Goal: Task Accomplishment & Management: Complete application form

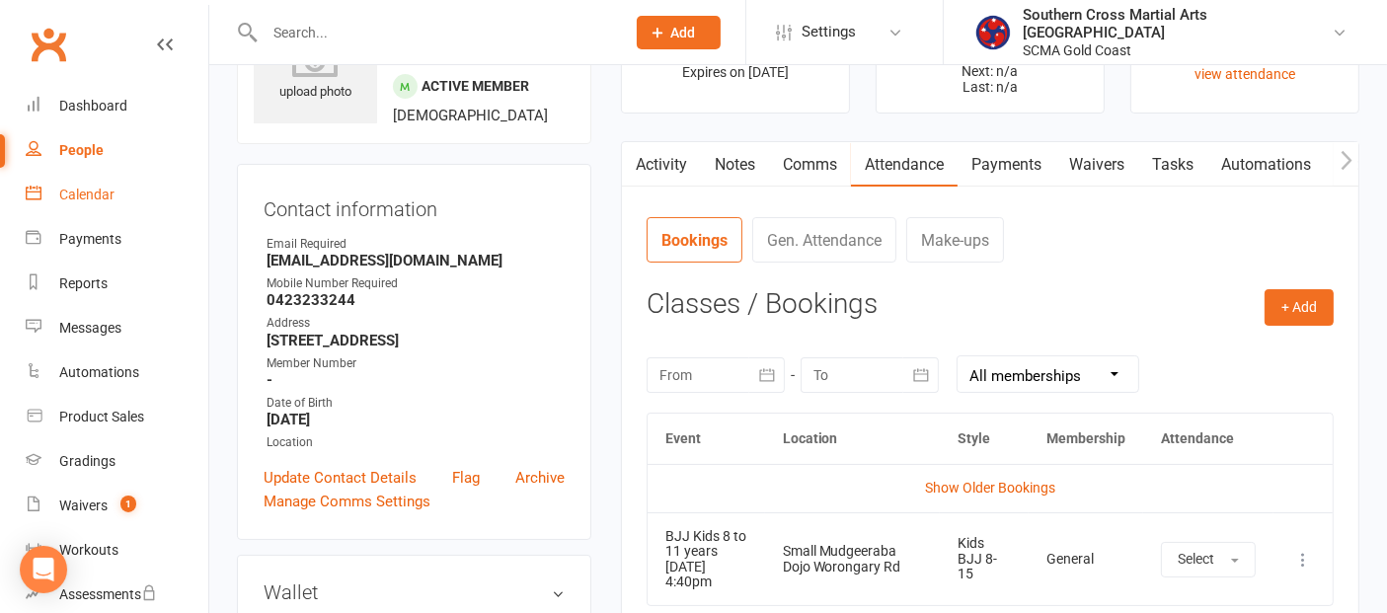
click at [100, 196] on div "Calendar" at bounding box center [86, 195] width 55 height 16
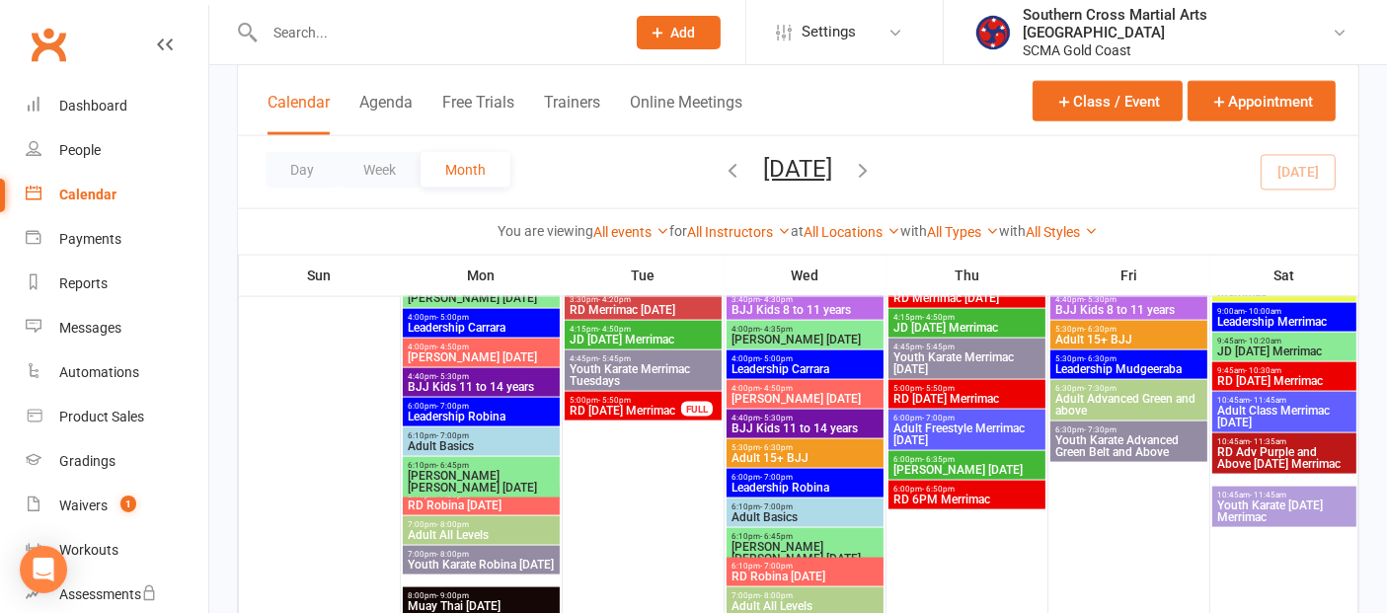
scroll to position [2782, 0]
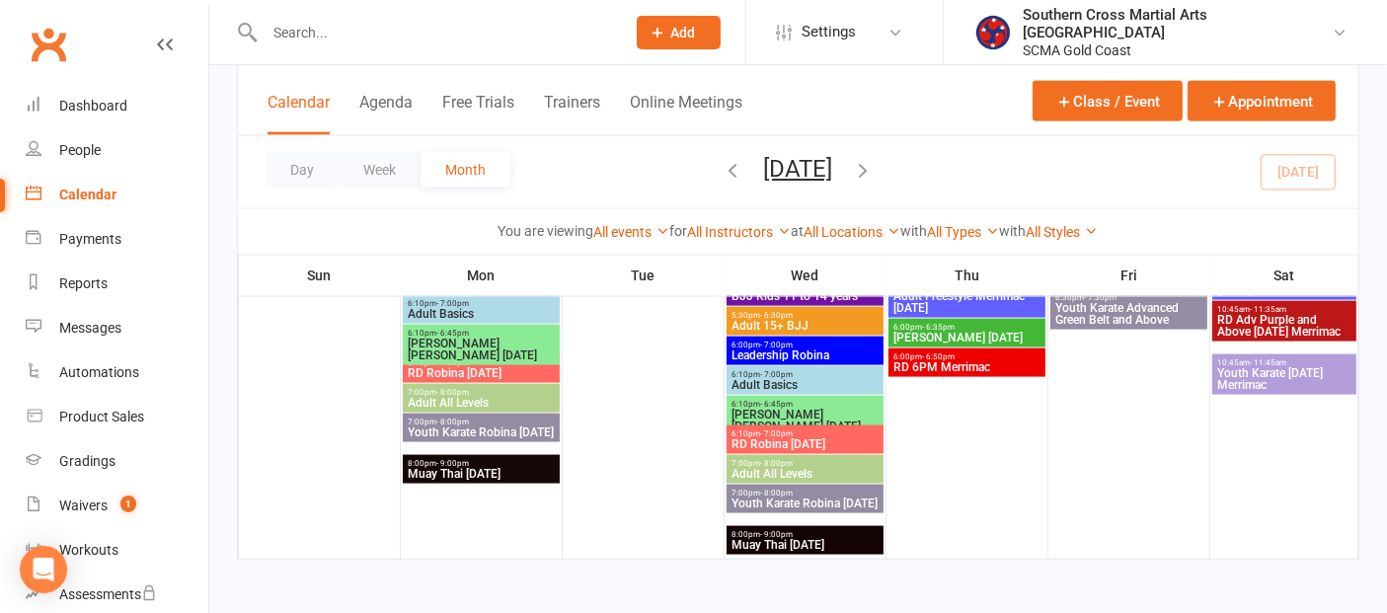
click at [875, 168] on icon "button" at bounding box center [864, 170] width 22 height 22
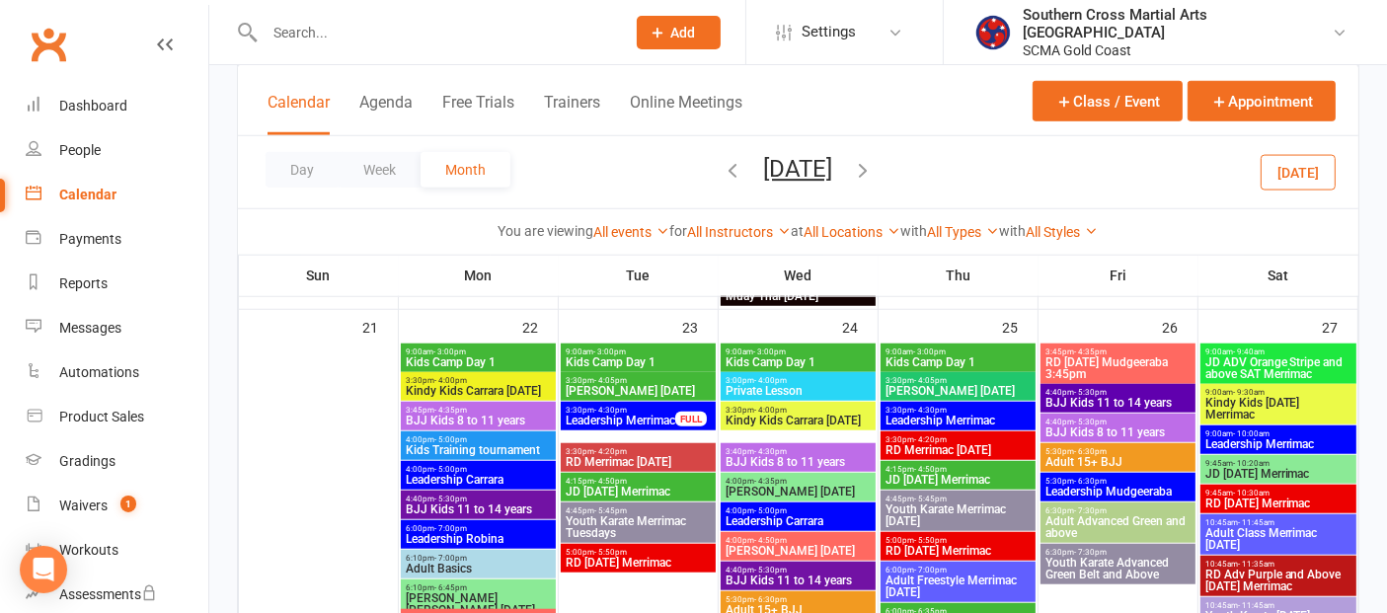
scroll to position [1578, 0]
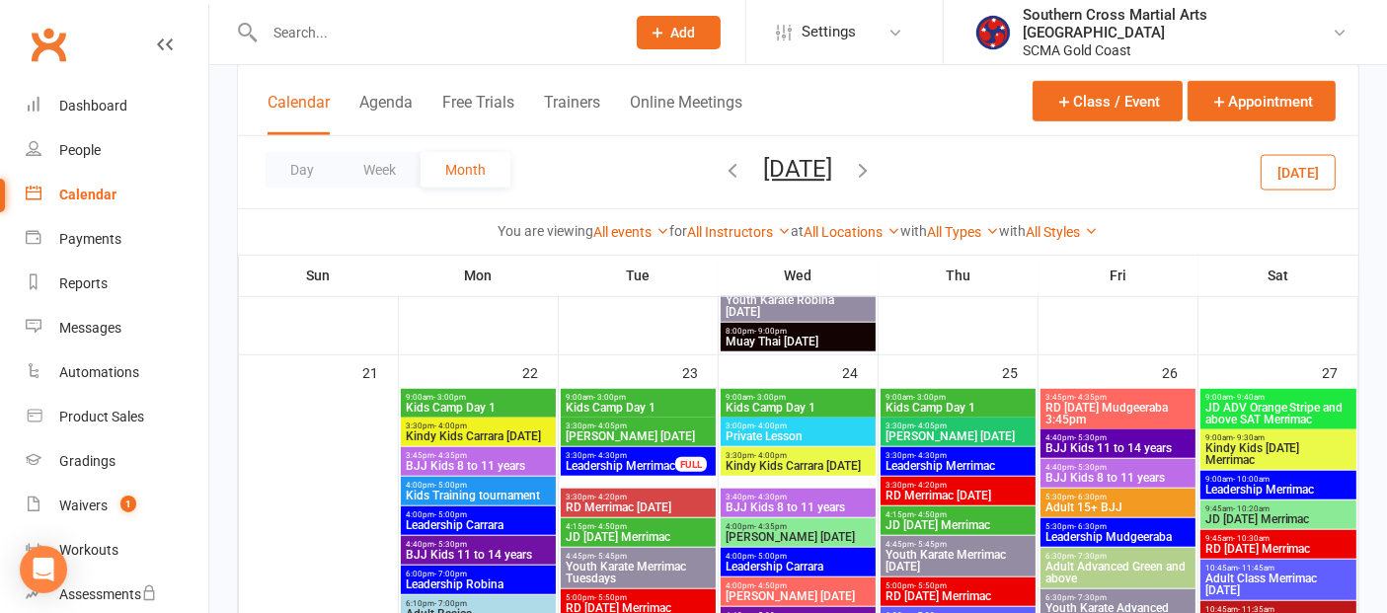
click at [507, 404] on span "Kids Camp Day 1" at bounding box center [478, 408] width 147 height 12
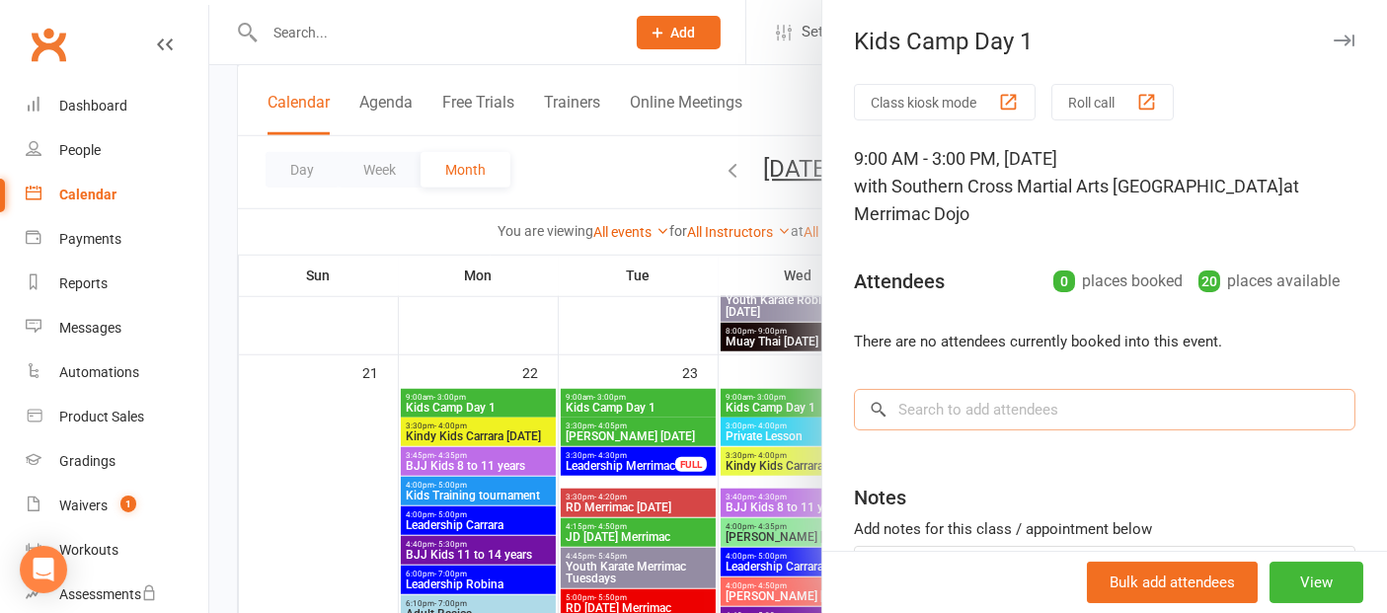
click at [906, 403] on input "search" at bounding box center [1105, 409] width 502 height 41
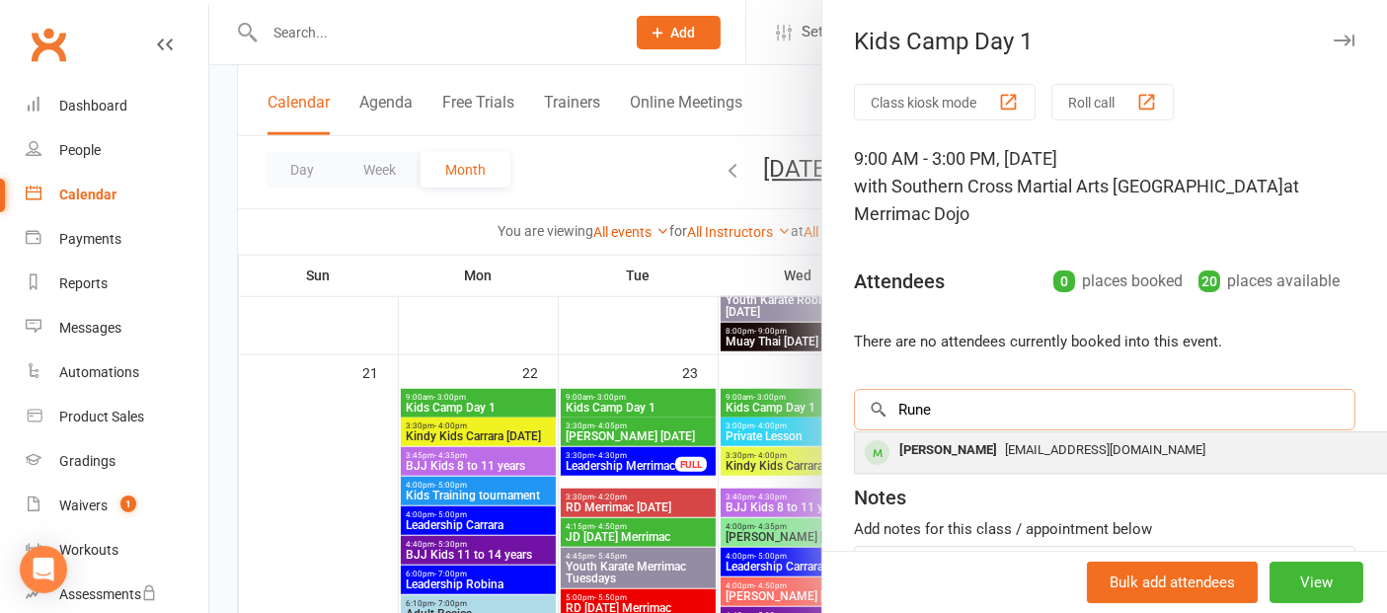
type input "Rune"
click at [950, 451] on div "Rune Leal" at bounding box center [949, 450] width 114 height 29
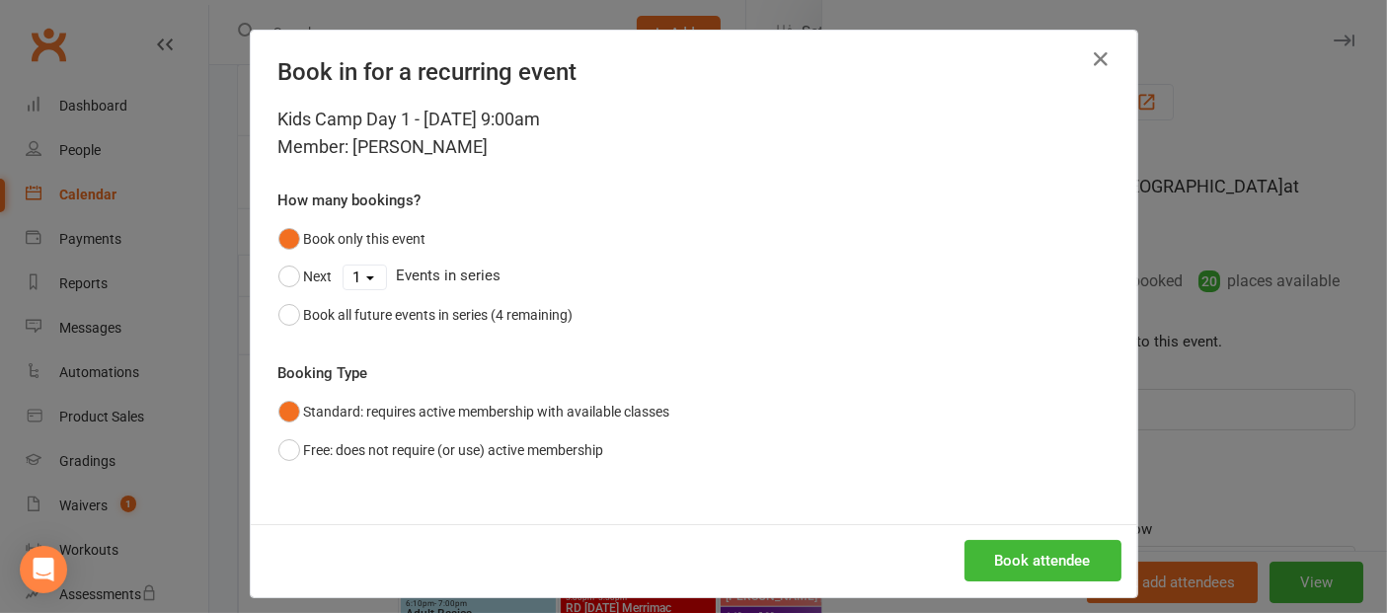
click at [360, 277] on select "1 2 3 4" at bounding box center [365, 278] width 42 height 24
select select "3"
click at [344, 266] on select "1 2 3 4" at bounding box center [365, 278] width 42 height 24
click at [1077, 558] on button "Book attendee" at bounding box center [1043, 560] width 157 height 41
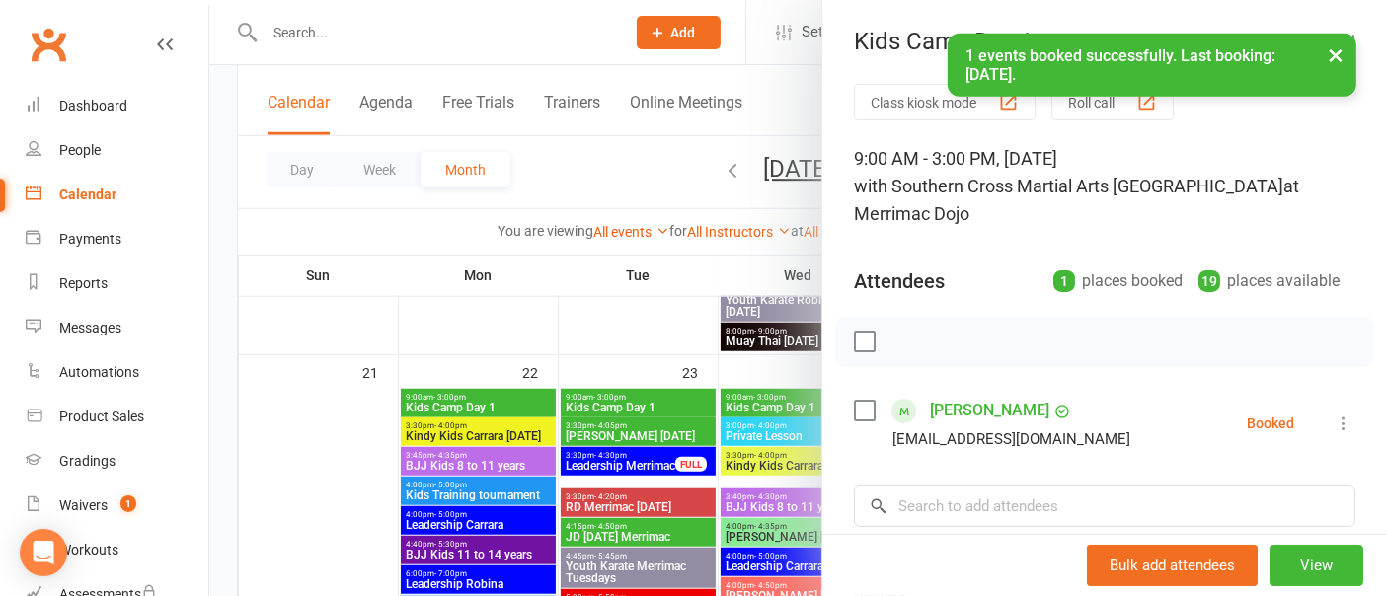
click at [315, 410] on div at bounding box center [798, 298] width 1178 height 596
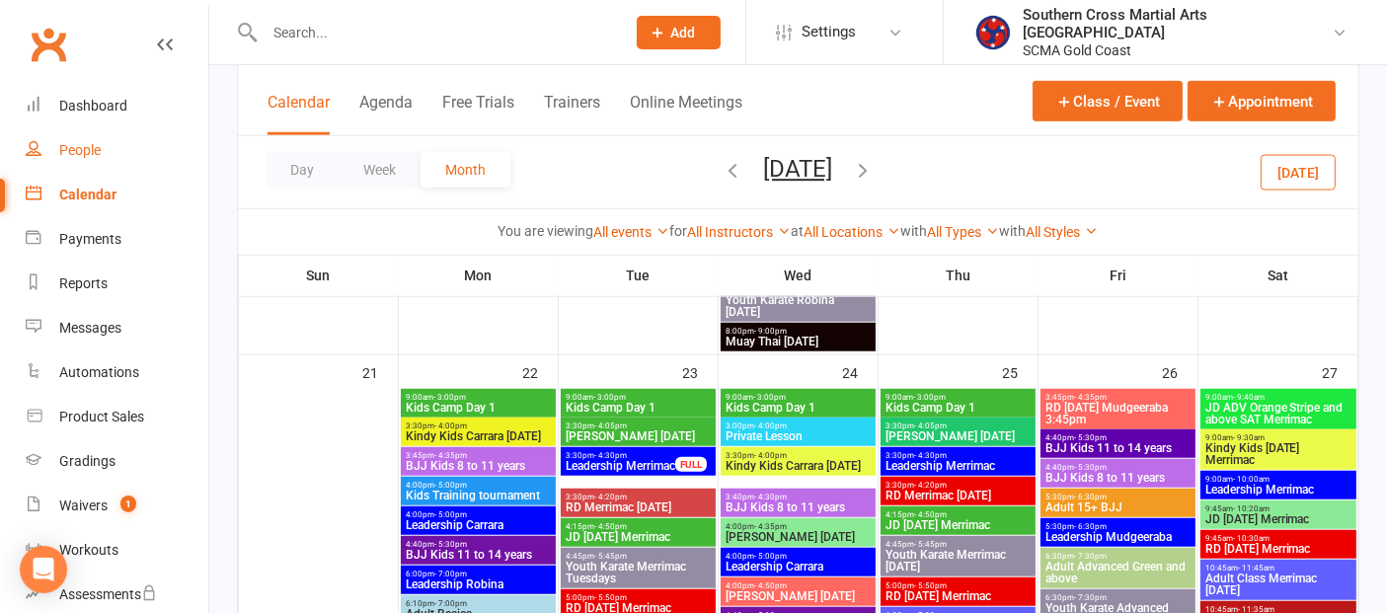
click at [103, 152] on link "People" at bounding box center [117, 150] width 183 height 44
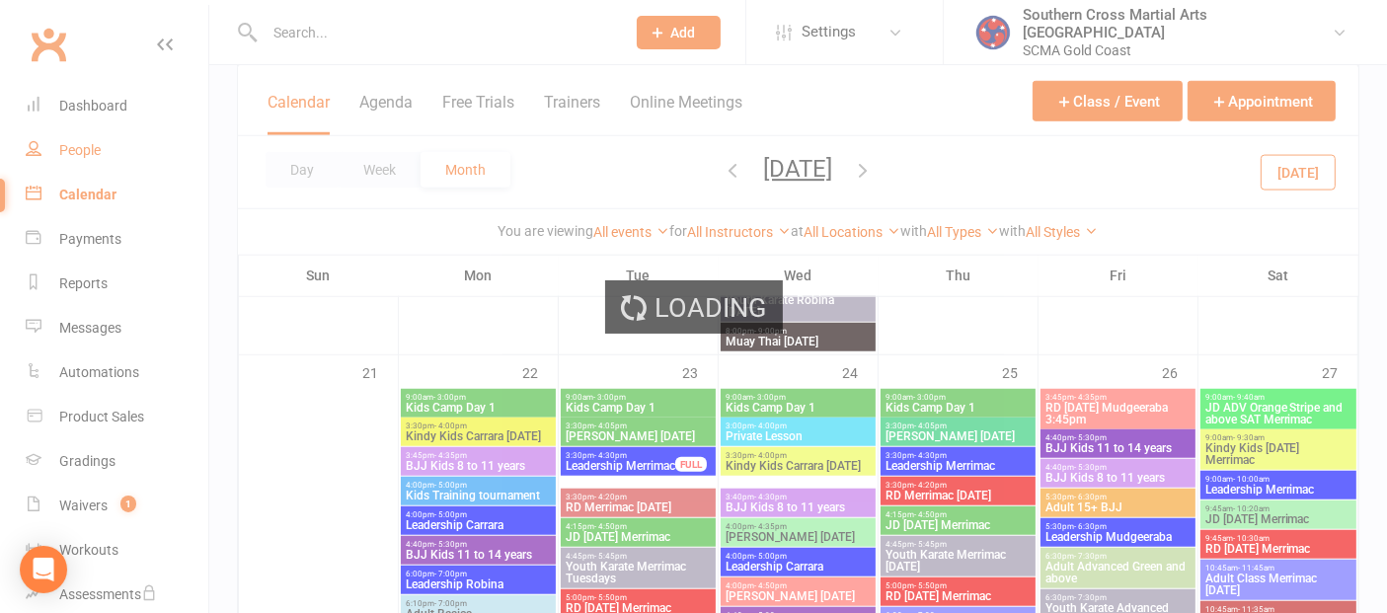
select select "100"
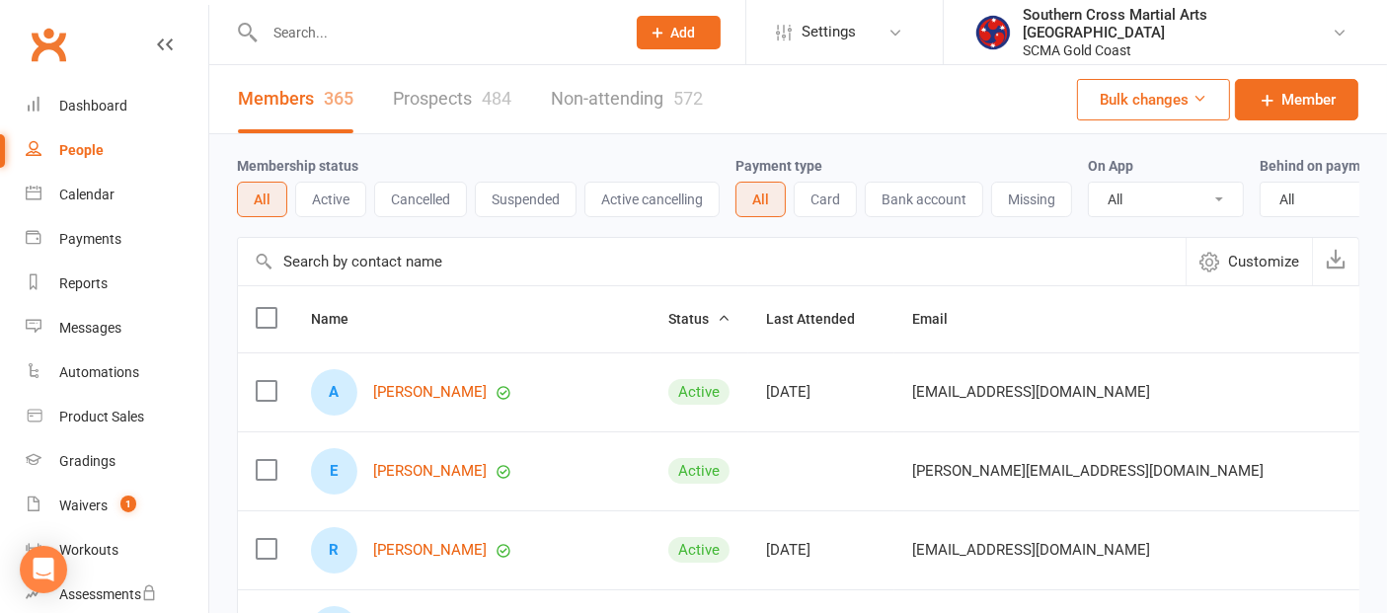
click at [385, 282] on input "text" at bounding box center [712, 261] width 948 height 47
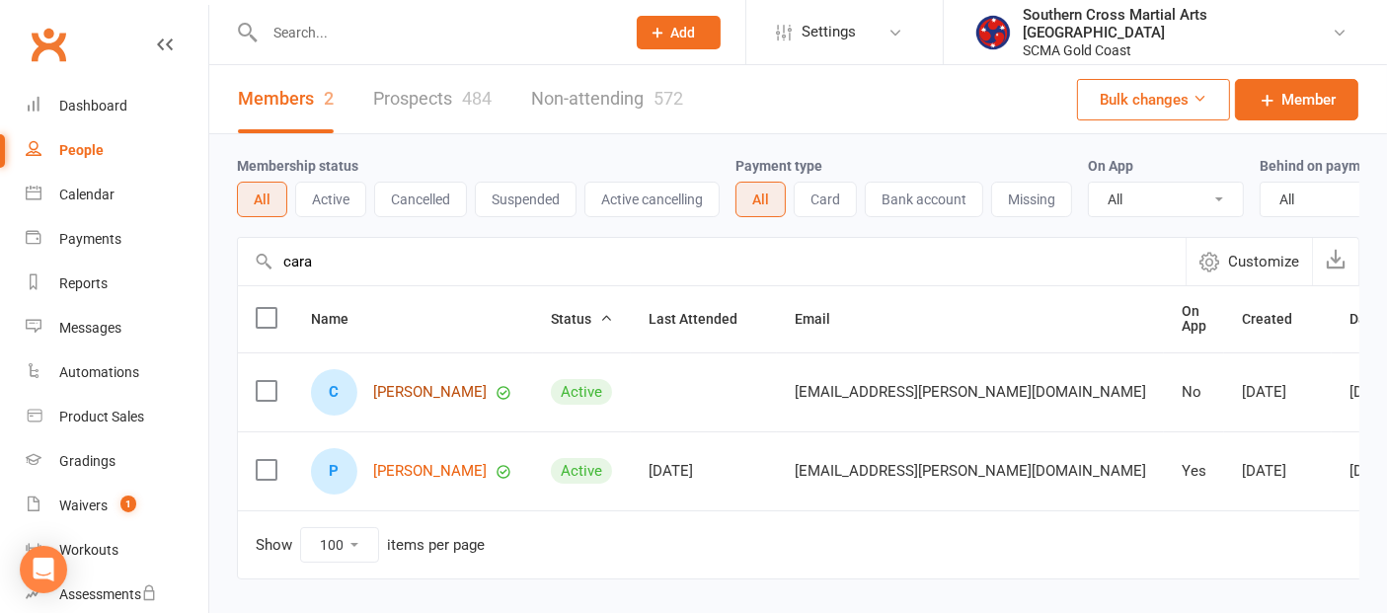
type input "cara"
click at [404, 401] on link "Cara Blair" at bounding box center [430, 392] width 114 height 17
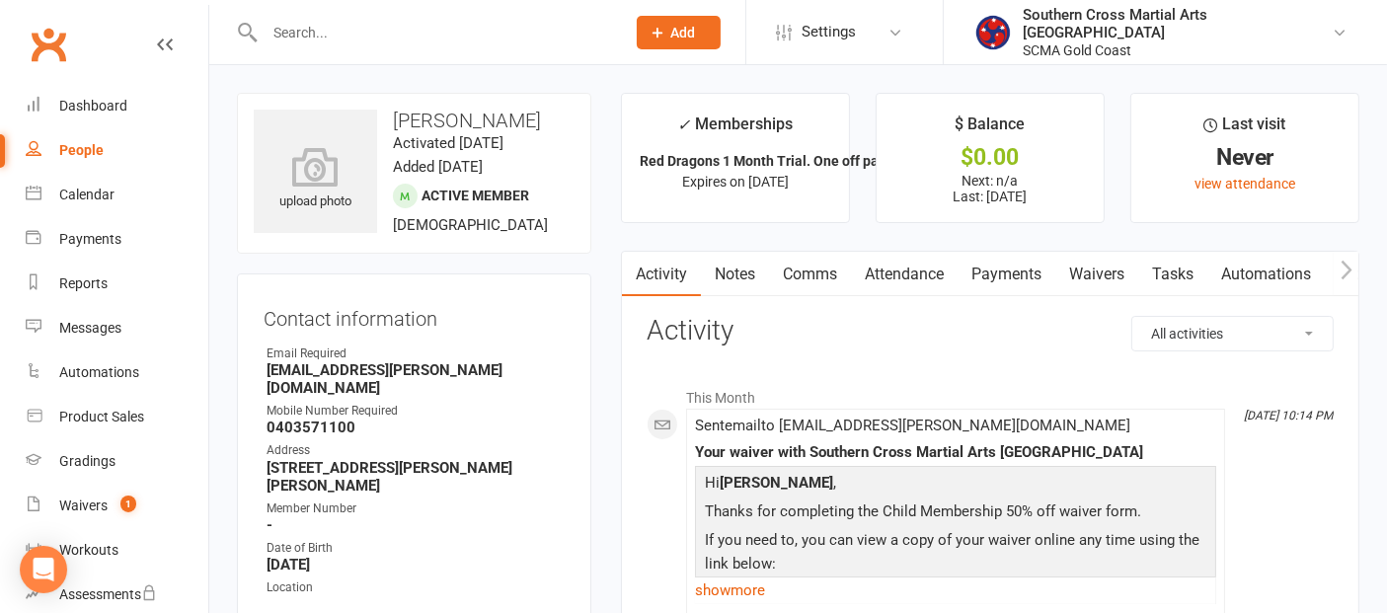
click at [1016, 269] on link "Payments" at bounding box center [1007, 274] width 98 height 45
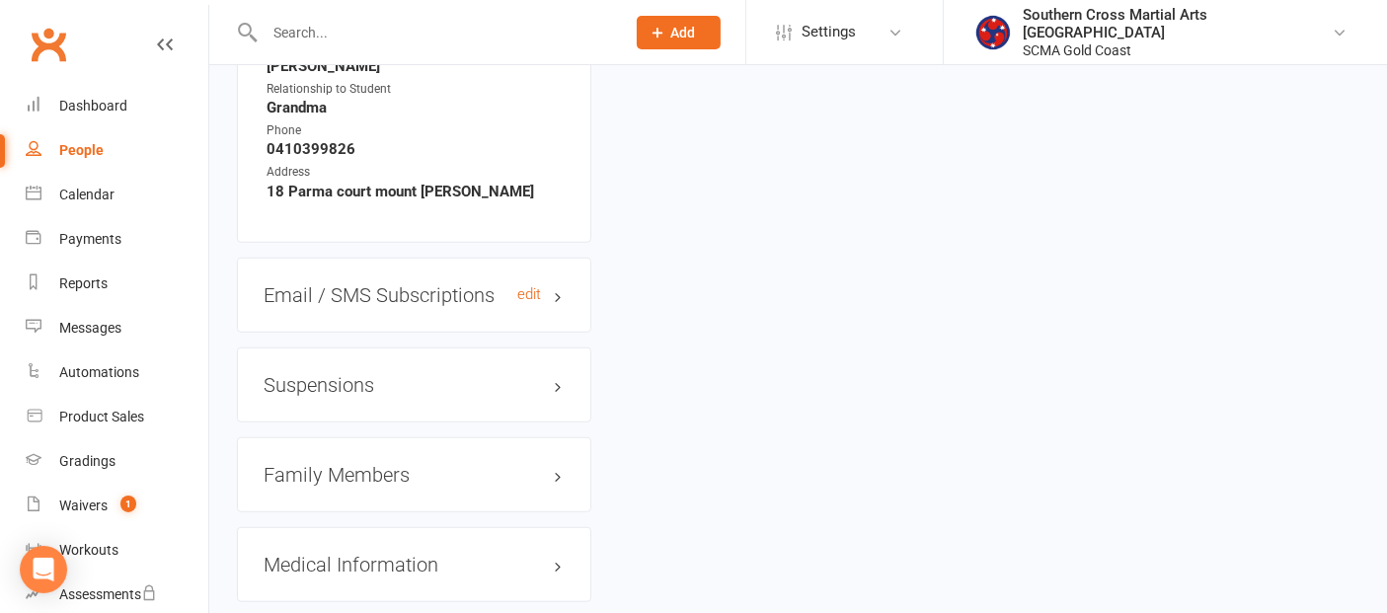
scroll to position [1755, 0]
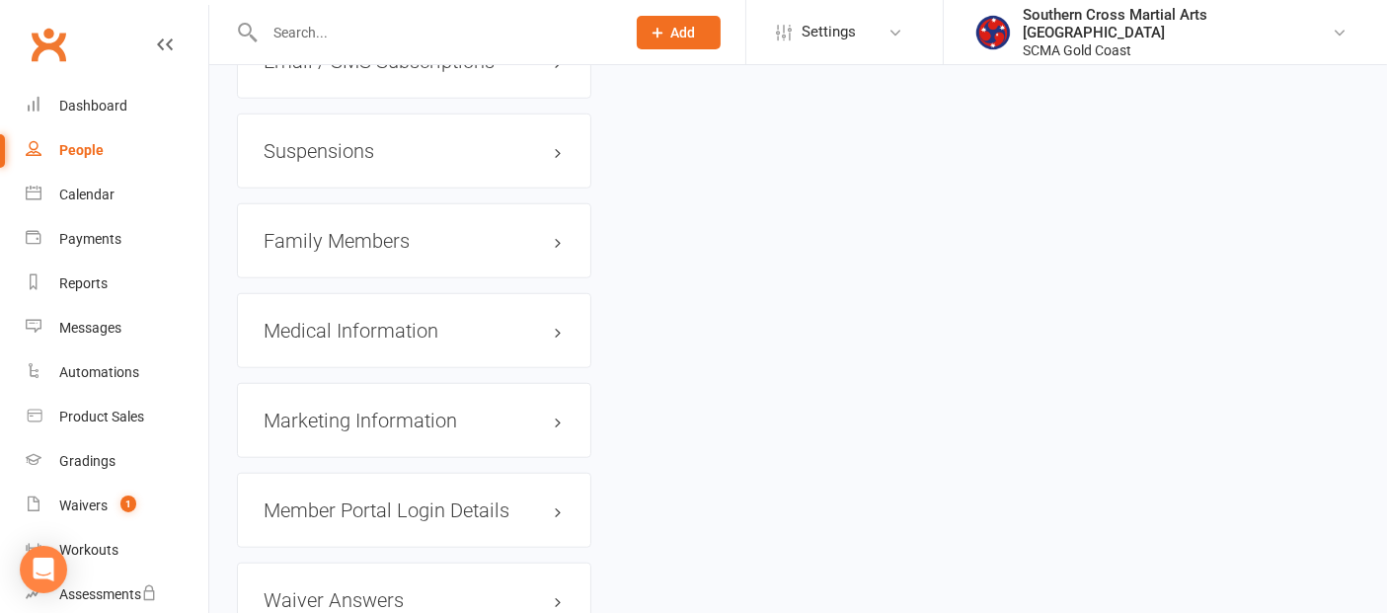
click at [360, 232] on div "Family Members" at bounding box center [414, 240] width 355 height 75
click at [375, 230] on h3 "Family Members" at bounding box center [414, 241] width 301 height 22
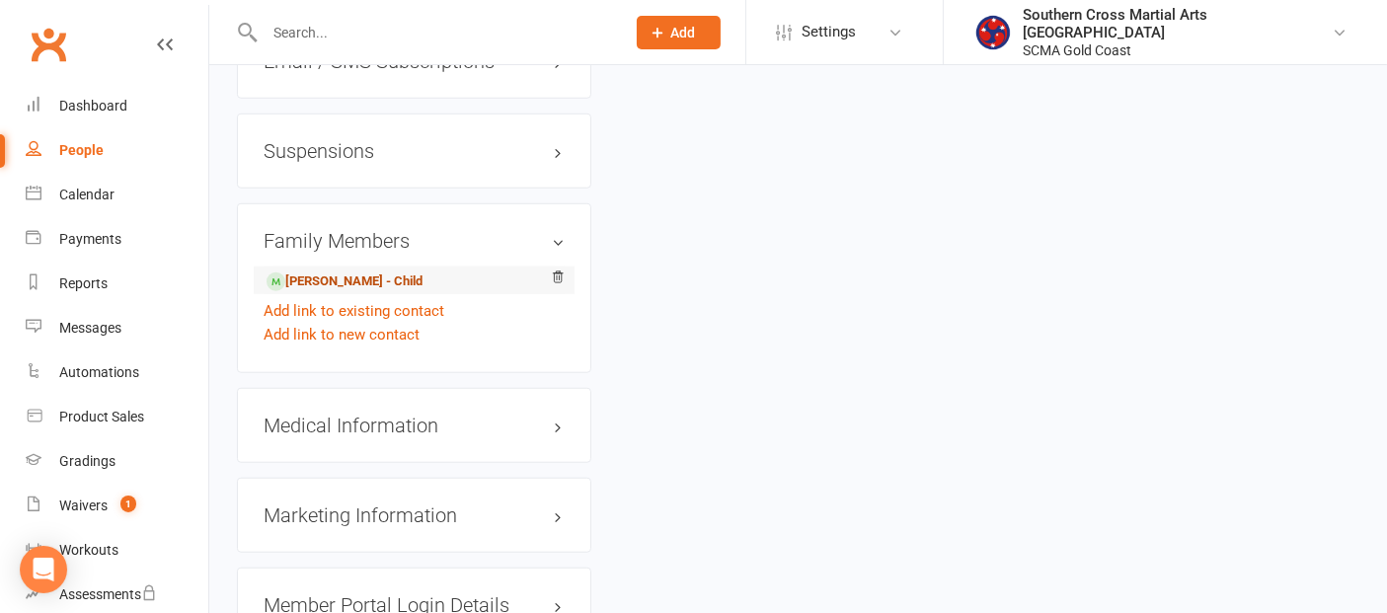
click at [375, 272] on link "Patrick Blair - Child" at bounding box center [345, 282] width 156 height 21
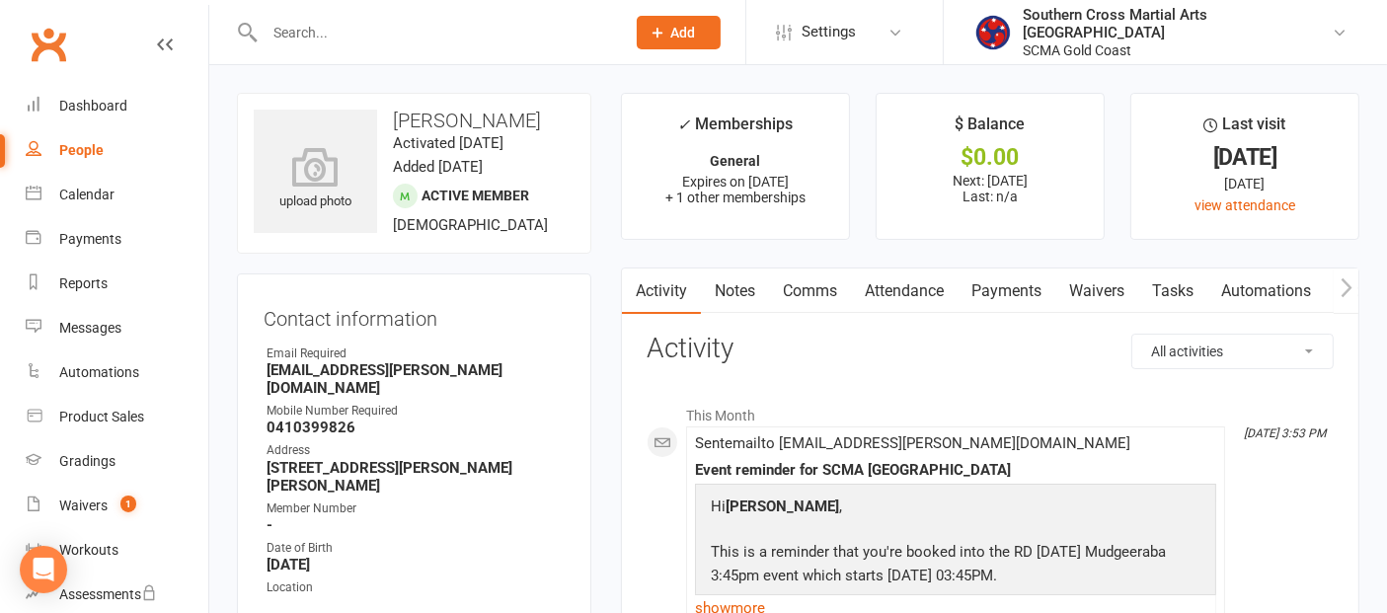
click at [1038, 289] on link "Payments" at bounding box center [1007, 291] width 98 height 45
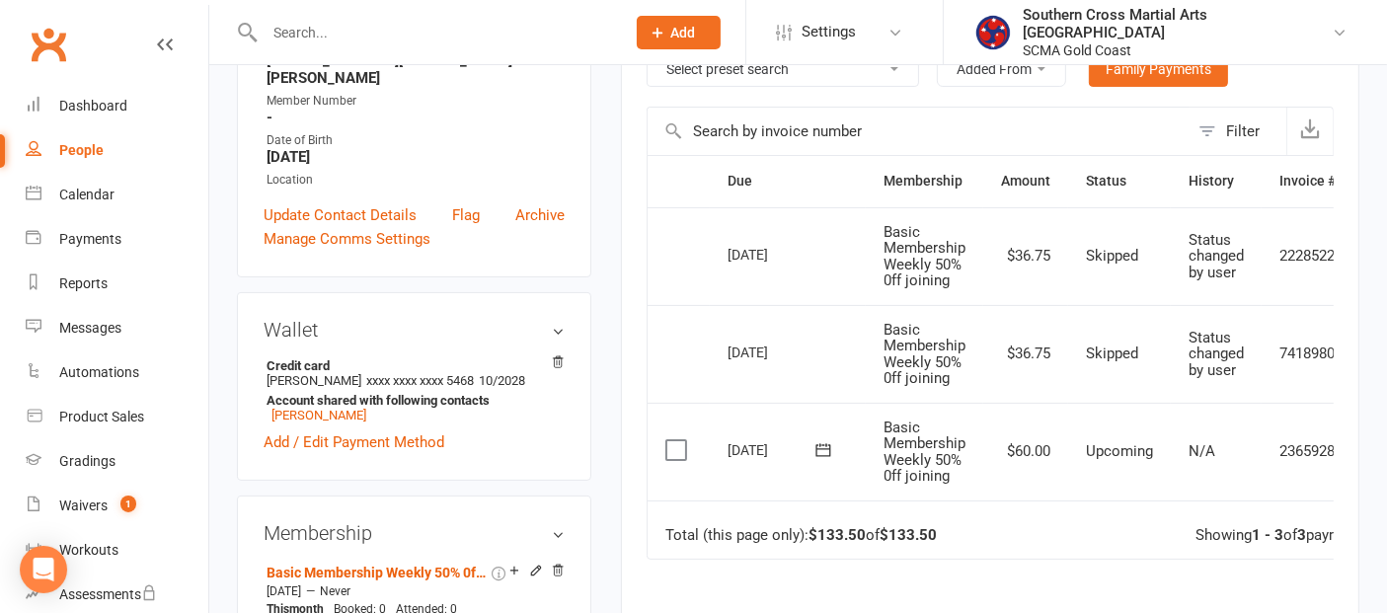
scroll to position [219, 0]
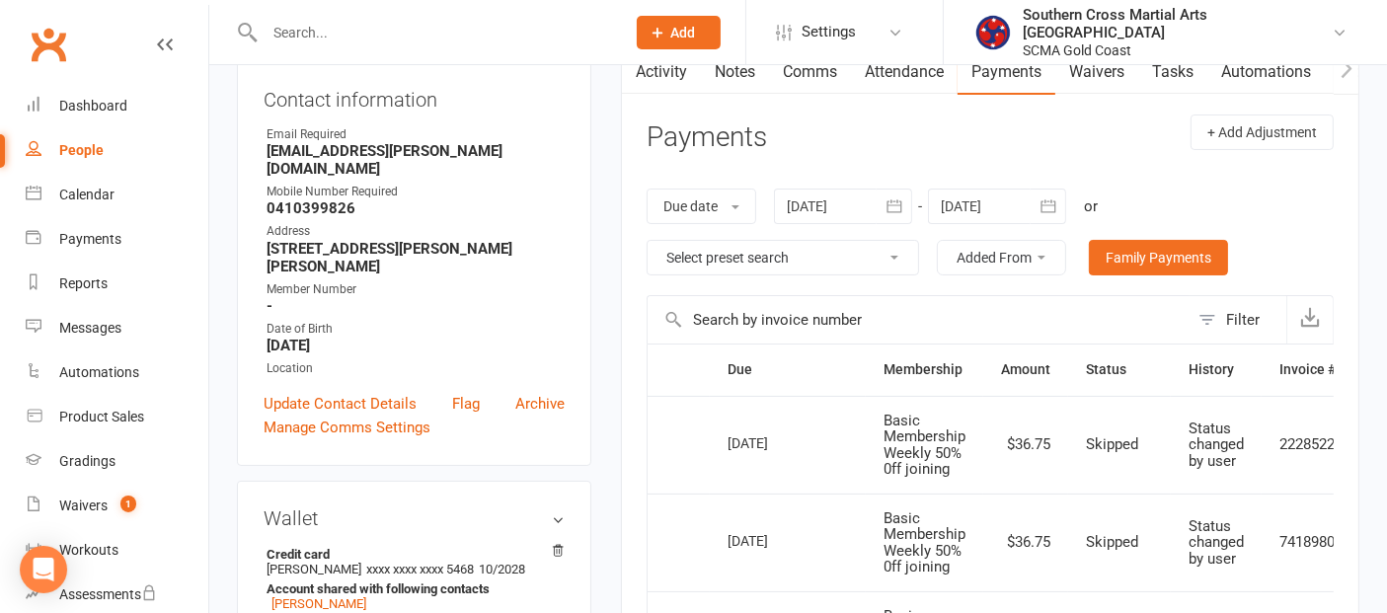
click at [1029, 204] on div at bounding box center [997, 207] width 138 height 36
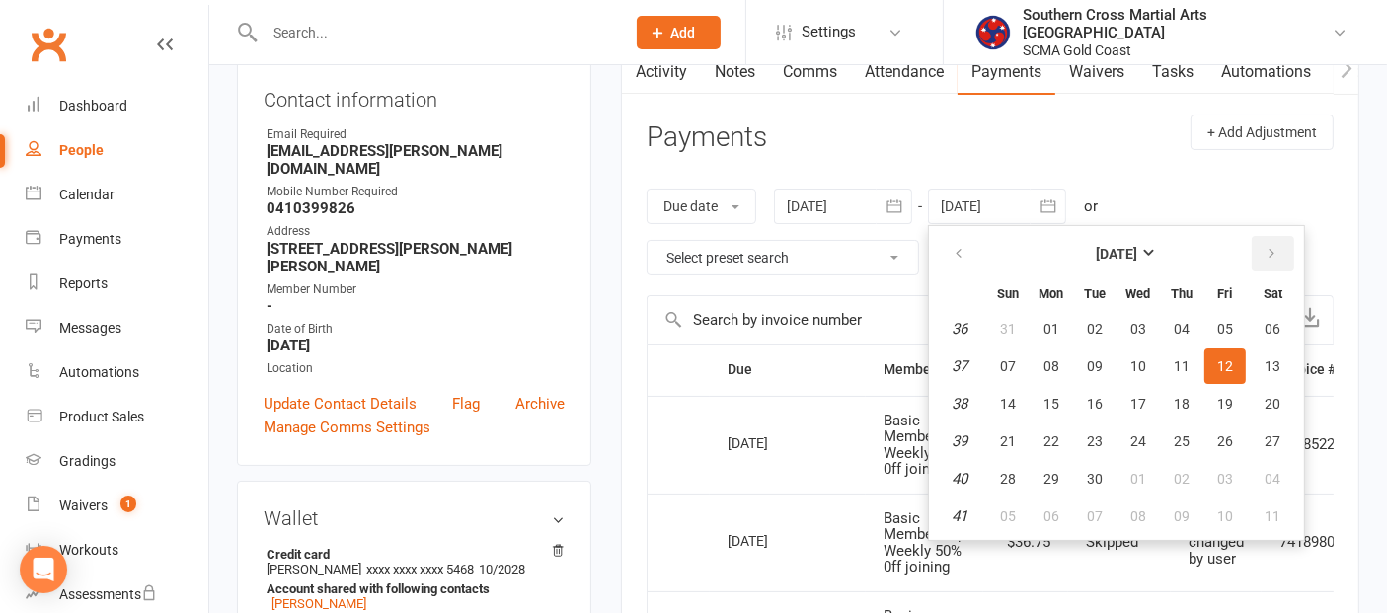
click at [1275, 253] on button "button" at bounding box center [1273, 254] width 42 height 36
click at [1219, 471] on span "31" at bounding box center [1226, 479] width 16 height 16
type input "31 Oct 2025"
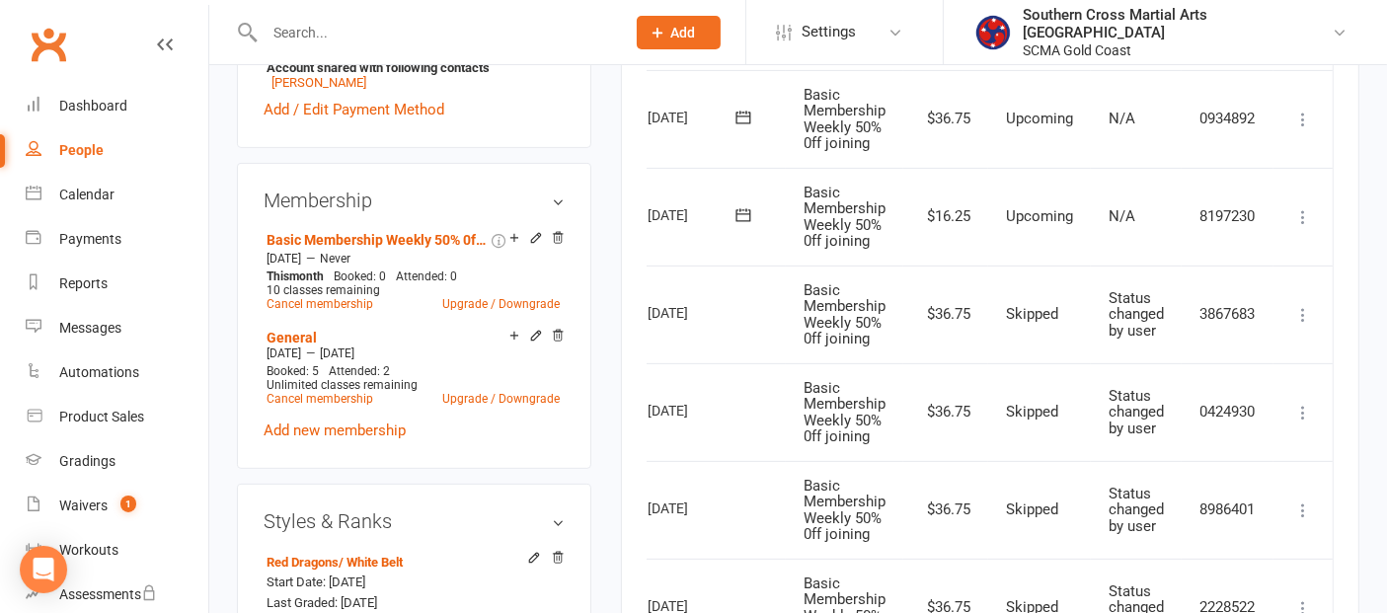
scroll to position [548, 0]
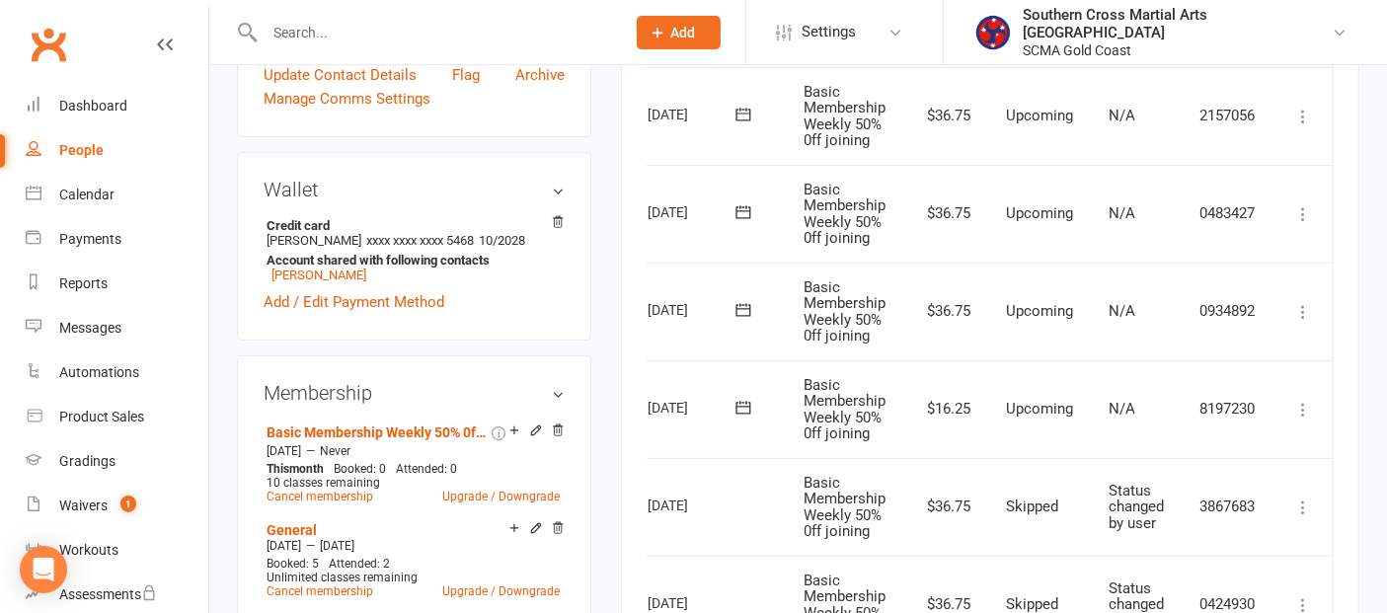
click at [1300, 403] on icon at bounding box center [1304, 410] width 20 height 20
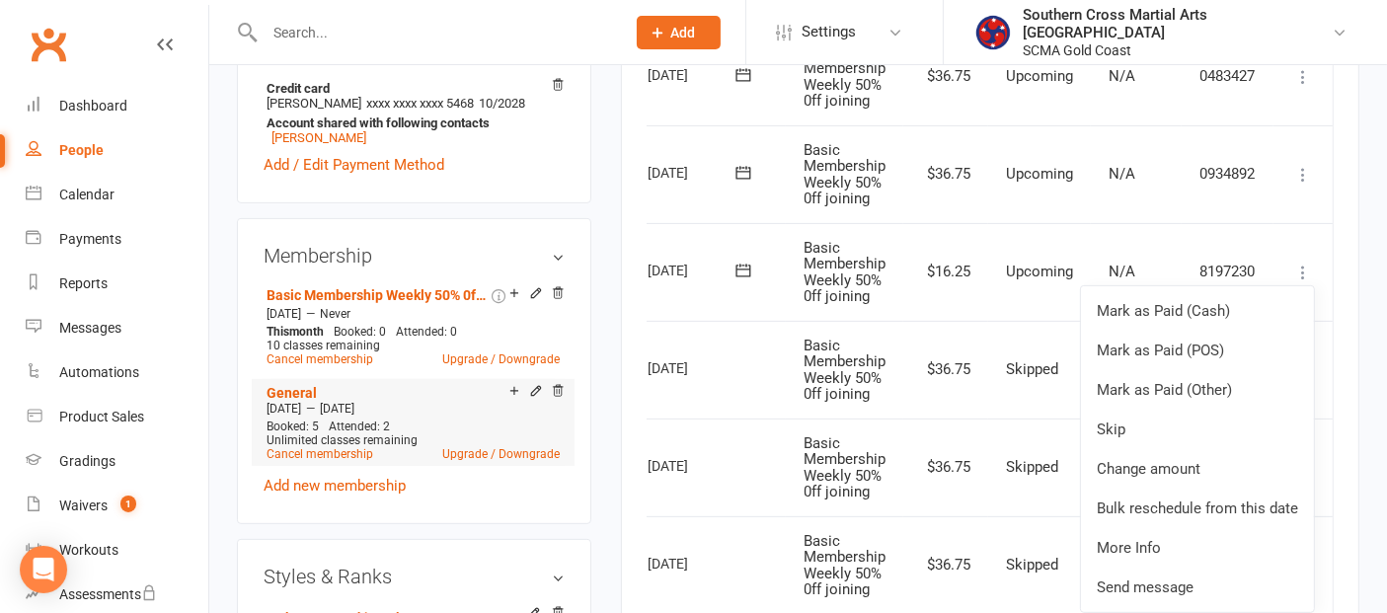
scroll to position [658, 0]
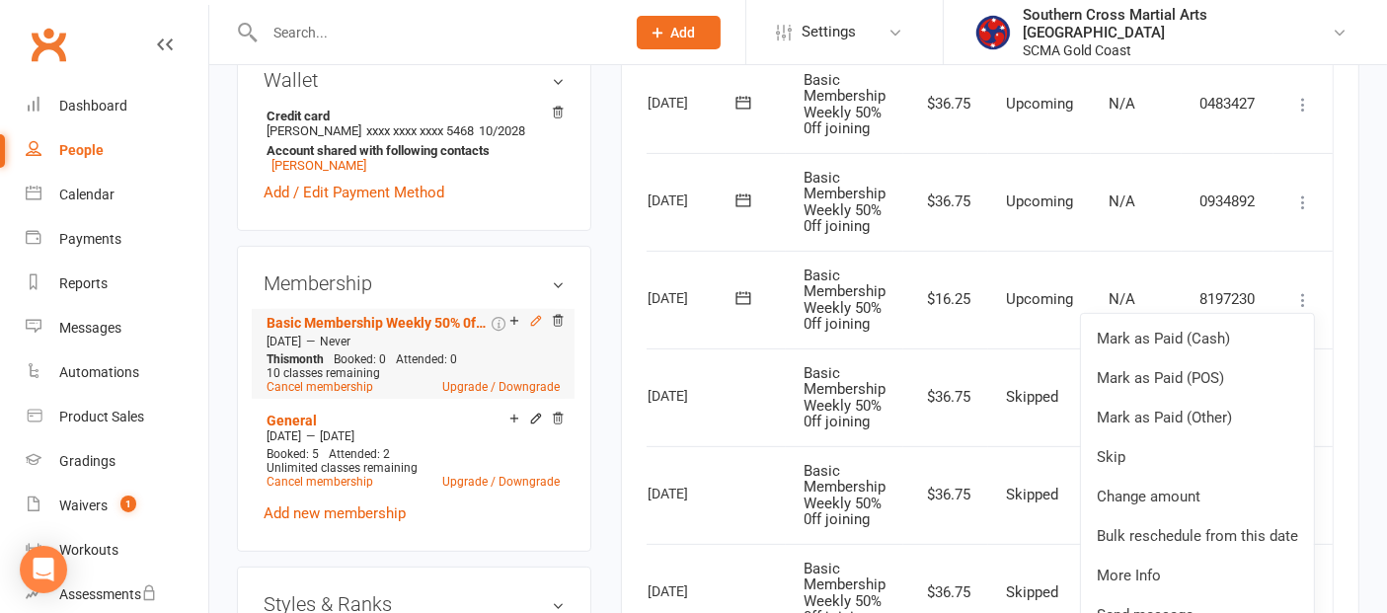
click at [535, 316] on icon at bounding box center [535, 320] width 9 height 9
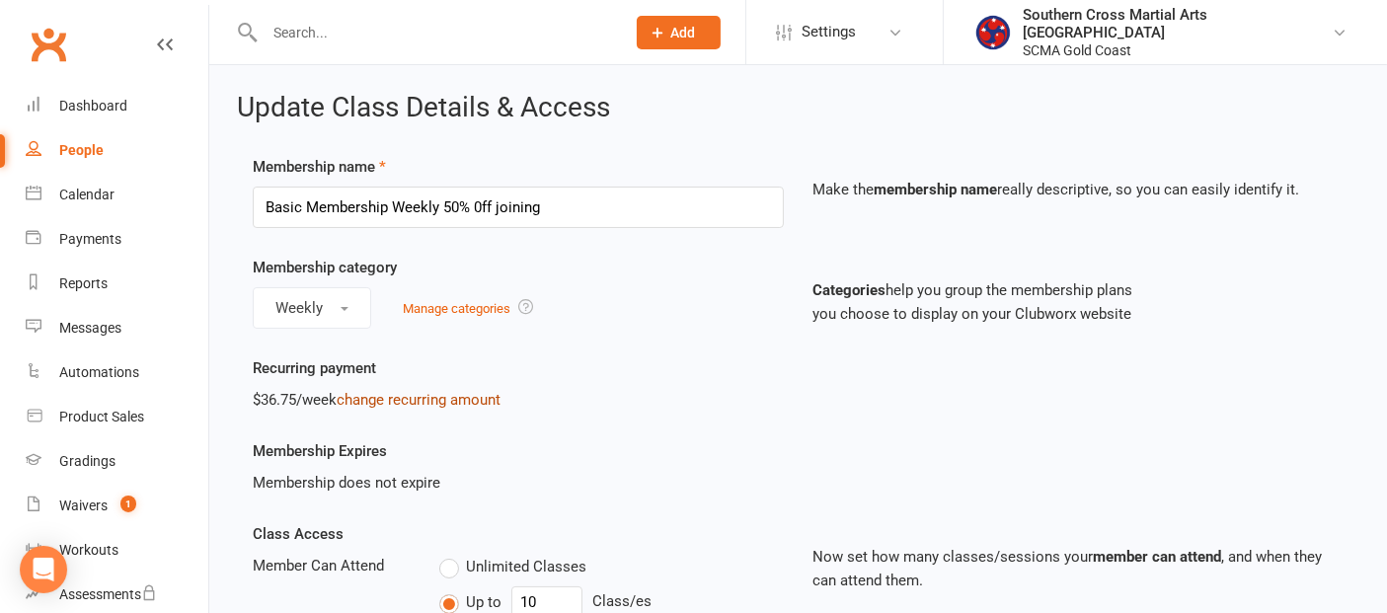
click at [472, 391] on link "change recurring amount" at bounding box center [419, 400] width 164 height 18
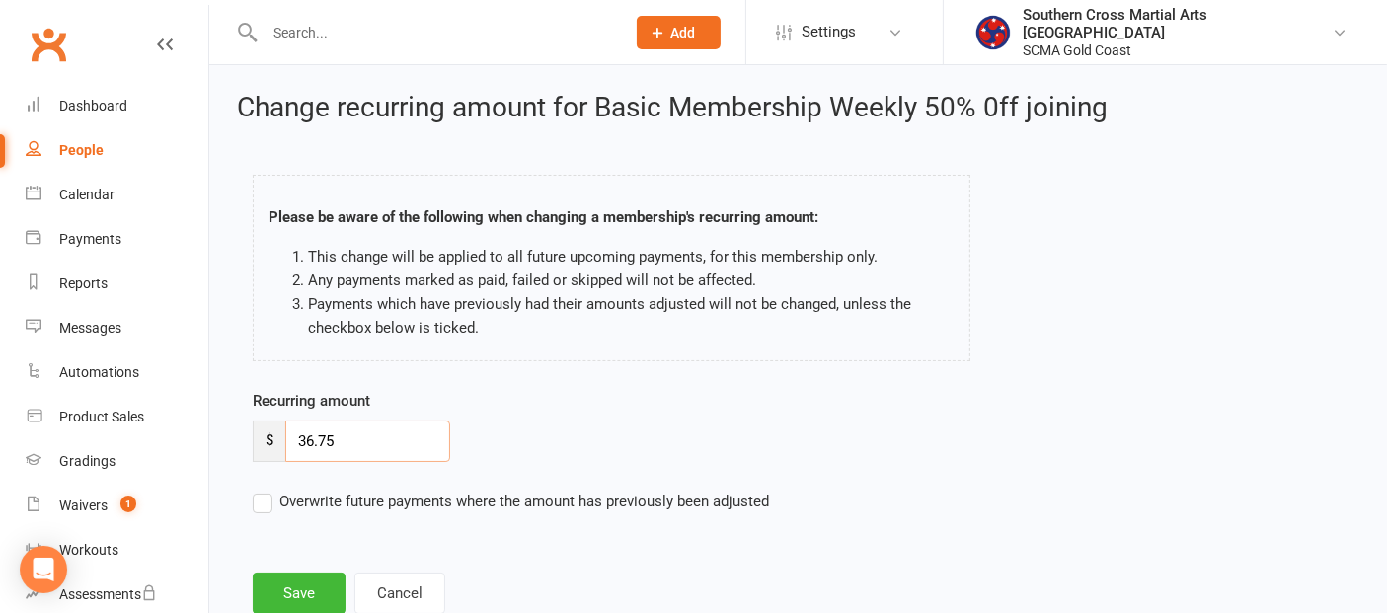
click at [305, 440] on input "36.75" at bounding box center [367, 441] width 165 height 41
type input "16.75"
click at [262, 507] on label "Overwrite future payments where the amount has previously been adjusted" at bounding box center [511, 502] width 516 height 24
click at [262, 490] on input "Overwrite future payments where the amount has previously been adjusted" at bounding box center [511, 490] width 516 height 0
click at [277, 586] on button "Save" at bounding box center [299, 593] width 93 height 41
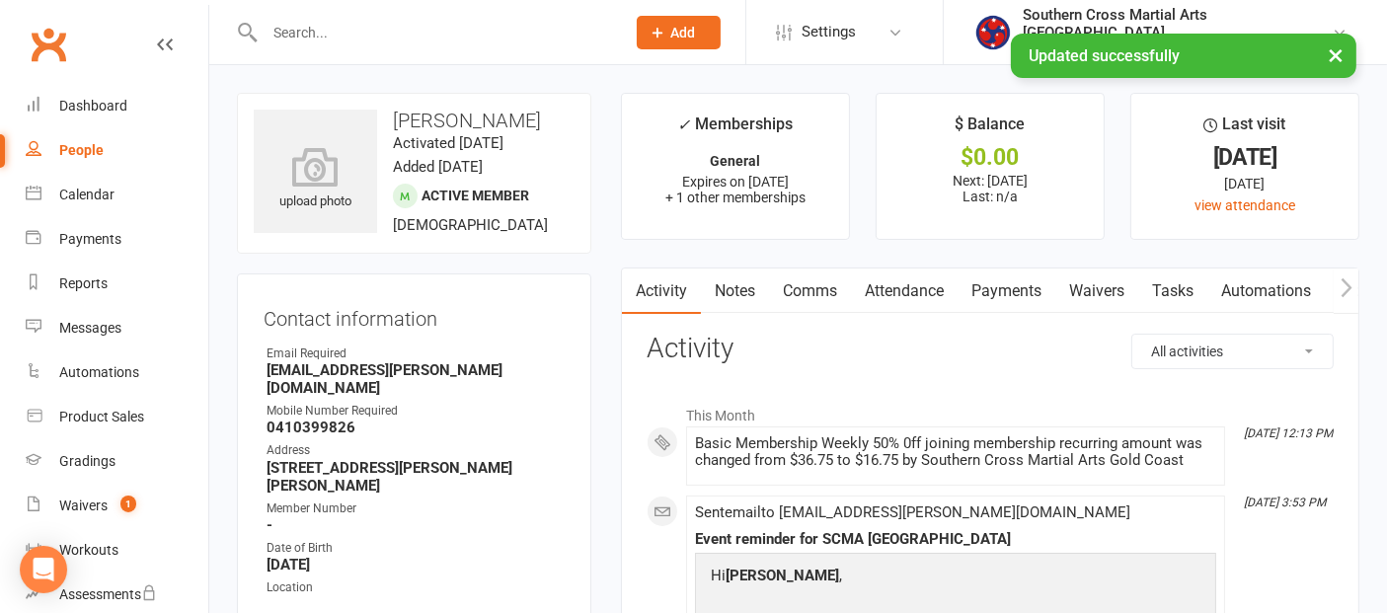
click at [1009, 291] on link "Payments" at bounding box center [1007, 291] width 98 height 45
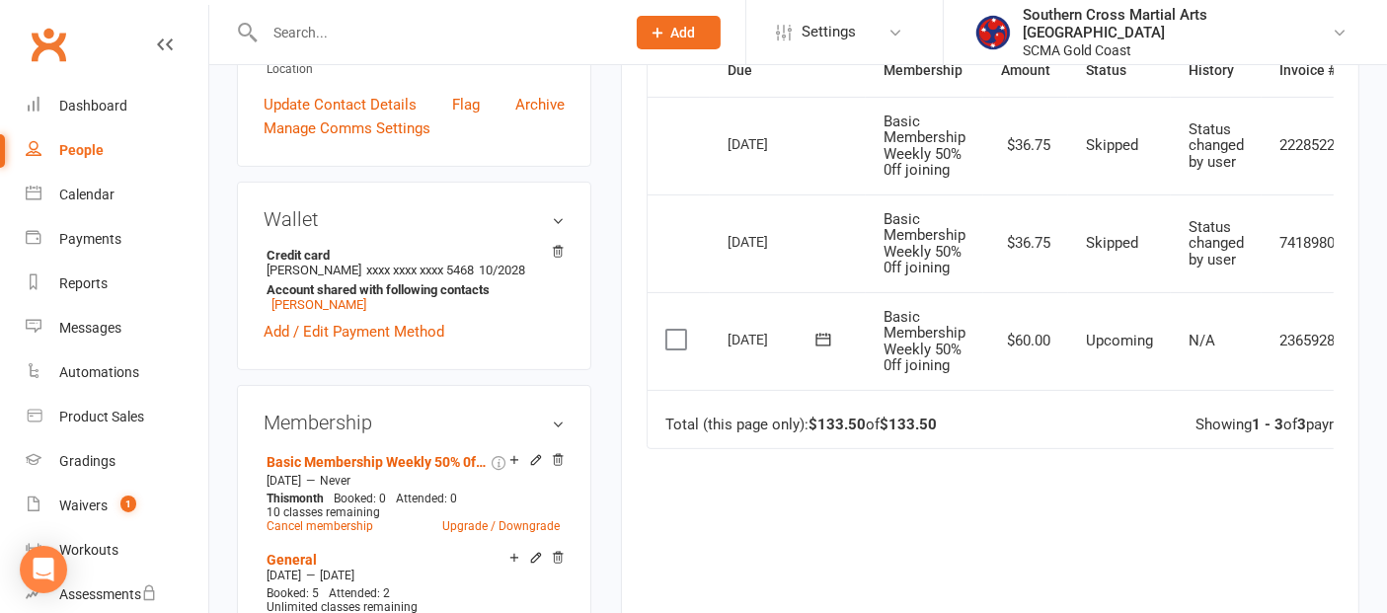
scroll to position [658, 0]
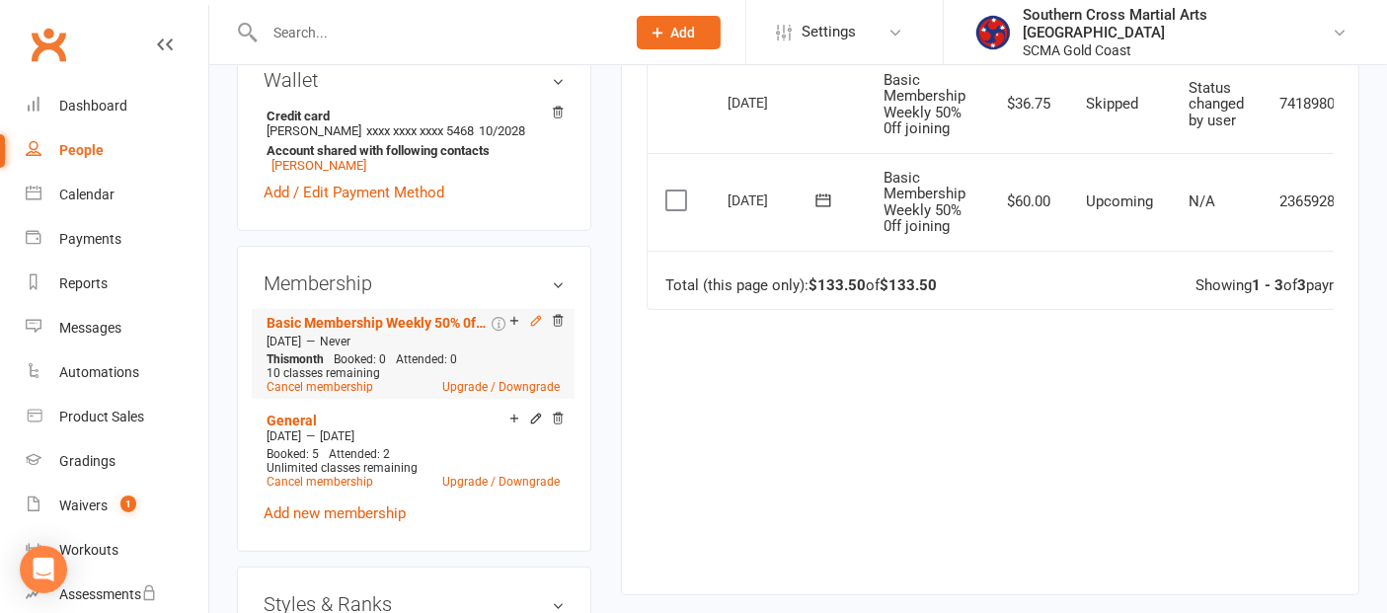
click at [529, 314] on icon at bounding box center [536, 321] width 14 height 14
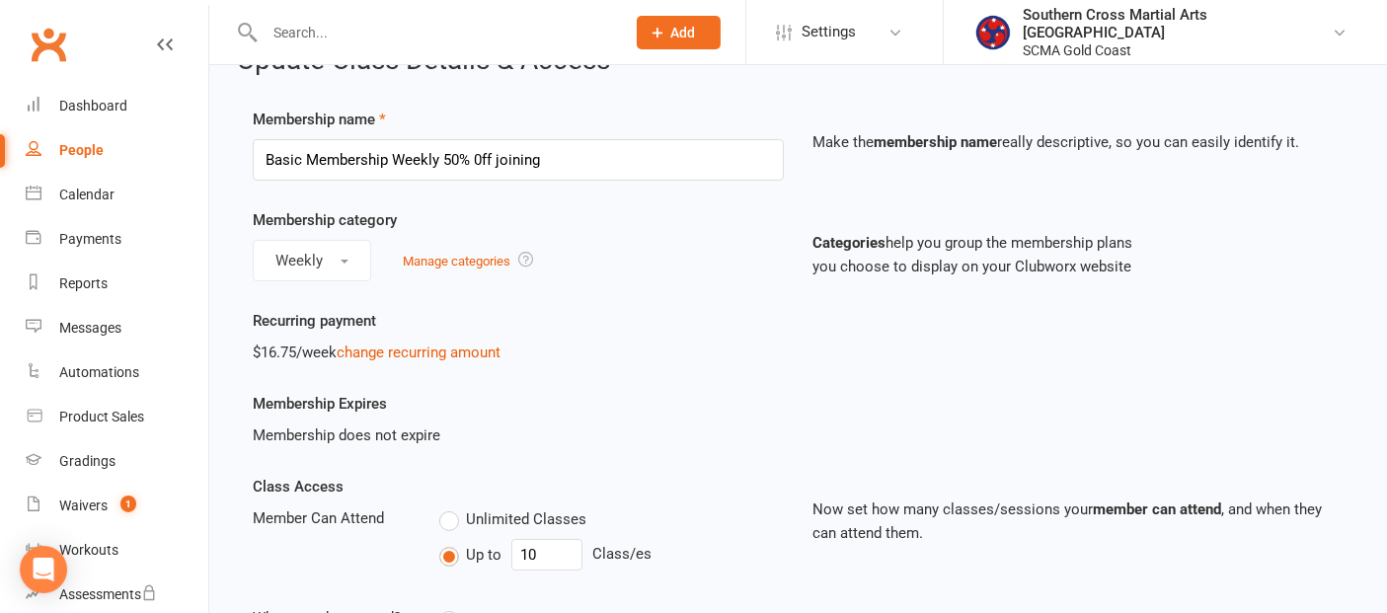
scroll to position [13, 0]
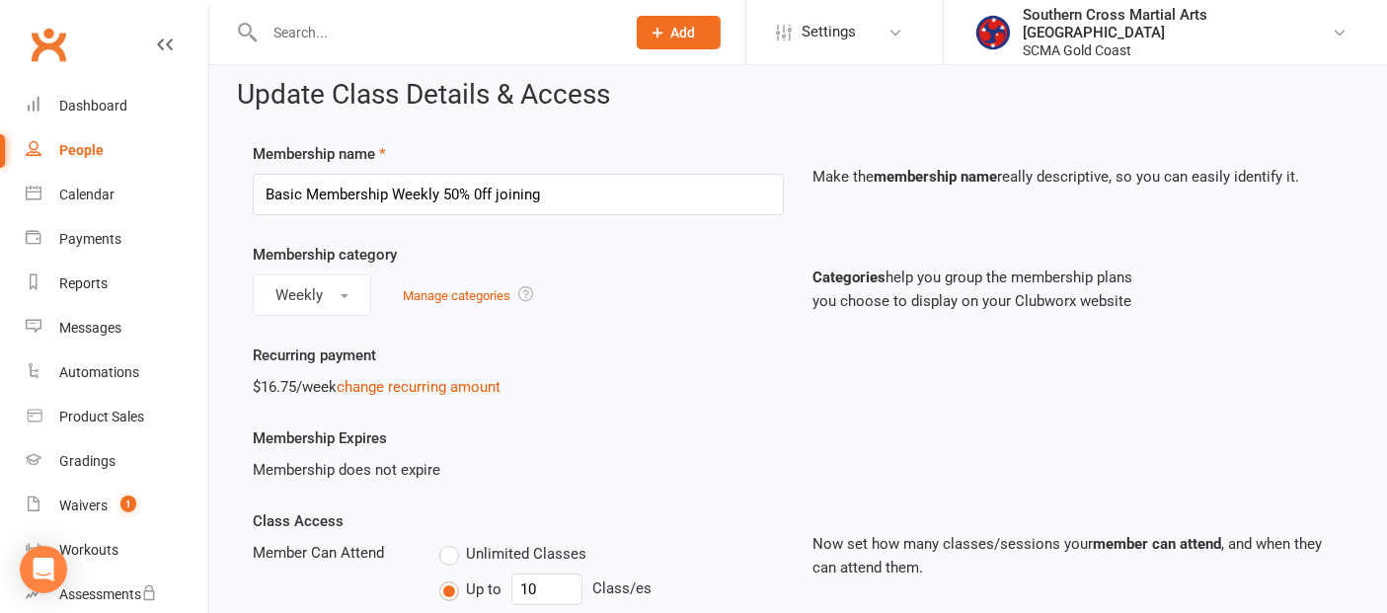
click at [75, 145] on div "People" at bounding box center [81, 150] width 44 height 16
select select "100"
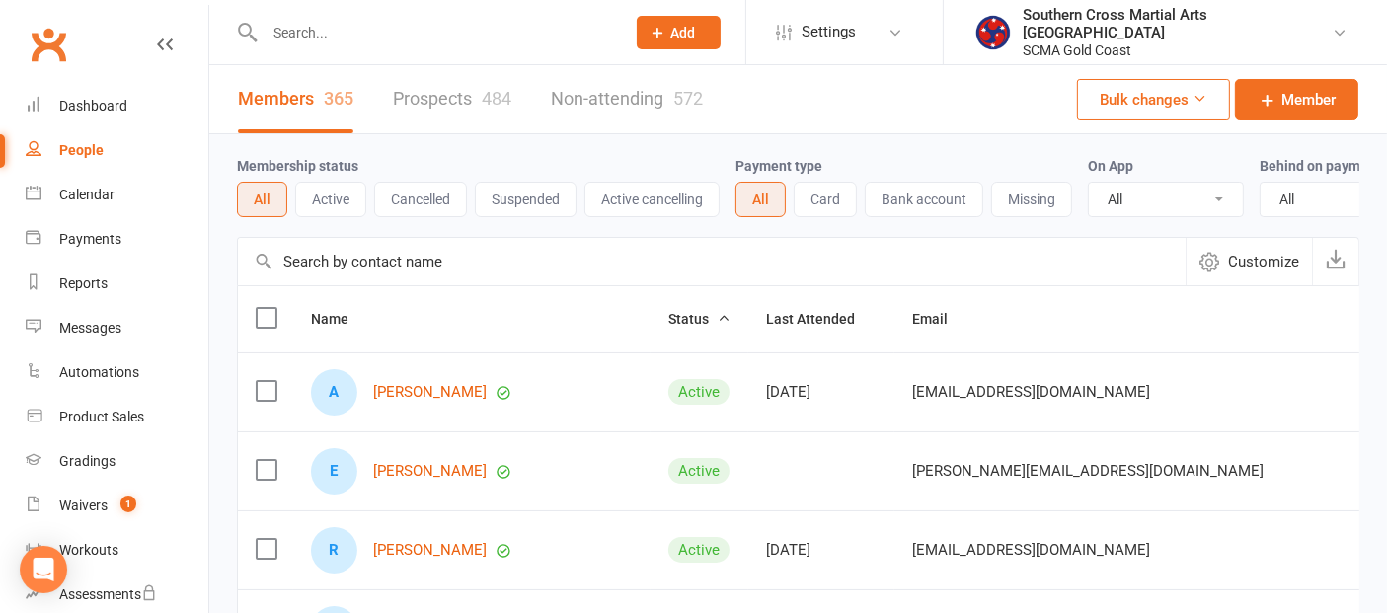
click at [103, 148] on link "People" at bounding box center [117, 150] width 183 height 44
click at [329, 269] on input "text" at bounding box center [712, 261] width 948 height 47
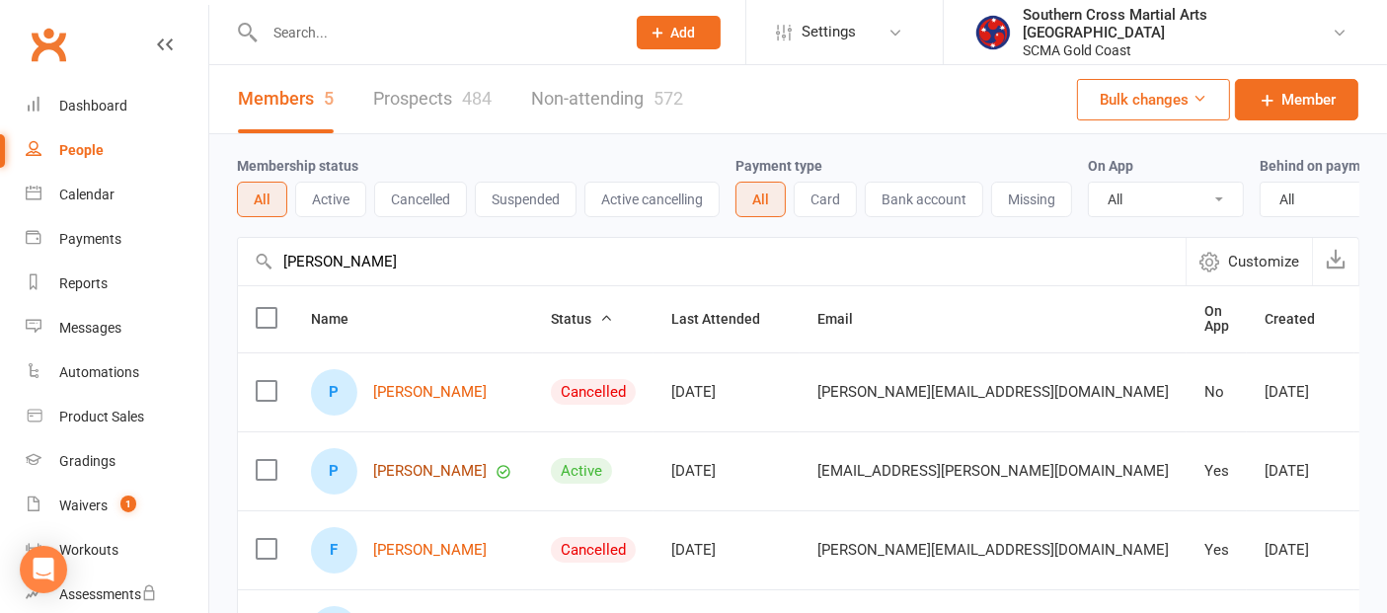
type input "patrick"
click at [403, 480] on link "Patrick Blair" at bounding box center [430, 471] width 114 height 17
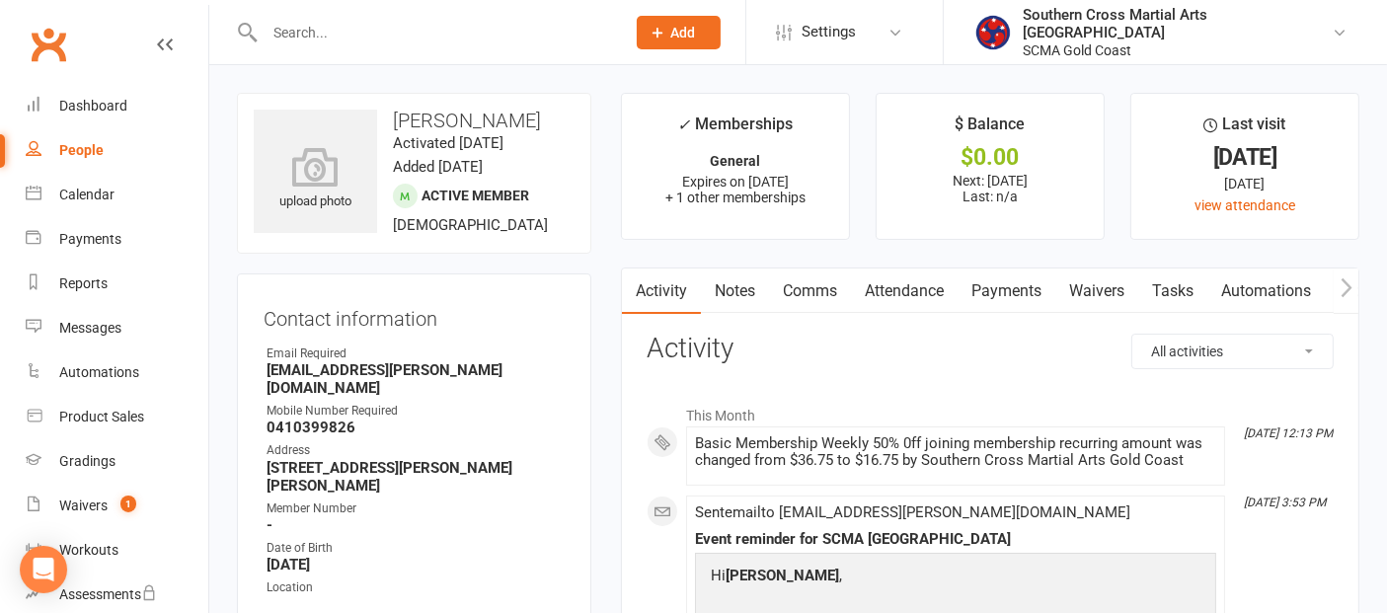
click at [1001, 287] on link "Payments" at bounding box center [1007, 291] width 98 height 45
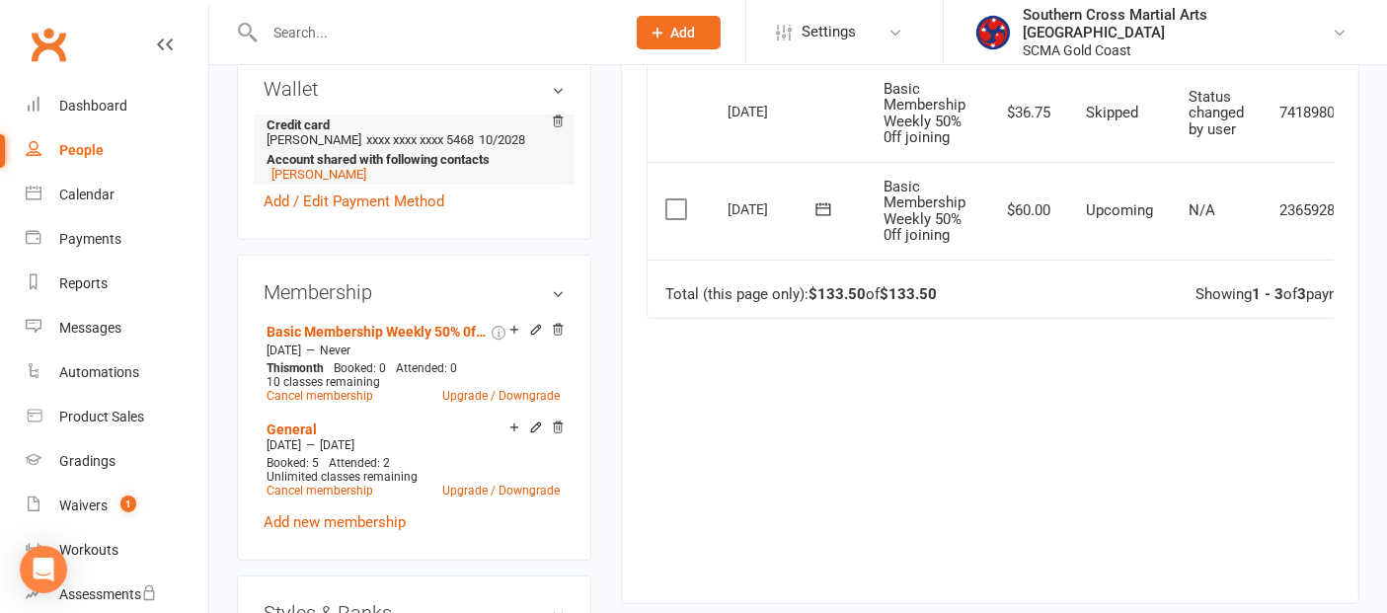
scroll to position [658, 0]
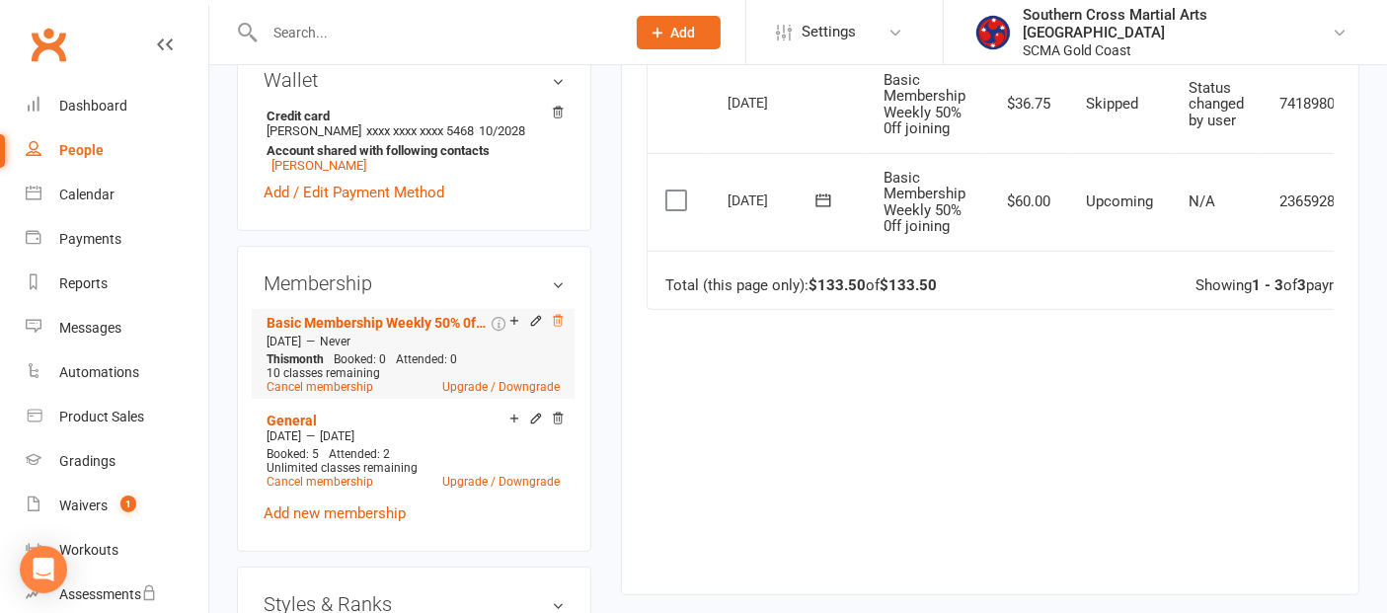
click at [554, 315] on icon at bounding box center [558, 320] width 10 height 11
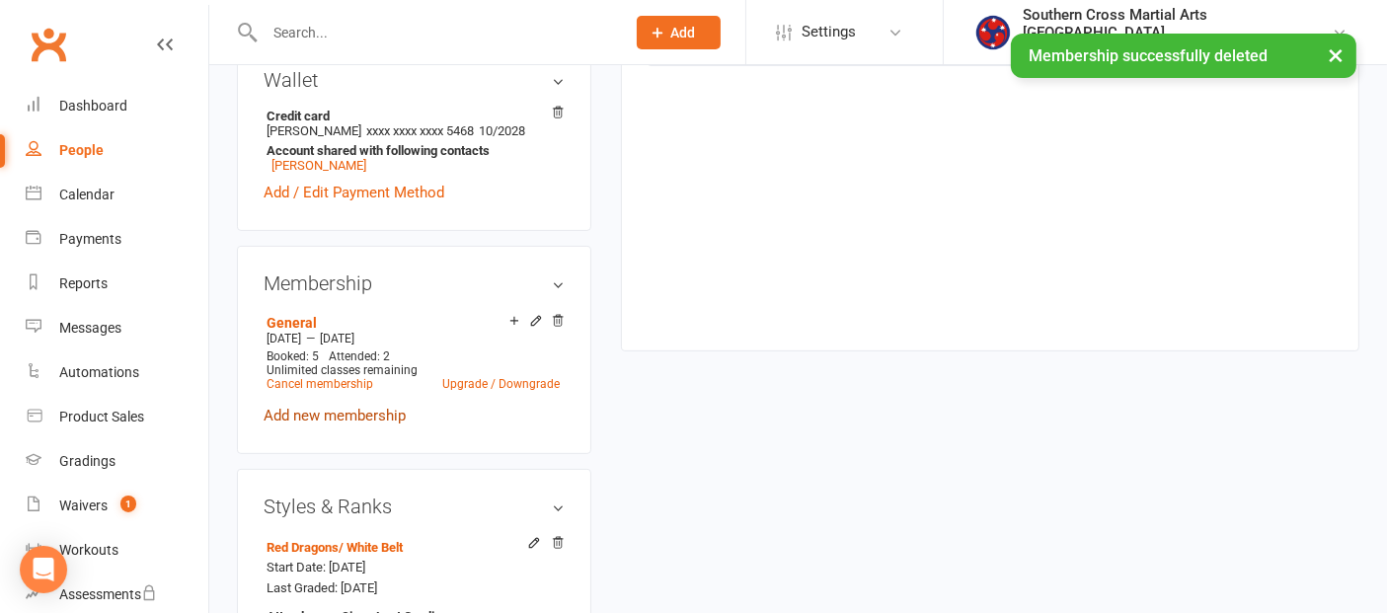
click at [395, 407] on link "Add new membership" at bounding box center [335, 416] width 142 height 18
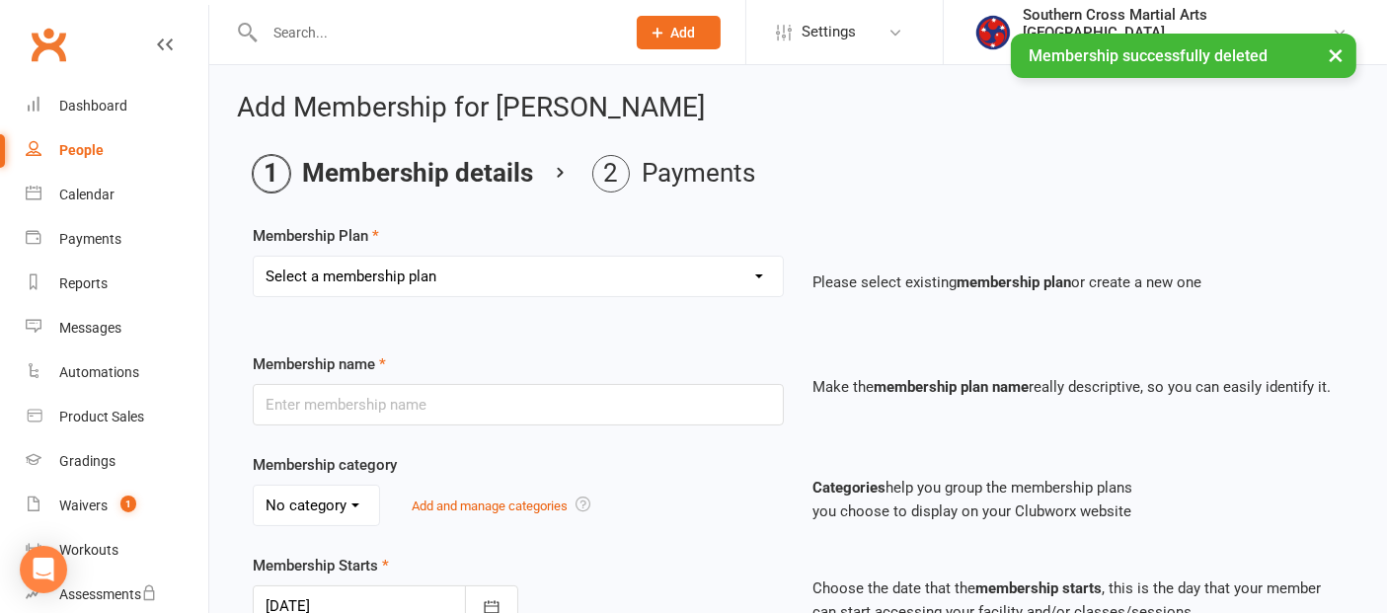
click at [461, 269] on select "Select a membership plan Create new Membership Plan General Monthly Weekly Basi…" at bounding box center [518, 277] width 529 height 40
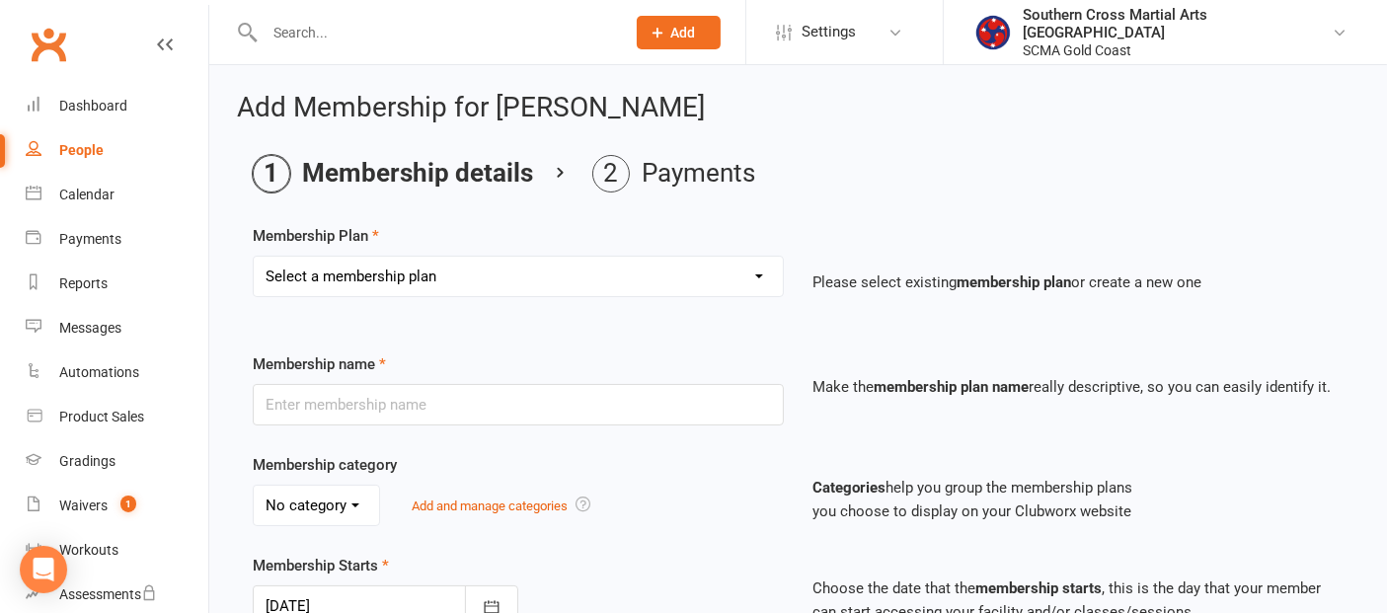
select select "28"
click at [254, 257] on select "Select a membership plan Create new Membership Plan General Monthly Weekly Basi…" at bounding box center [518, 277] width 529 height 40
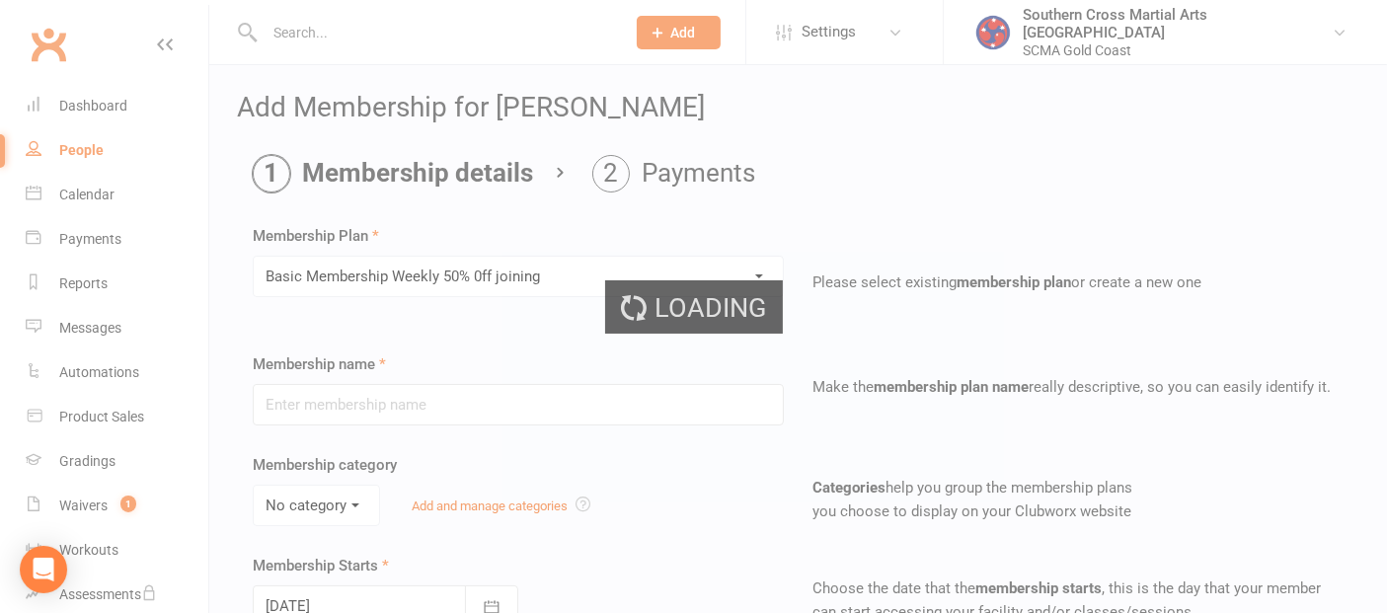
type input "Basic Membership Weekly 50% 0ff joining"
select select "7"
type input "0"
type input "10"
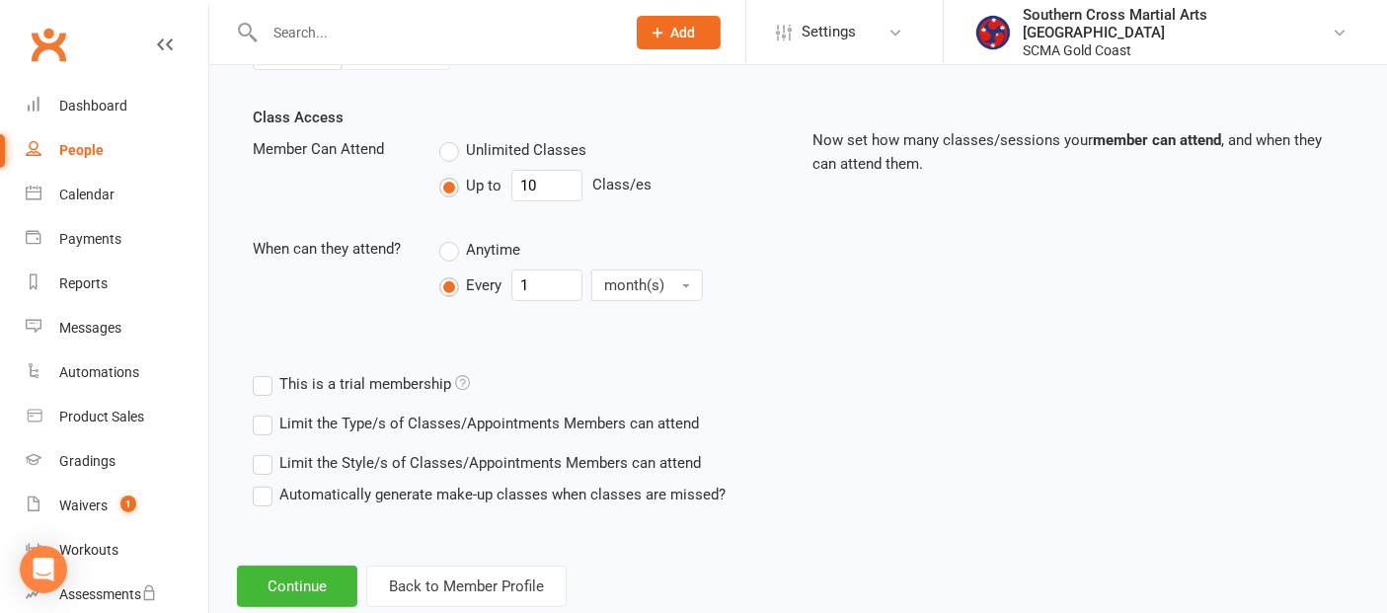
scroll to position [703, 0]
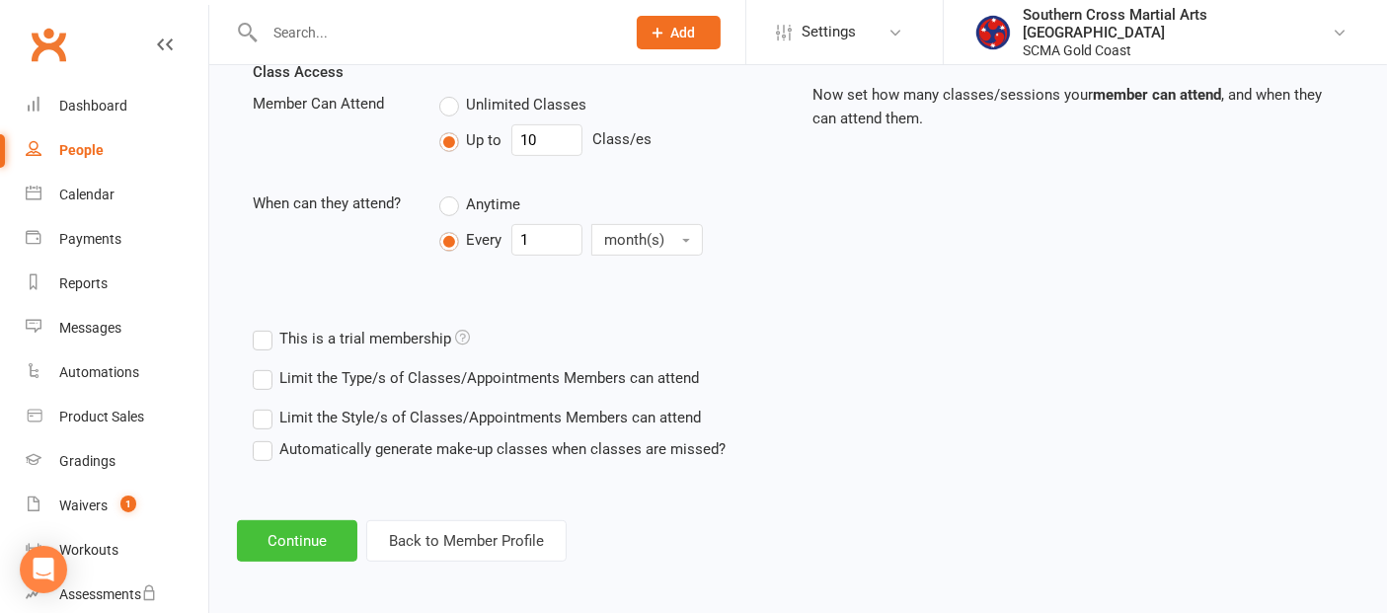
click at [317, 536] on button "Continue" at bounding box center [297, 540] width 120 height 41
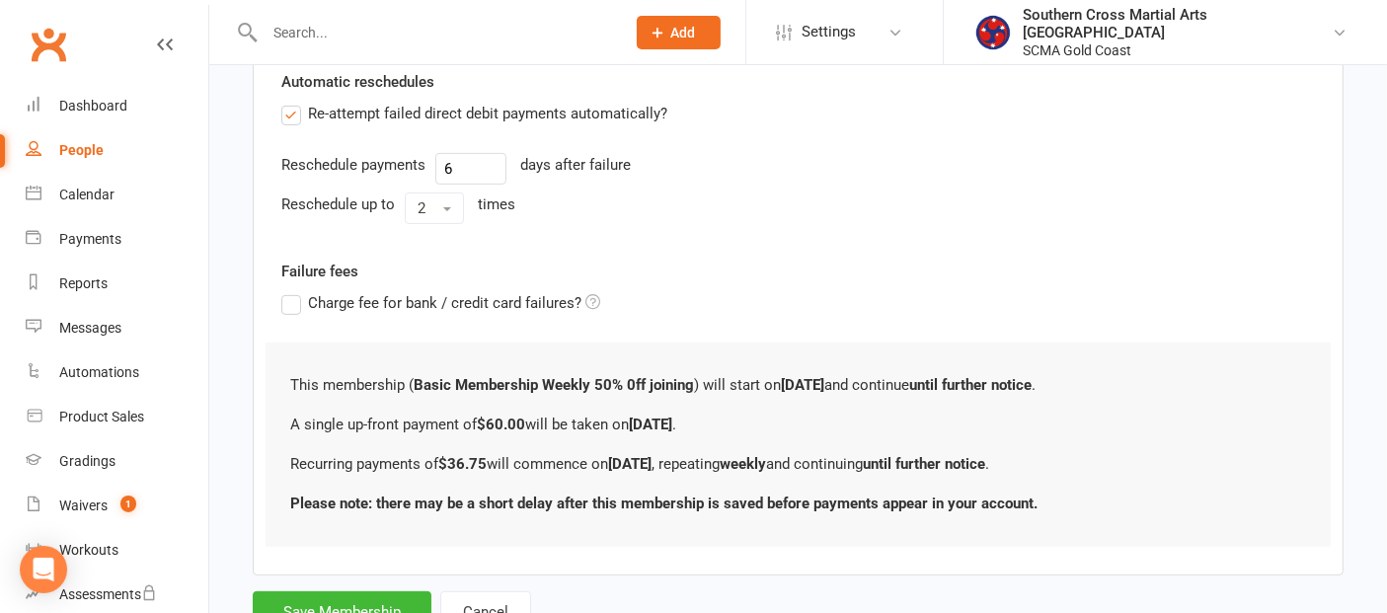
scroll to position [0, 0]
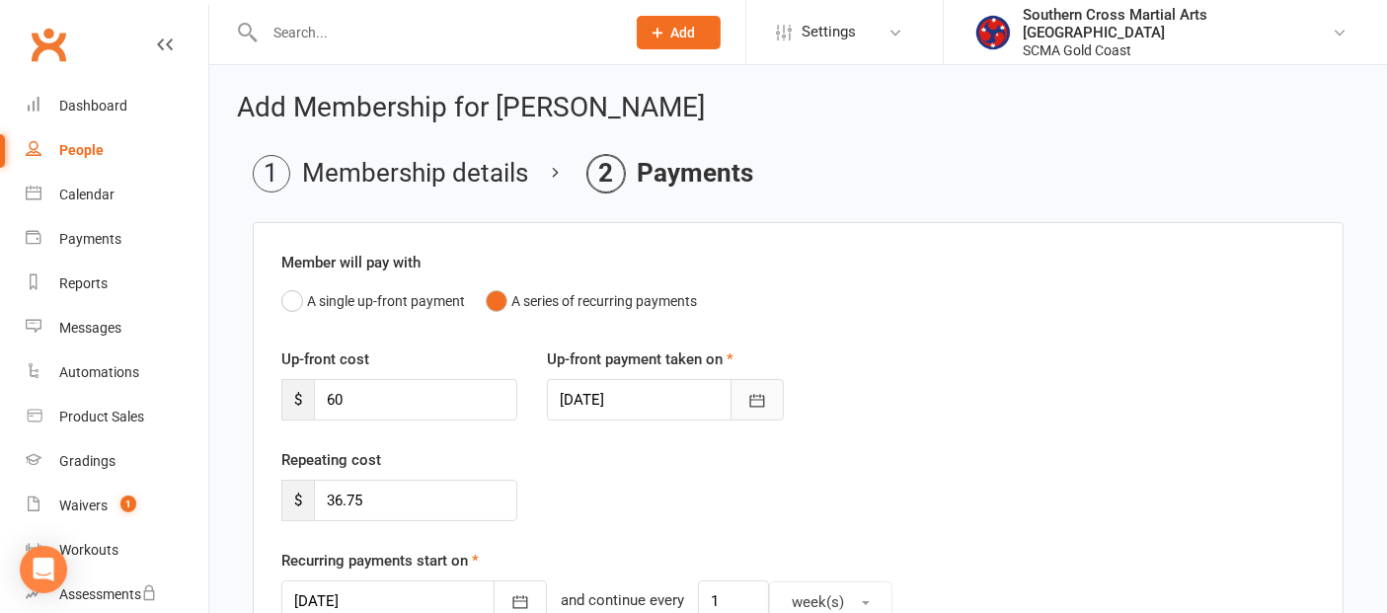
click at [763, 410] on button "button" at bounding box center [757, 399] width 53 height 41
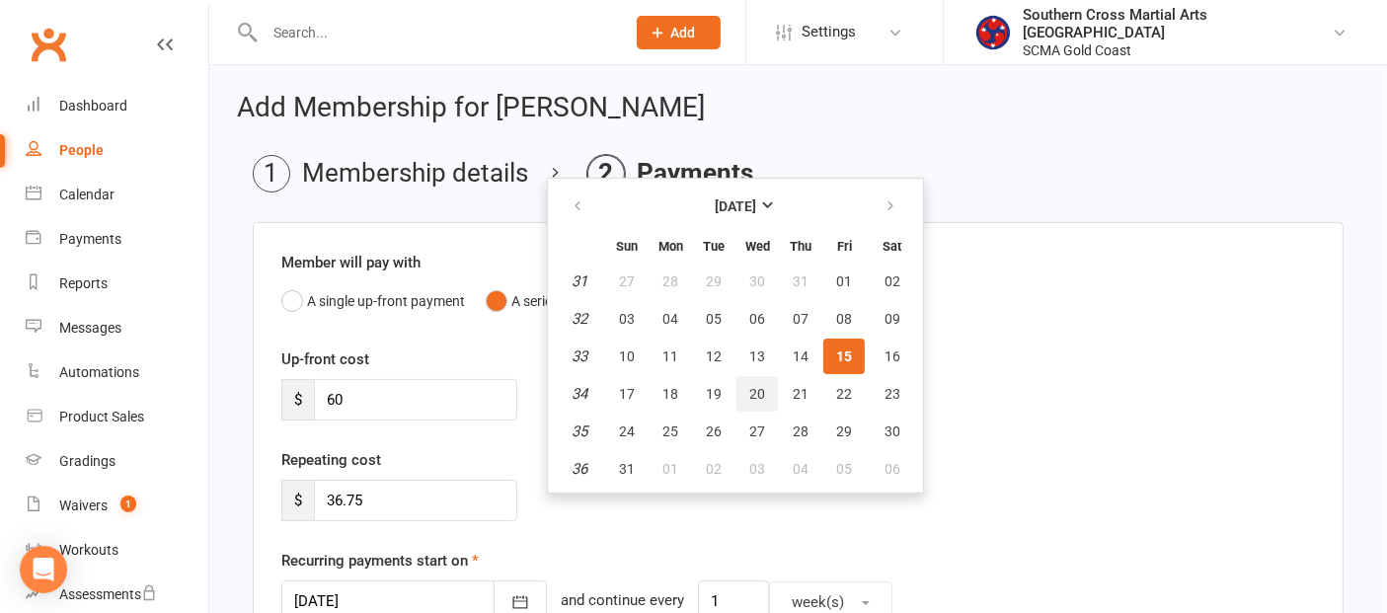
click at [752, 399] on button "20" at bounding box center [757, 394] width 41 height 36
type input "20 Aug 2025"
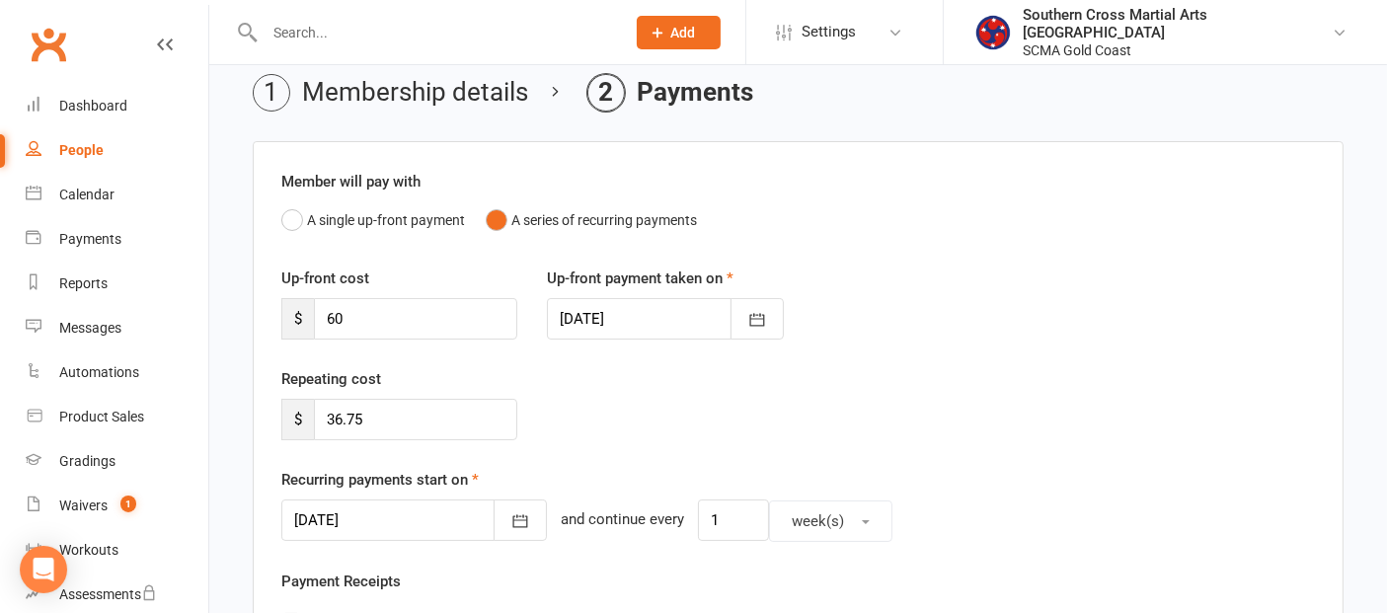
scroll to position [219, 0]
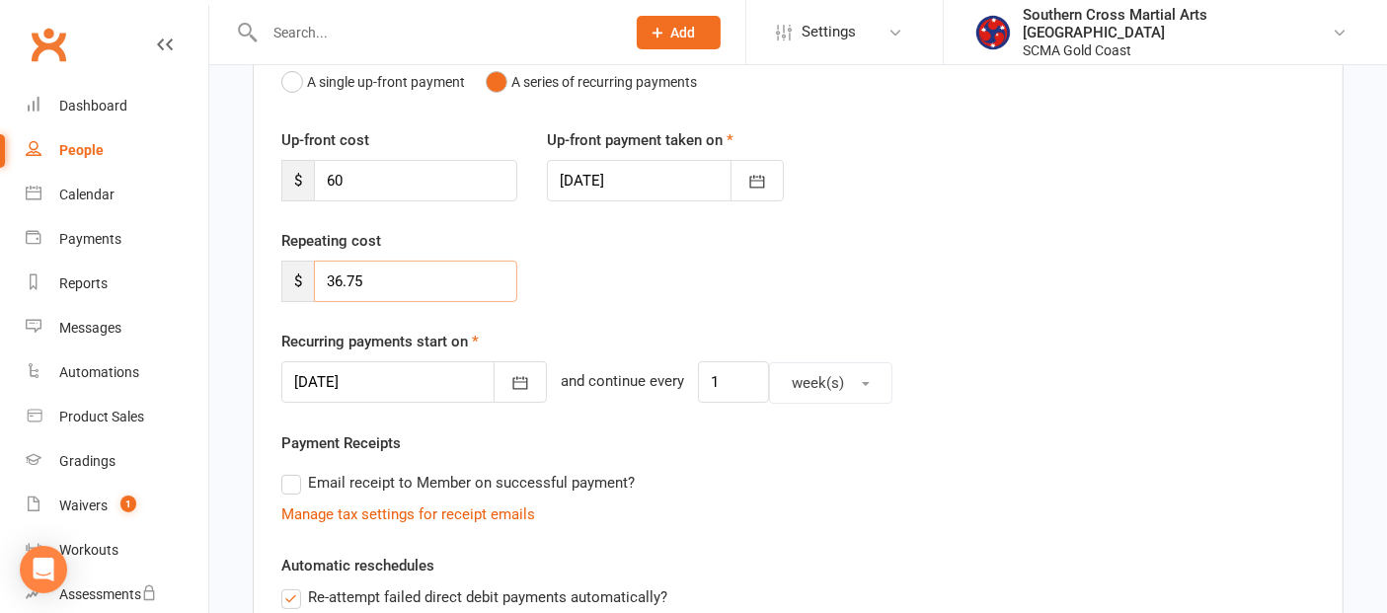
click at [334, 279] on input "36.75" at bounding box center [415, 281] width 203 height 41
type input "16.75"
click at [654, 264] on div "Repeating cost $ 16.75" at bounding box center [799, 279] width 1064 height 101
click at [511, 374] on icon "button" at bounding box center [521, 383] width 20 height 20
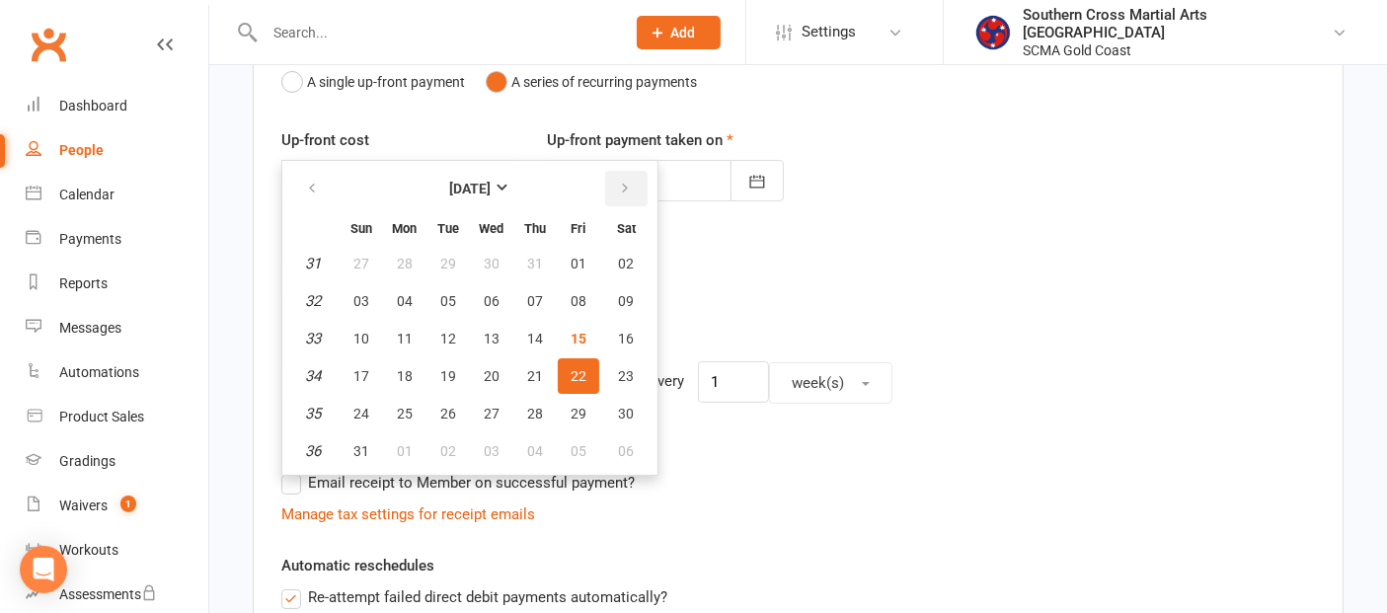
click at [611, 176] on button "button" at bounding box center [626, 189] width 42 height 36
click at [571, 406] on span "03" at bounding box center [579, 414] width 16 height 16
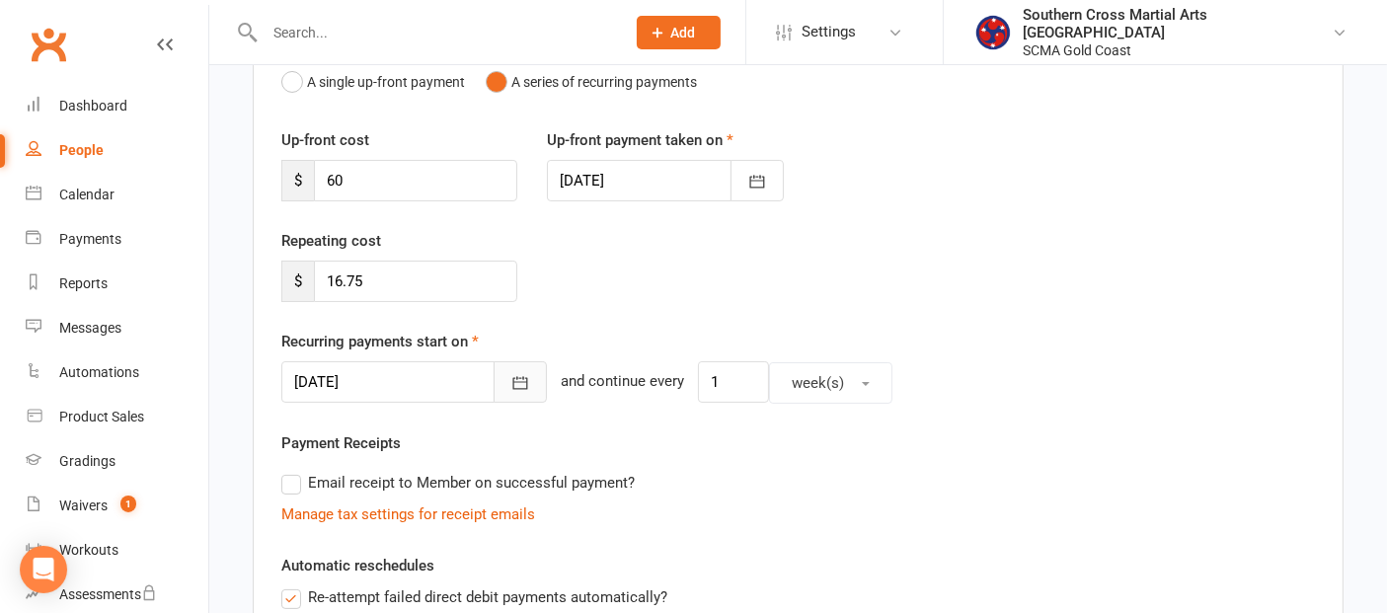
click at [514, 377] on icon "button" at bounding box center [521, 383] width 15 height 13
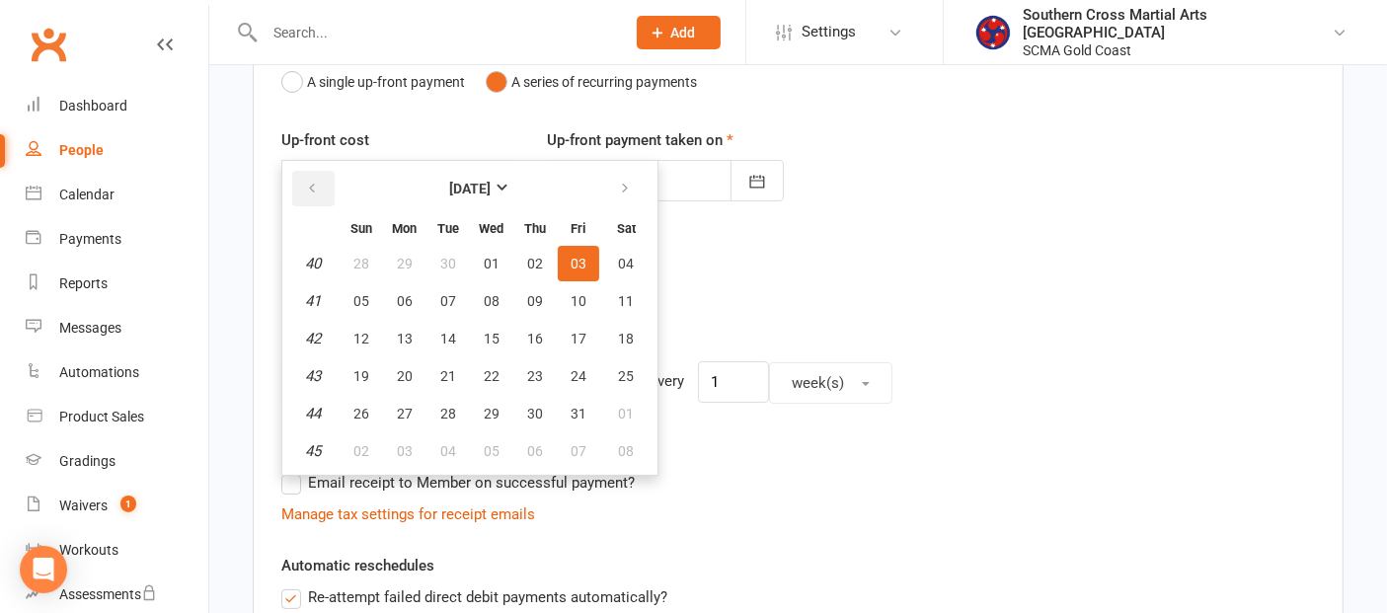
click at [315, 175] on button "button" at bounding box center [313, 189] width 42 height 36
click at [571, 406] on span "03" at bounding box center [579, 414] width 16 height 16
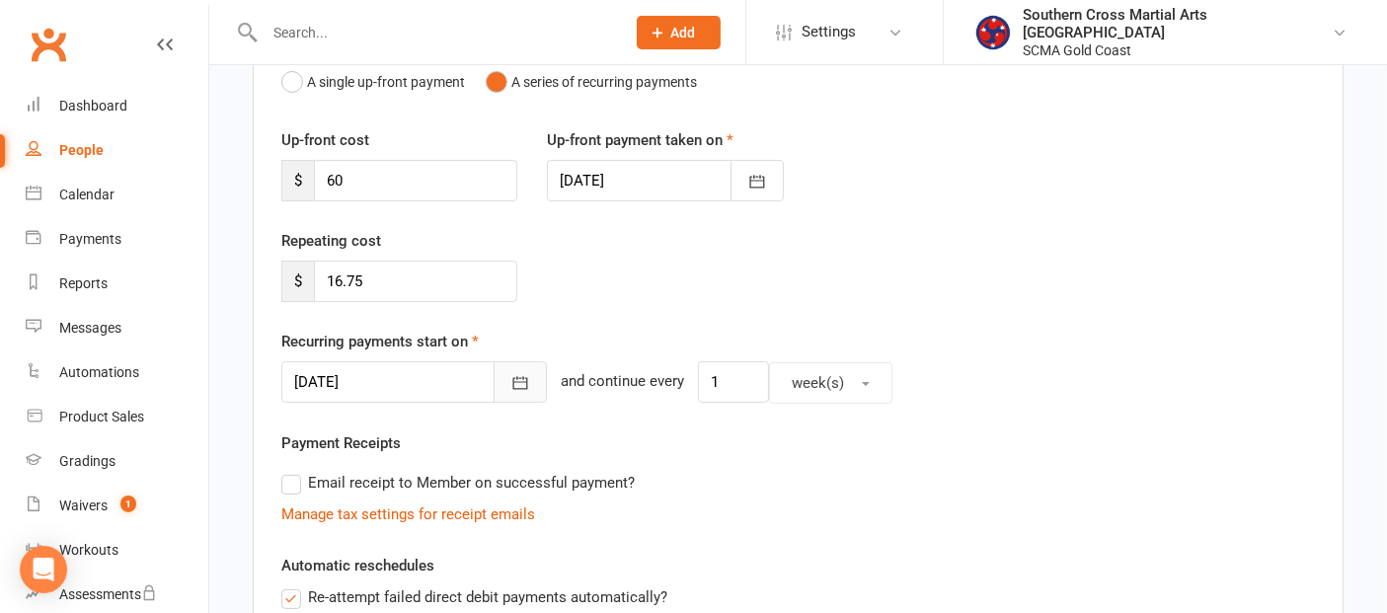
click at [511, 375] on icon "button" at bounding box center [521, 383] width 20 height 20
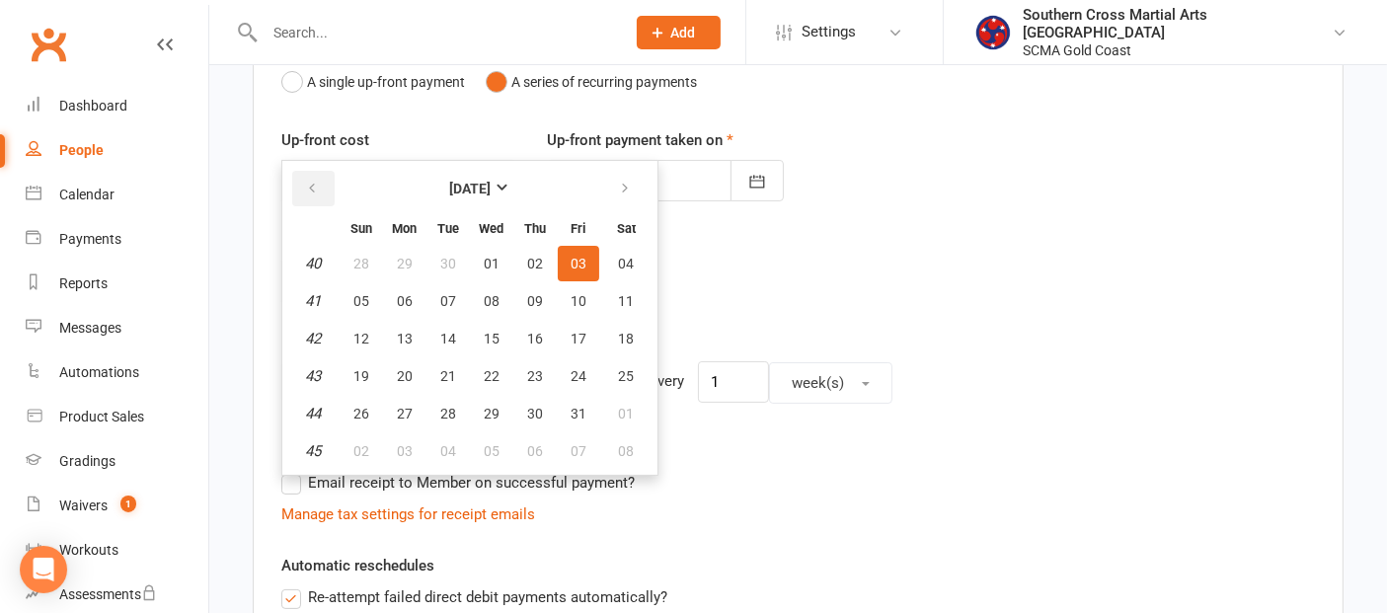
click at [303, 188] on button "button" at bounding box center [313, 189] width 42 height 36
click at [491, 256] on span "03" at bounding box center [492, 264] width 16 height 16
type input "03 Sep 2025"
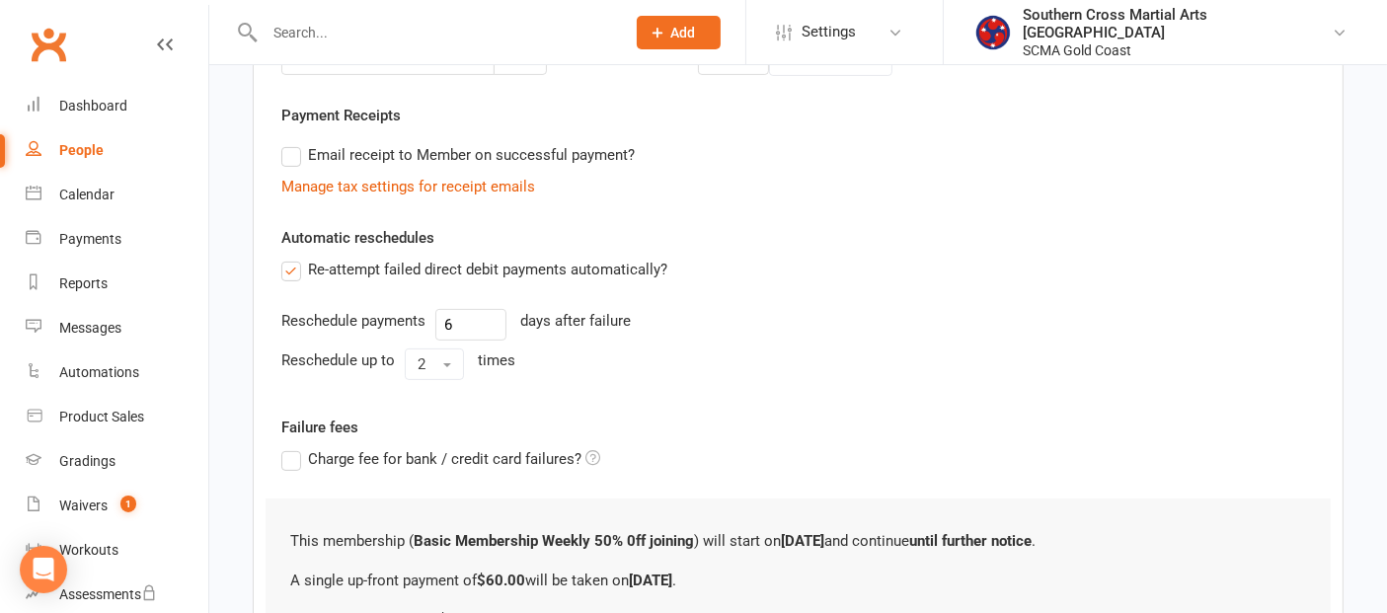
scroll to position [548, 0]
drag, startPoint x: 465, startPoint y: 318, endPoint x: 426, endPoint y: 323, distance: 39.8
click at [426, 323] on div "Reschedule payments 6 days after failure" at bounding box center [798, 324] width 1034 height 32
type input "7"
drag, startPoint x: 992, startPoint y: 306, endPoint x: 981, endPoint y: 337, distance: 32.8
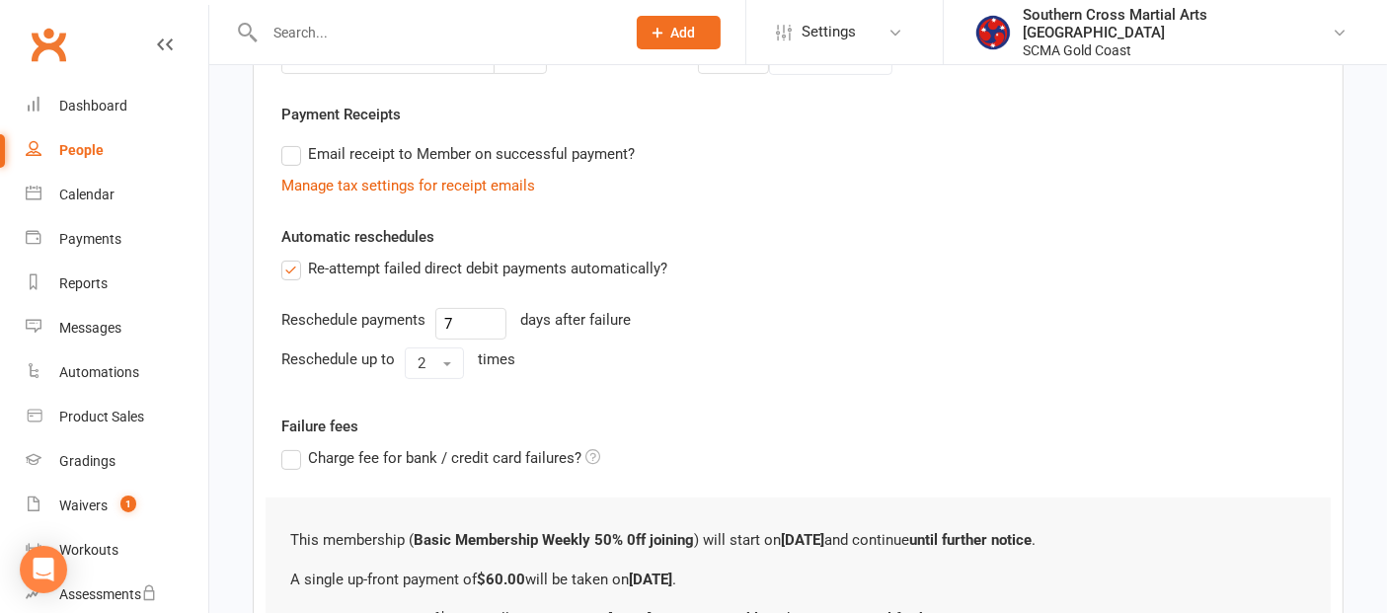
click at [992, 308] on div "Reschedule payments 7 days after failure" at bounding box center [798, 324] width 1034 height 32
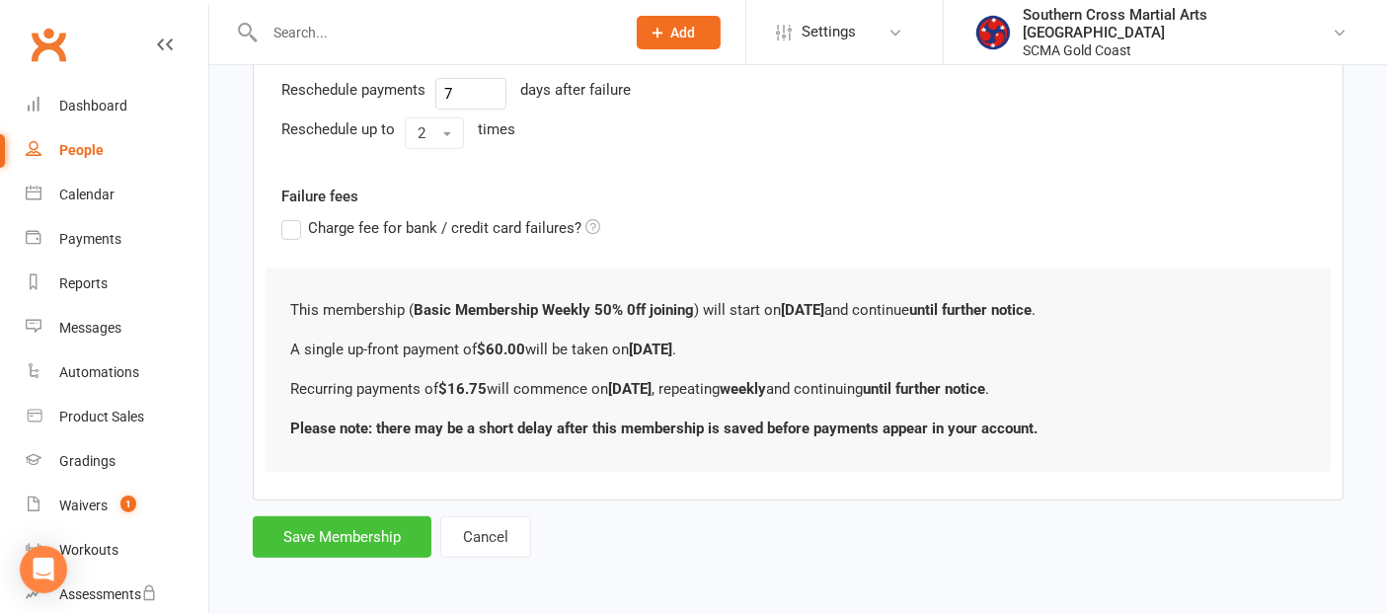
click at [370, 541] on button "Save Membership" at bounding box center [342, 536] width 179 height 41
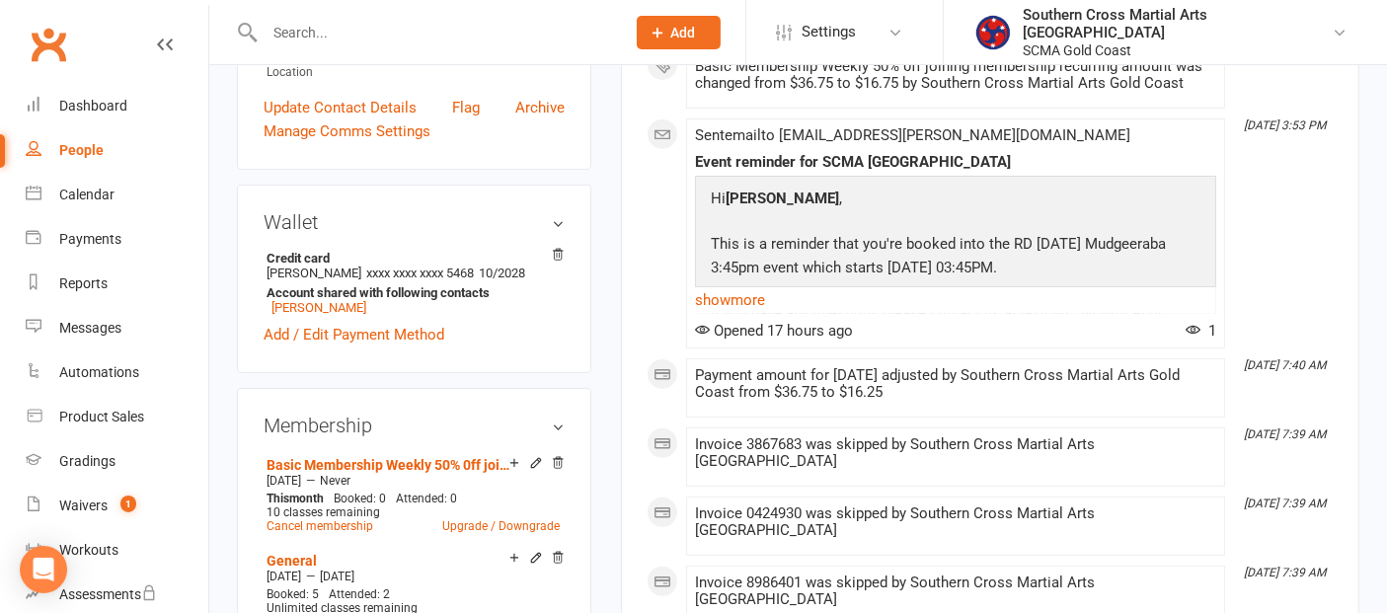
scroll to position [548, 0]
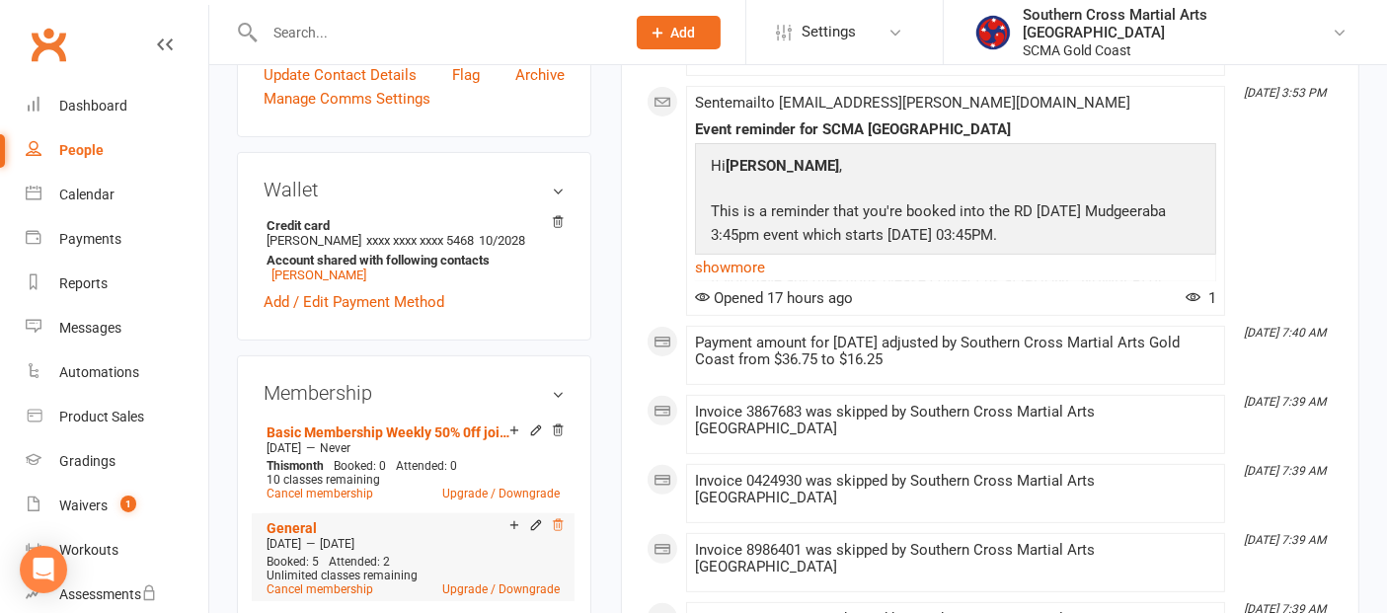
click at [557, 520] on icon at bounding box center [558, 525] width 10 height 11
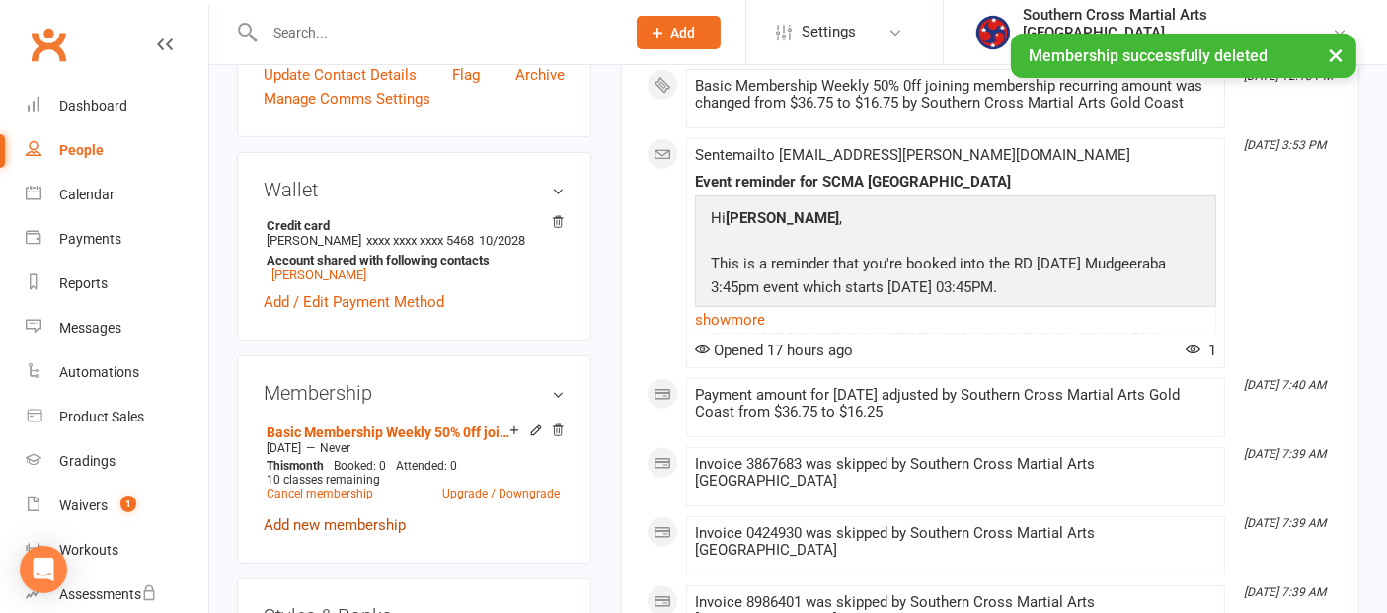
click at [379, 516] on link "Add new membership" at bounding box center [335, 525] width 142 height 18
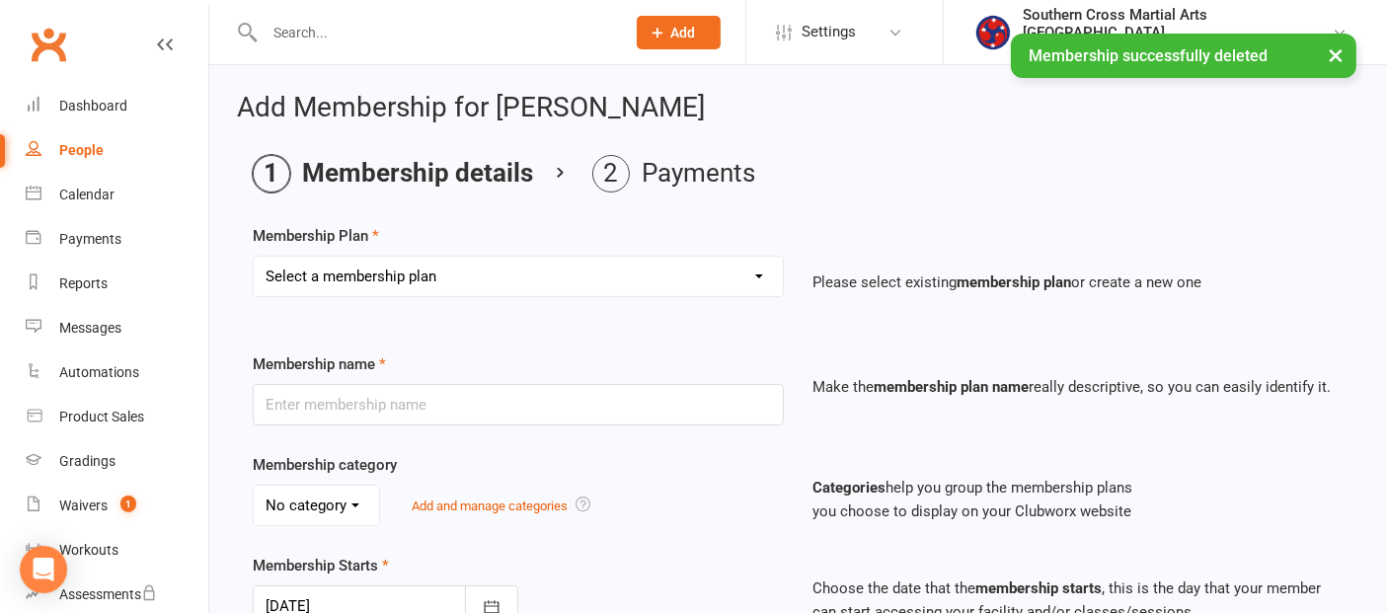
click at [435, 272] on select "Select a membership plan Create new Membership Plan General Monthly Weekly Basi…" at bounding box center [518, 277] width 529 height 40
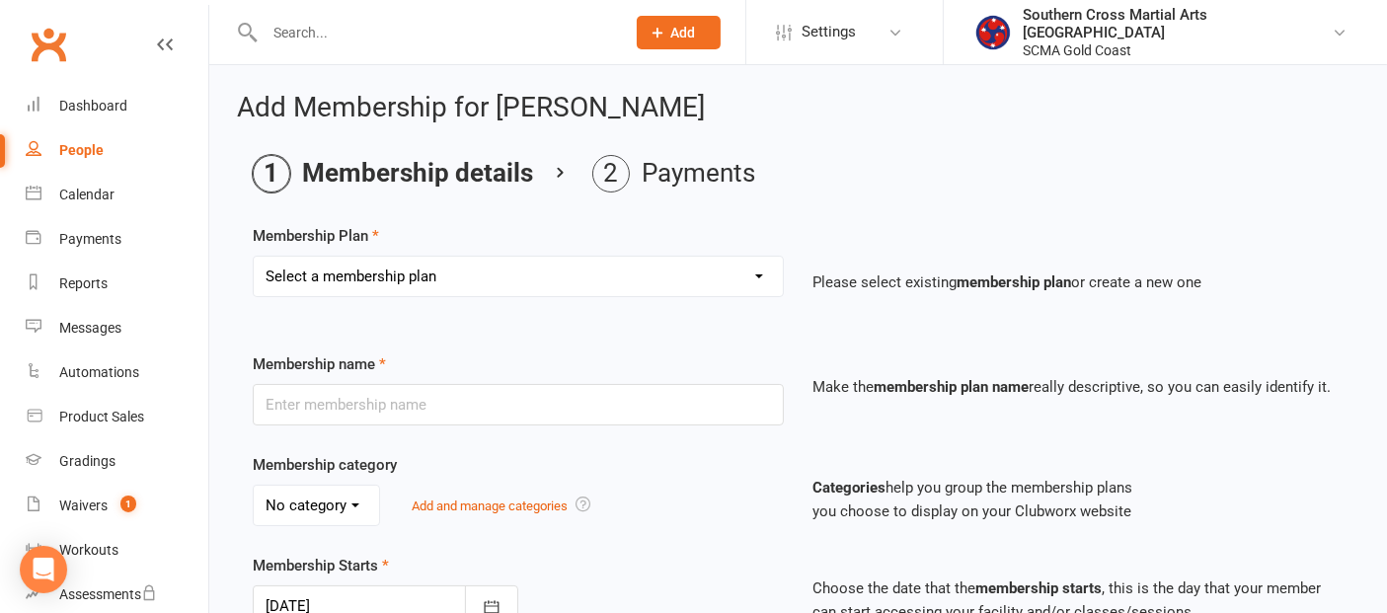
select select "28"
click at [254, 257] on select "Select a membership plan Create new Membership Plan General Monthly Weekly Basi…" at bounding box center [518, 277] width 529 height 40
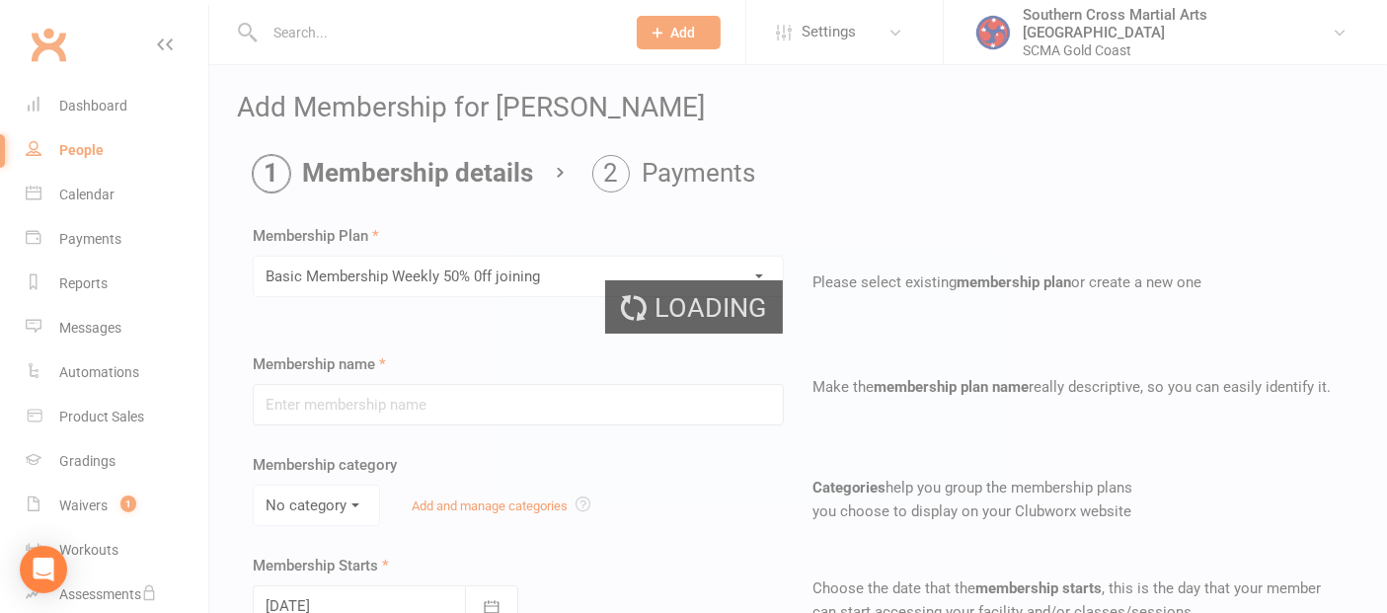
type input "Basic Membership Weekly 50% 0ff joining"
select select "7"
type input "0"
type input "10"
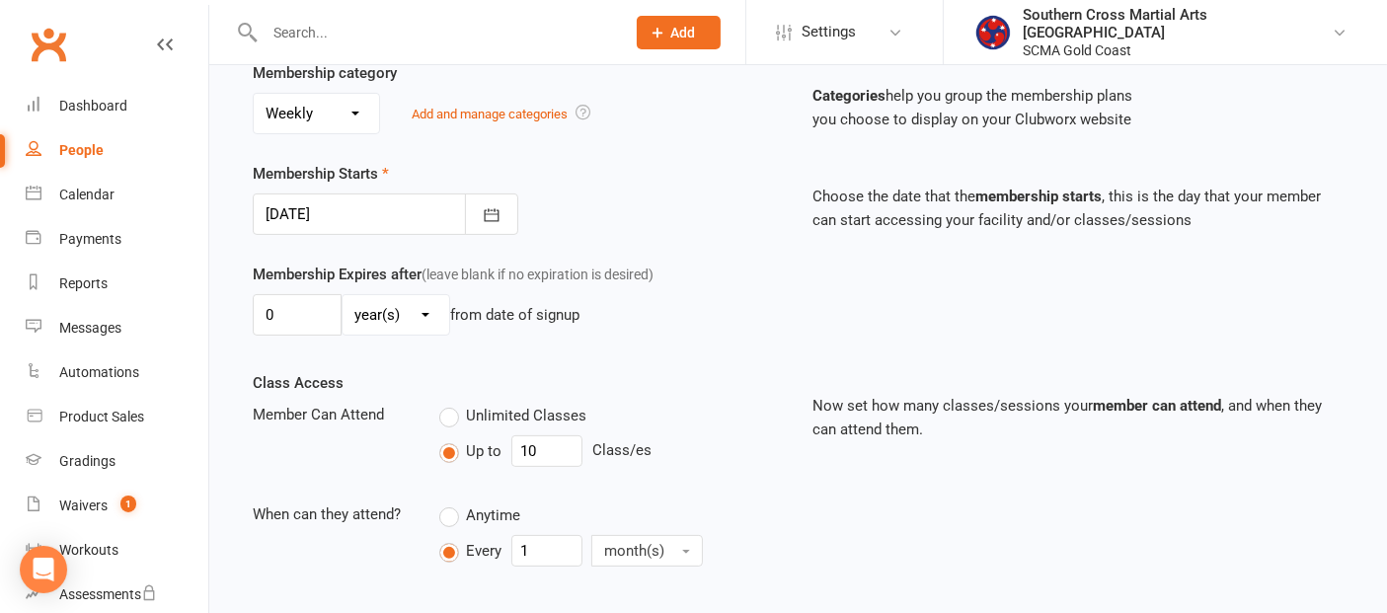
scroll to position [438, 0]
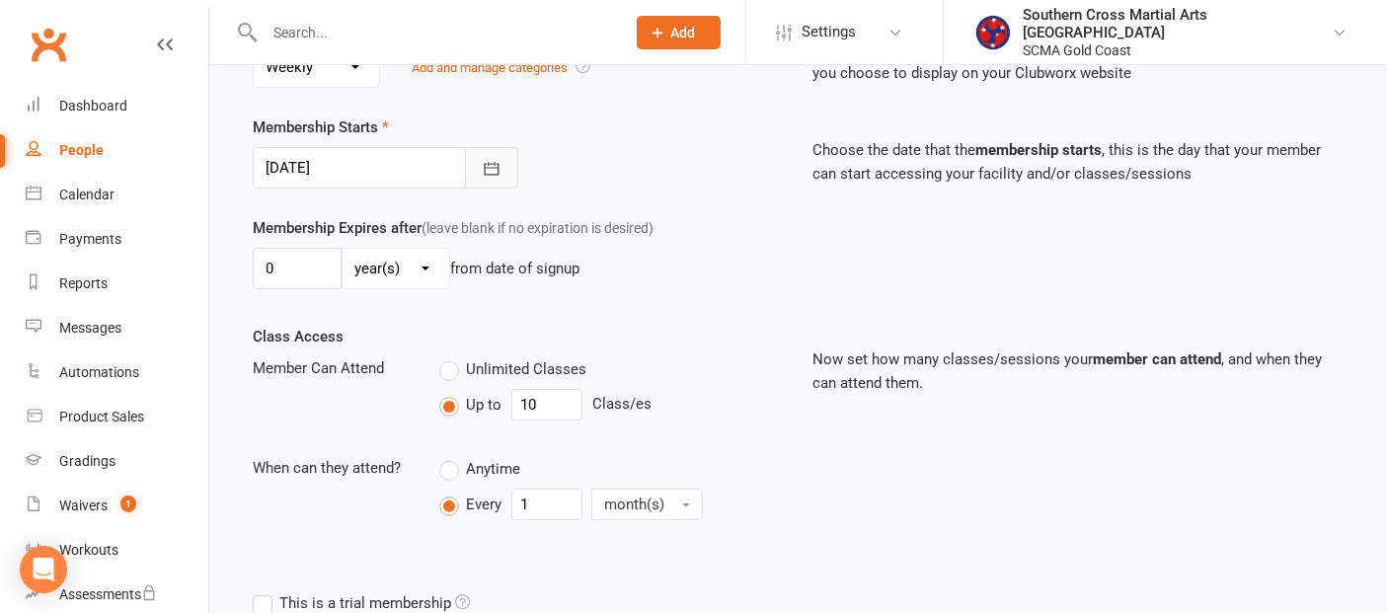
click at [502, 170] on button "button" at bounding box center [491, 167] width 53 height 41
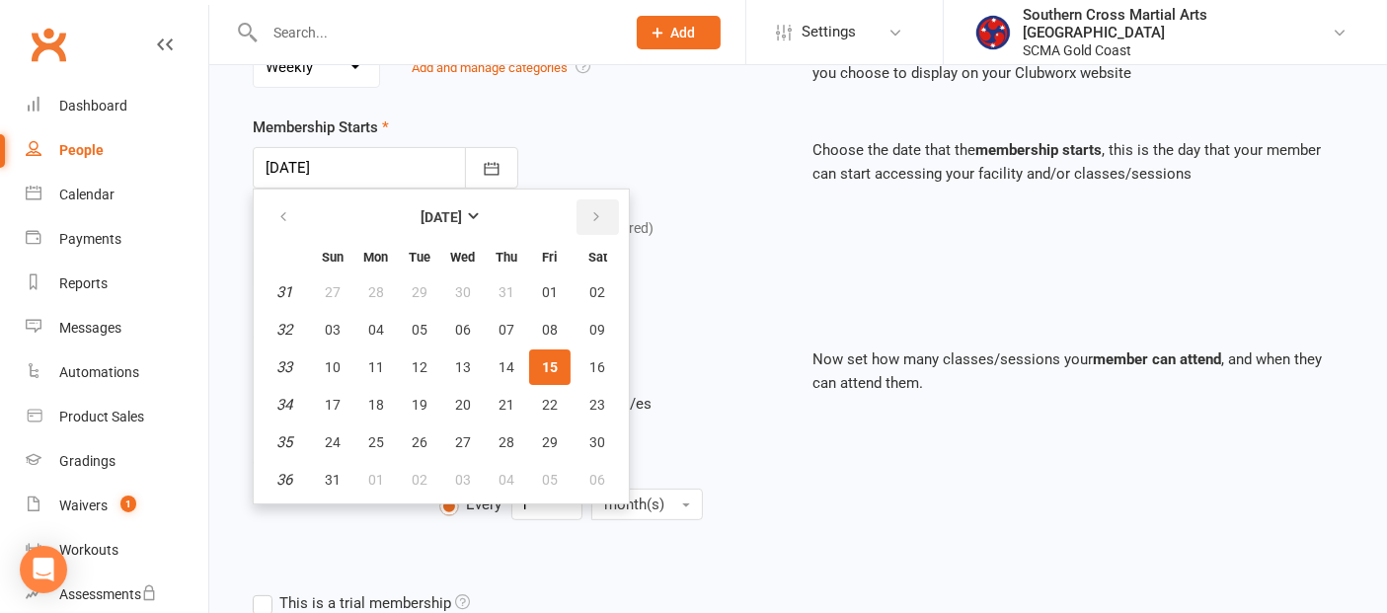
click at [581, 208] on button "button" at bounding box center [598, 217] width 42 height 36
click at [590, 209] on icon "button" at bounding box center [597, 217] width 14 height 16
click at [467, 353] on button "12" at bounding box center [462, 368] width 41 height 36
type input "12 Nov 2025"
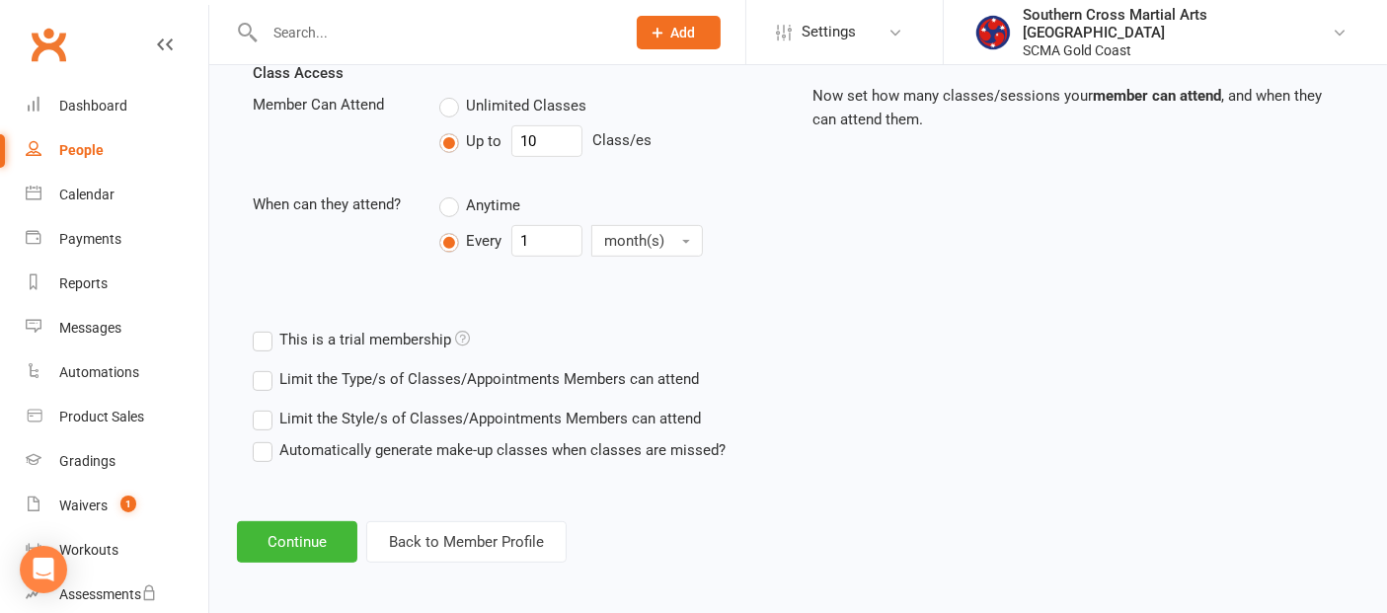
scroll to position [703, 0]
click at [303, 542] on button "Continue" at bounding box center [297, 540] width 120 height 41
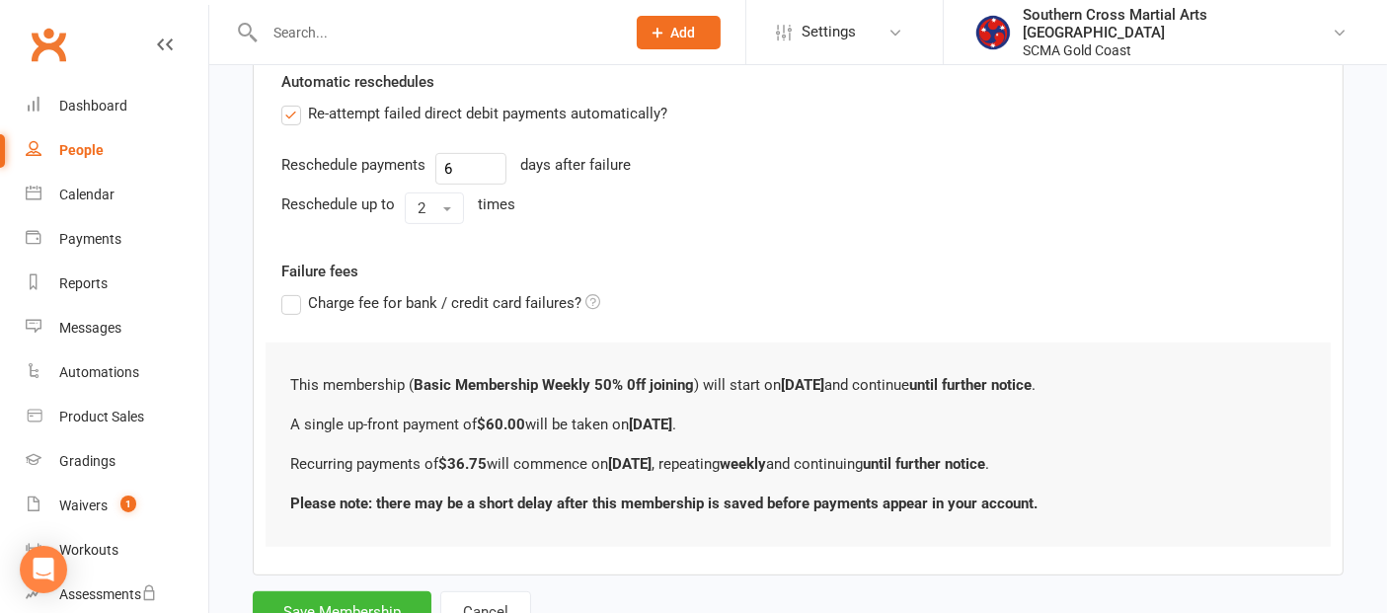
scroll to position [0, 0]
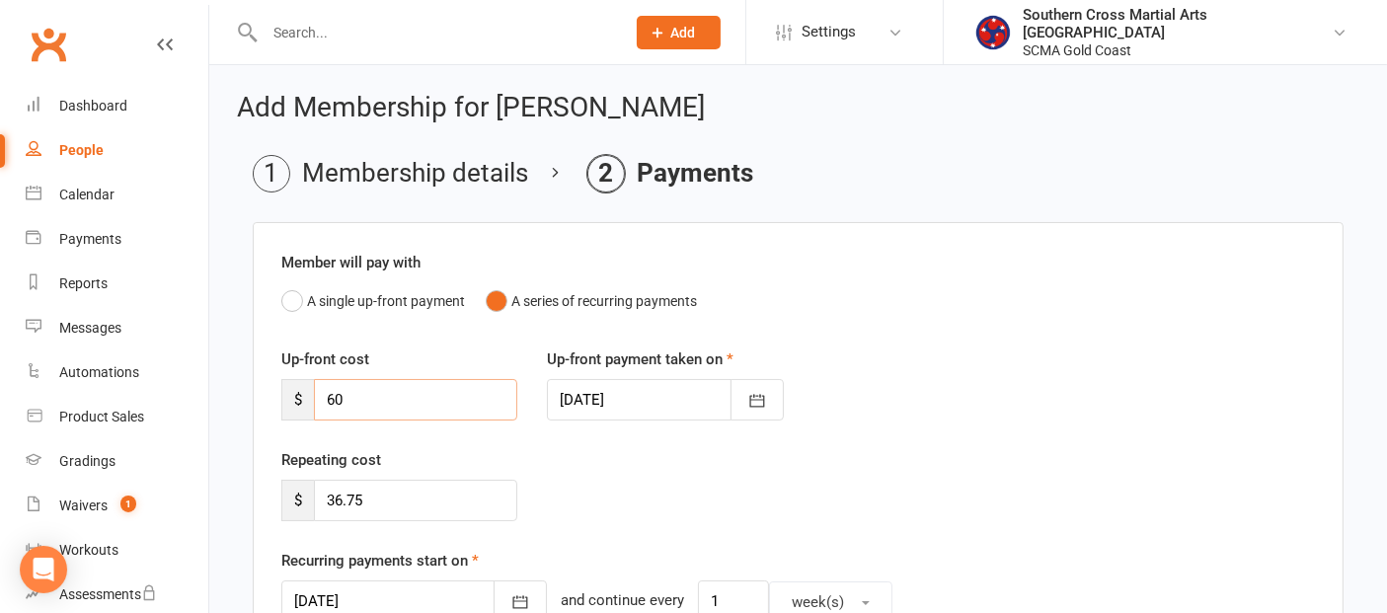
drag, startPoint x: 343, startPoint y: 405, endPoint x: 315, endPoint y: 413, distance: 28.8
click at [315, 413] on input "60" at bounding box center [415, 399] width 203 height 41
click at [324, 405] on input "0" at bounding box center [415, 399] width 203 height 41
type input "36.75"
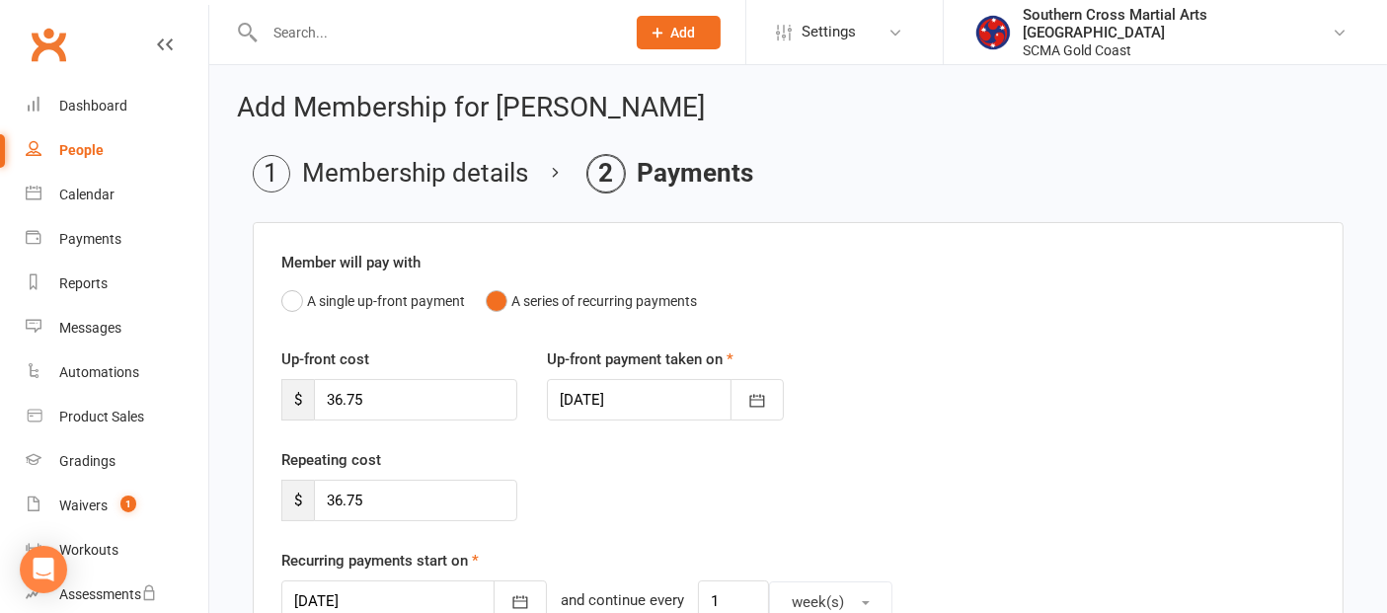
scroll to position [110, 0]
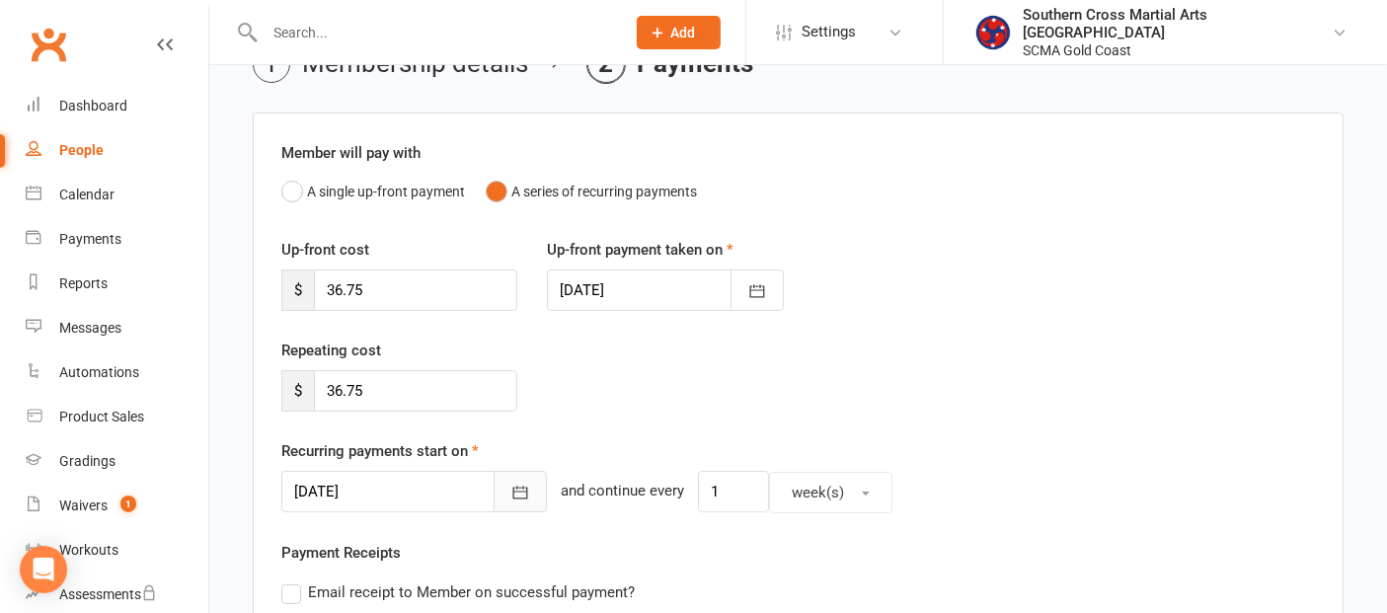
click at [499, 477] on button "button" at bounding box center [520, 491] width 53 height 41
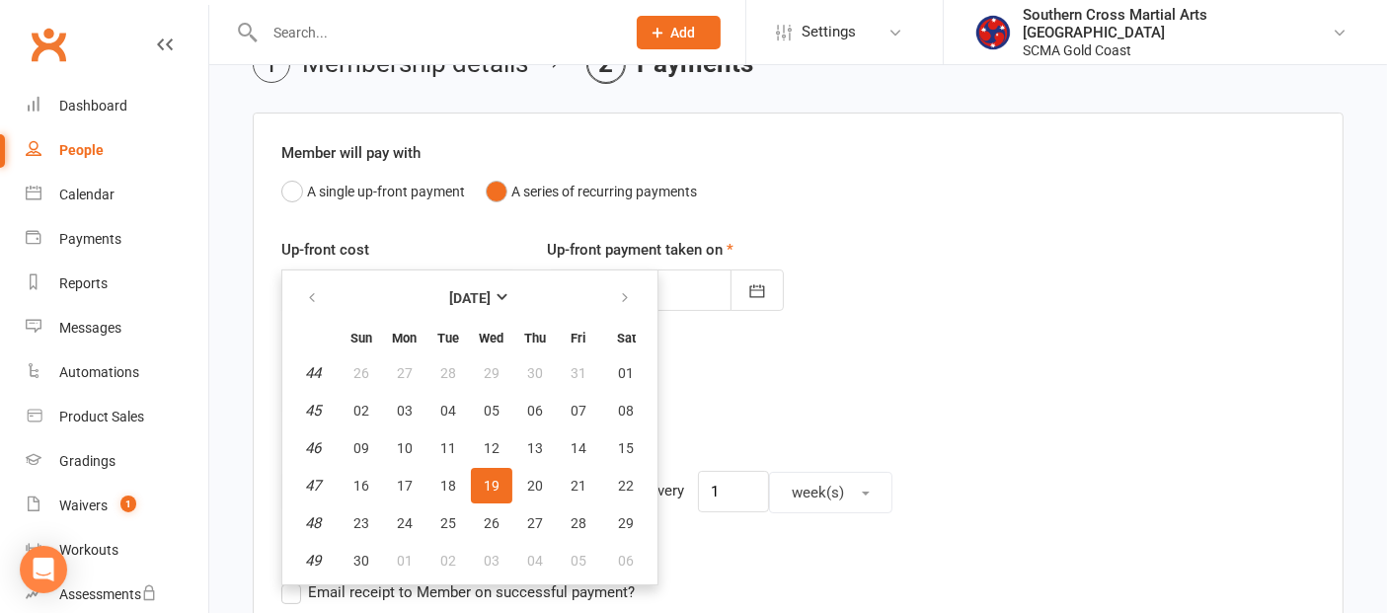
click at [484, 485] on span "19" at bounding box center [492, 486] width 16 height 16
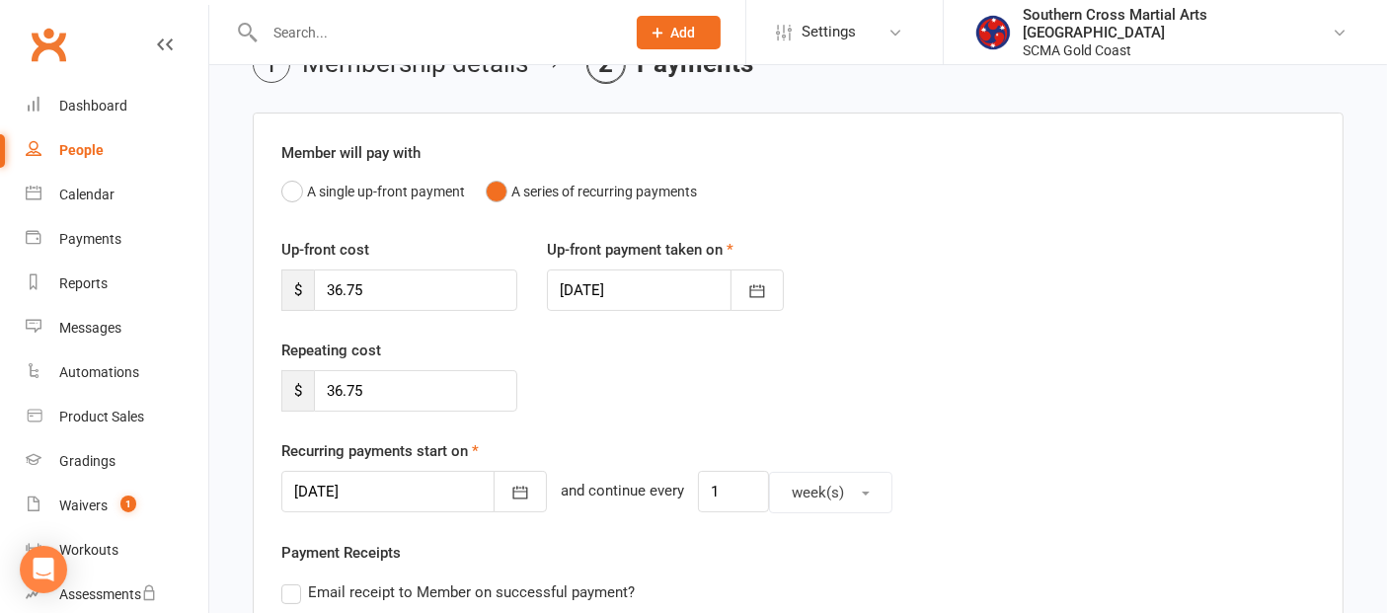
click at [752, 402] on div "Repeating cost $ 36.75" at bounding box center [799, 389] width 1064 height 101
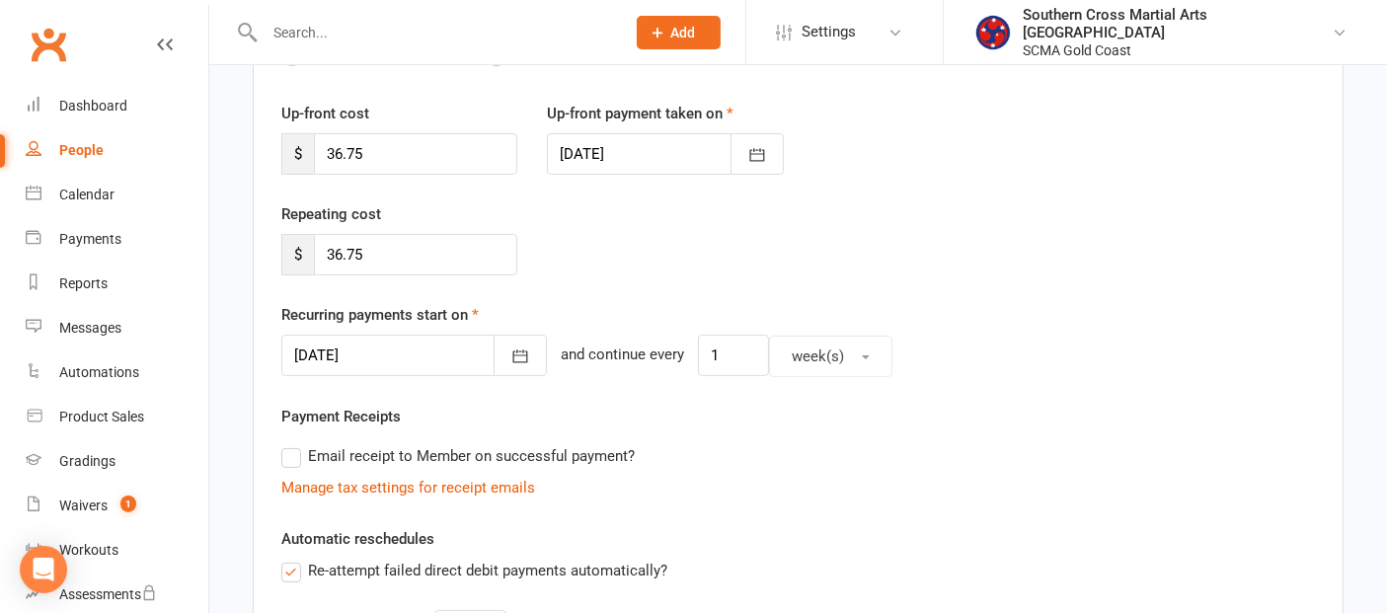
scroll to position [438, 0]
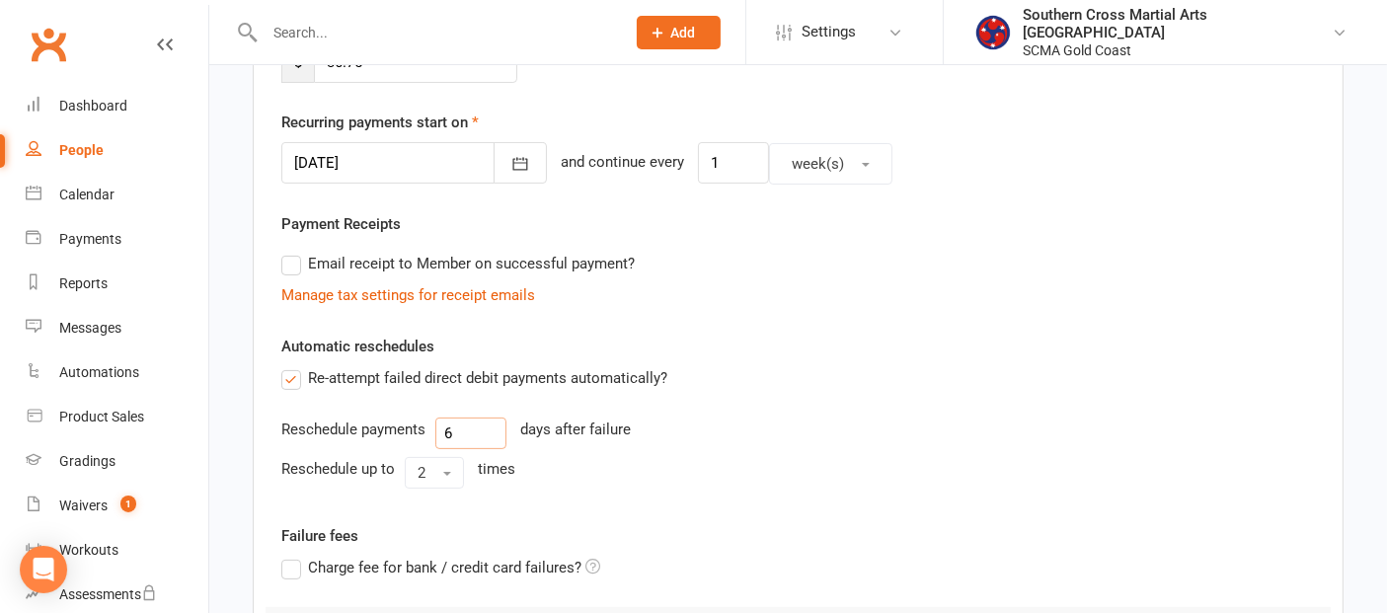
drag, startPoint x: 455, startPoint y: 429, endPoint x: 443, endPoint y: 429, distance: 11.9
click at [443, 429] on input "6" at bounding box center [470, 434] width 71 height 32
type input "7"
click at [913, 393] on div "Re-attempt failed direct debit payments automatically? Reschedule payments 7 da…" at bounding box center [799, 431] width 1064 height 130
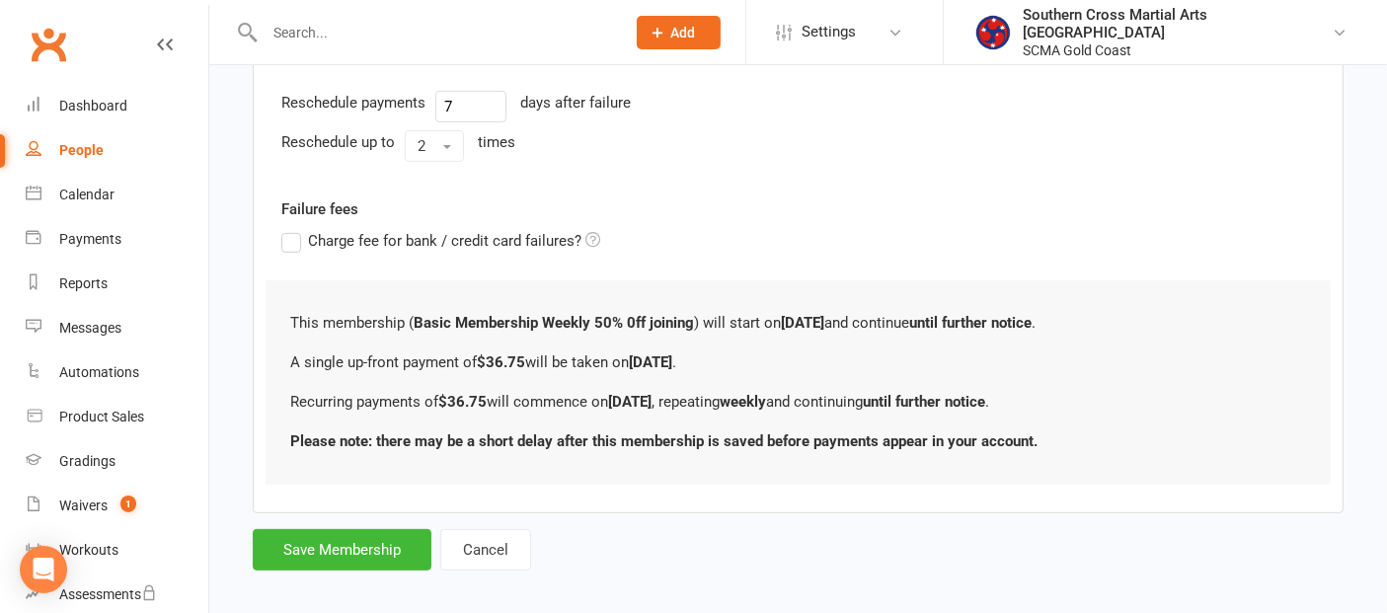
scroll to position [767, 0]
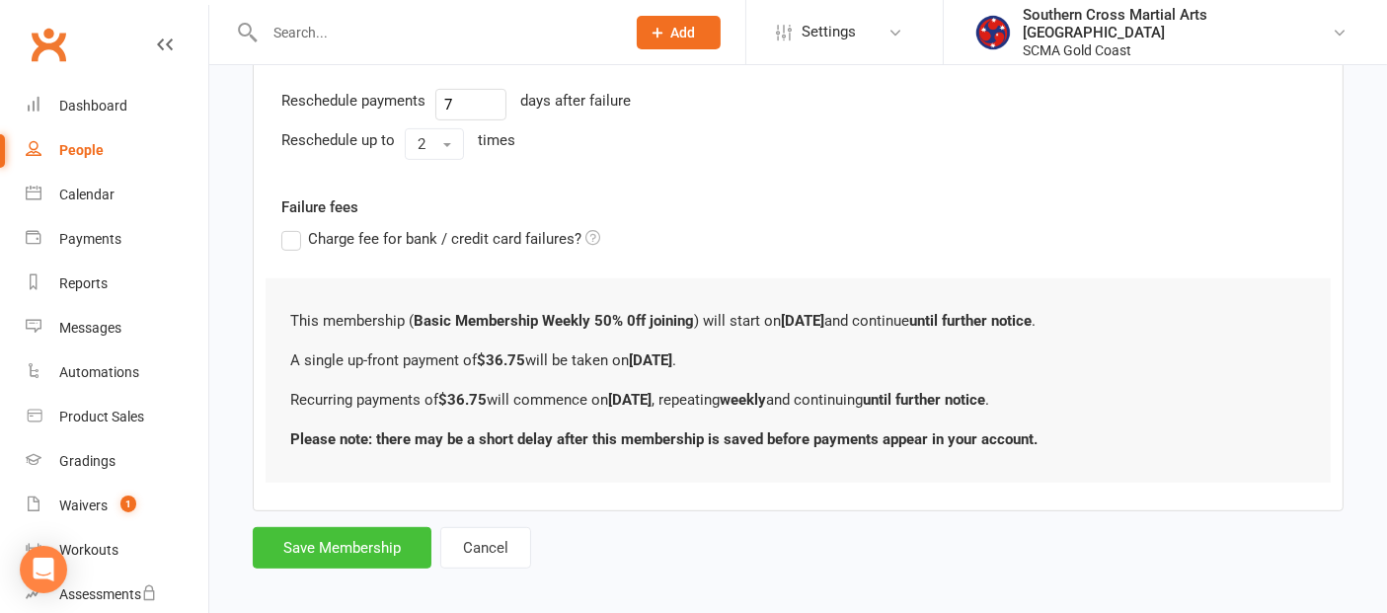
click at [380, 550] on button "Save Membership" at bounding box center [342, 547] width 179 height 41
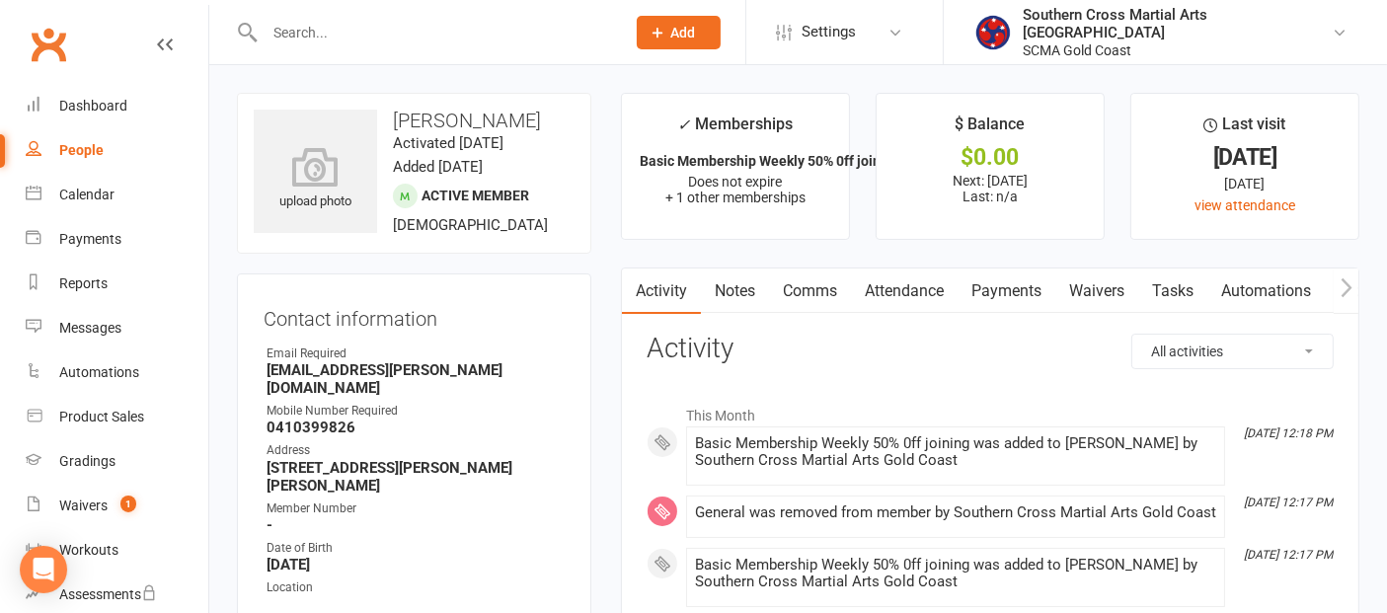
click at [1022, 287] on link "Payments" at bounding box center [1007, 291] width 98 height 45
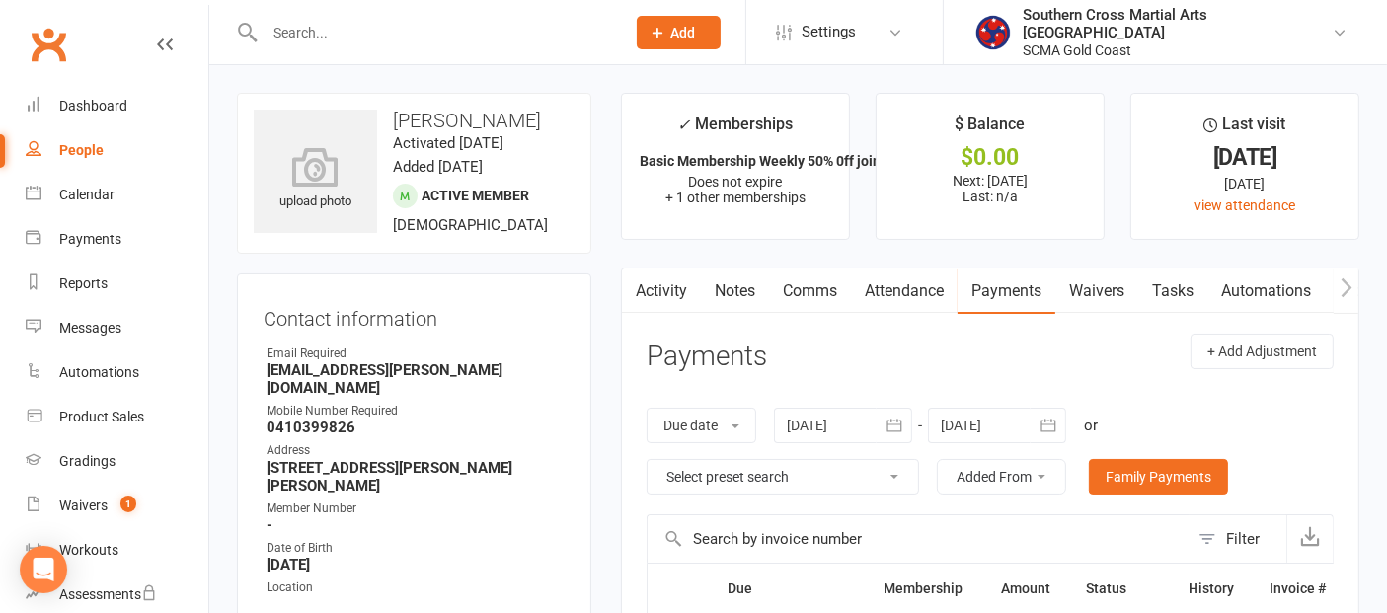
click at [1009, 423] on div at bounding box center [997, 426] width 138 height 36
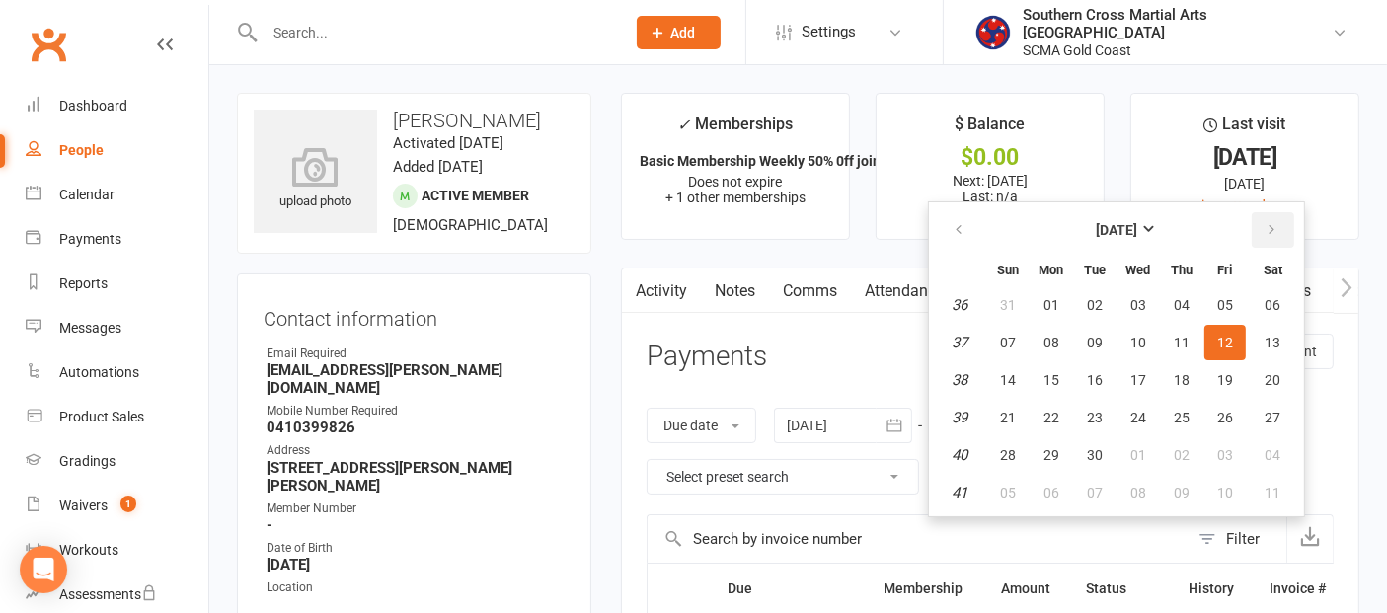
click at [1260, 230] on button "button" at bounding box center [1273, 230] width 42 height 36
click at [966, 225] on icon "button" at bounding box center [959, 230] width 14 height 16
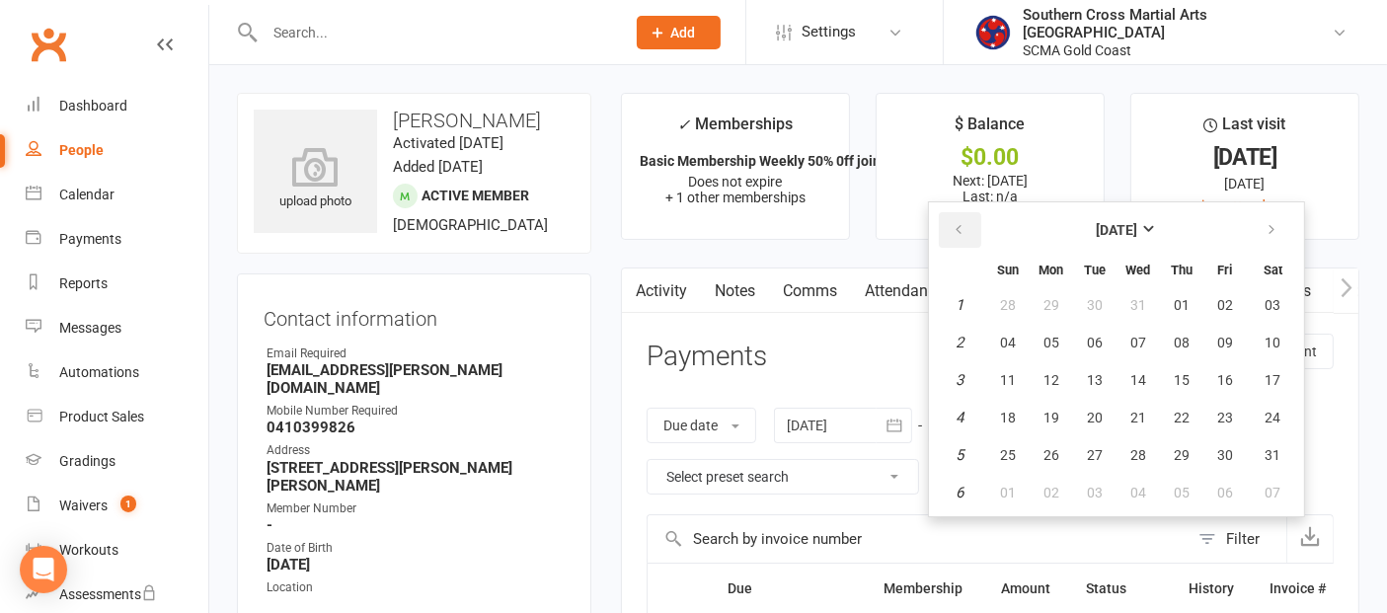
click at [966, 225] on icon "button" at bounding box center [959, 230] width 14 height 16
click at [1181, 449] on span "27" at bounding box center [1182, 455] width 16 height 16
type input "27 Nov 2025"
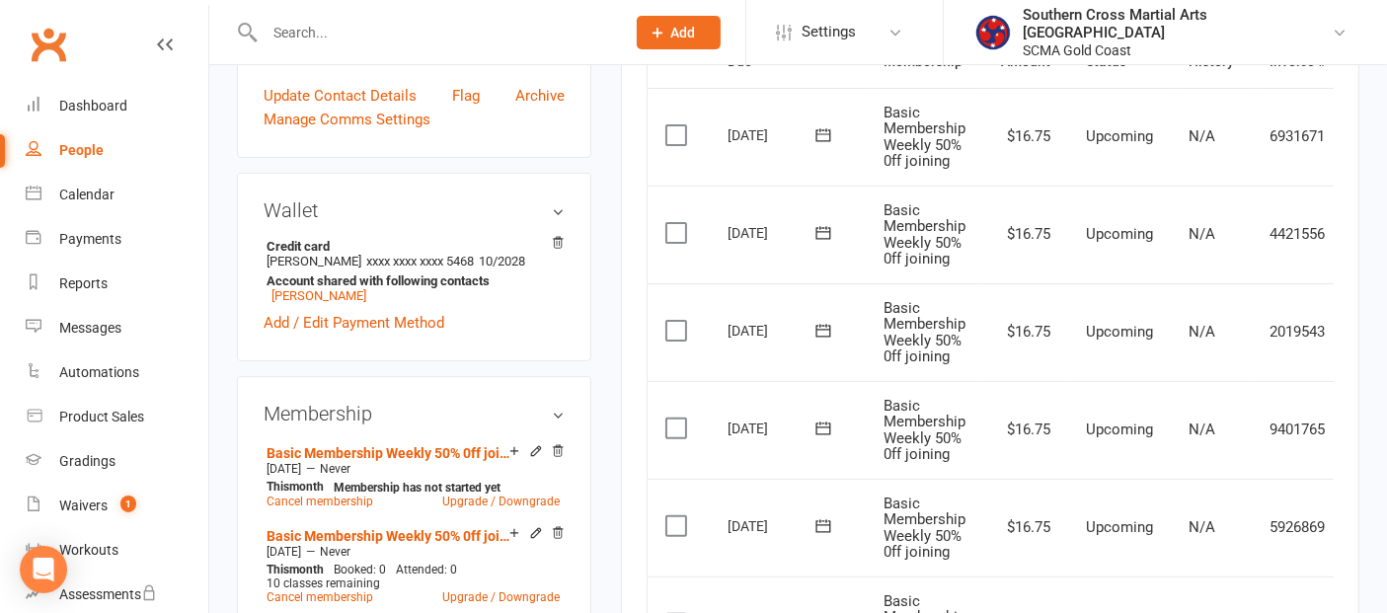
scroll to position [548, 0]
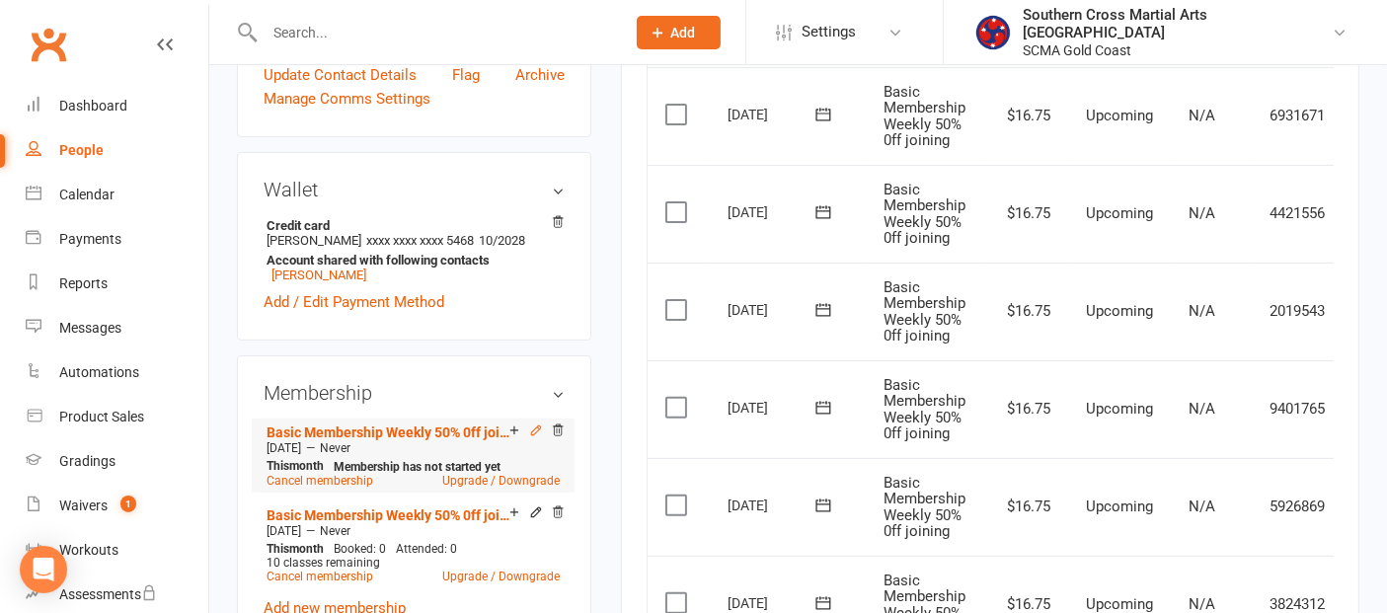
click at [539, 424] on icon at bounding box center [536, 431] width 14 height 14
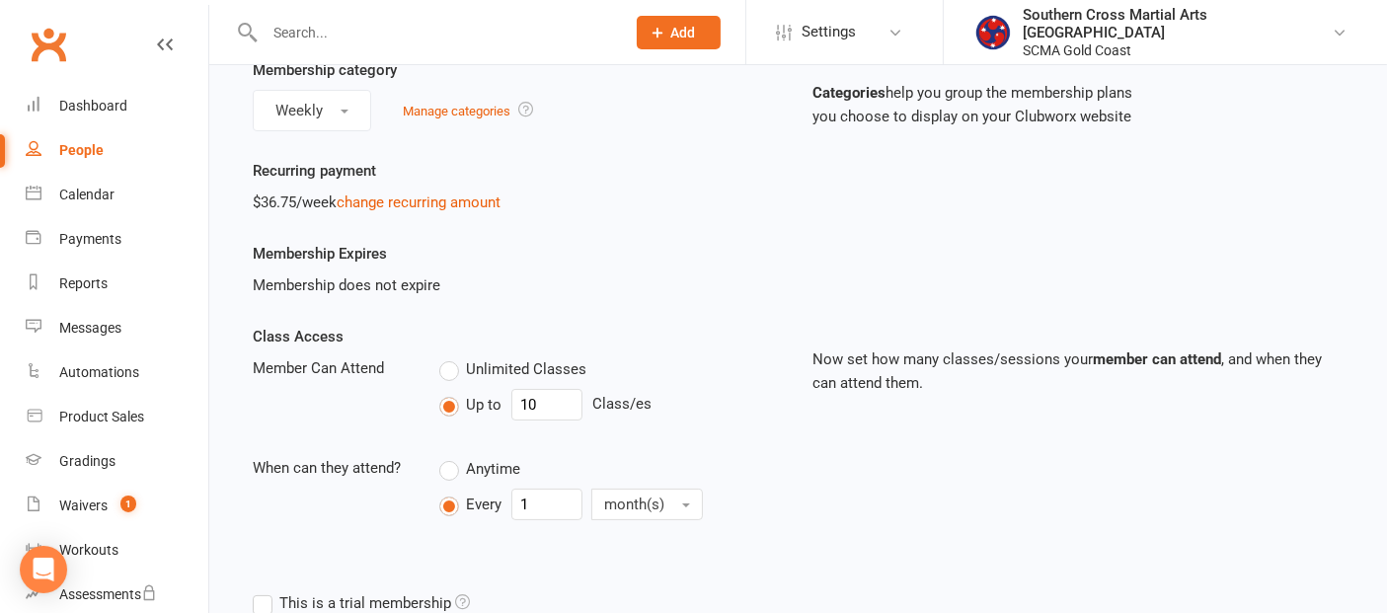
scroll to position [219, 0]
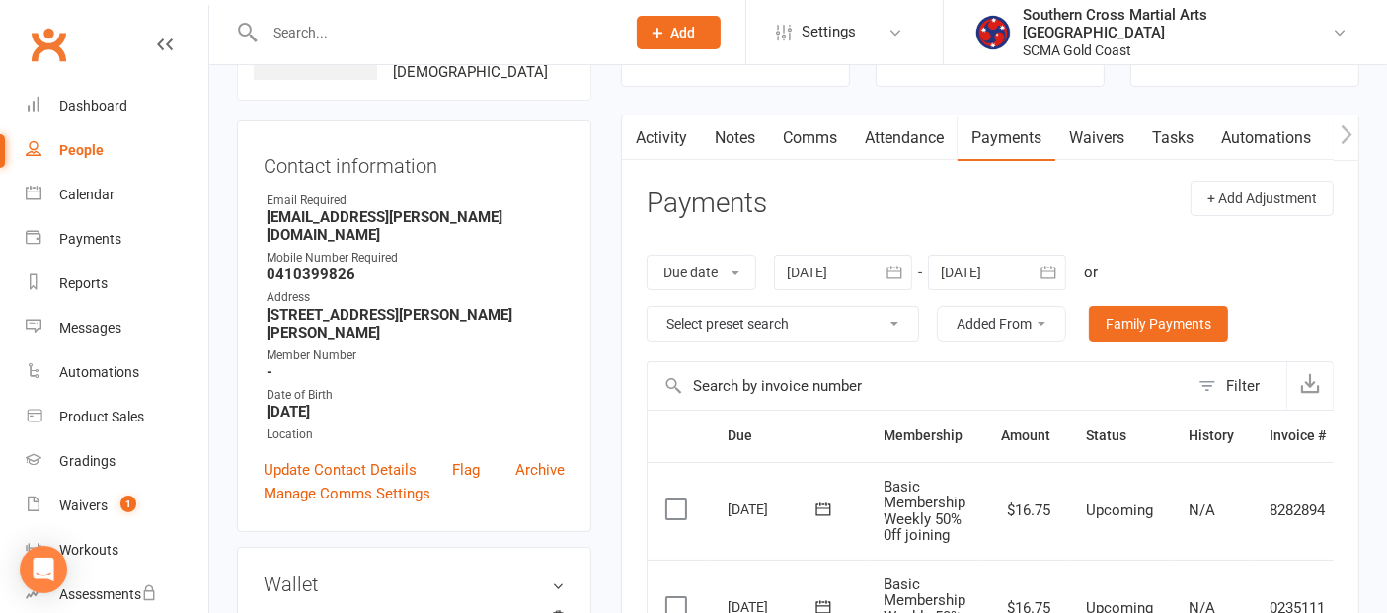
scroll to position [329, 0]
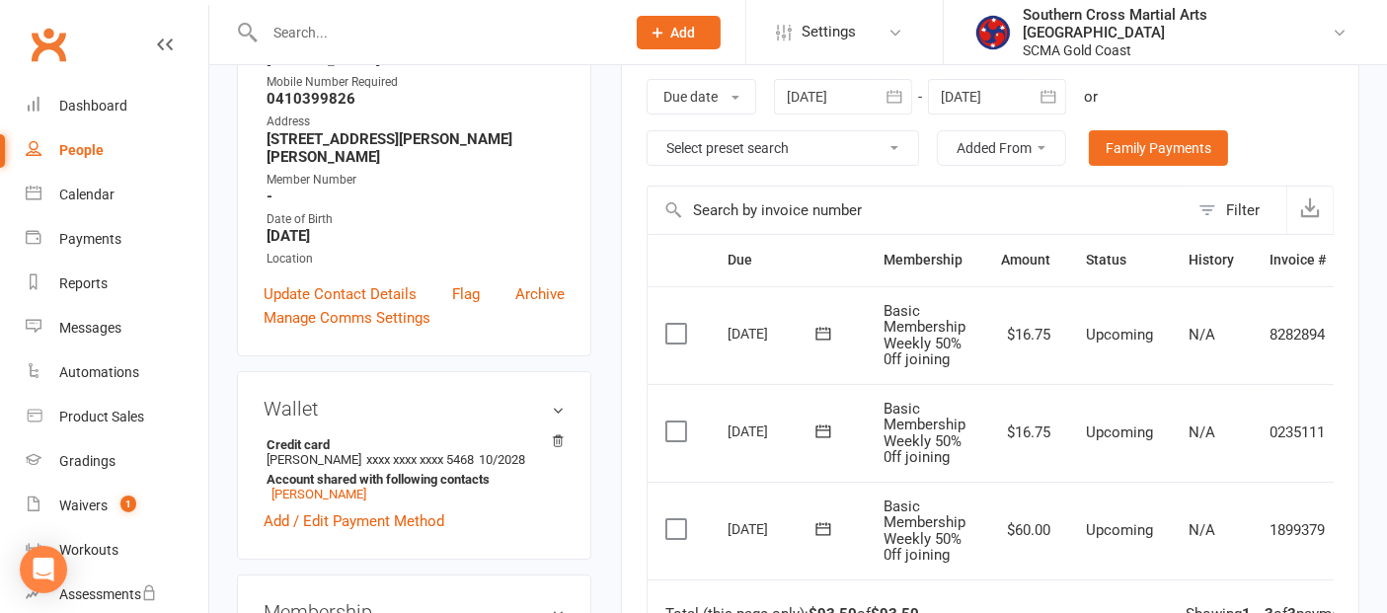
click at [1024, 86] on div at bounding box center [997, 97] width 138 height 36
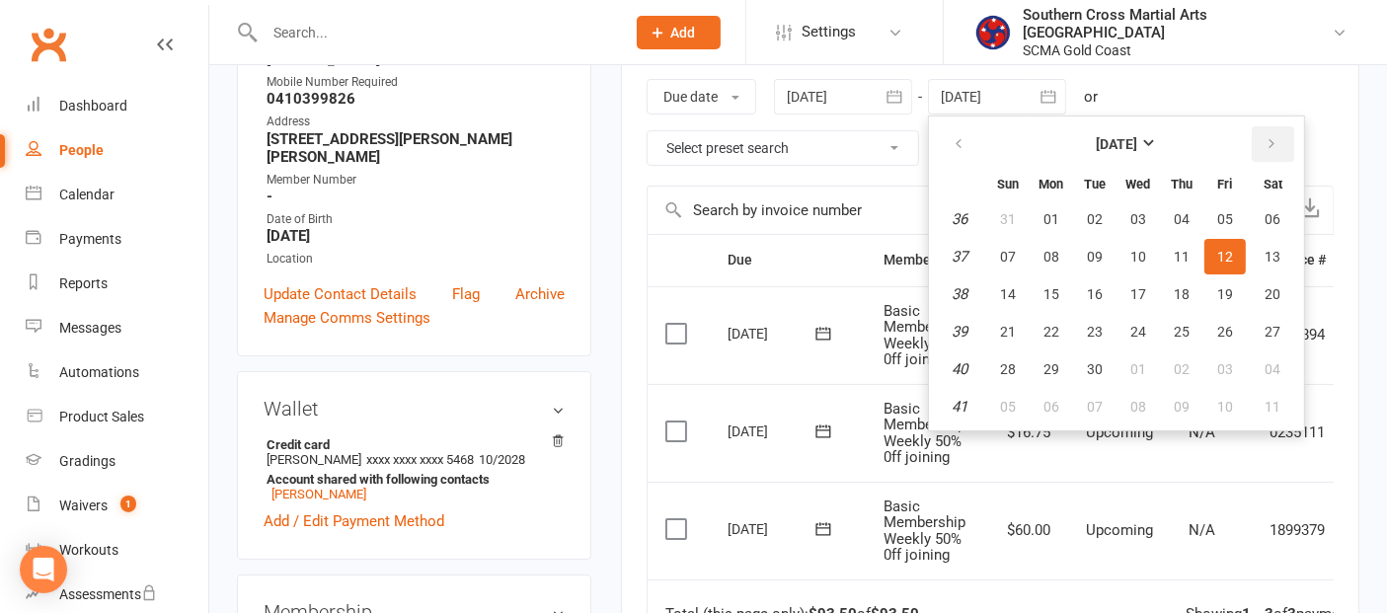
click at [1260, 138] on button "button" at bounding box center [1273, 144] width 42 height 36
click at [1222, 361] on span "28" at bounding box center [1226, 369] width 16 height 16
type input "28 Nov 2025"
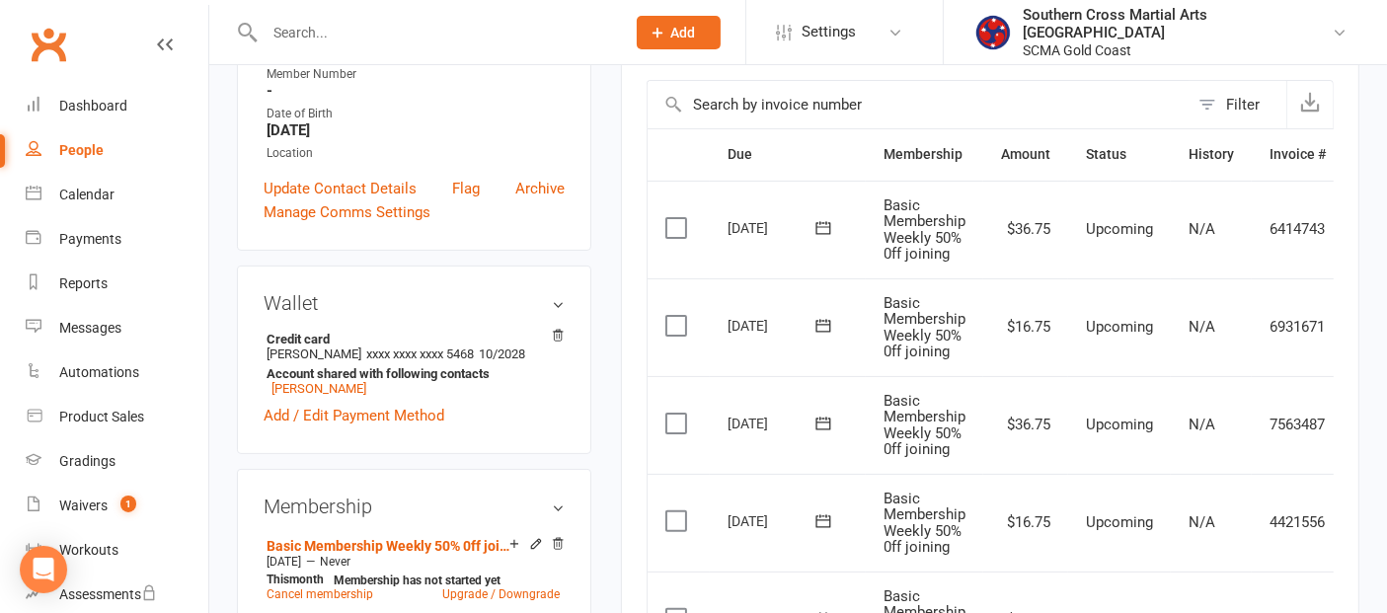
scroll to position [658, 0]
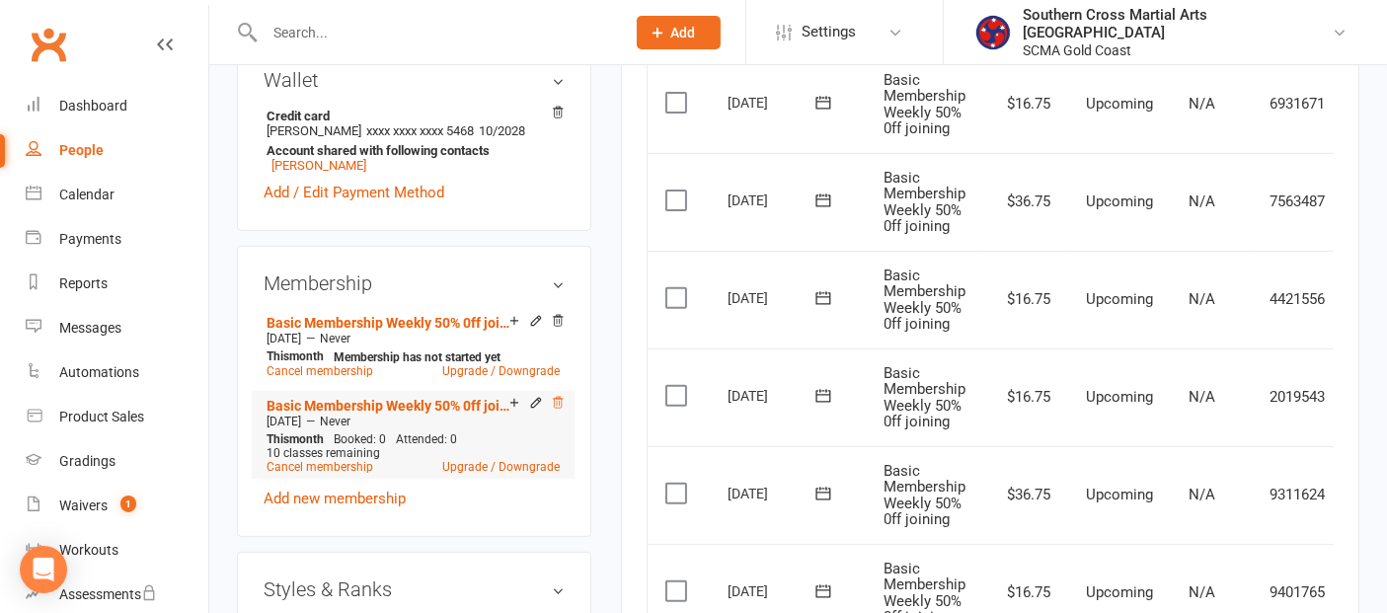
click at [555, 396] on icon at bounding box center [558, 403] width 14 height 14
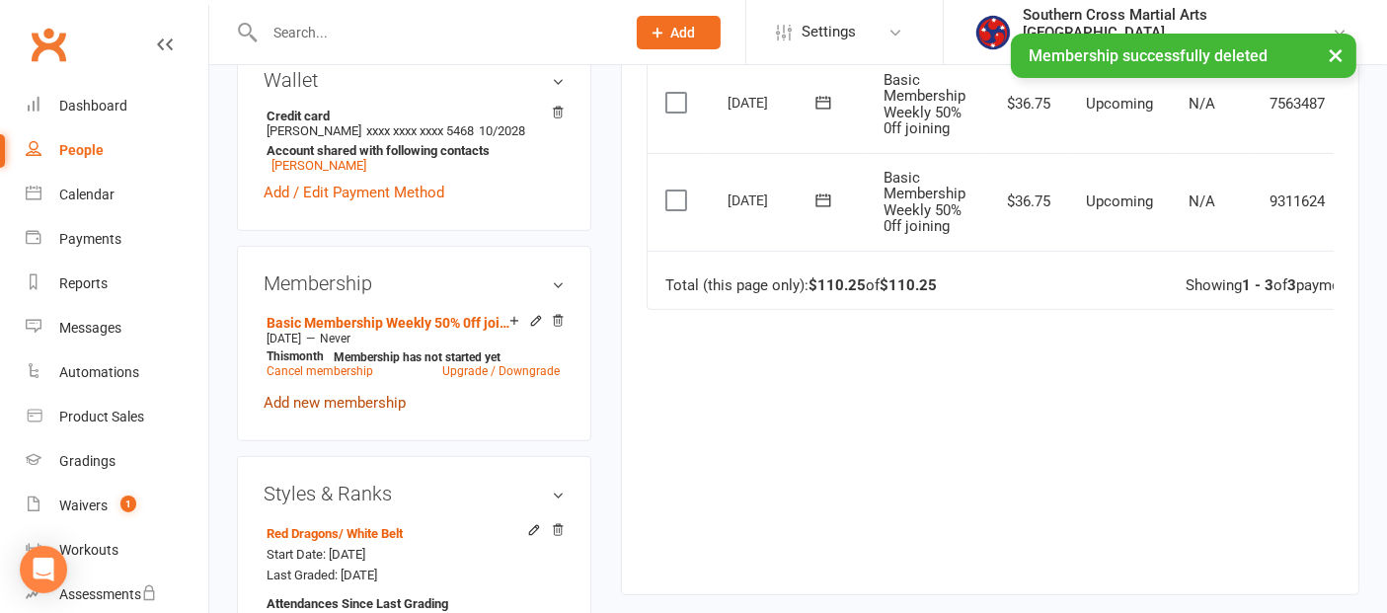
click at [360, 394] on link "Add new membership" at bounding box center [335, 403] width 142 height 18
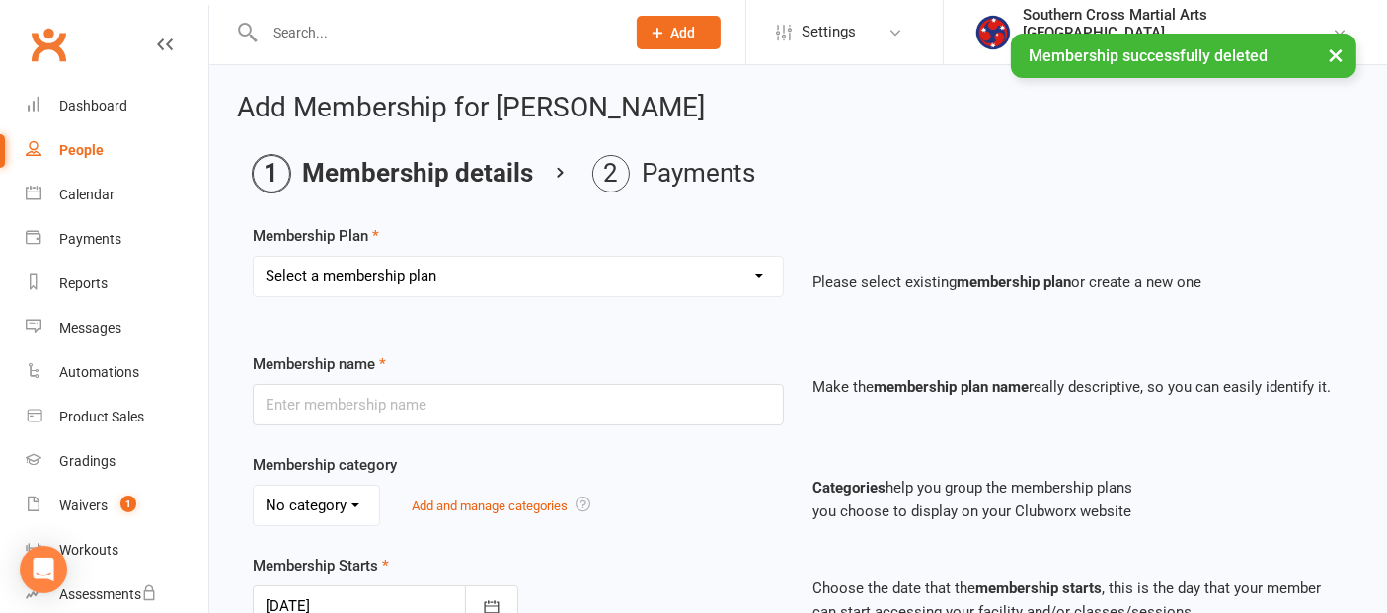
click at [401, 277] on select "Select a membership plan Create new Membership Plan General Monthly Weekly Basi…" at bounding box center [518, 277] width 529 height 40
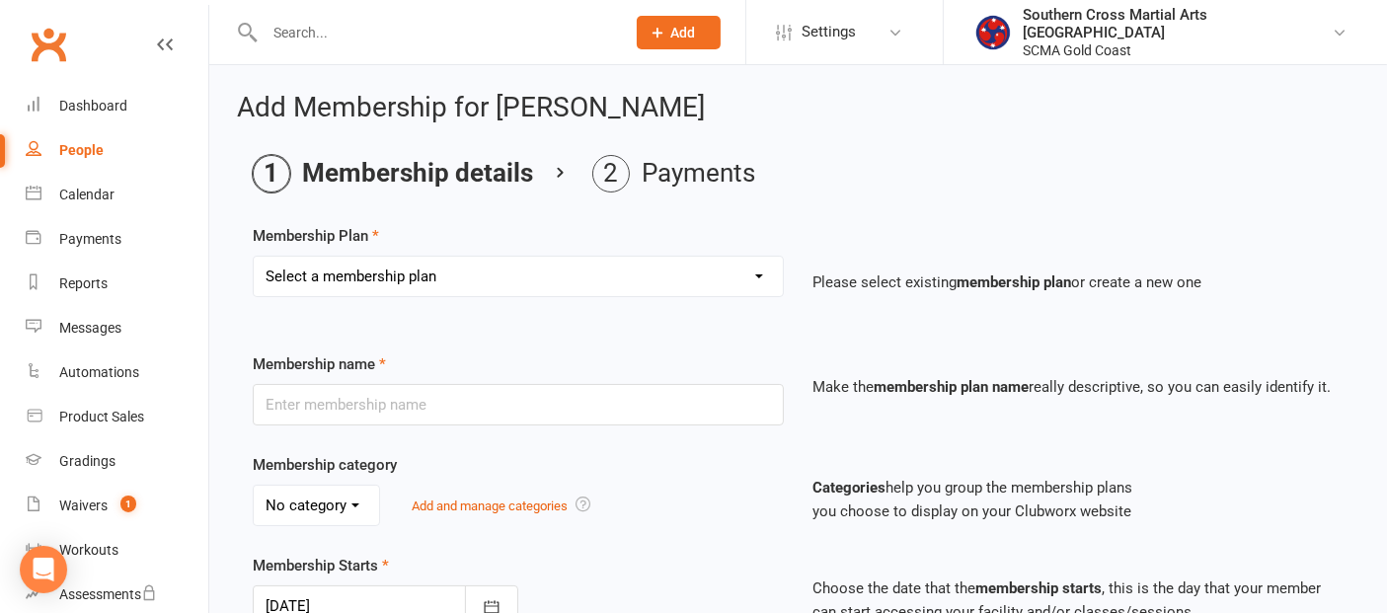
select select "28"
click at [254, 257] on select "Select a membership plan Create new Membership Plan General Monthly Weekly Basi…" at bounding box center [518, 277] width 529 height 40
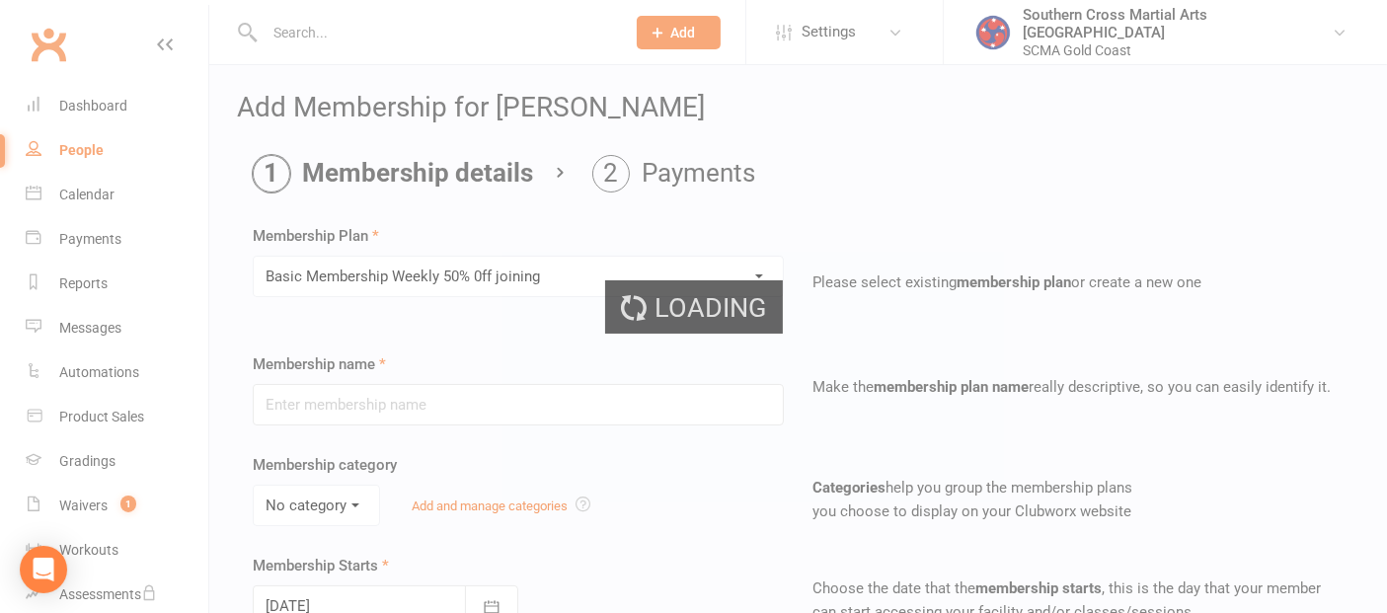
type input "Basic Membership Weekly 50% 0ff joining"
select select "7"
type input "0"
type input "10"
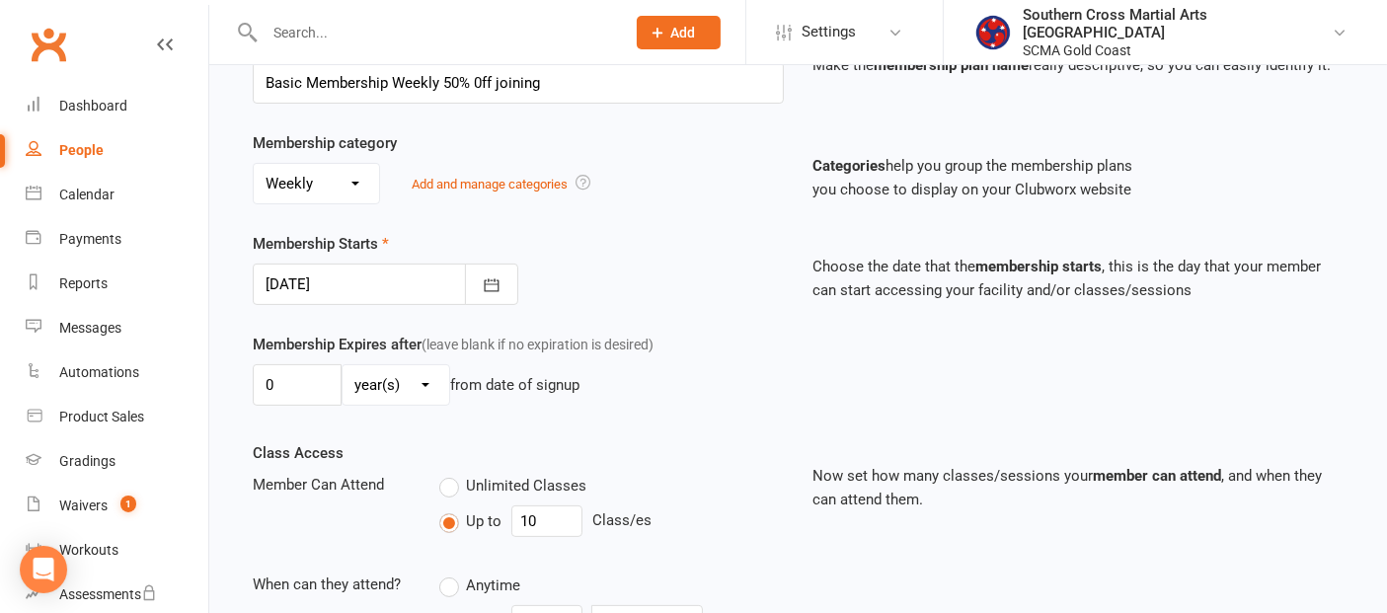
scroll to position [329, 0]
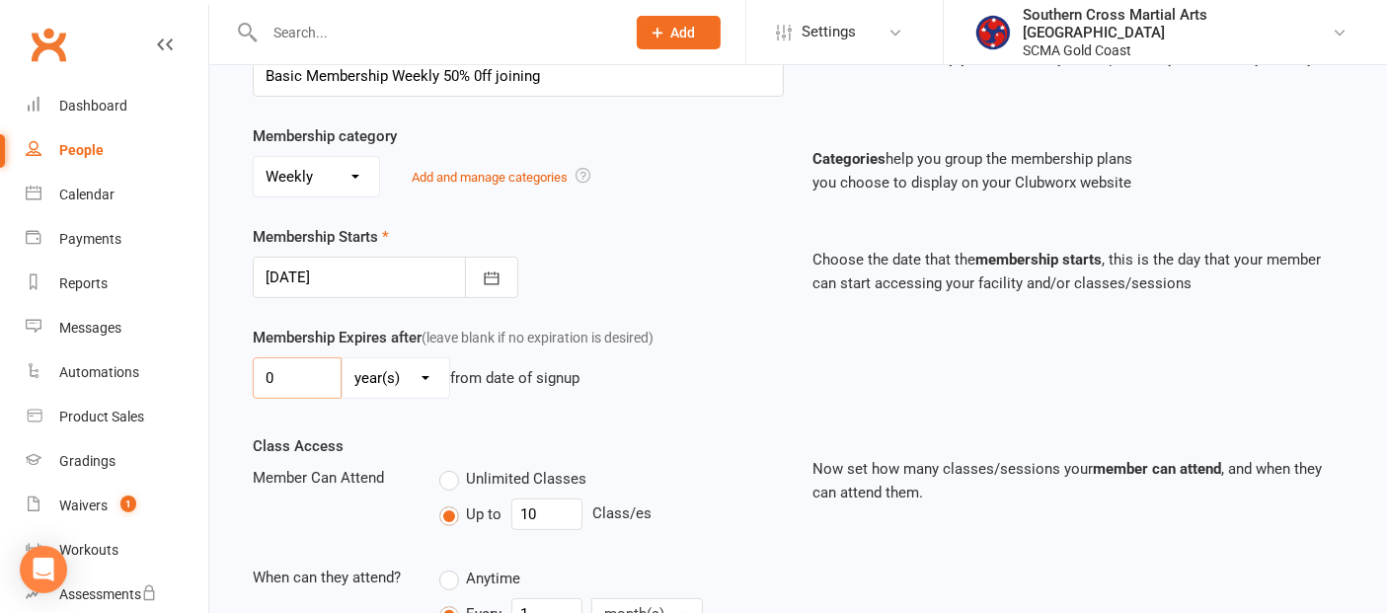
drag, startPoint x: 318, startPoint y: 373, endPoint x: 257, endPoint y: 370, distance: 61.3
click at [257, 370] on input "0" at bounding box center [297, 377] width 89 height 41
click at [373, 369] on select "day(s) week(s) month(s) year(s)" at bounding box center [396, 378] width 107 height 40
select select "1"
click at [343, 358] on select "day(s) week(s) month(s) year(s)" at bounding box center [396, 378] width 107 height 40
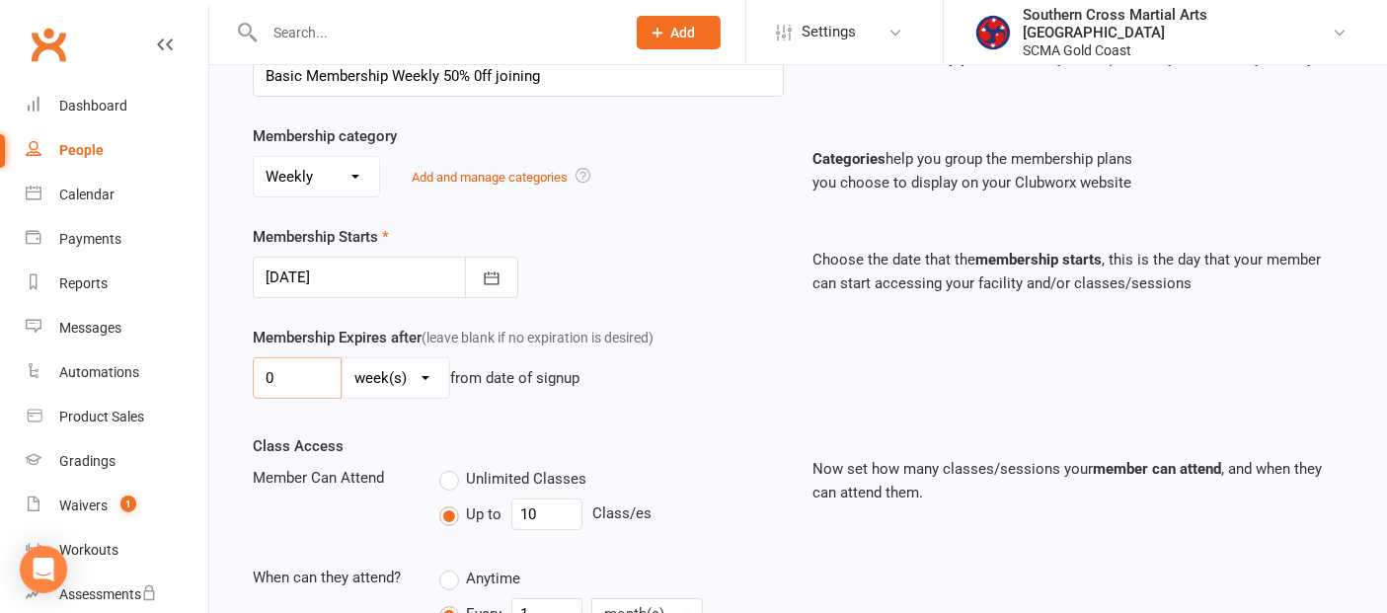
click at [293, 375] on input "0" at bounding box center [297, 377] width 89 height 41
type input "12"
click at [731, 266] on div "Membership Starts 15 Aug 2025 August 2025 Sun Mon Tue Wed Thu Fri Sat 31 27 28 …" at bounding box center [518, 261] width 561 height 73
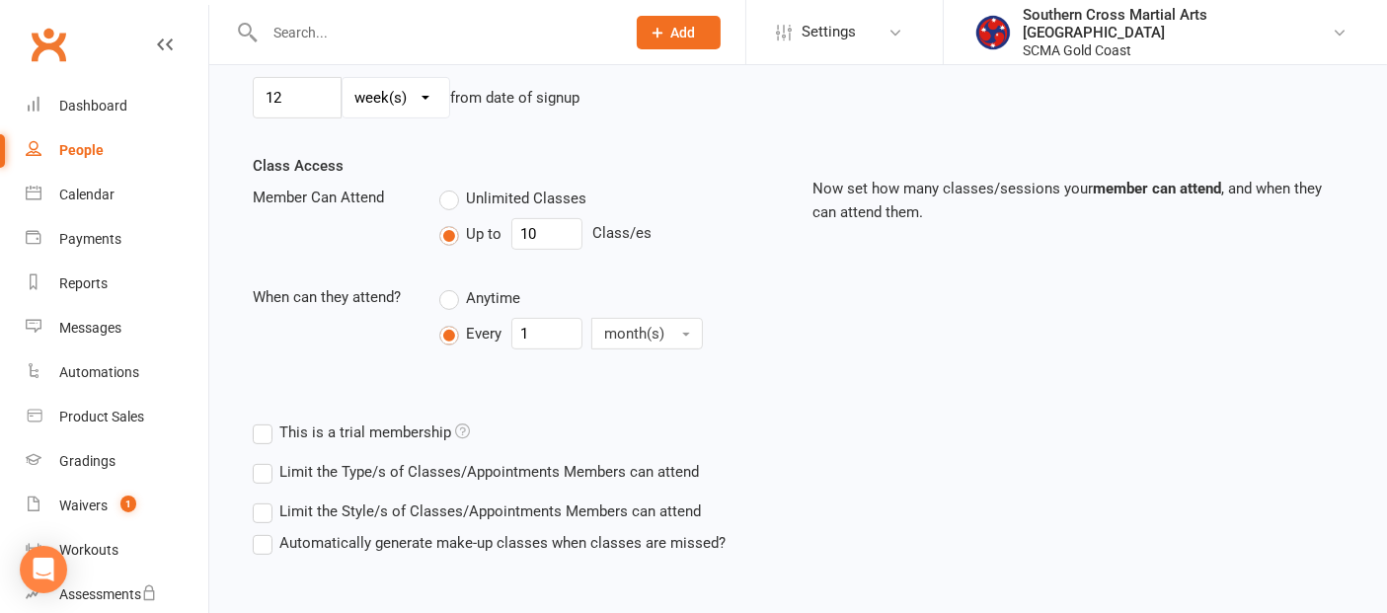
scroll to position [703, 0]
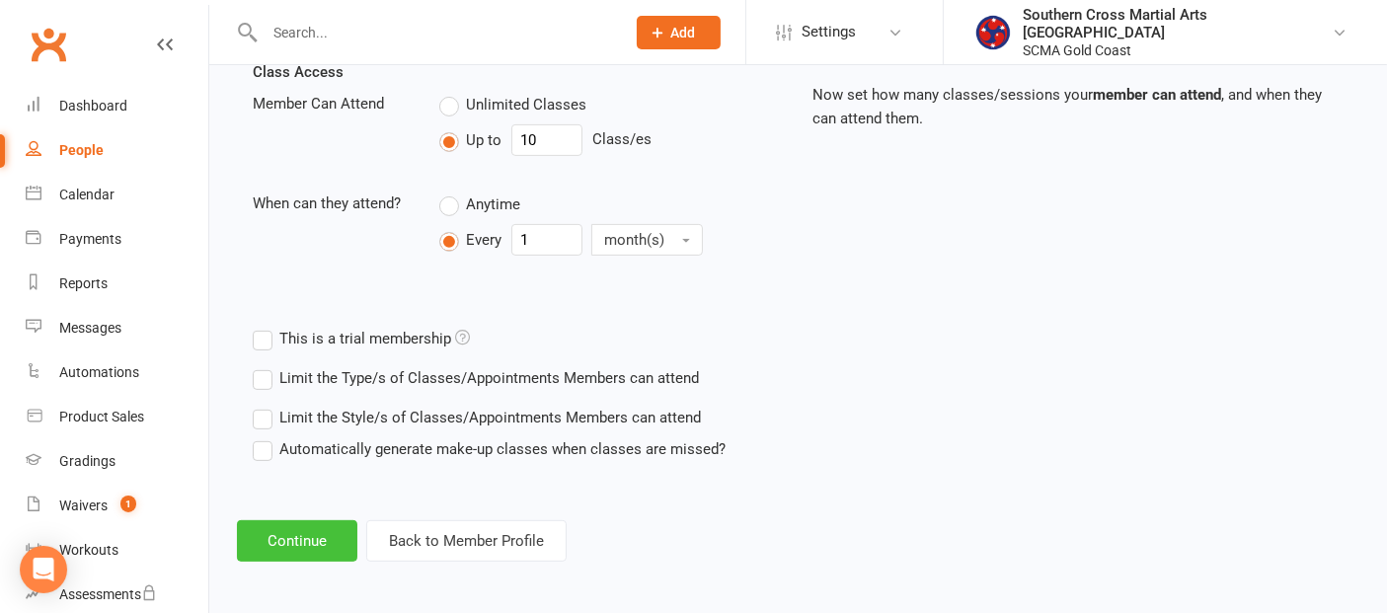
click at [296, 530] on button "Continue" at bounding box center [297, 540] width 120 height 41
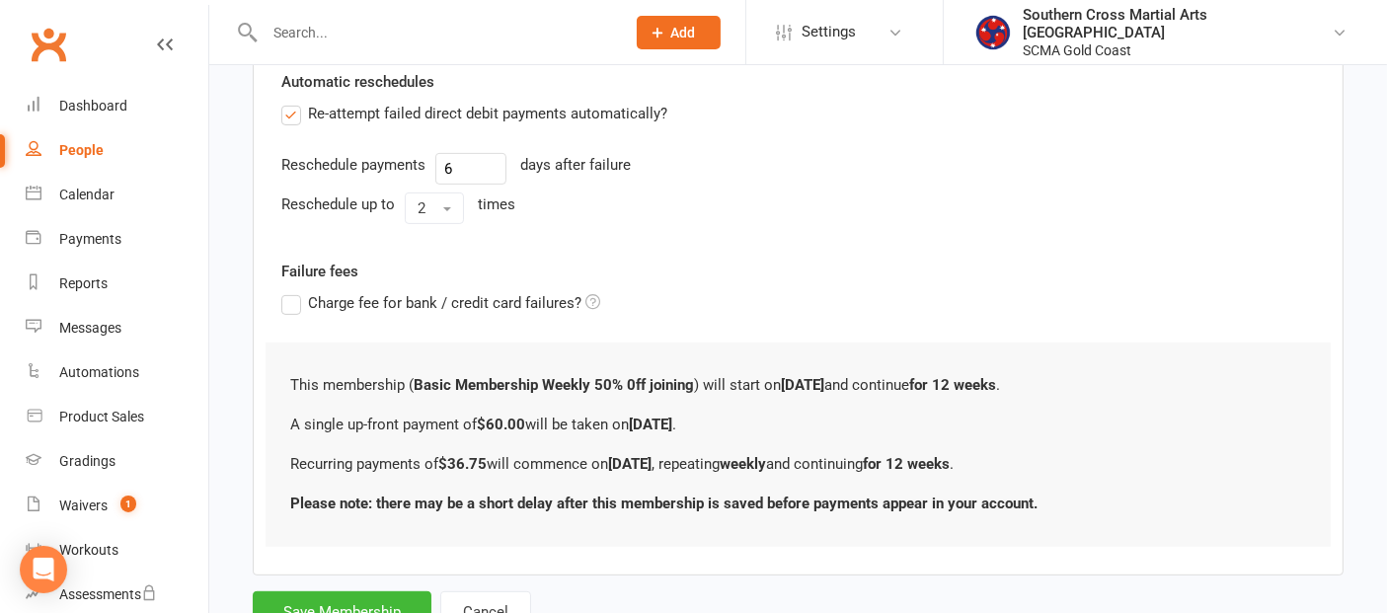
scroll to position [0, 0]
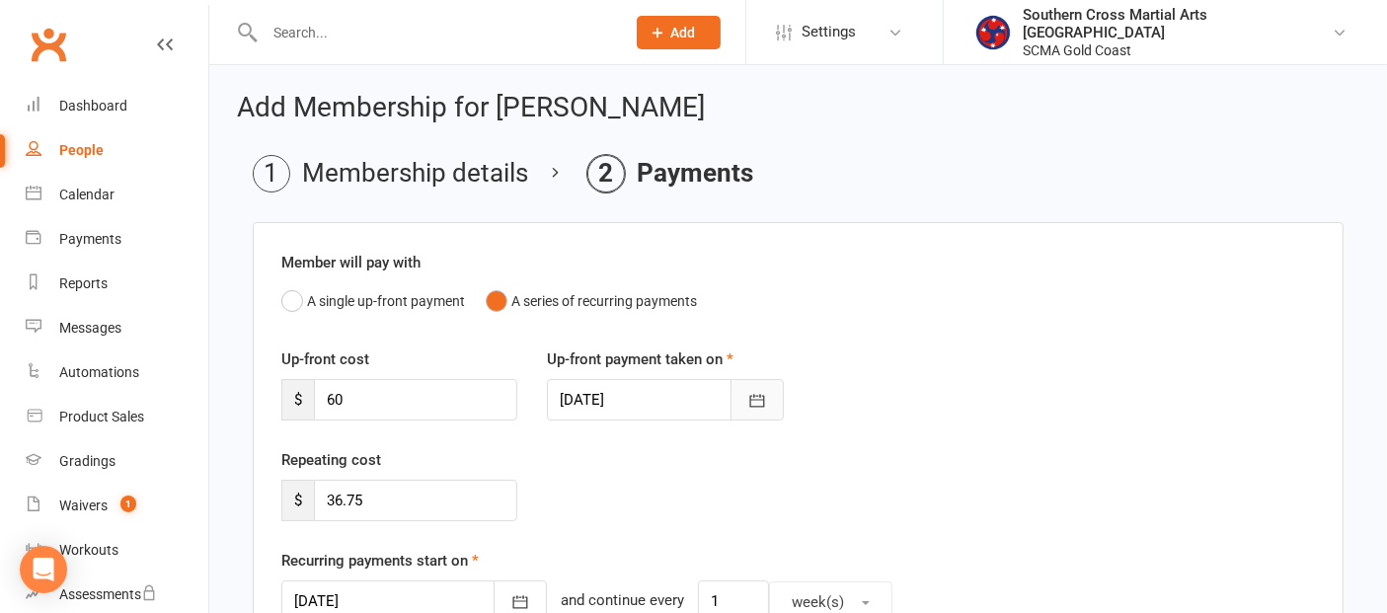
click at [752, 392] on icon "button" at bounding box center [758, 401] width 20 height 20
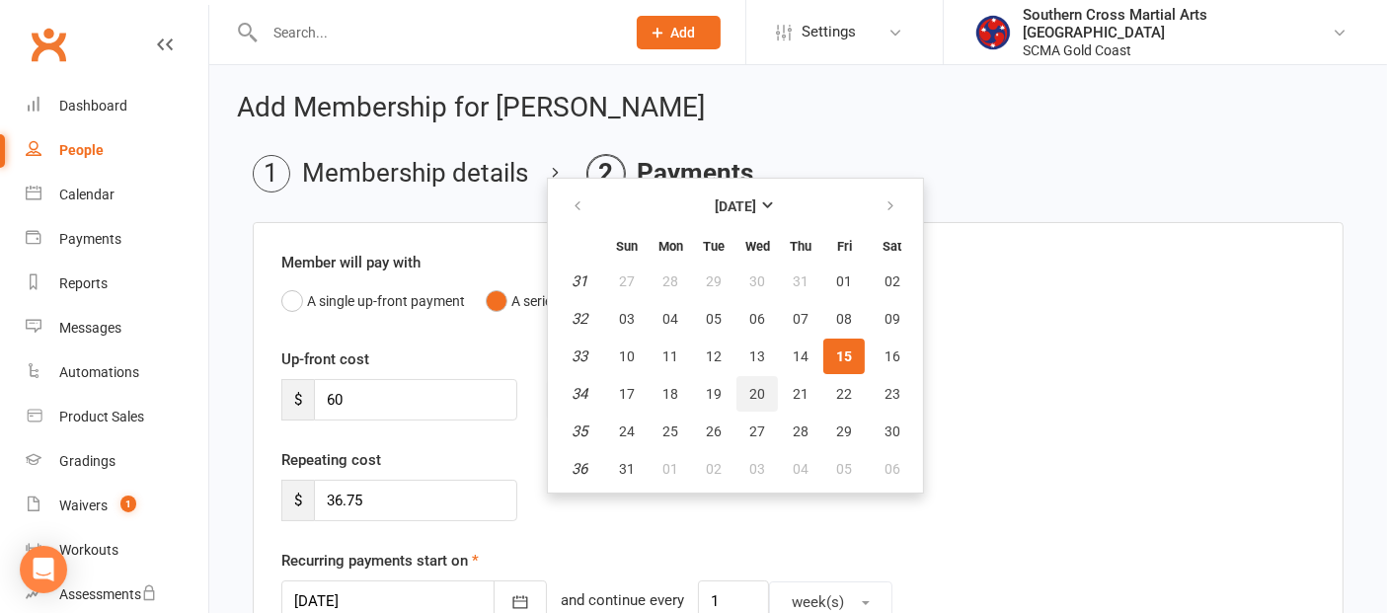
click at [759, 400] on button "20" at bounding box center [757, 394] width 41 height 36
type input "20 Aug 2025"
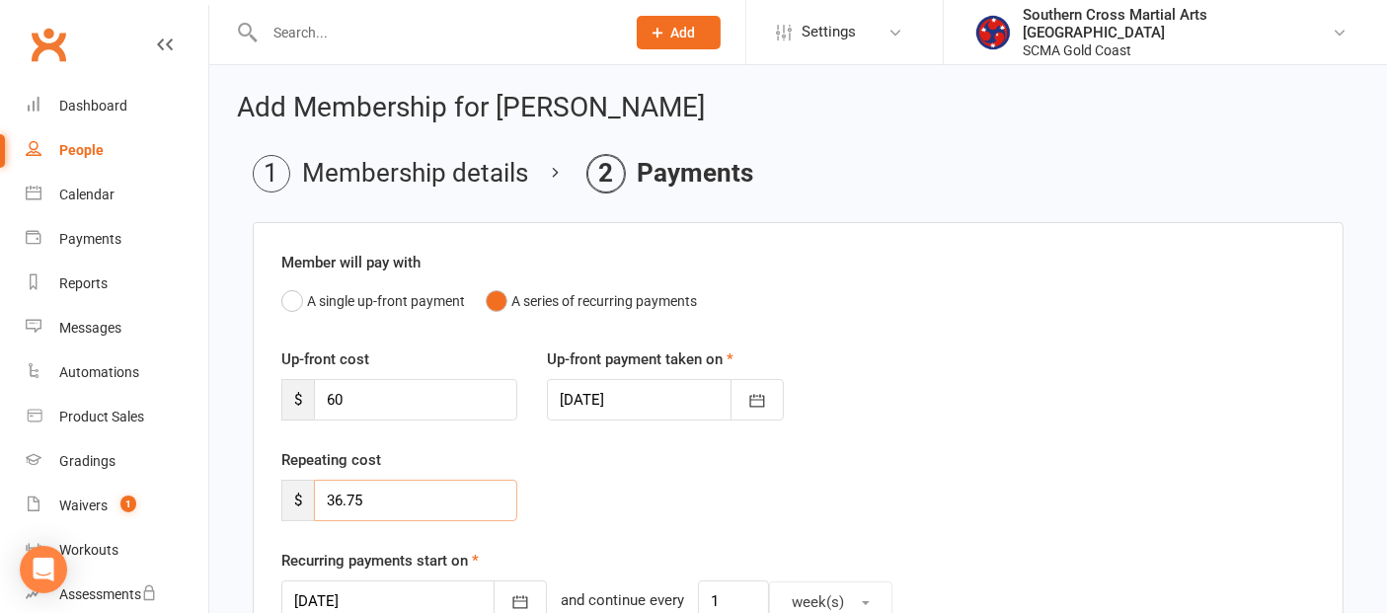
click at [332, 495] on input "36.75" at bounding box center [415, 500] width 203 height 41
type input "16.75"
click at [666, 476] on div "Repeating cost $ 16.75" at bounding box center [799, 498] width 1064 height 101
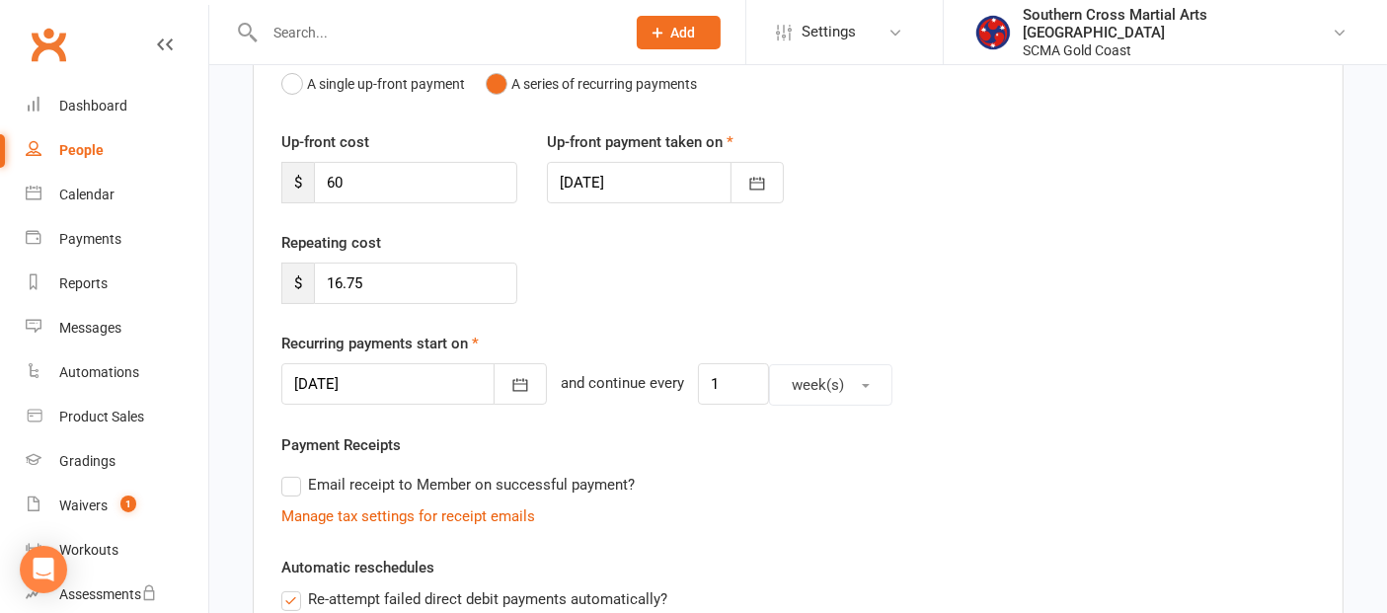
scroll to position [219, 0]
click at [494, 376] on button "button" at bounding box center [520, 381] width 53 height 41
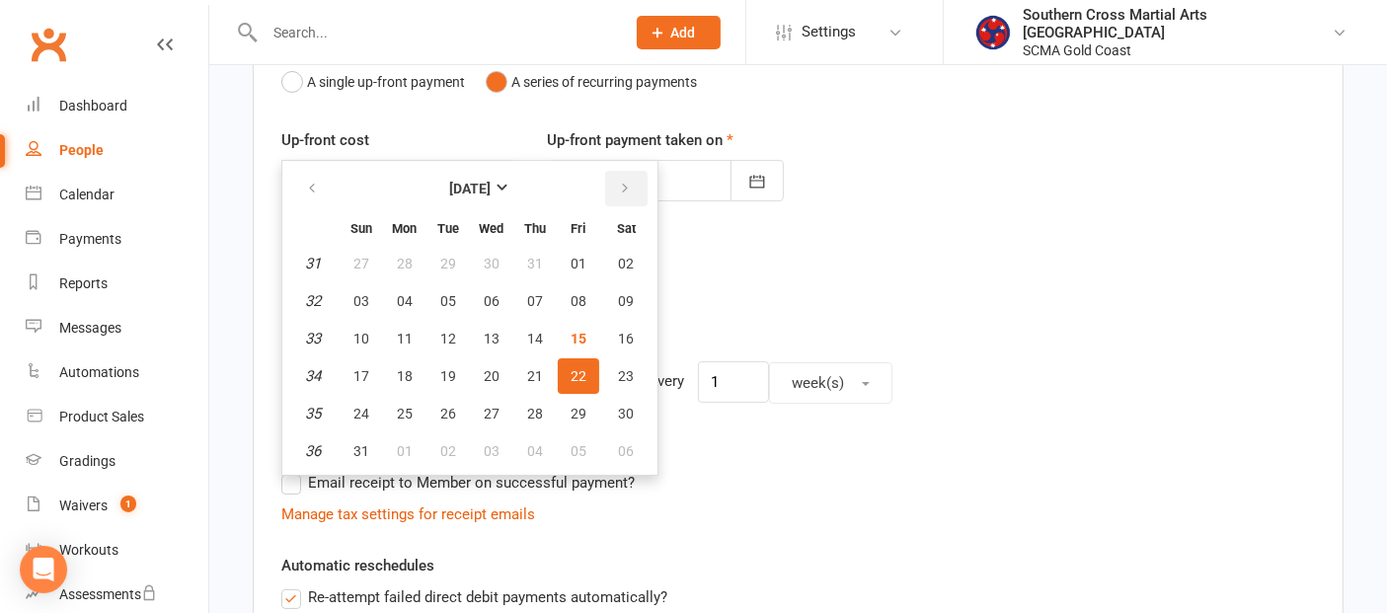
click at [618, 181] on icon "button" at bounding box center [625, 189] width 14 height 16
click at [490, 262] on span "03" at bounding box center [492, 264] width 16 height 16
type input "03 Sep 2025"
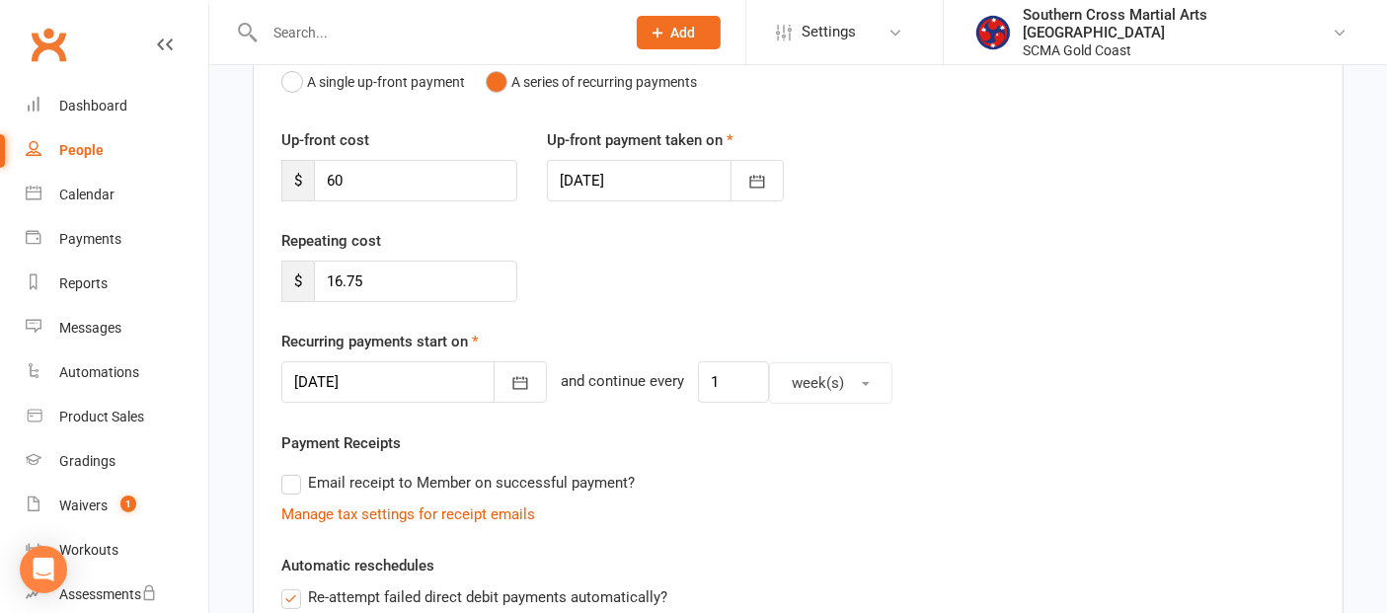
click at [997, 261] on div "Repeating cost $ 16.75" at bounding box center [799, 279] width 1064 height 101
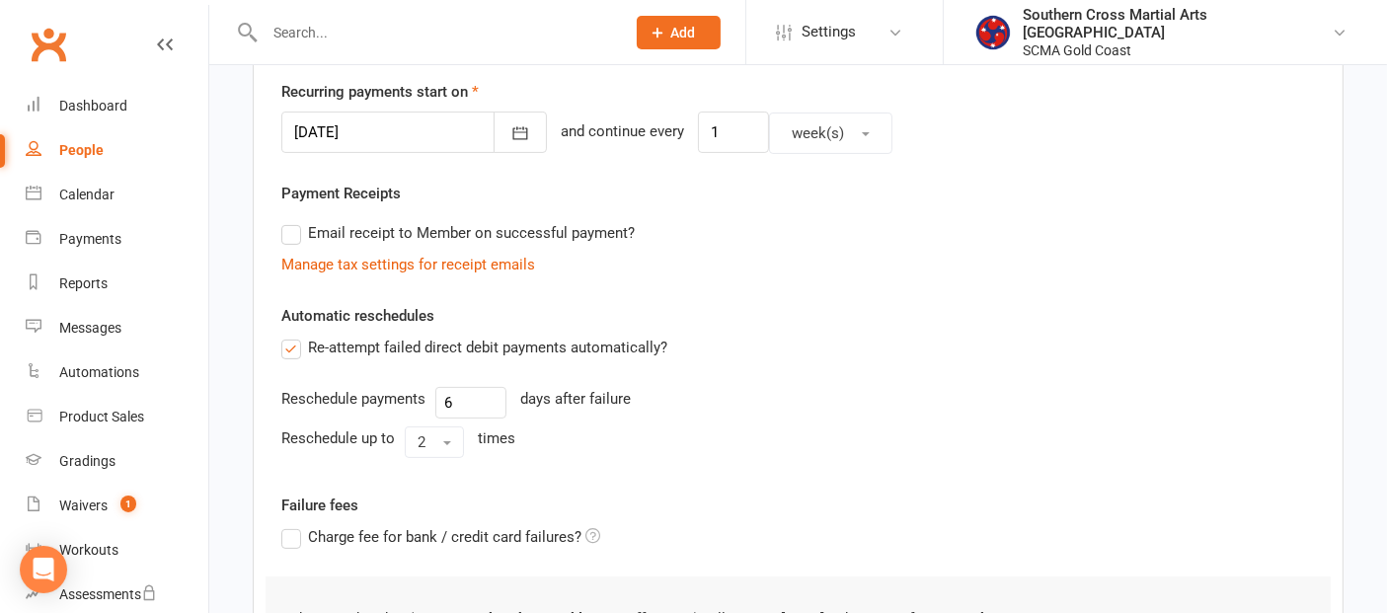
scroll to position [658, 0]
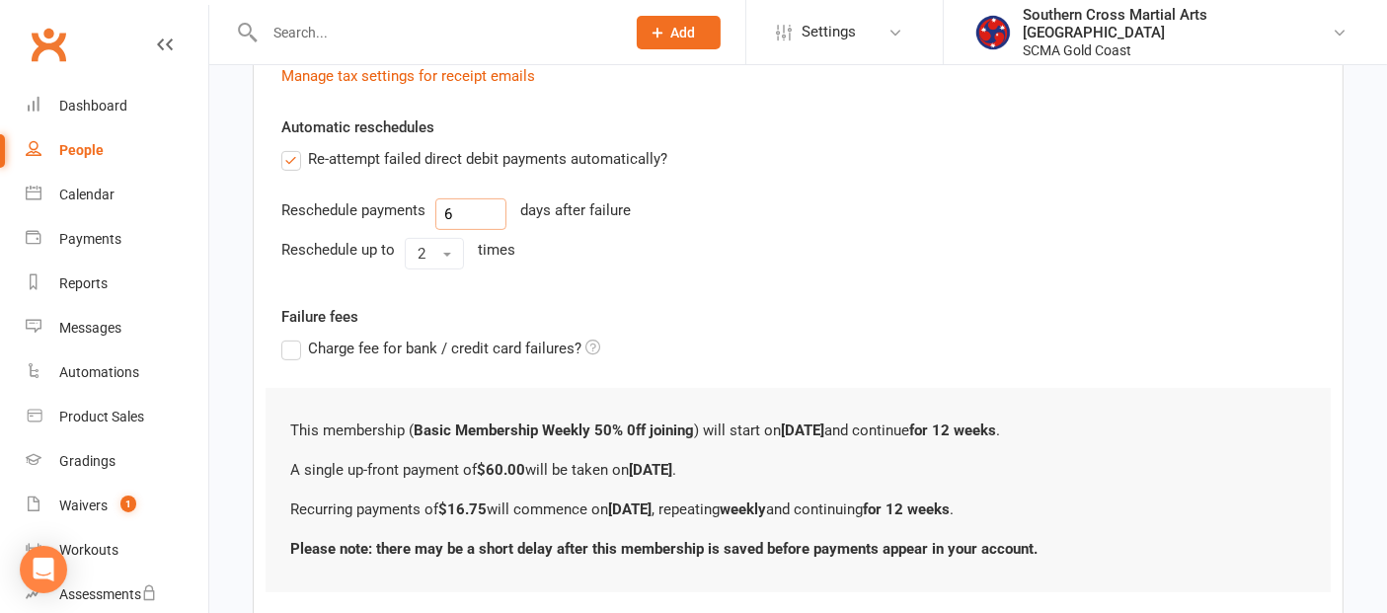
drag, startPoint x: 471, startPoint y: 218, endPoint x: 448, endPoint y: 218, distance: 22.7
click at [448, 218] on input "6" at bounding box center [470, 214] width 71 height 32
click at [985, 264] on div "Reschedule up to 2 times" at bounding box center [798, 254] width 1034 height 32
click at [440, 213] on input "6" at bounding box center [470, 214] width 71 height 32
type input "7"
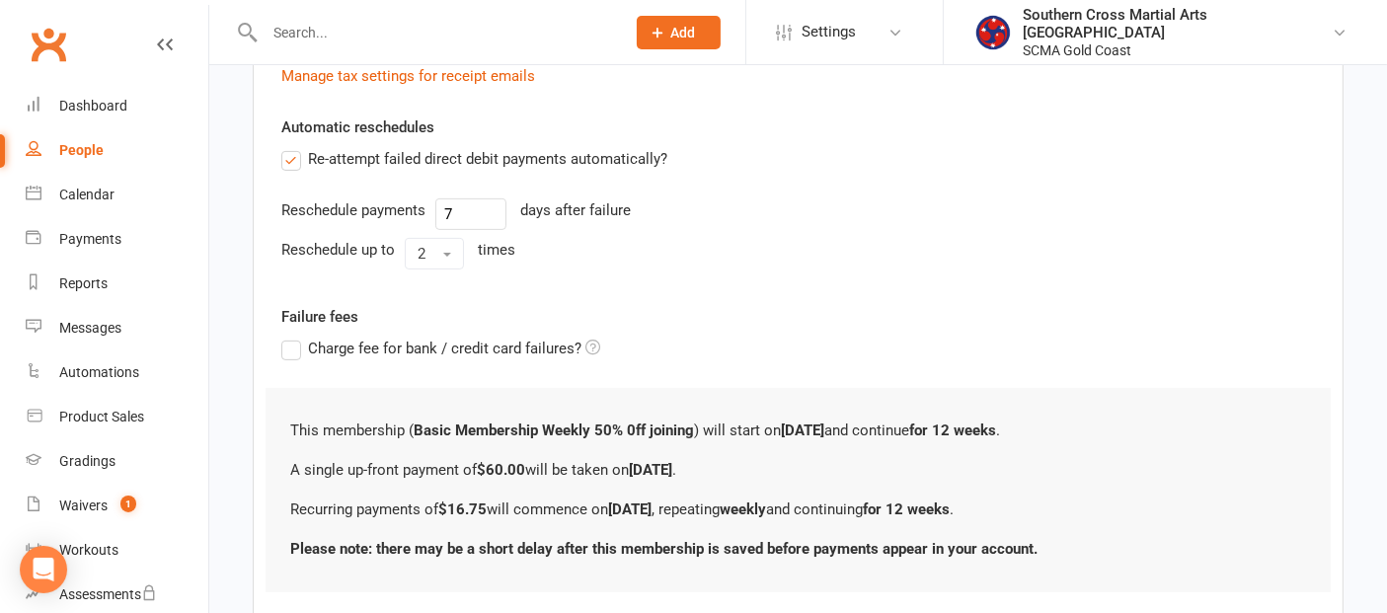
click at [1077, 215] on div "Reschedule payments 7 days after failure" at bounding box center [798, 214] width 1034 height 32
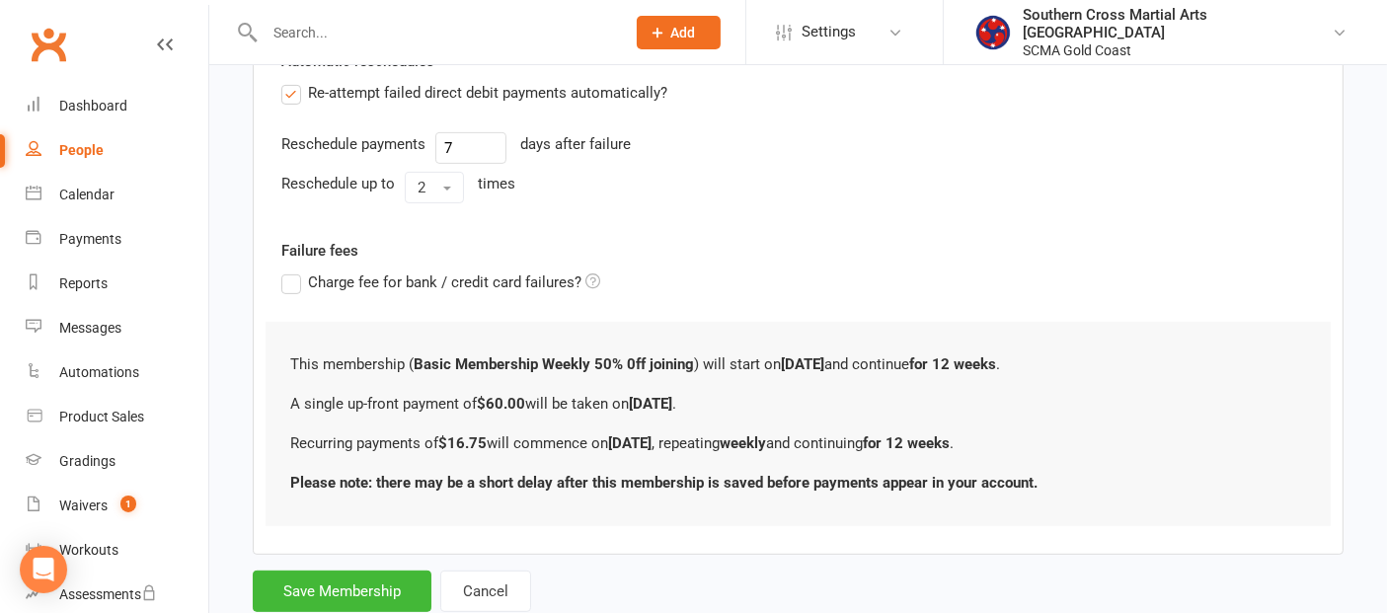
scroll to position [778, 0]
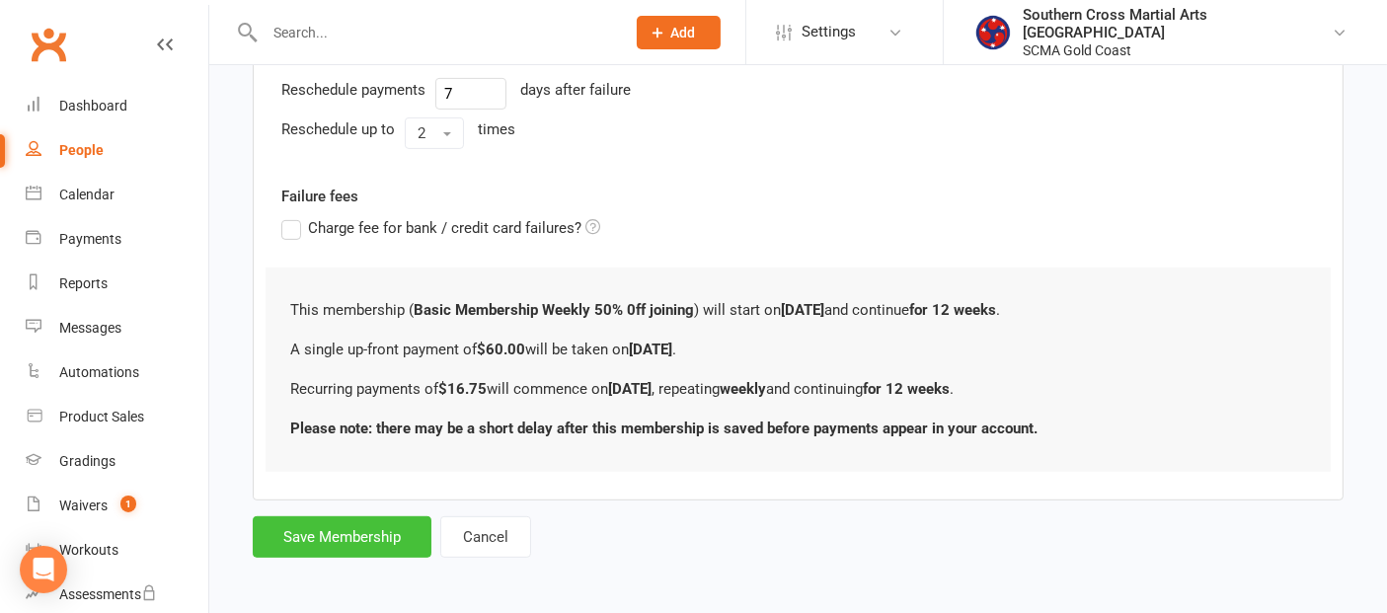
click at [356, 529] on button "Save Membership" at bounding box center [342, 536] width 179 height 41
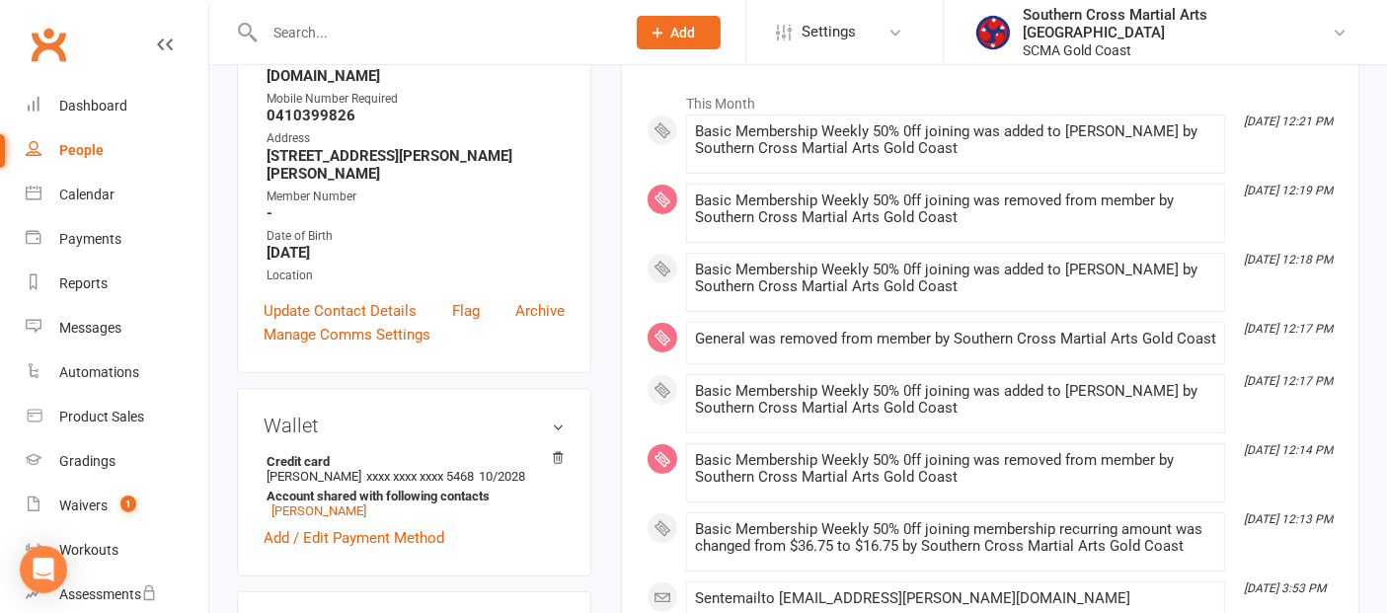
scroll to position [110, 0]
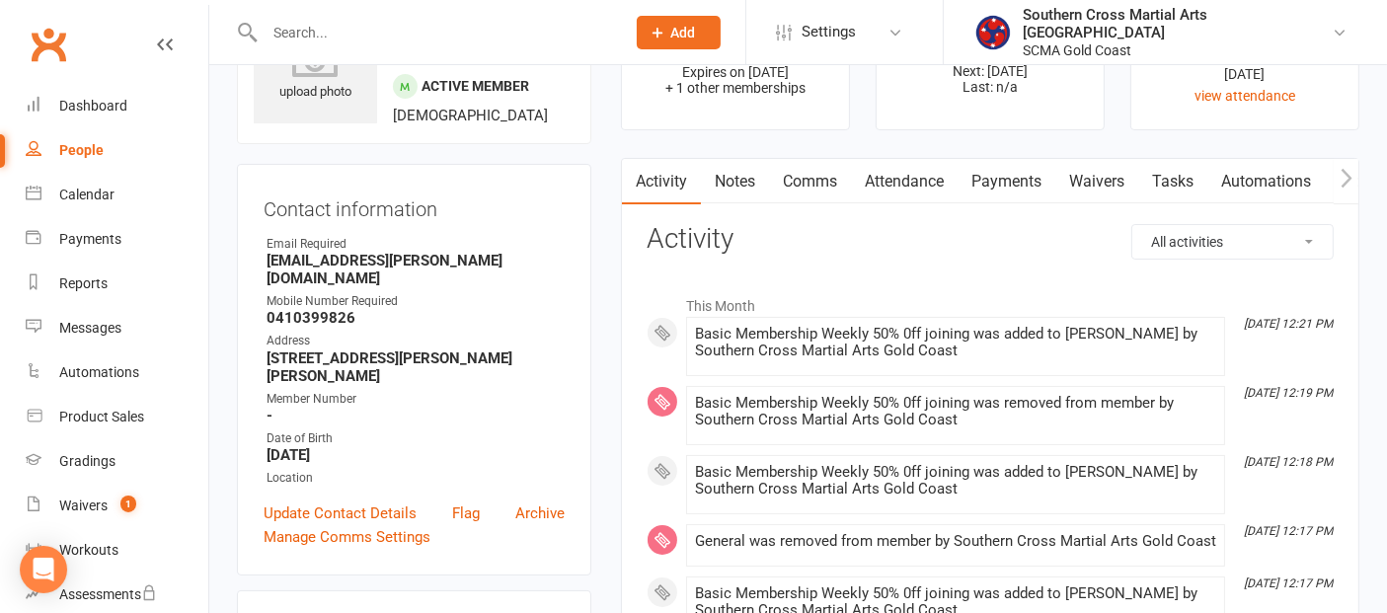
click at [998, 190] on link "Payments" at bounding box center [1007, 181] width 98 height 45
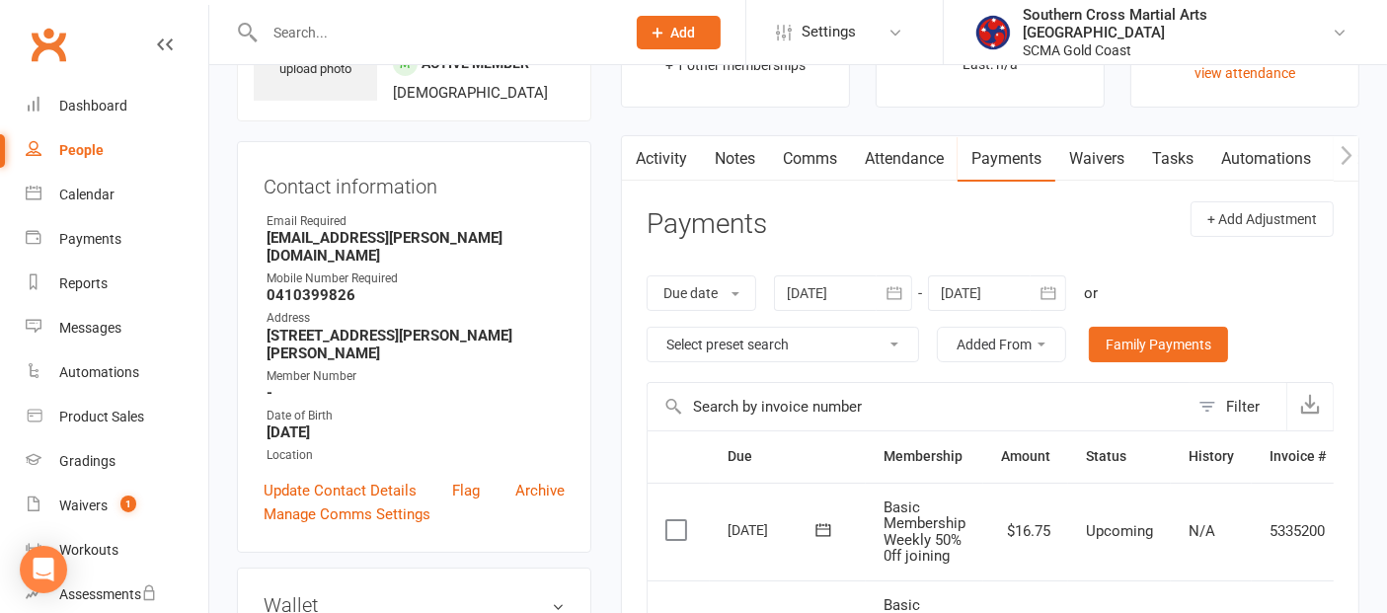
scroll to position [110, 0]
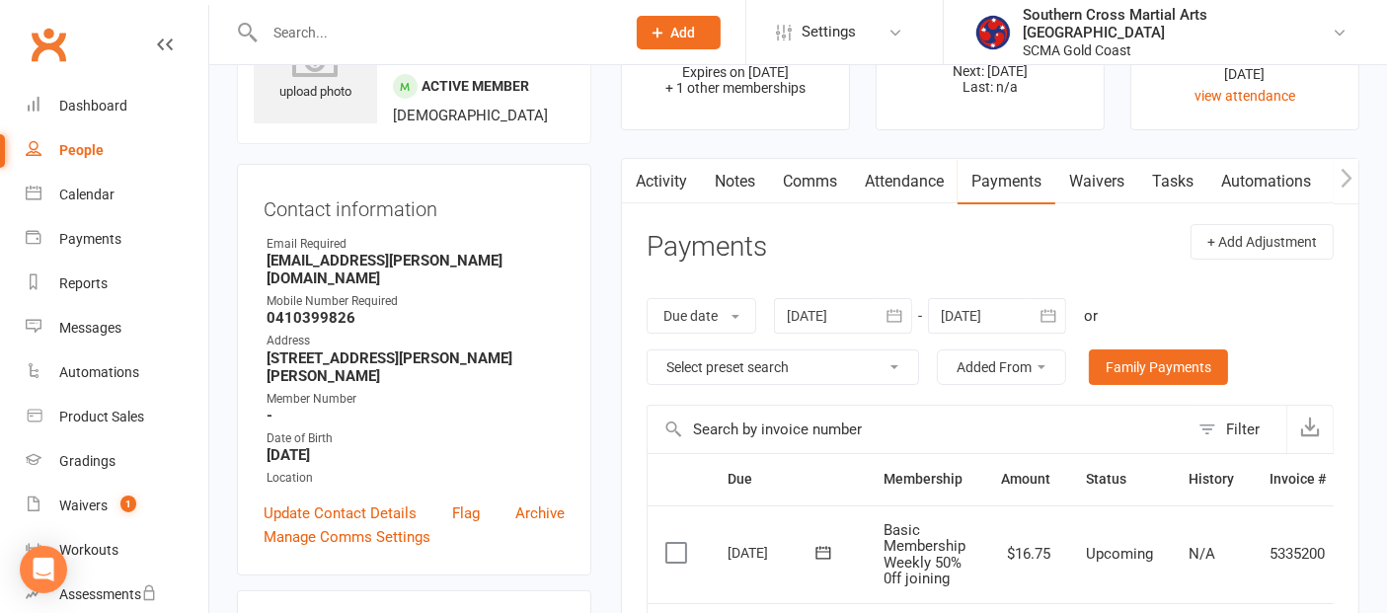
click at [1038, 317] on button "button" at bounding box center [1049, 316] width 36 height 36
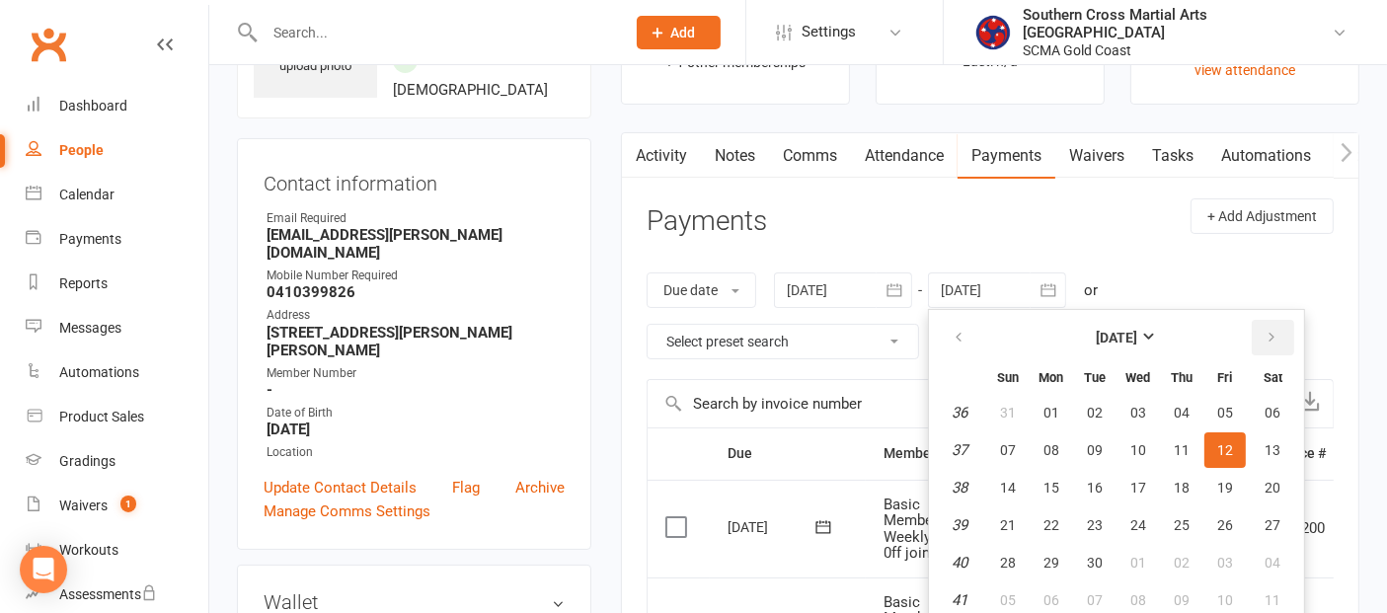
click at [1258, 332] on button "button" at bounding box center [1273, 338] width 42 height 36
click at [1229, 559] on span "28" at bounding box center [1226, 563] width 16 height 16
type input "28 Nov 2025"
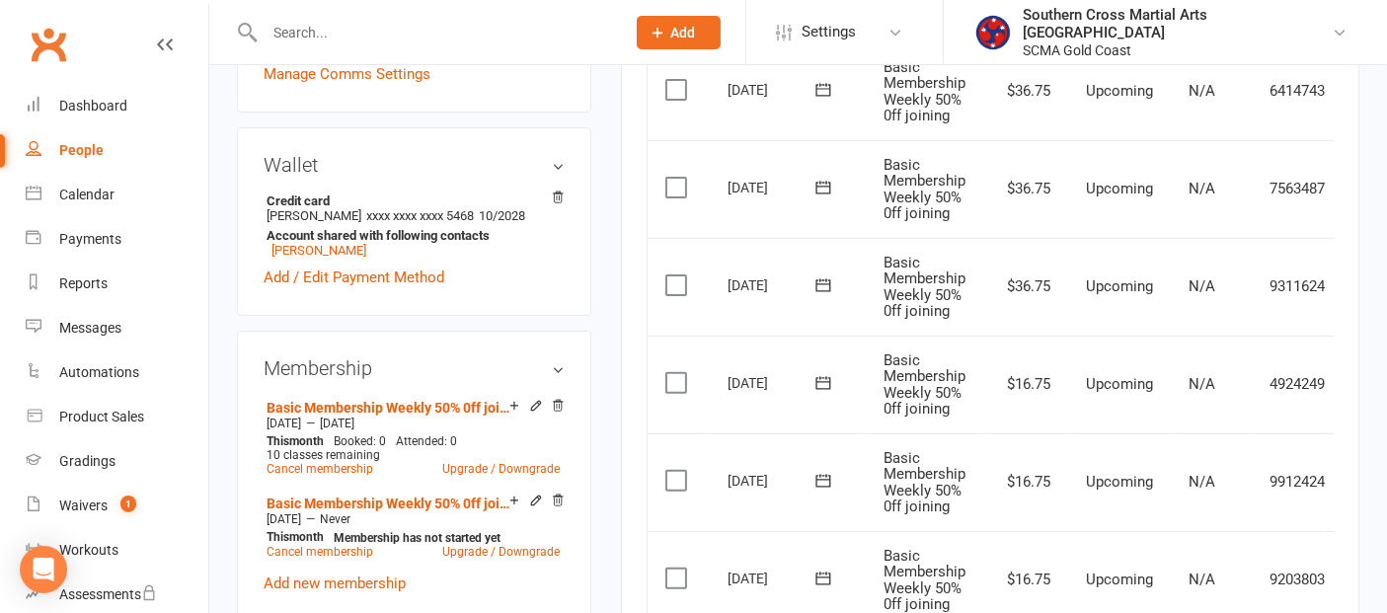
scroll to position [575, 0]
click at [388, 573] on link "Add new membership" at bounding box center [335, 582] width 142 height 18
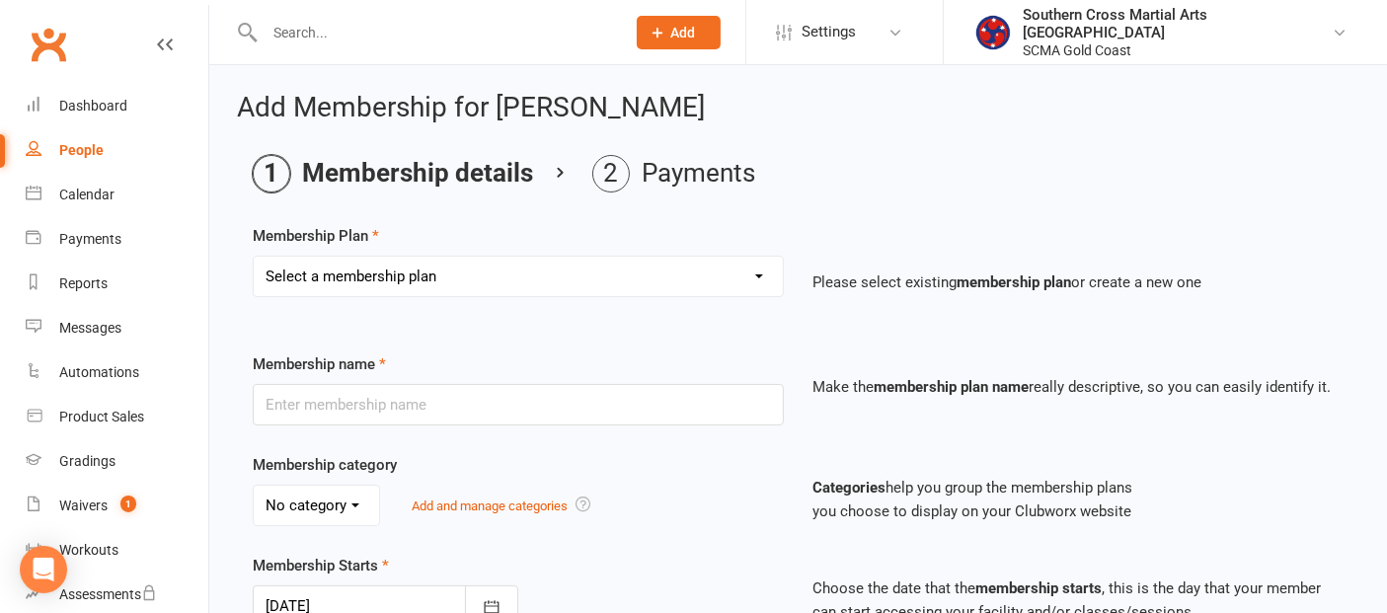
click at [410, 275] on select "Select a membership plan Create new Membership Plan General Monthly Weekly Basi…" at bounding box center [518, 277] width 529 height 40
select select "1"
click at [254, 257] on select "Select a membership plan Create new Membership Plan General Monthly Weekly Basi…" at bounding box center [518, 277] width 529 height 40
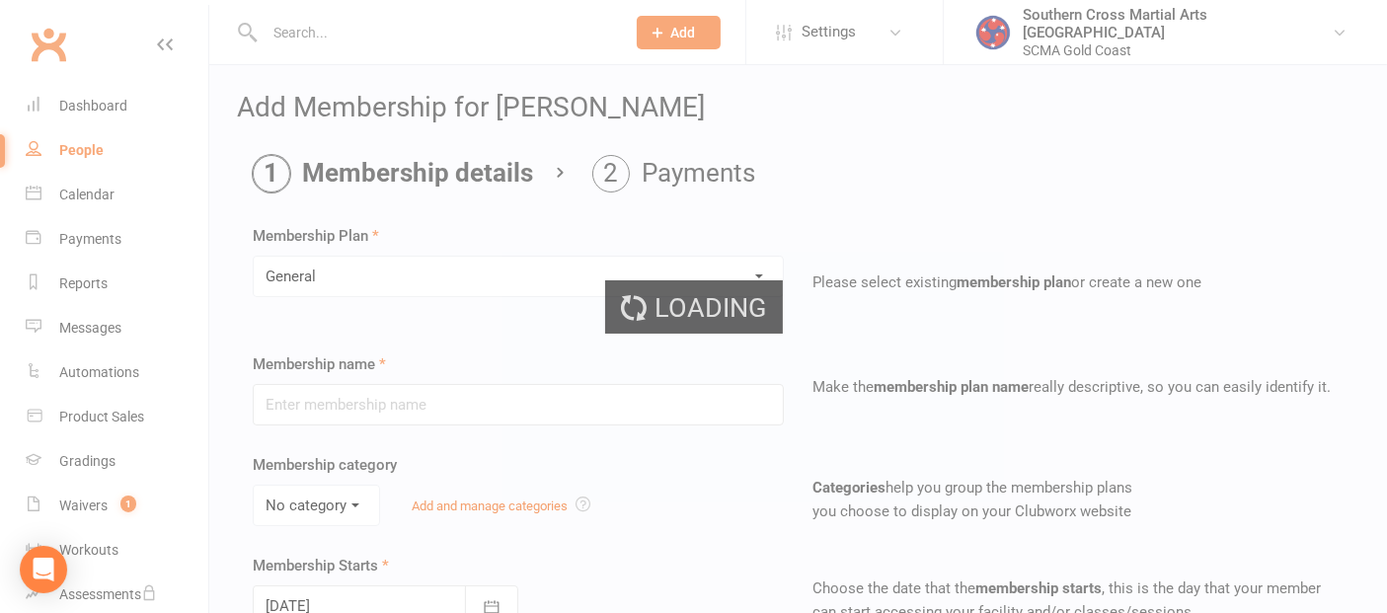
type input "General"
select select "2"
type input "0"
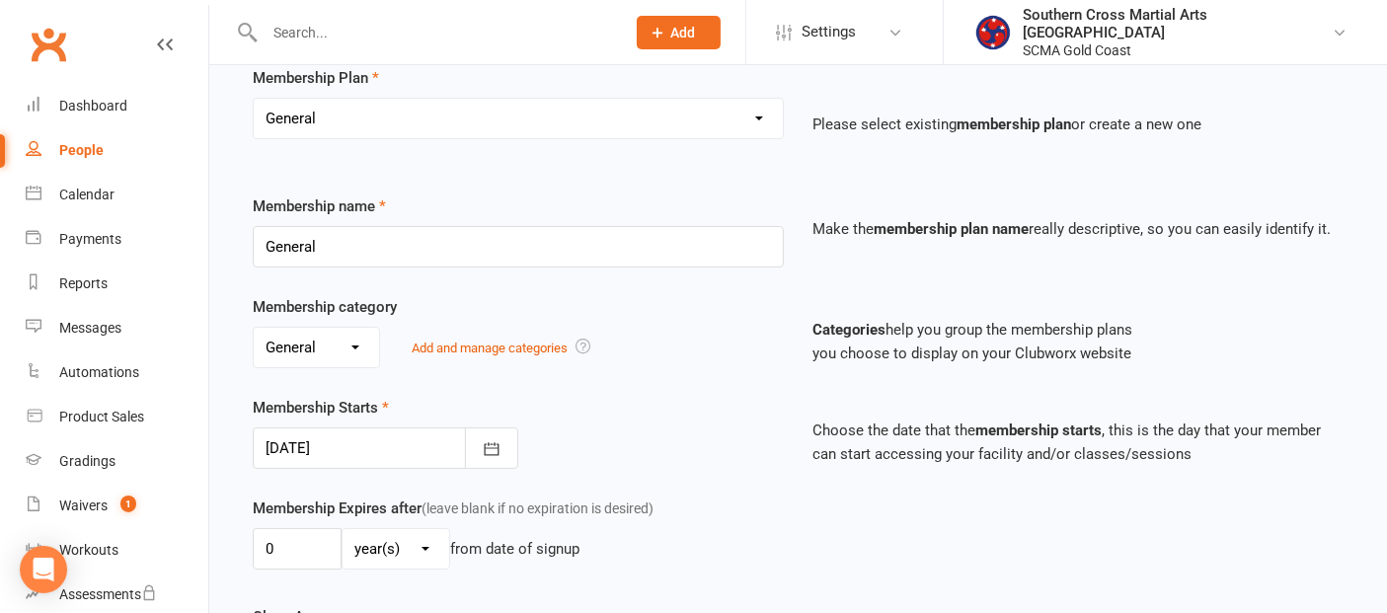
scroll to position [329, 0]
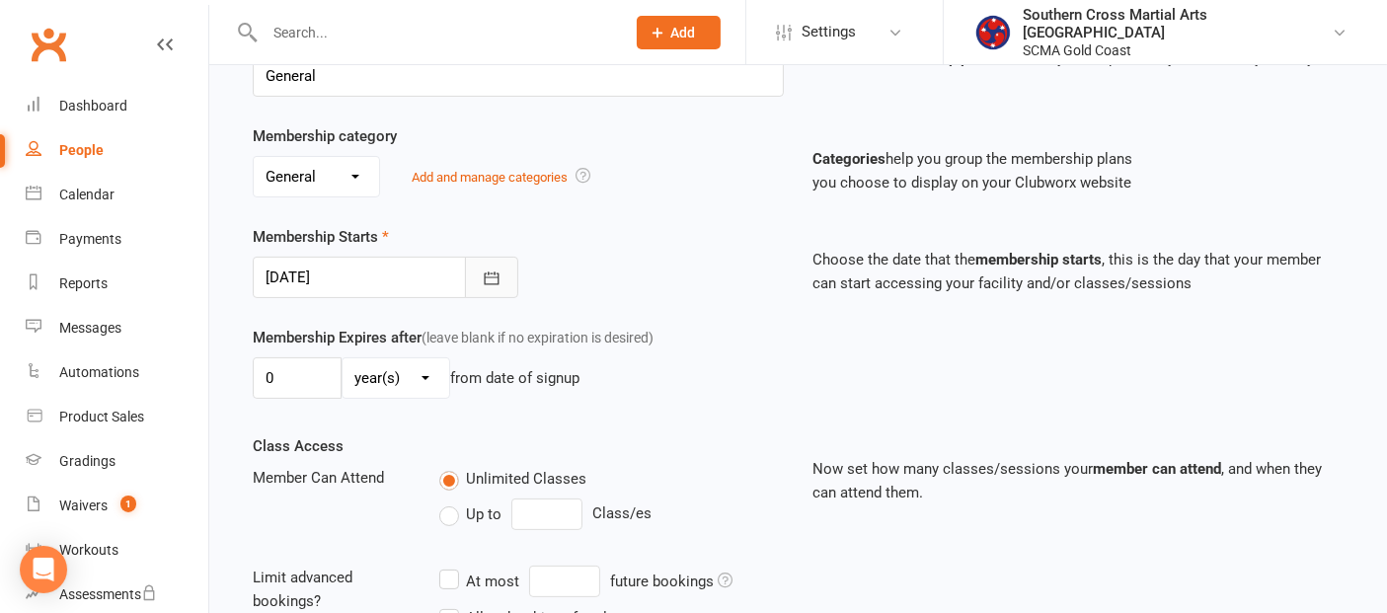
click at [496, 272] on icon "button" at bounding box center [492, 279] width 20 height 20
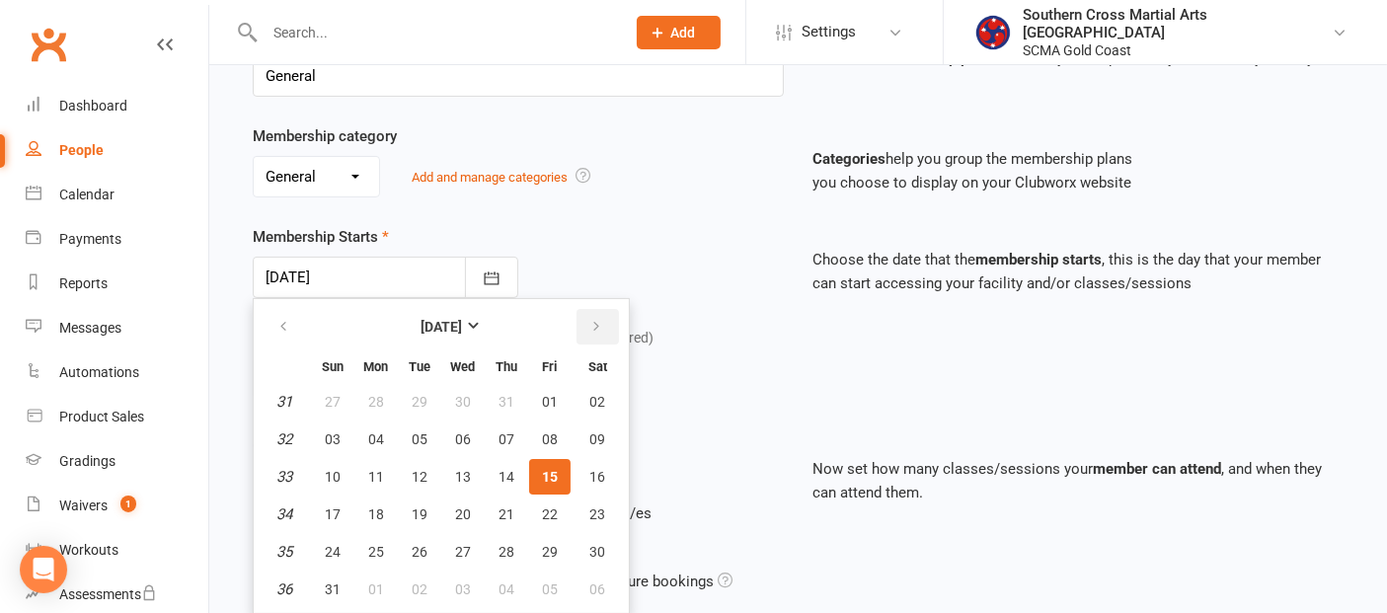
click at [590, 319] on icon "button" at bounding box center [597, 327] width 14 height 16
click at [577, 393] on button "01" at bounding box center [598, 402] width 50 height 36
type input "01 Nov 2025"
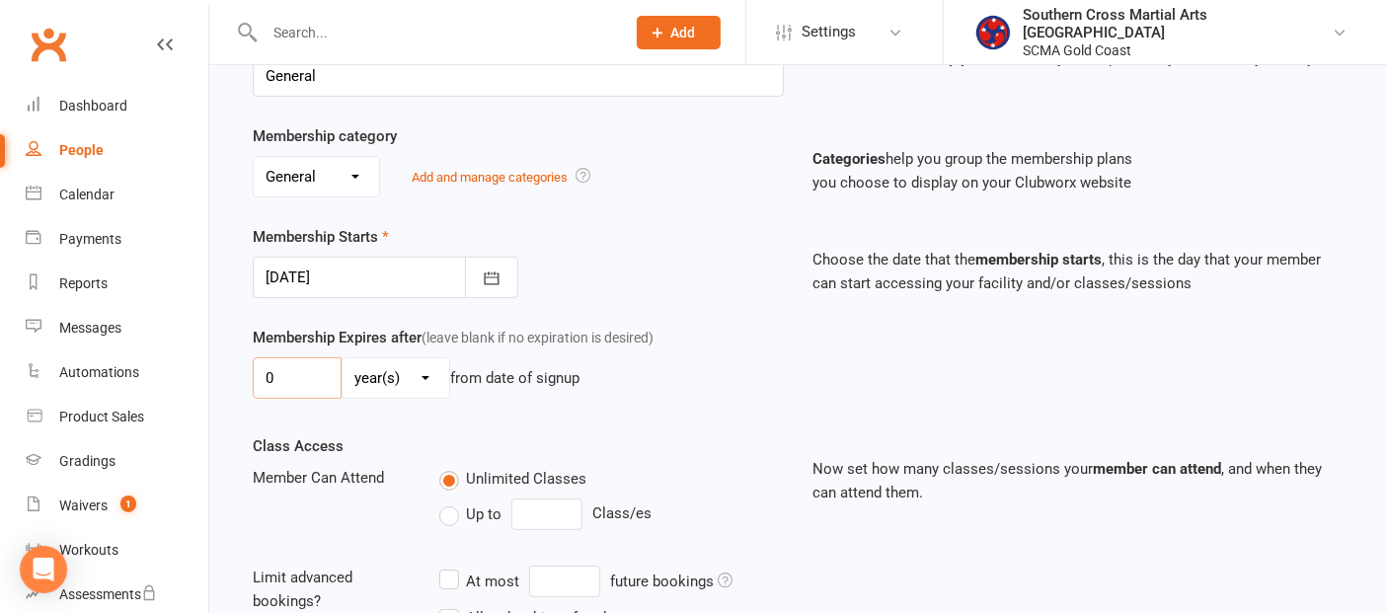
drag, startPoint x: 274, startPoint y: 365, endPoint x: 258, endPoint y: 378, distance: 20.4
click at [258, 378] on input "0" at bounding box center [297, 377] width 89 height 41
type input "1"
click at [434, 385] on select "day(s) week(s) month(s) year(s)" at bounding box center [396, 378] width 107 height 40
select select "2"
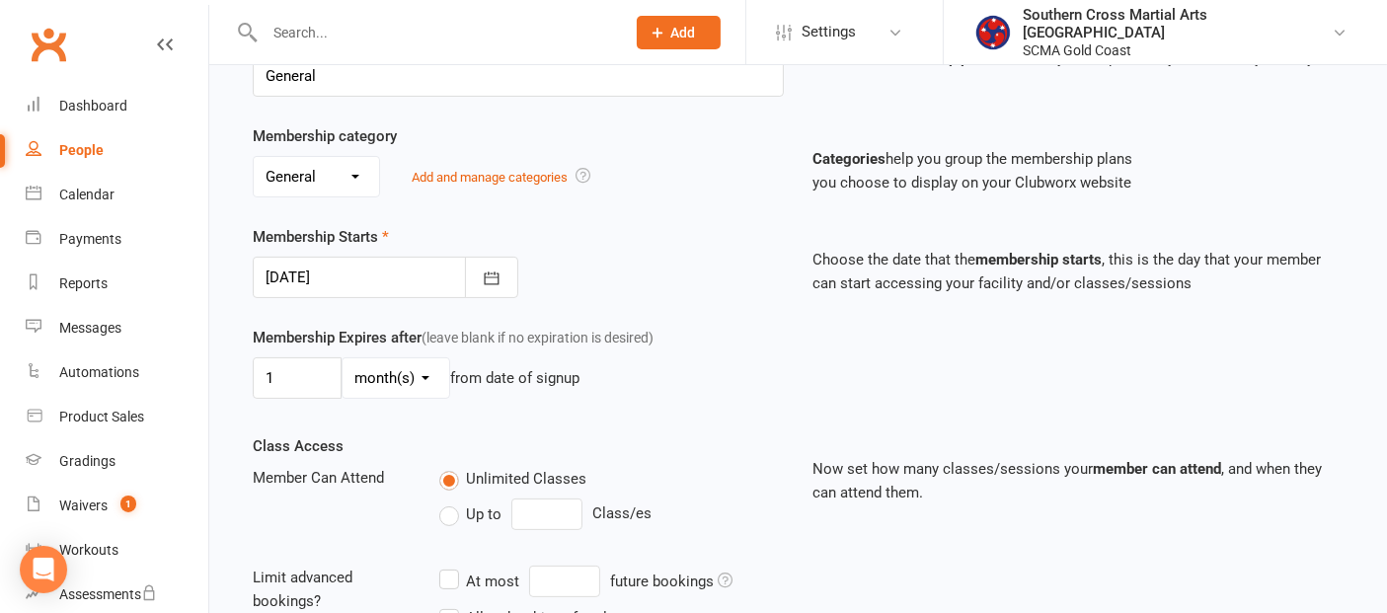
click at [343, 358] on select "day(s) week(s) month(s) year(s)" at bounding box center [396, 378] width 107 height 40
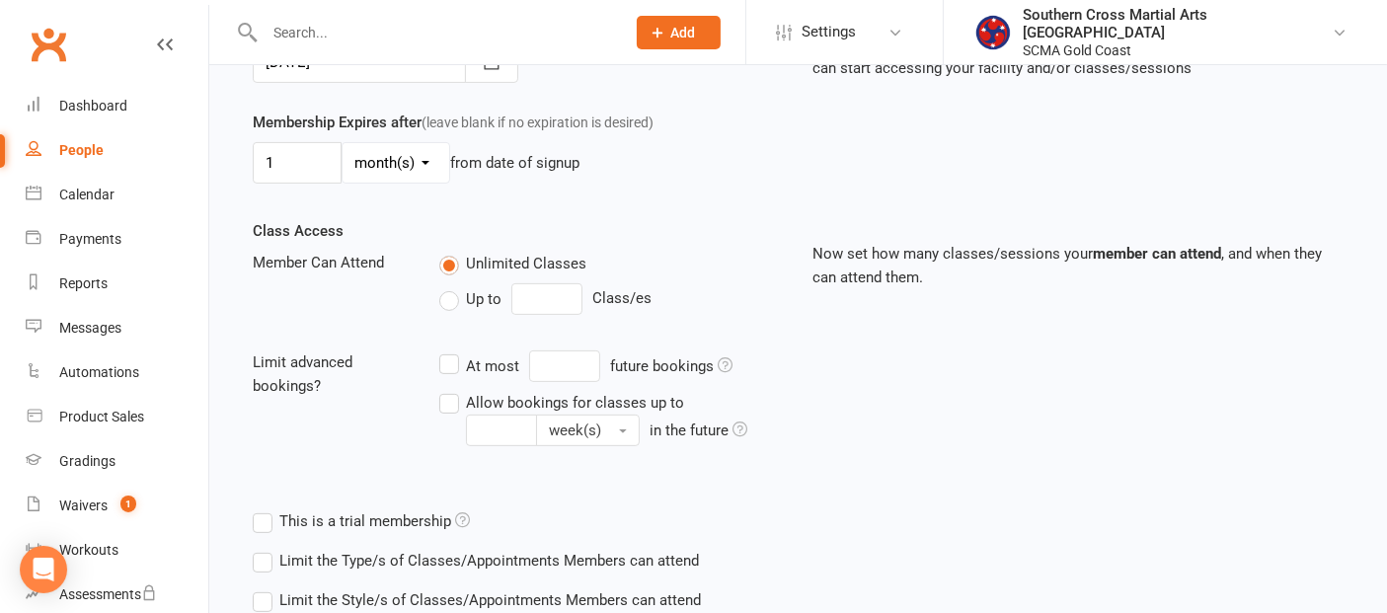
scroll to position [675, 0]
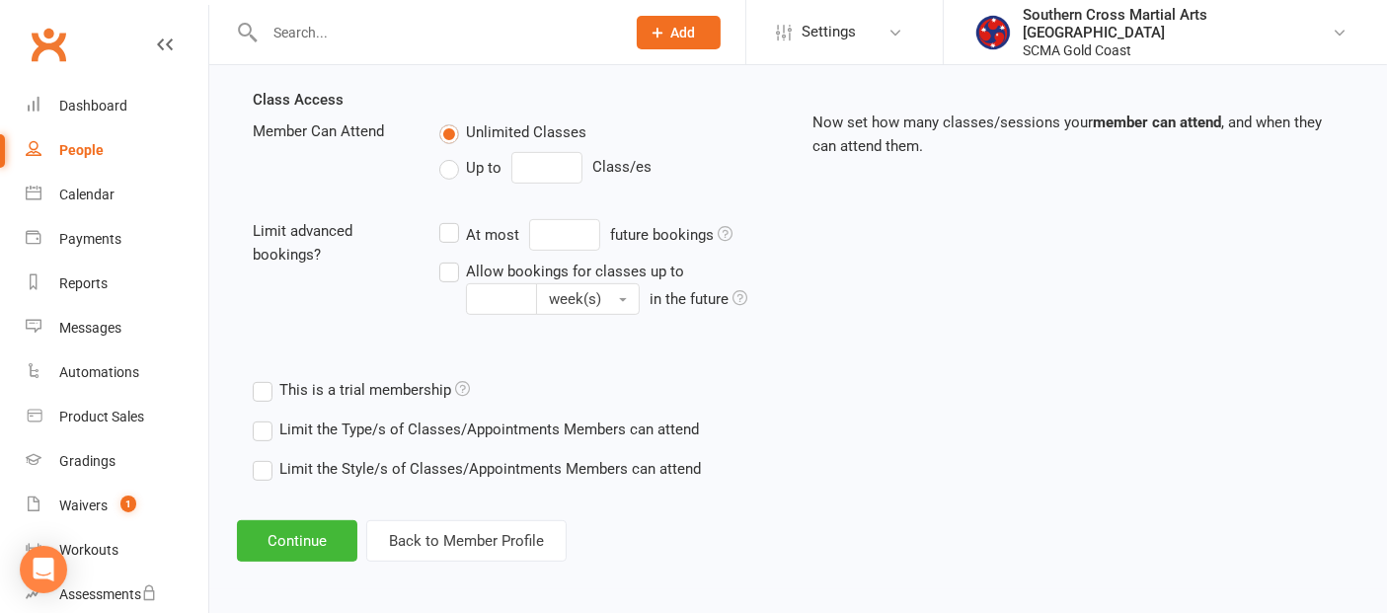
click at [454, 168] on label "Up to" at bounding box center [470, 168] width 62 height 24
click at [452, 156] on input "Up to" at bounding box center [445, 156] width 13 height 0
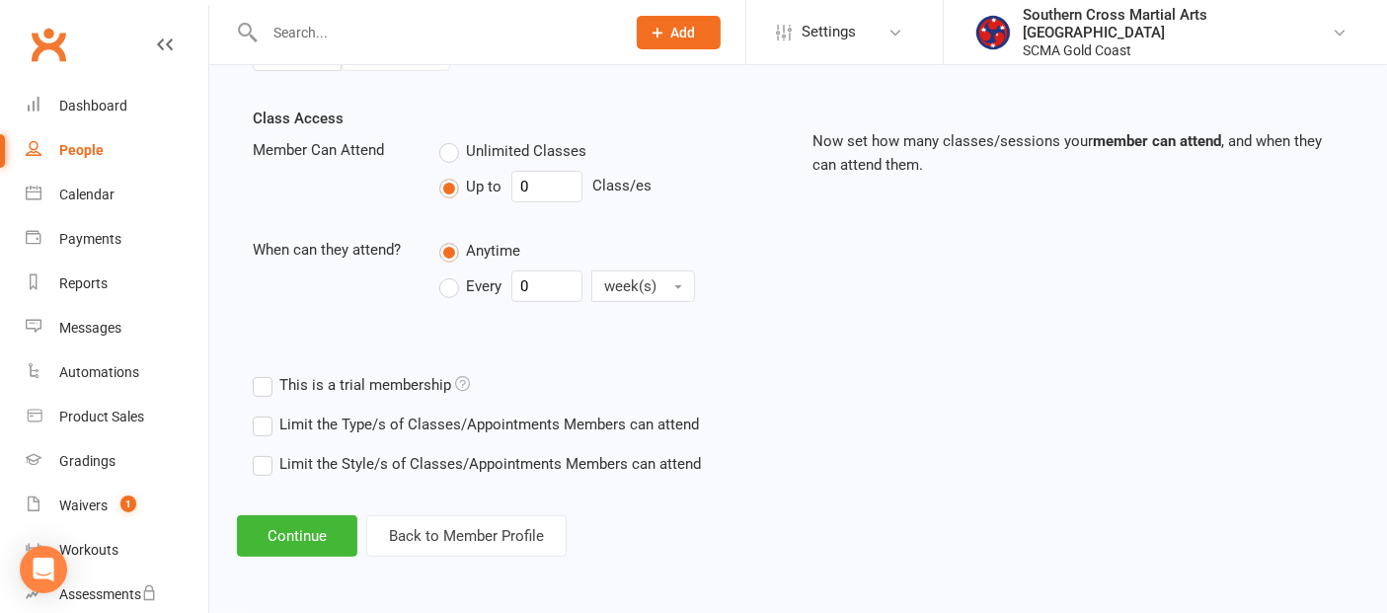
scroll to position [652, 0]
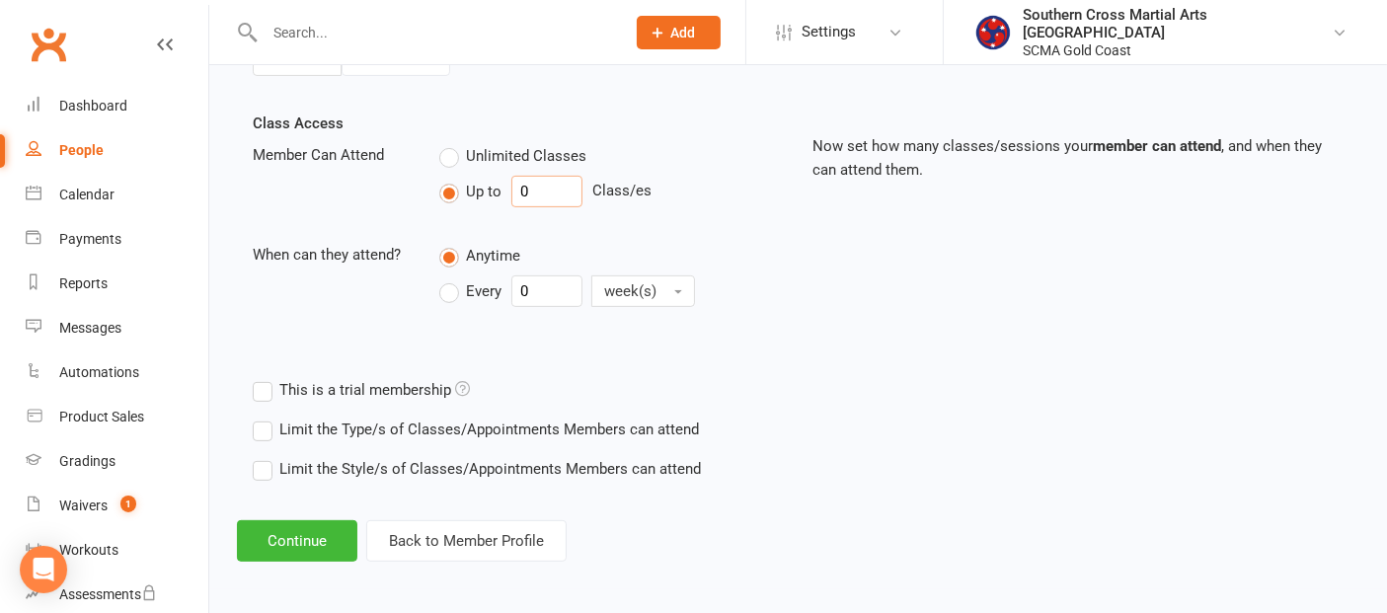
drag, startPoint x: 532, startPoint y: 180, endPoint x: 519, endPoint y: 196, distance: 20.4
click at [519, 196] on input "0" at bounding box center [547, 192] width 71 height 32
type input "10"
click at [444, 289] on label "Every" at bounding box center [470, 291] width 62 height 24
click at [444, 276] on input "Every" at bounding box center [445, 276] width 13 height 0
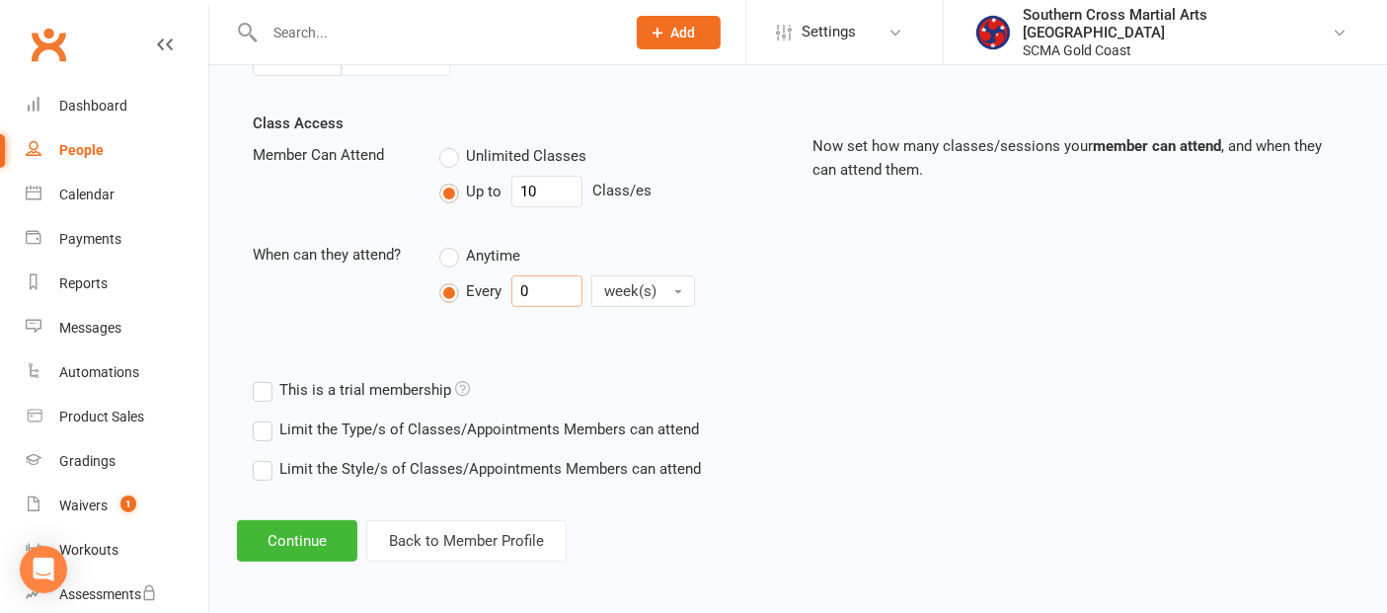
drag, startPoint x: 539, startPoint y: 291, endPoint x: 516, endPoint y: 288, distance: 22.9
click at [516, 288] on input "0" at bounding box center [547, 292] width 71 height 32
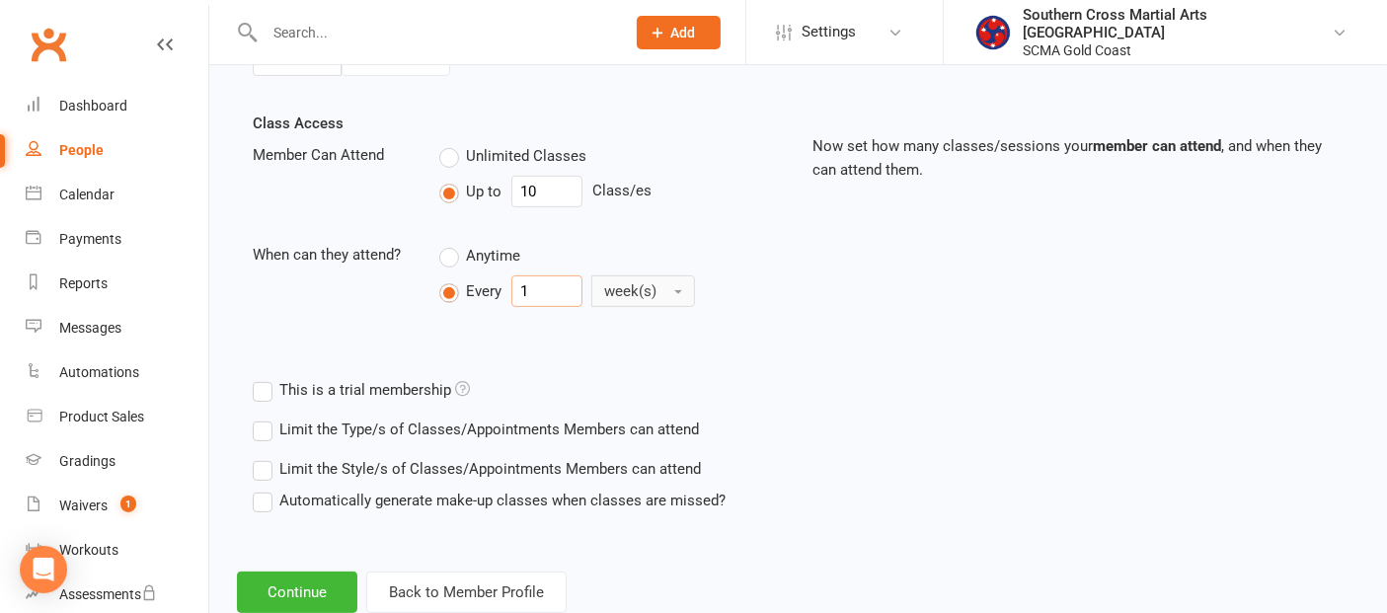
type input "1"
click at [600, 283] on button "week(s)" at bounding box center [644, 292] width 104 height 32
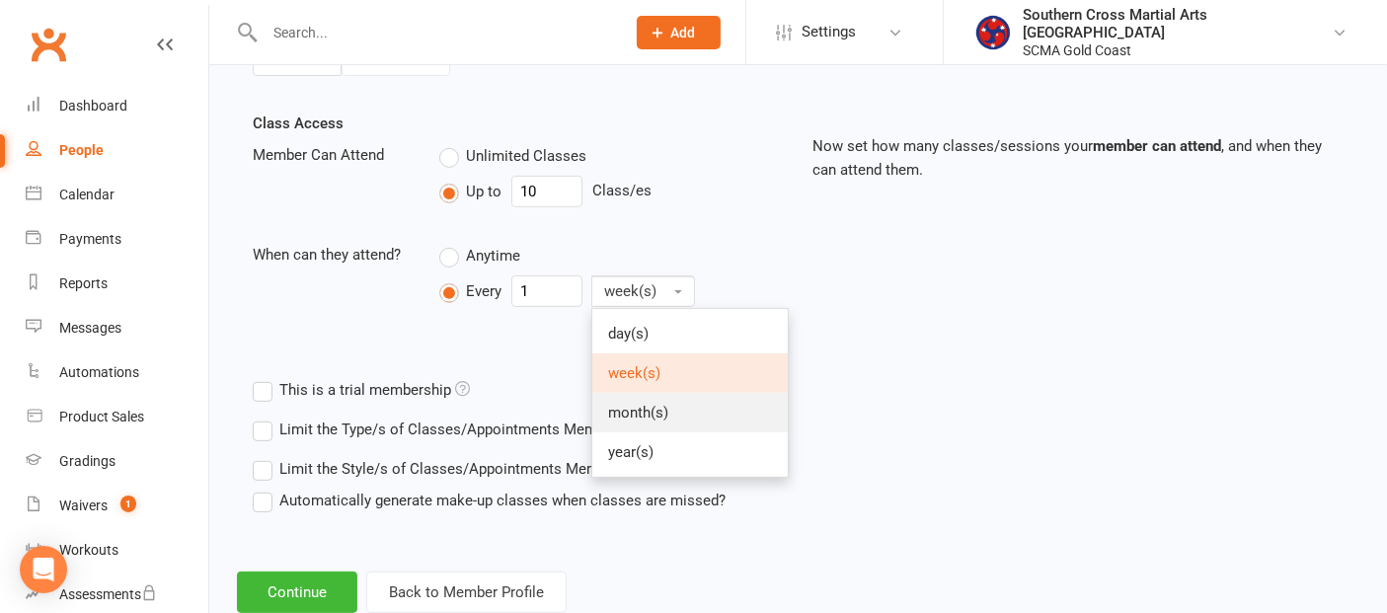
click at [631, 404] on span "month(s)" at bounding box center [638, 413] width 60 height 18
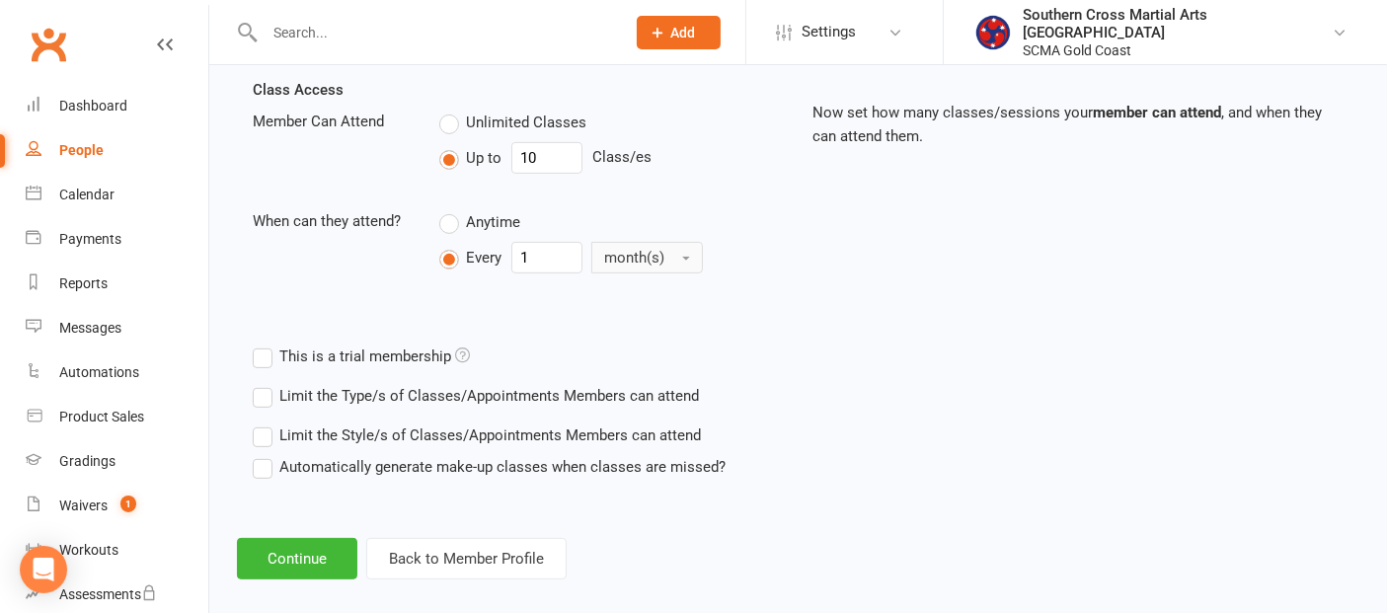
scroll to position [703, 0]
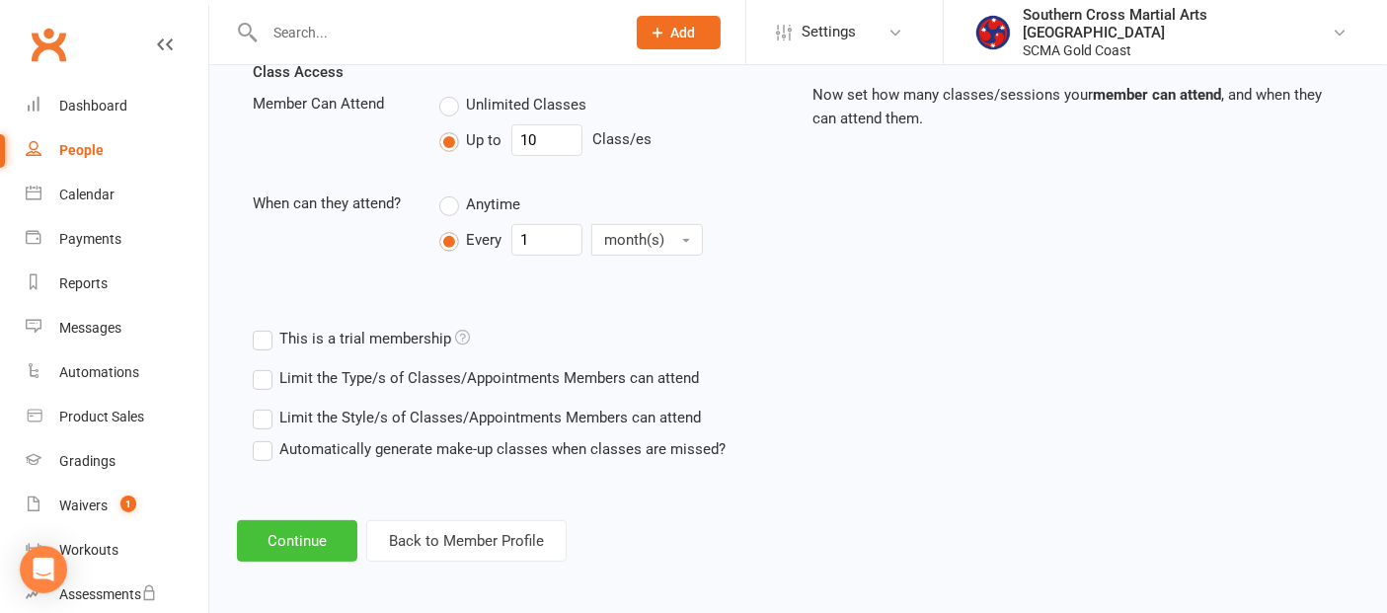
click at [301, 531] on button "Continue" at bounding box center [297, 540] width 120 height 41
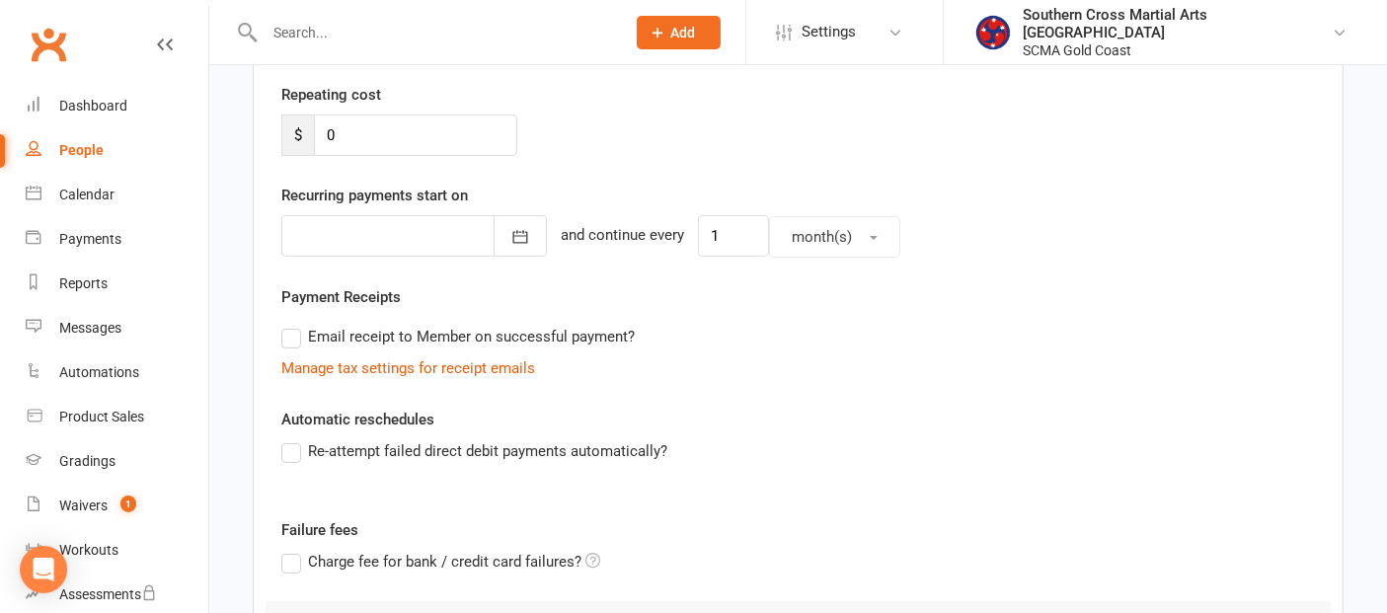
scroll to position [548, 0]
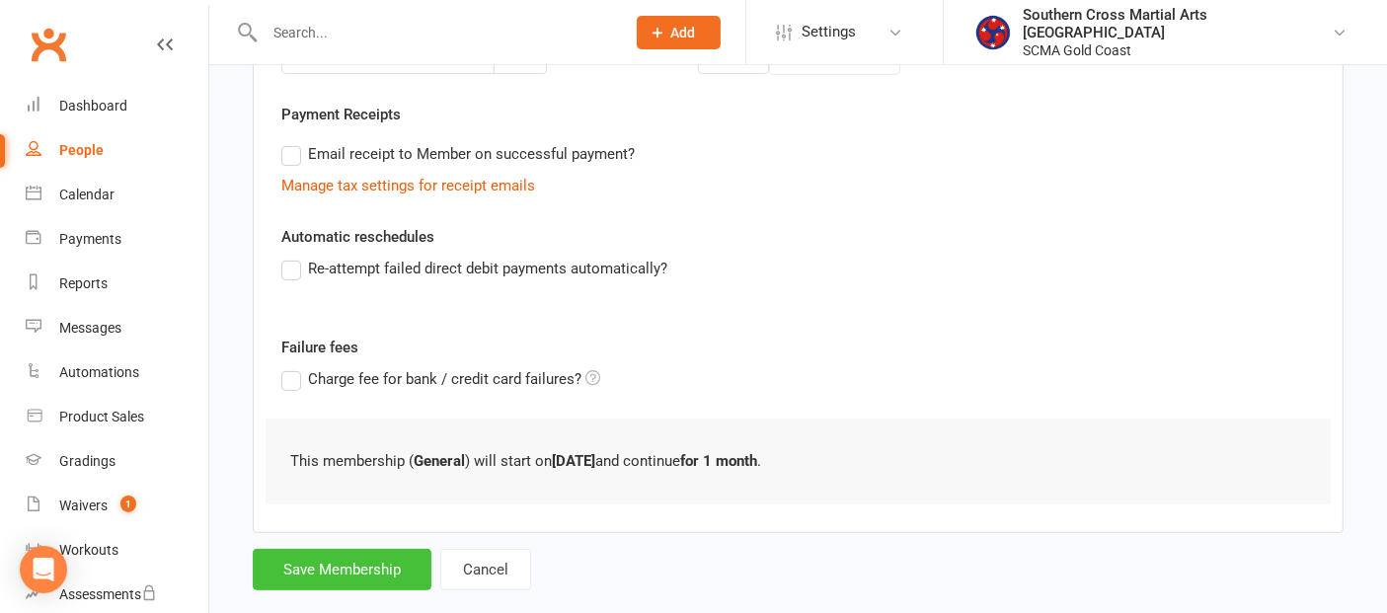
click at [326, 563] on button "Save Membership" at bounding box center [342, 569] width 179 height 41
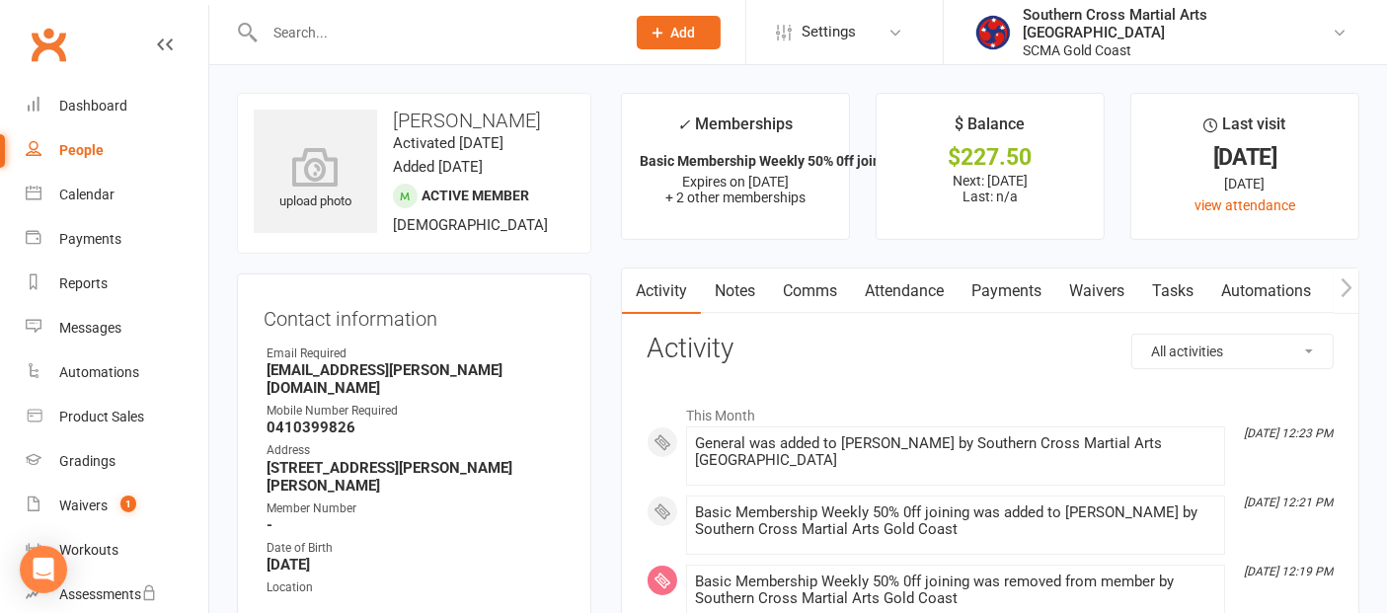
click at [1033, 286] on link "Payments" at bounding box center [1007, 291] width 98 height 45
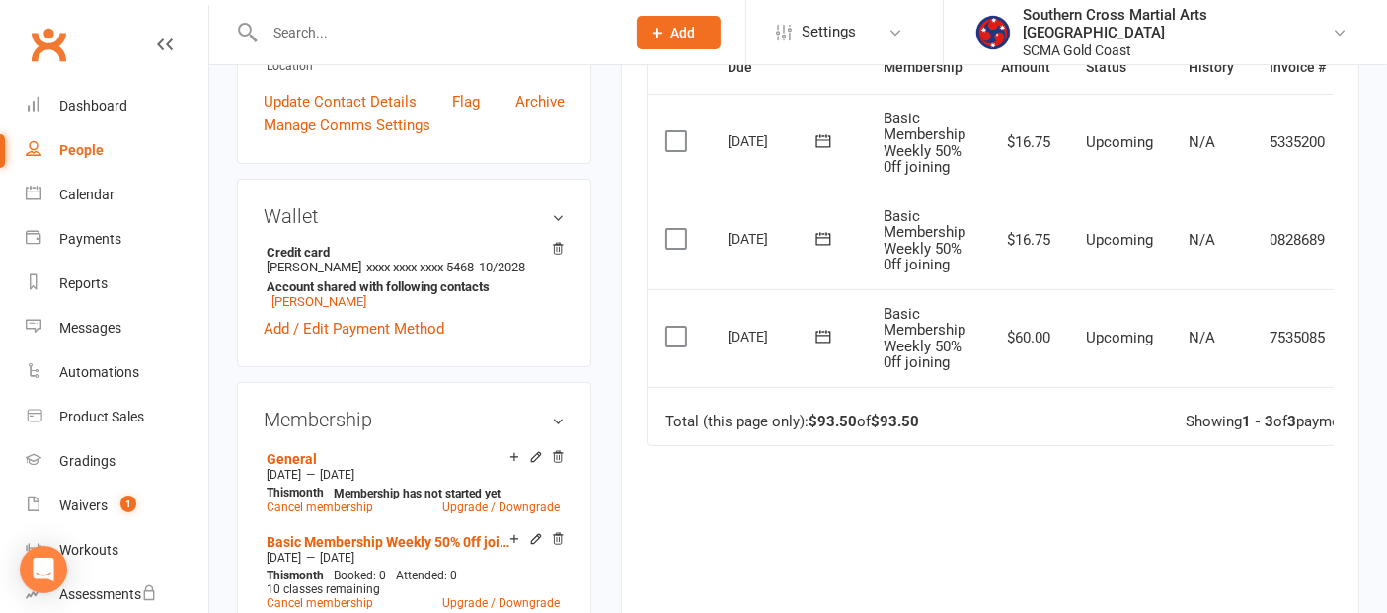
scroll to position [548, 0]
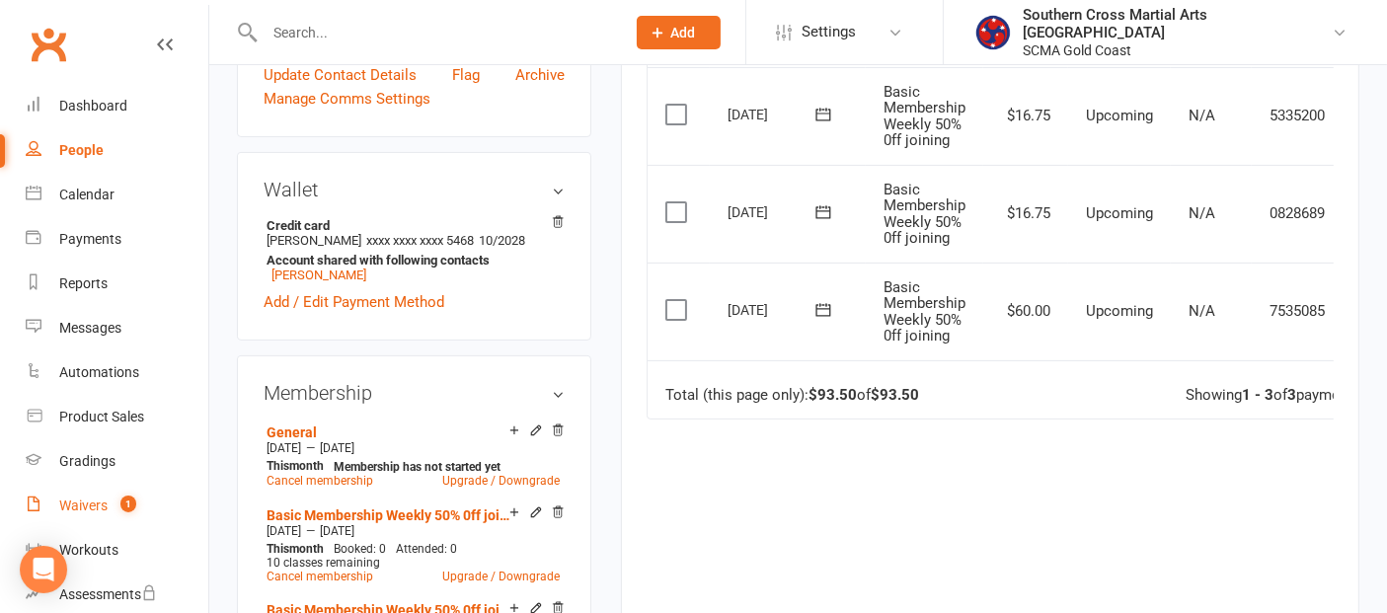
click at [102, 498] on div "Waivers" at bounding box center [83, 506] width 48 height 16
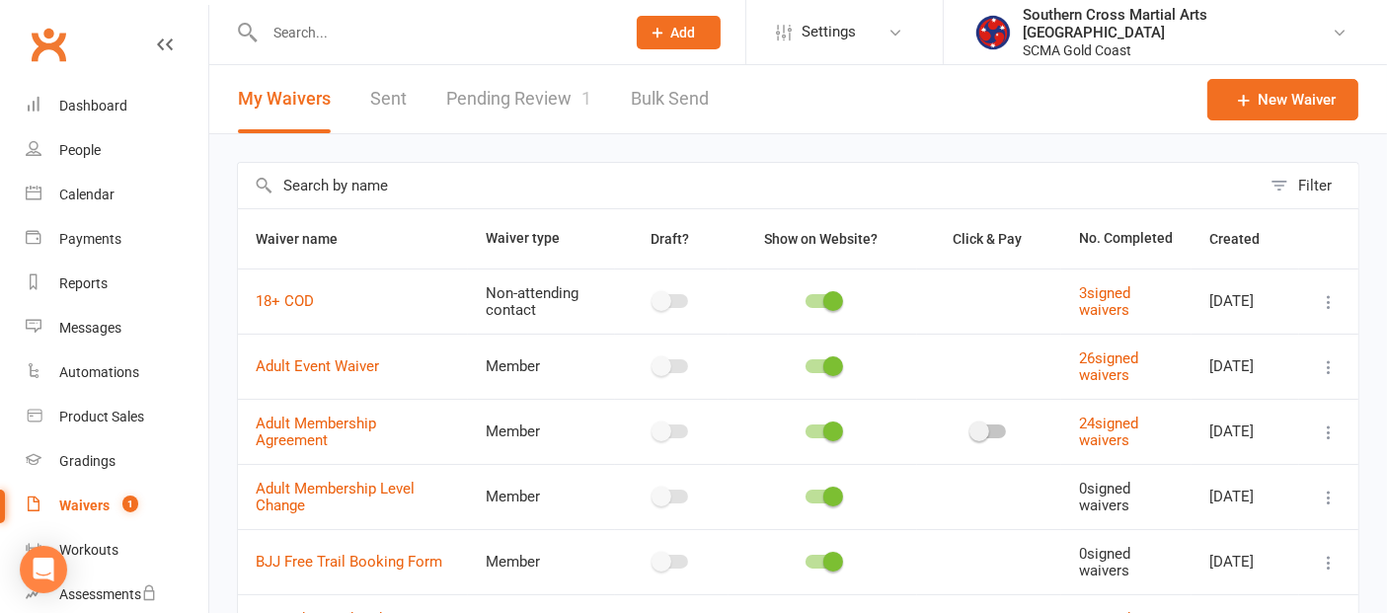
click at [555, 113] on link "Pending Review 1" at bounding box center [518, 99] width 145 height 68
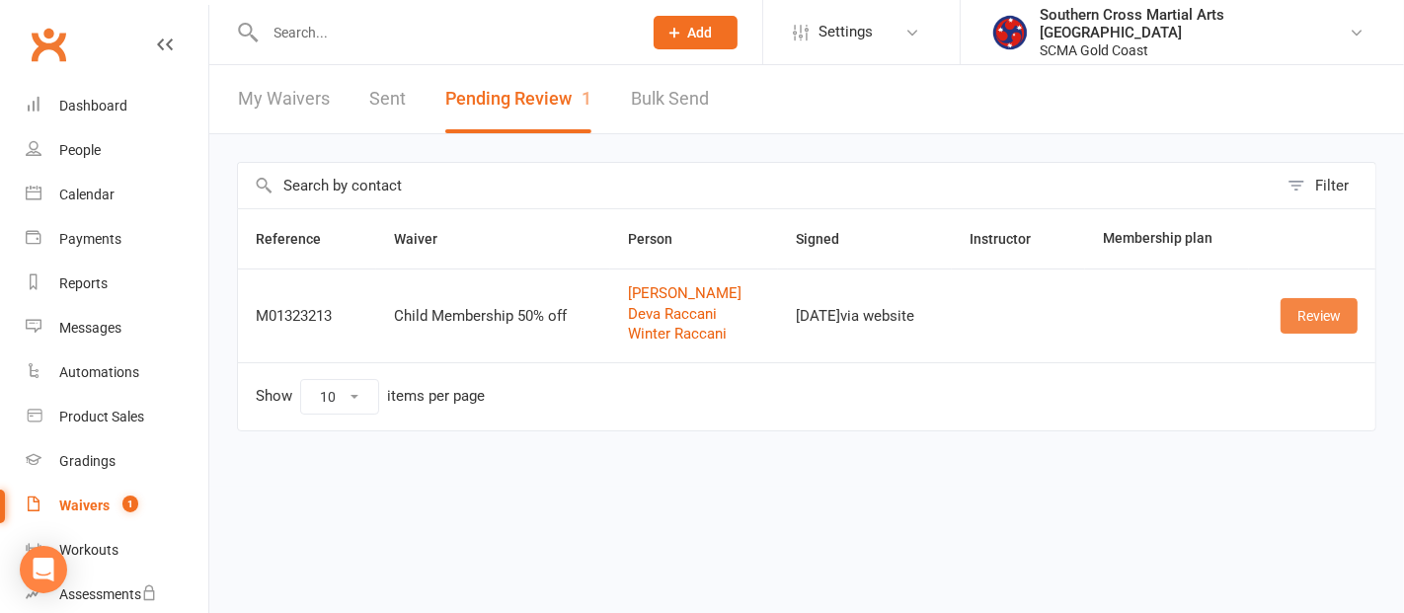
click at [1321, 318] on link "Review" at bounding box center [1319, 316] width 77 height 36
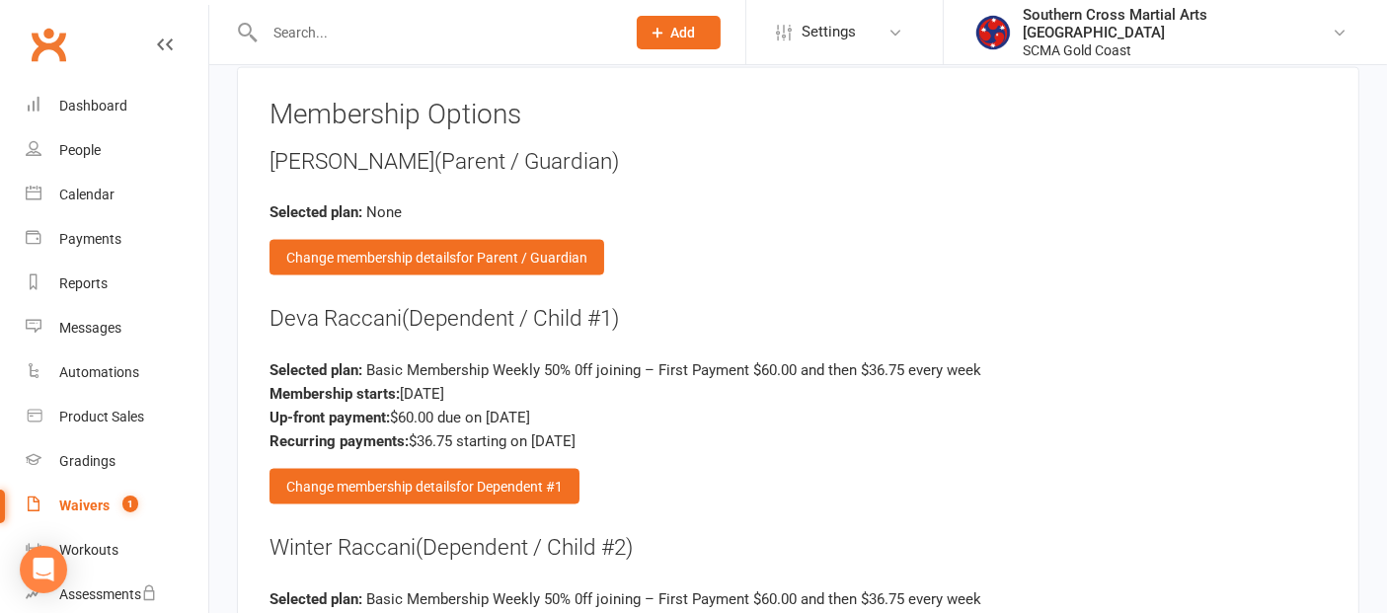
scroll to position [3072, 0]
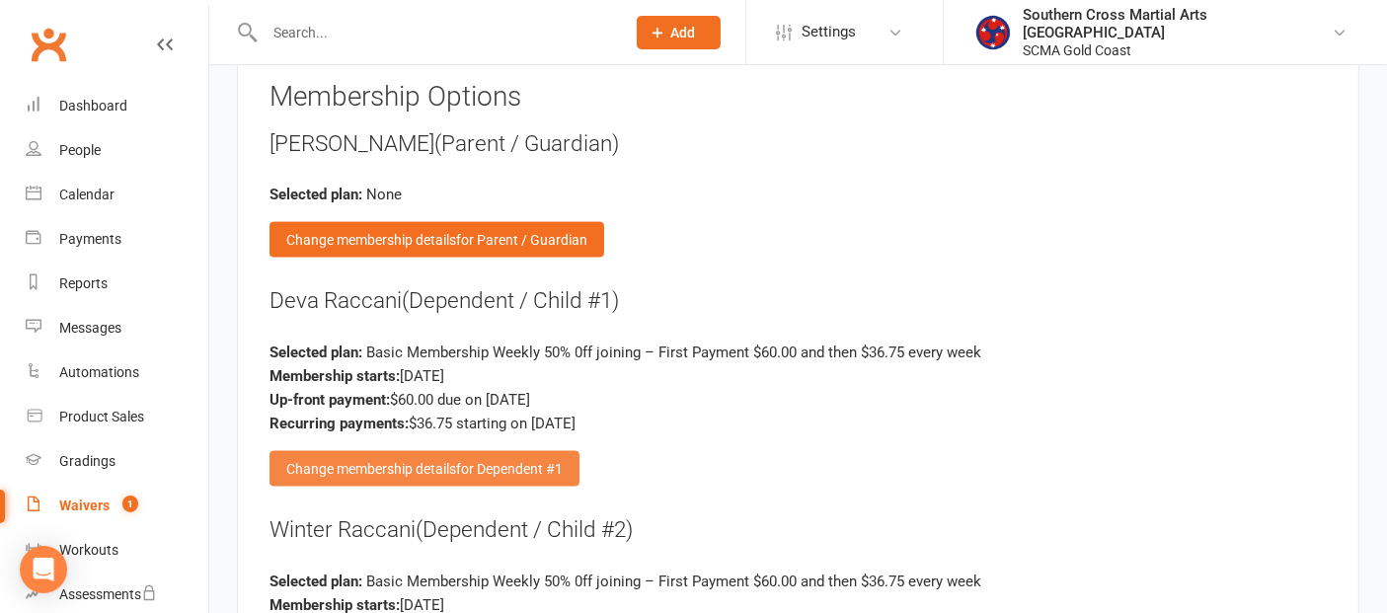
click at [404, 451] on div "Change membership details for Dependent #1" at bounding box center [425, 469] width 310 height 36
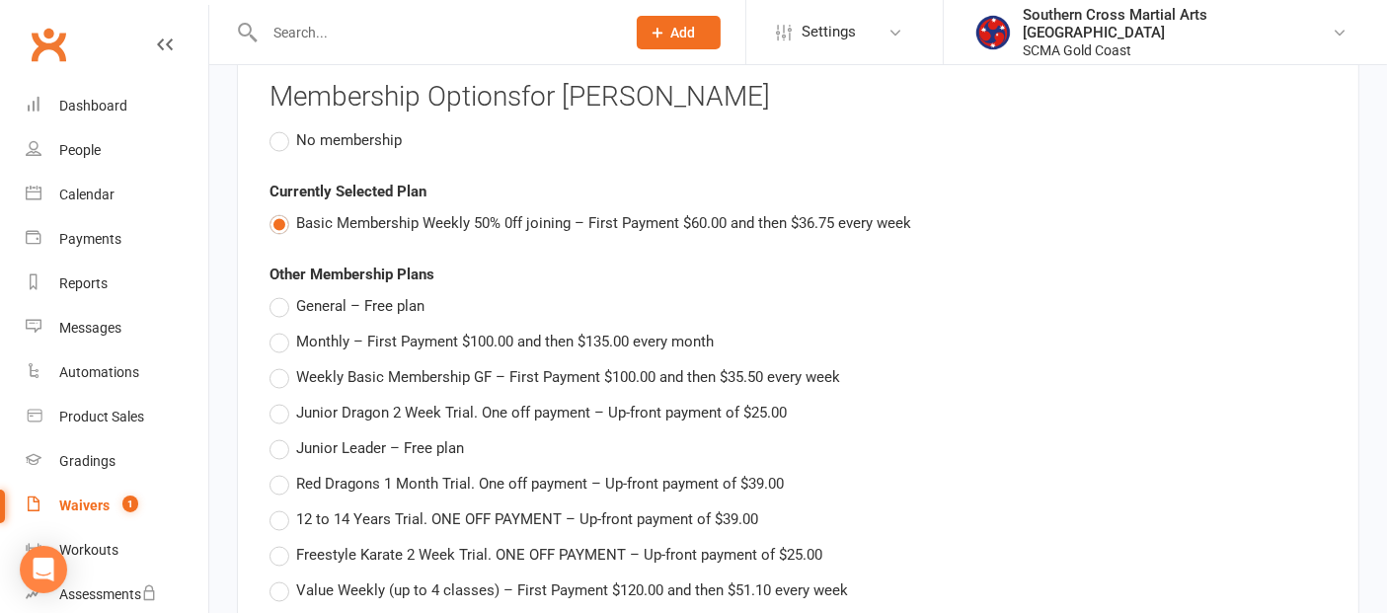
click at [274, 294] on label "General – Free plan" at bounding box center [347, 306] width 155 height 24
click at [274, 294] on input "General – Free plan" at bounding box center [276, 294] width 13 height 0
type input "General"
type input "0"
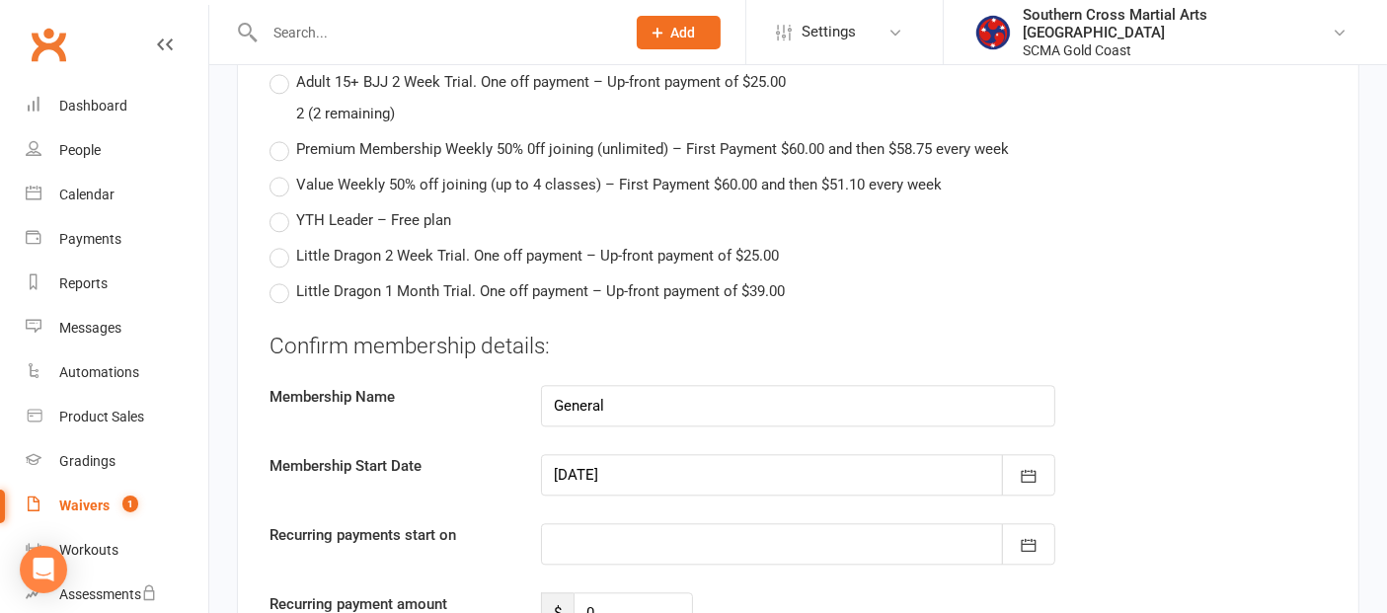
scroll to position [4717, 0]
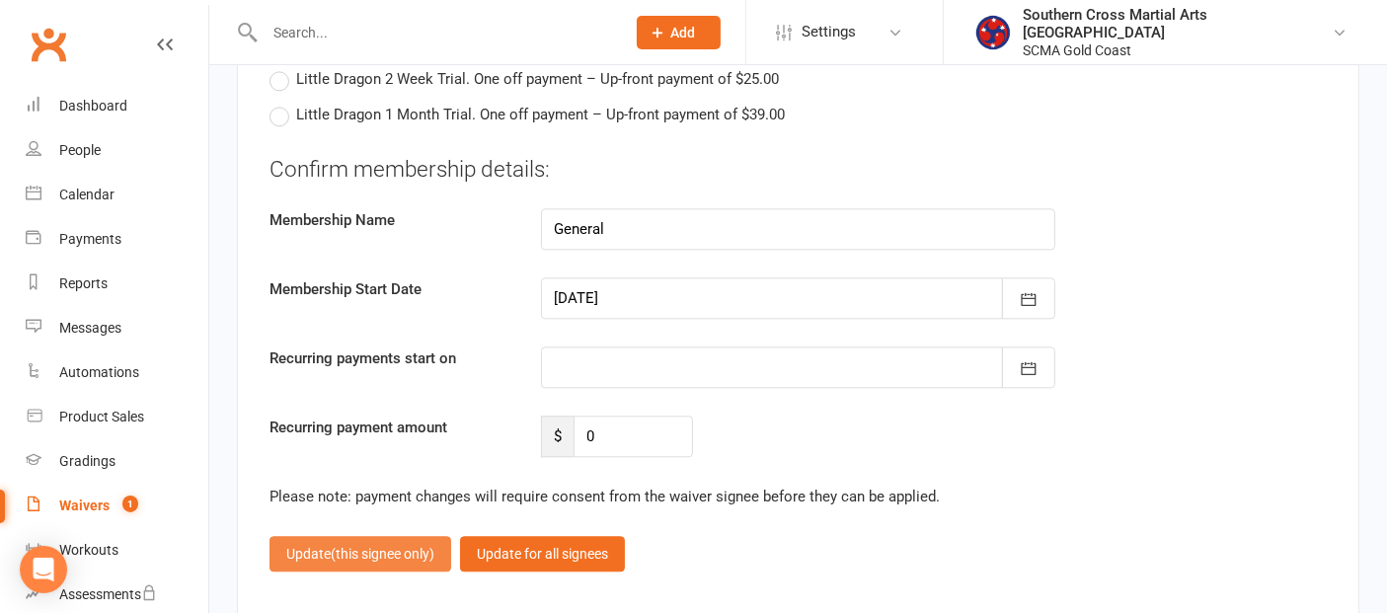
click at [399, 546] on span "(this signee only)" at bounding box center [383, 554] width 104 height 16
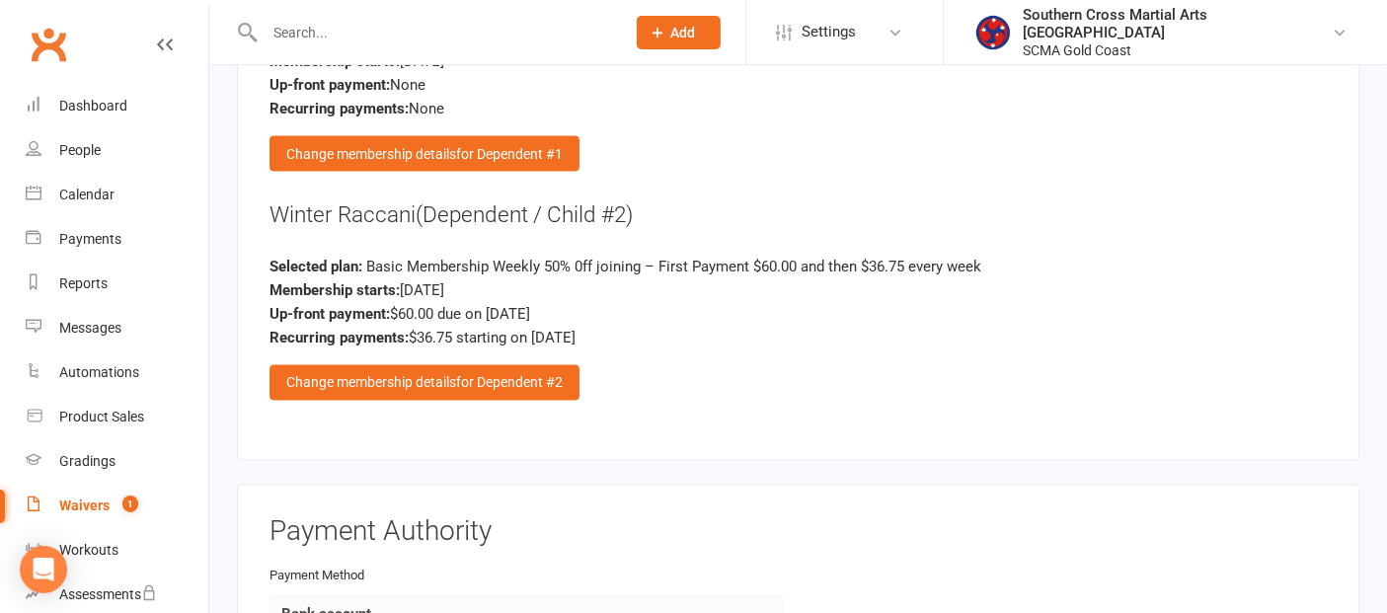
scroll to position [3379, 0]
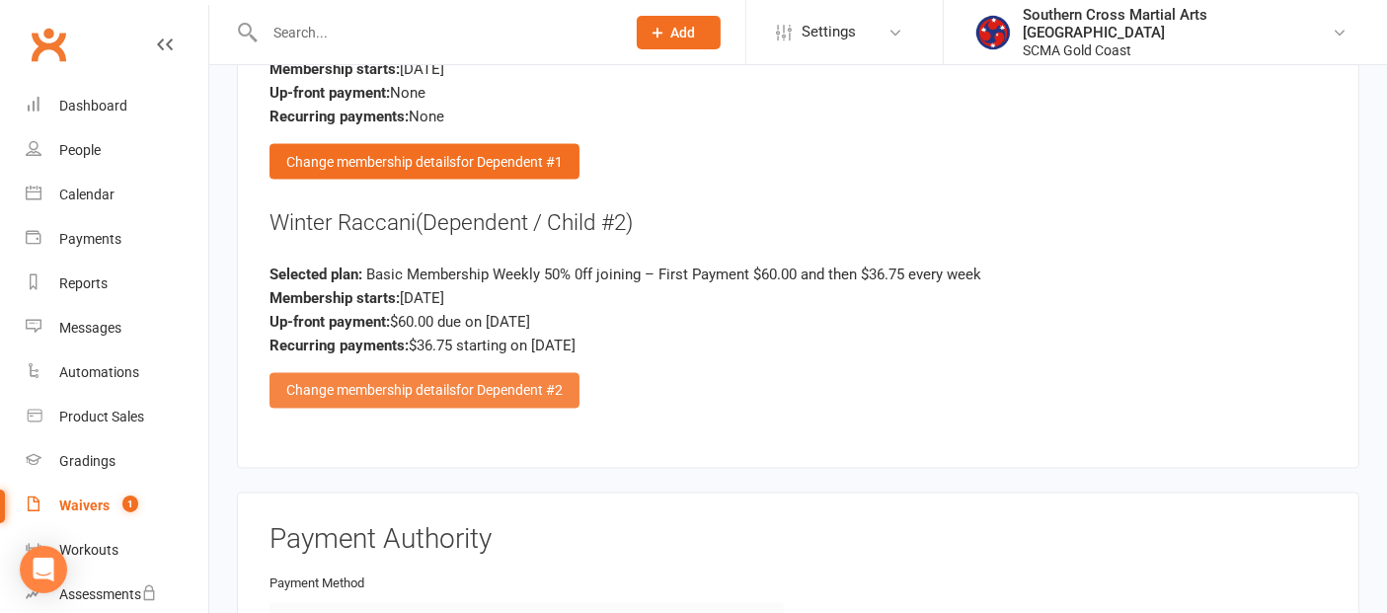
click at [454, 376] on div "Change membership details for Dependent #2" at bounding box center [425, 391] width 310 height 36
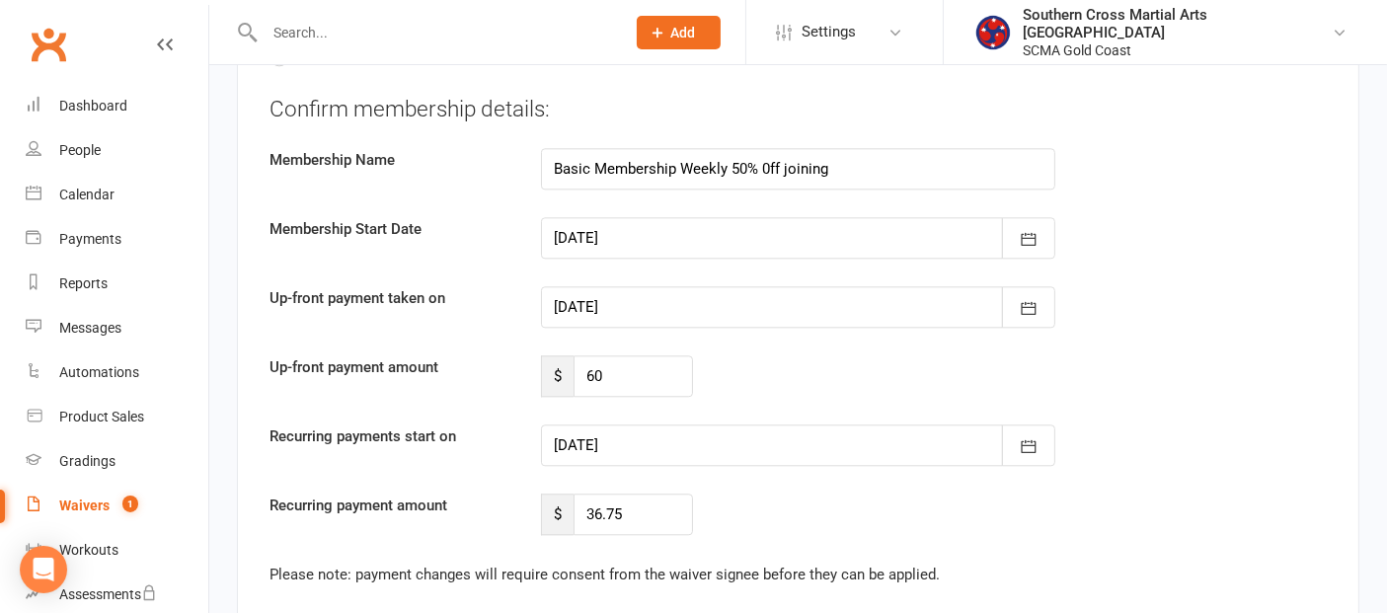
scroll to position [4915, 0]
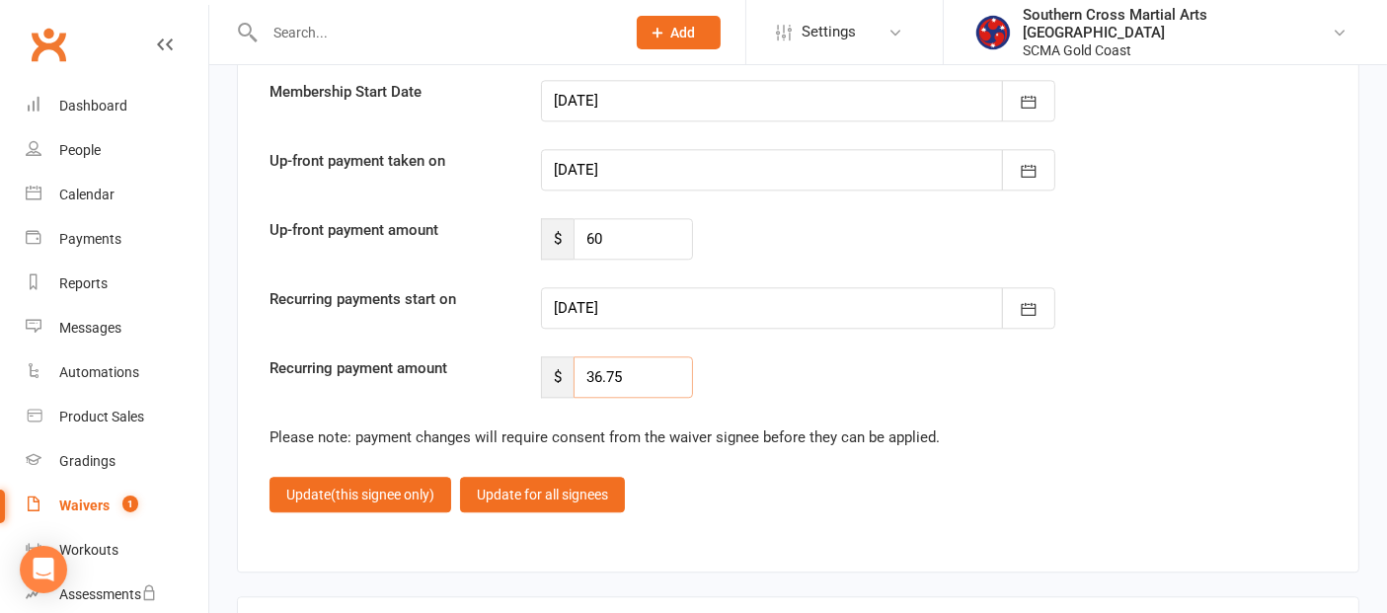
drag, startPoint x: 638, startPoint y: 355, endPoint x: 584, endPoint y: 356, distance: 54.3
click at [584, 356] on input "36.75" at bounding box center [633, 376] width 119 height 41
type input "73.50"
click at [439, 477] on button "Update (this signee only)" at bounding box center [361, 495] width 182 height 36
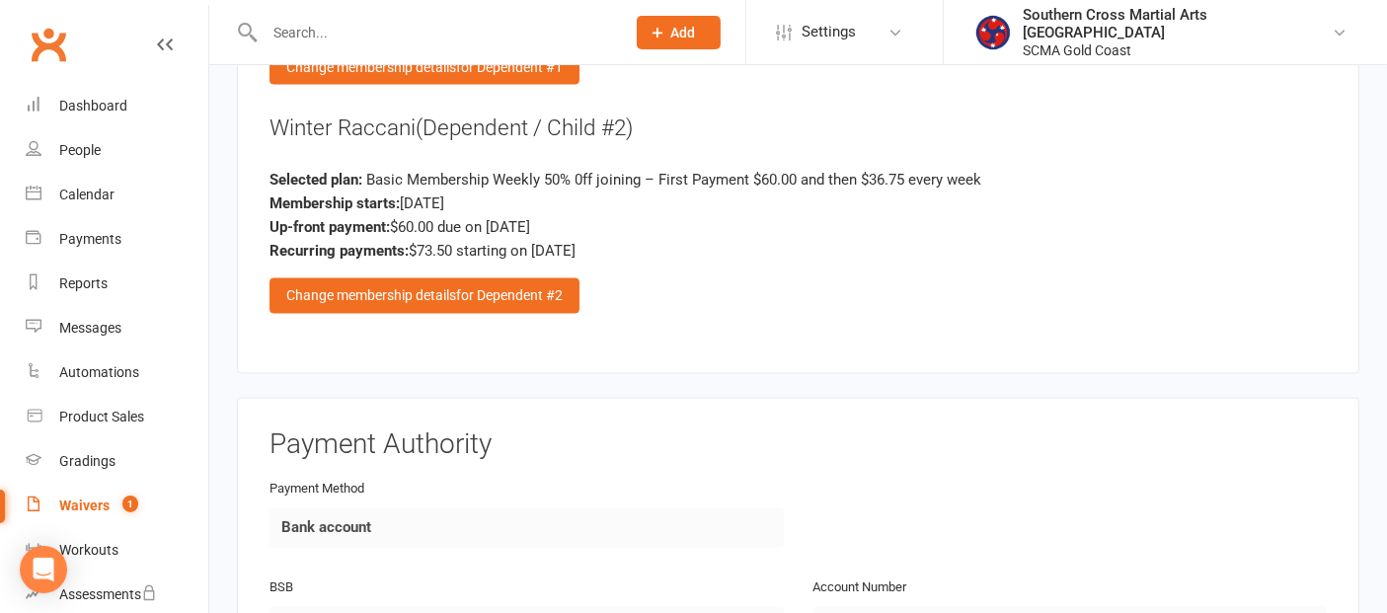
scroll to position [3270, 0]
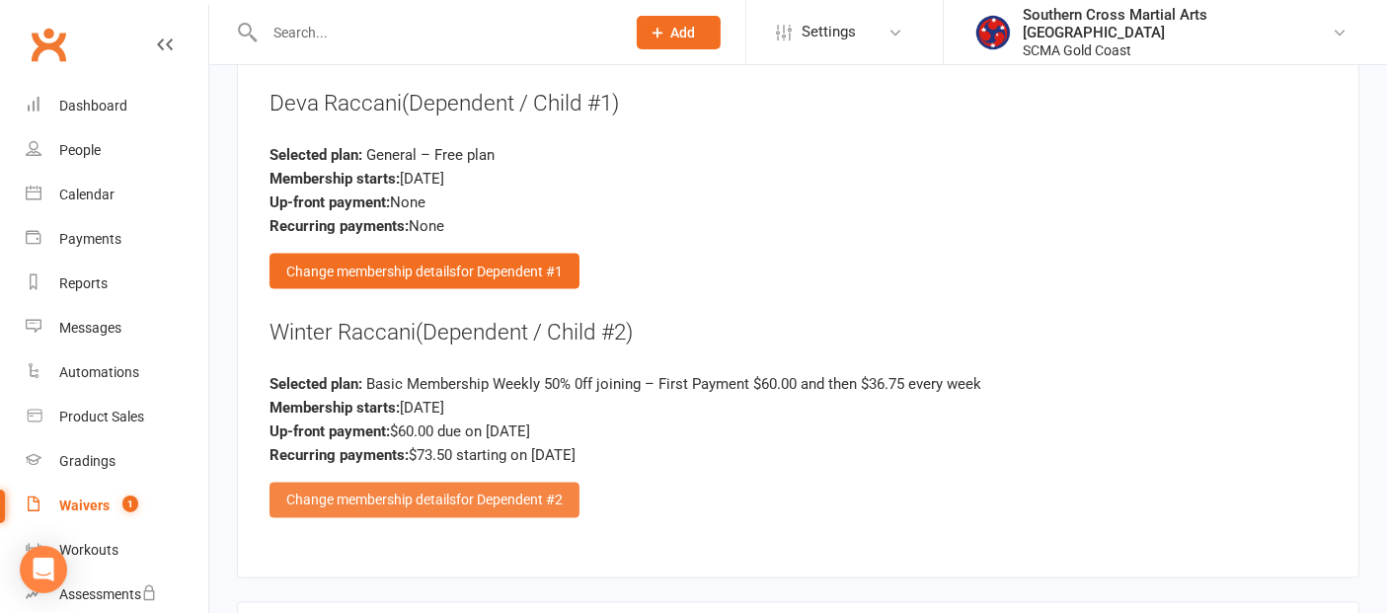
click at [488, 483] on div "Change membership details for Dependent #2" at bounding box center [425, 501] width 310 height 36
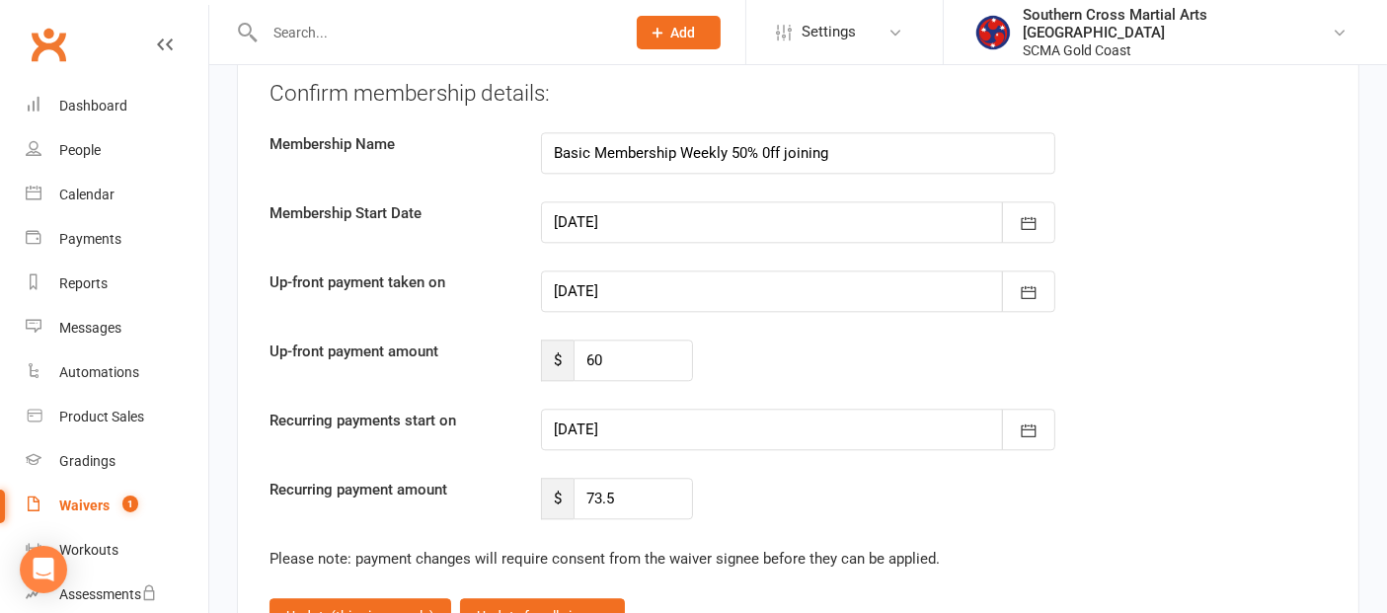
scroll to position [4805, 0]
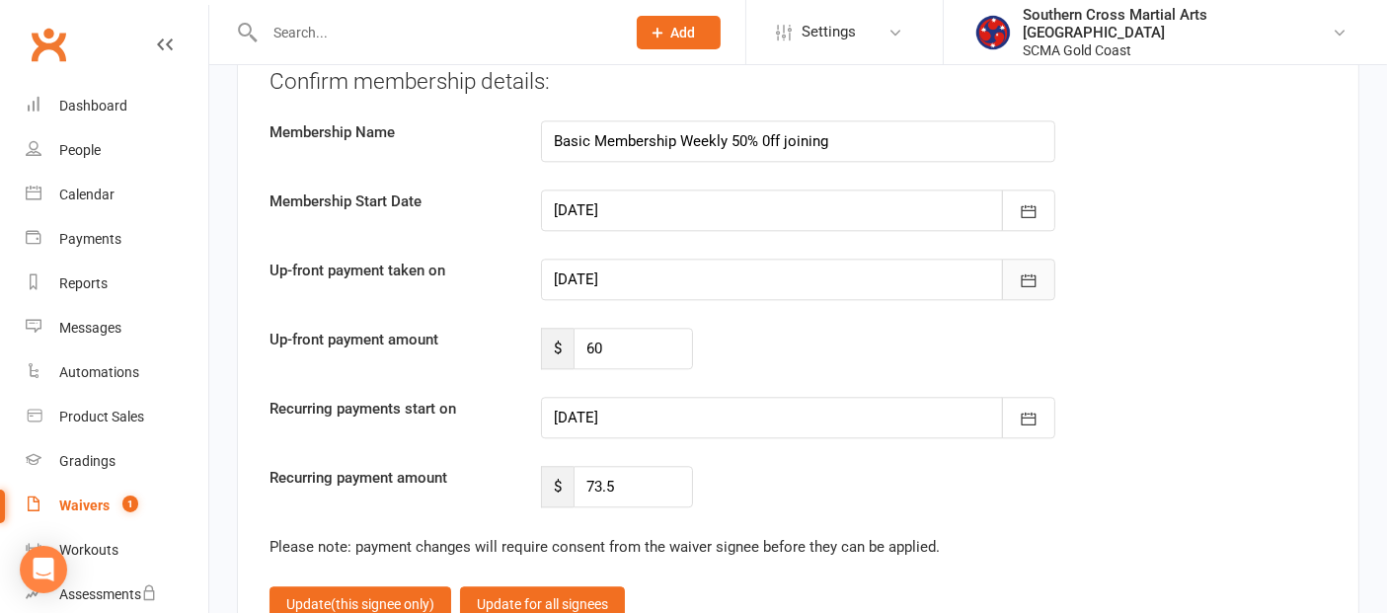
click at [1025, 271] on icon "button" at bounding box center [1029, 281] width 20 height 20
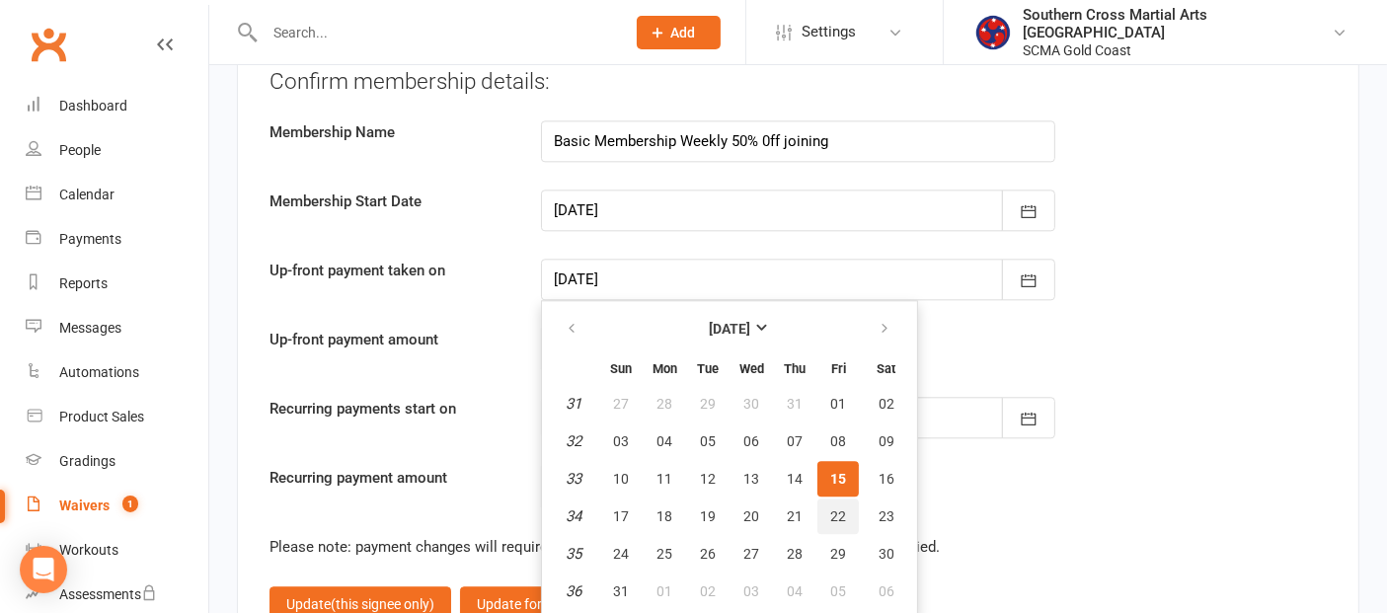
click at [840, 499] on button "22" at bounding box center [838, 517] width 41 height 36
type input "[DATE]"
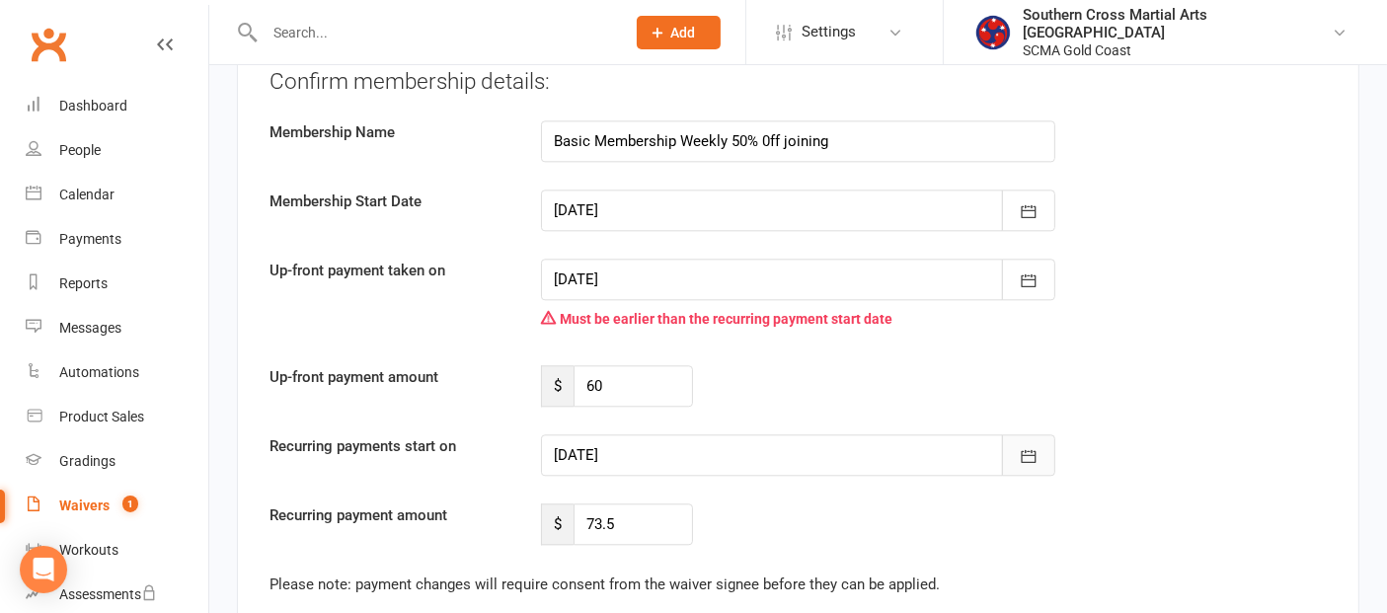
click at [1016, 435] on button "button" at bounding box center [1028, 455] width 53 height 41
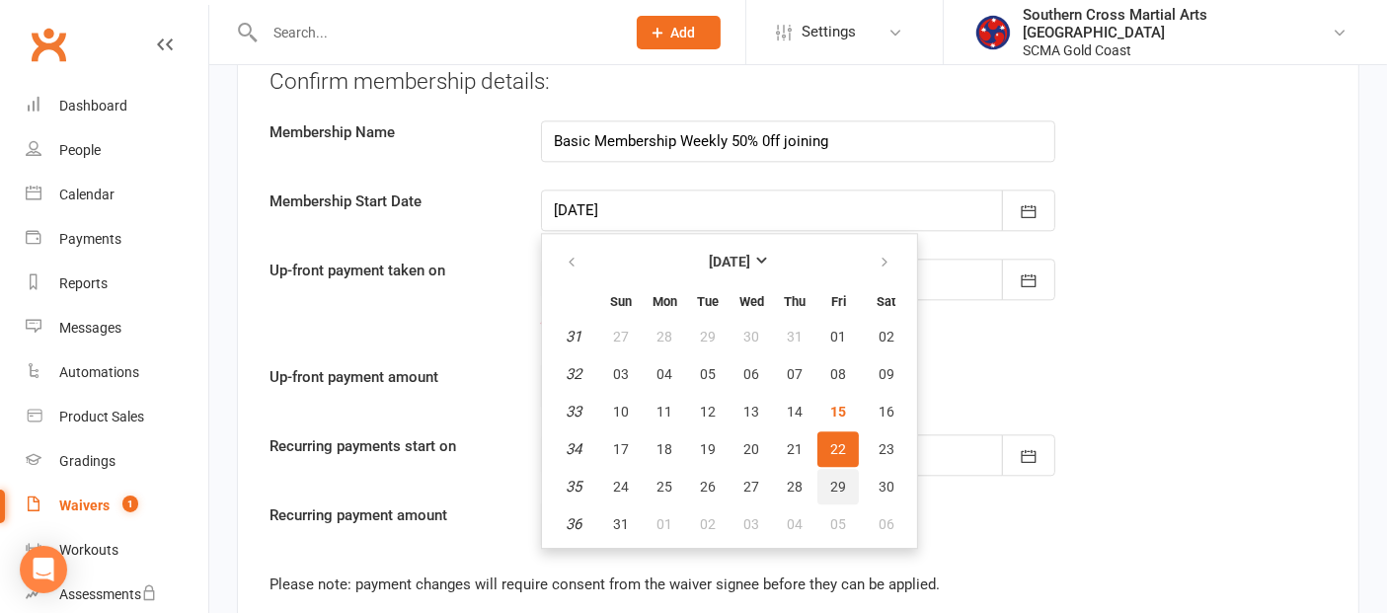
click at [836, 479] on span "29" at bounding box center [839, 487] width 16 height 16
type input "[DATE]"
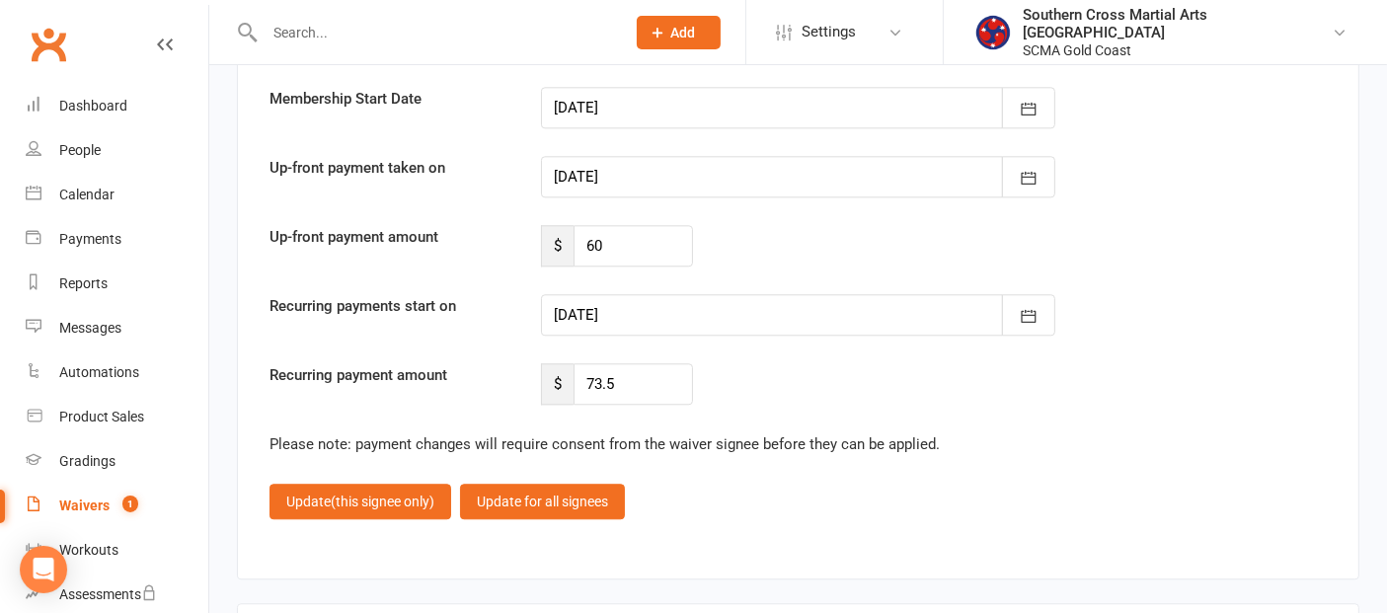
scroll to position [4915, 0]
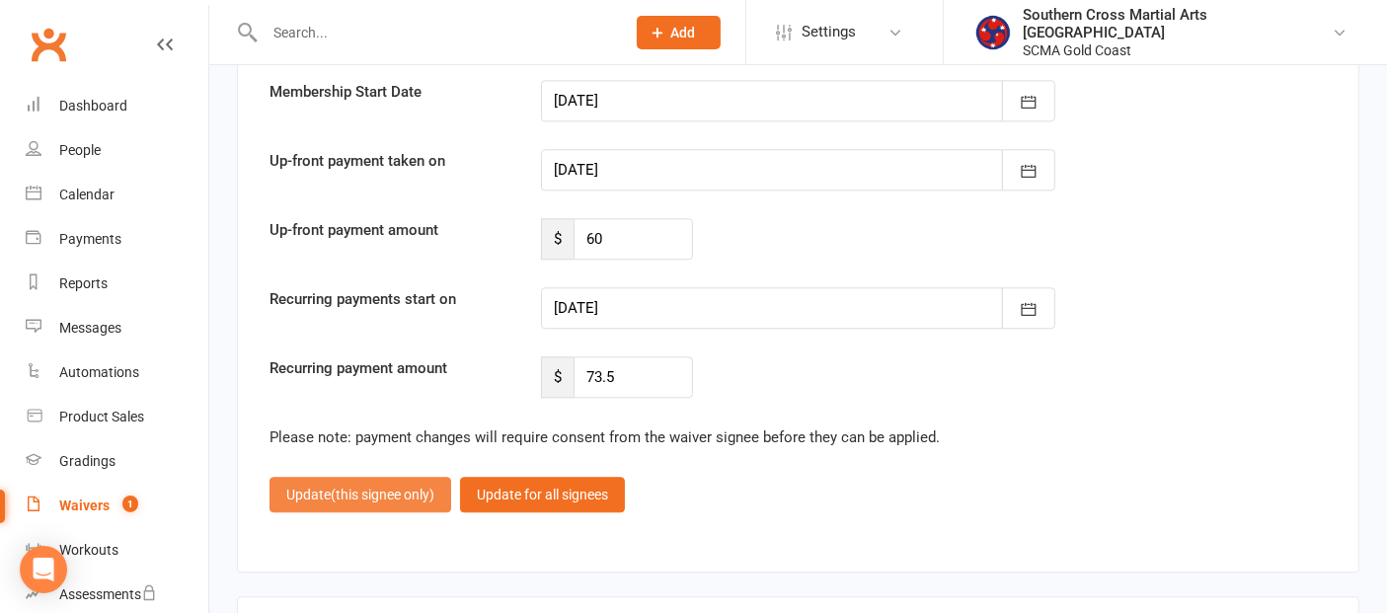
click at [417, 487] on span "(this signee only)" at bounding box center [383, 495] width 104 height 16
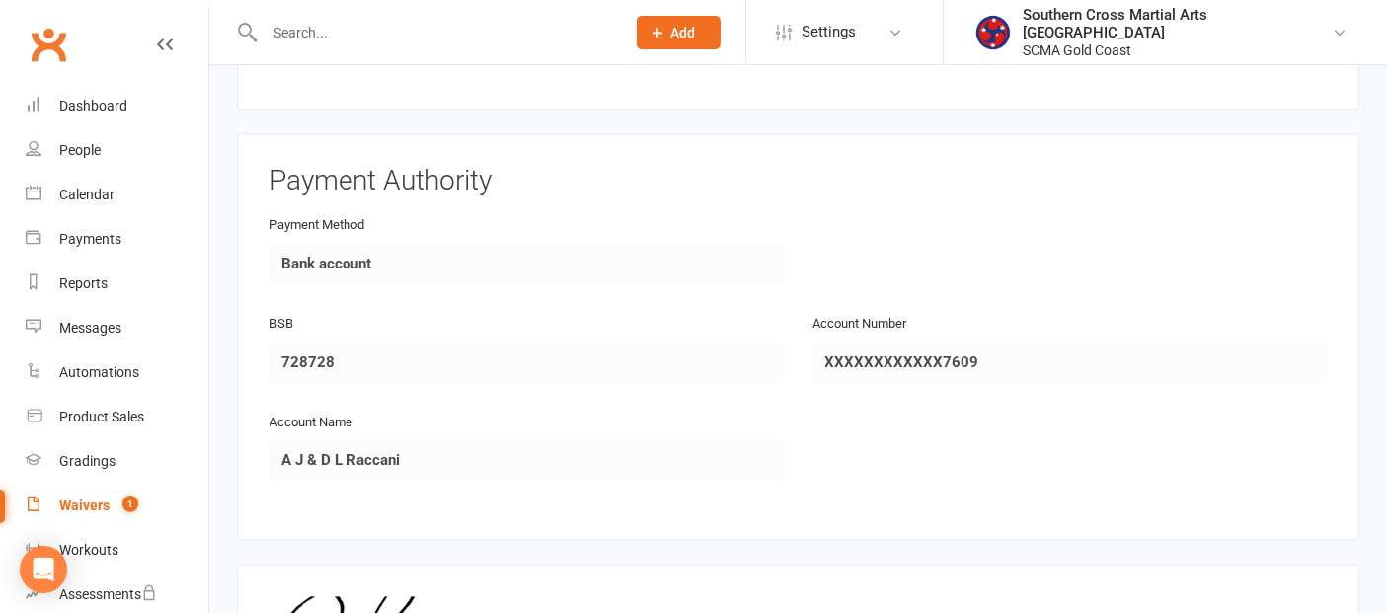
scroll to position [4037, 0]
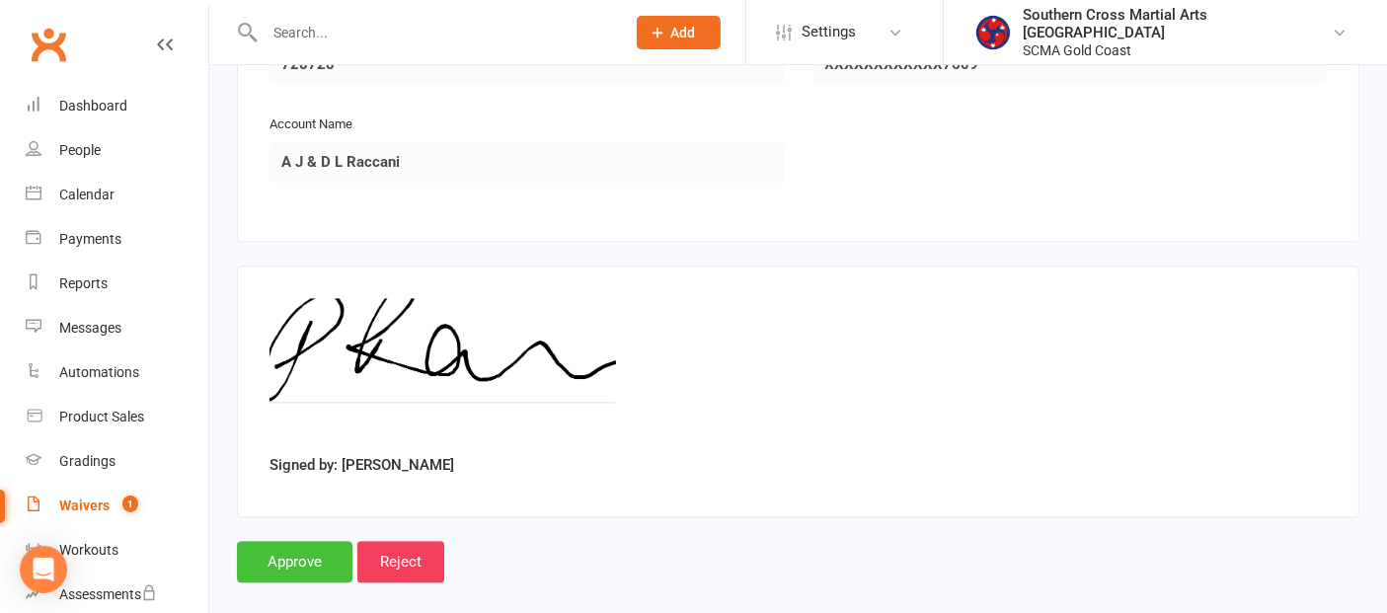
click at [285, 541] on input "Approve" at bounding box center [295, 561] width 116 height 41
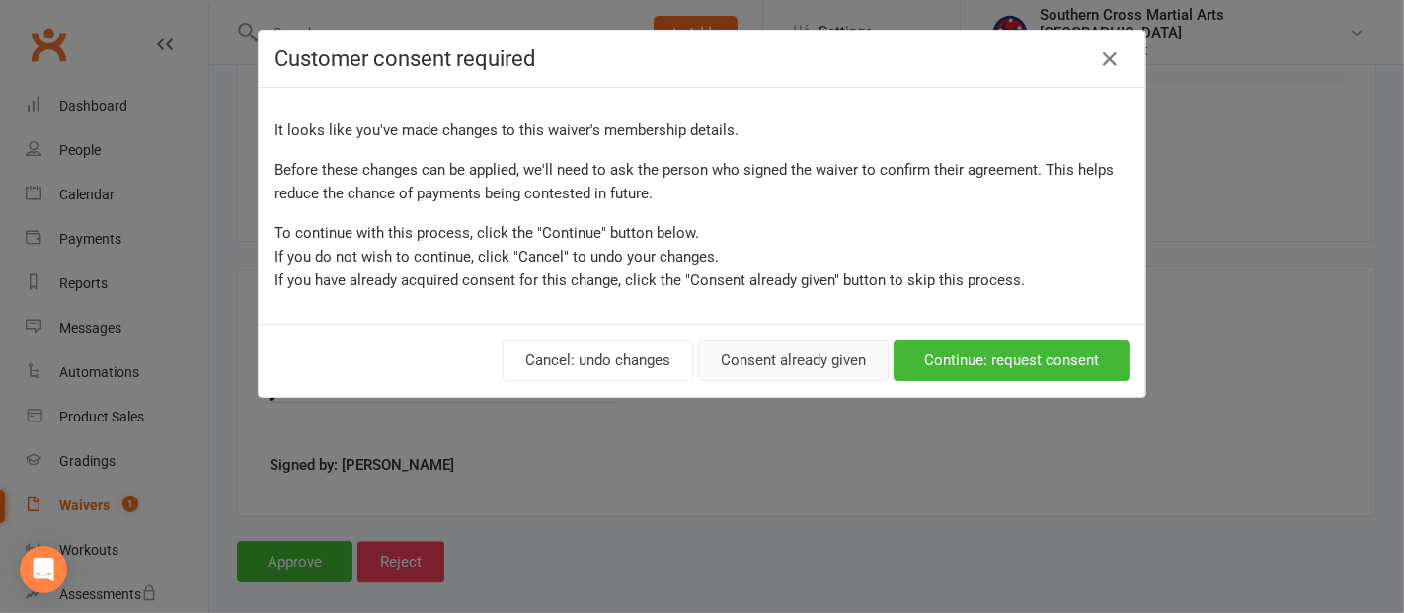
click at [767, 356] on button "Consent already given" at bounding box center [793, 360] width 191 height 41
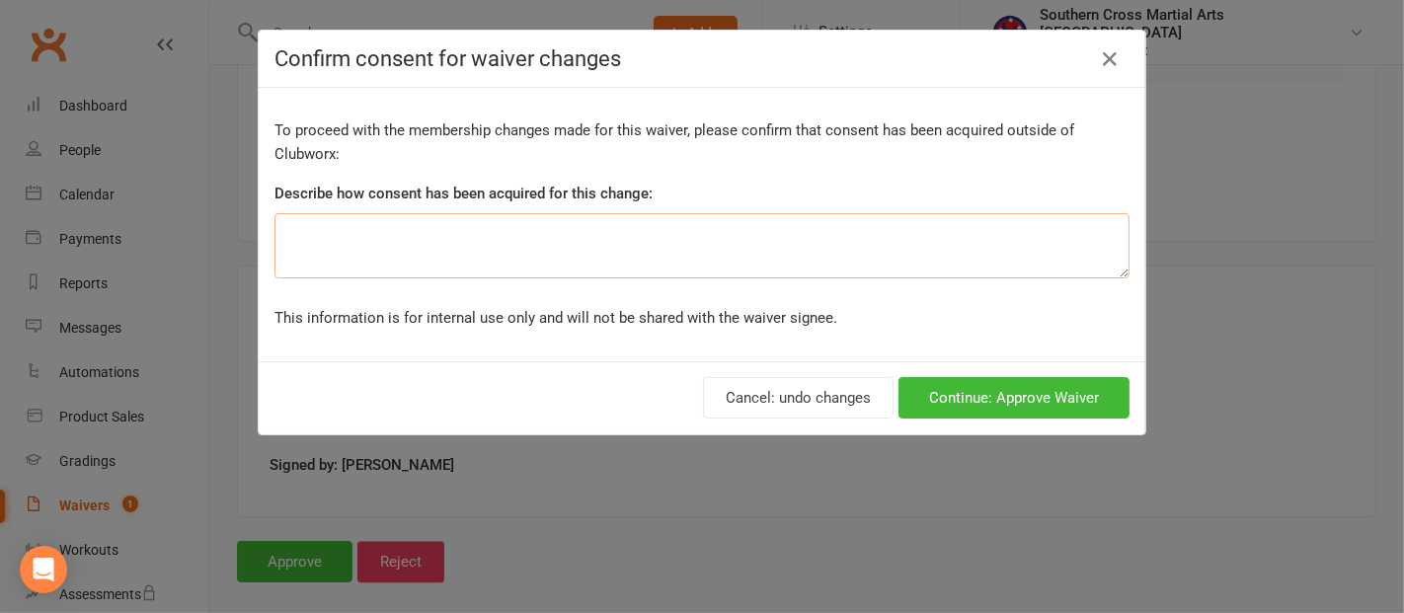
click at [469, 249] on textarea at bounding box center [702, 245] width 855 height 65
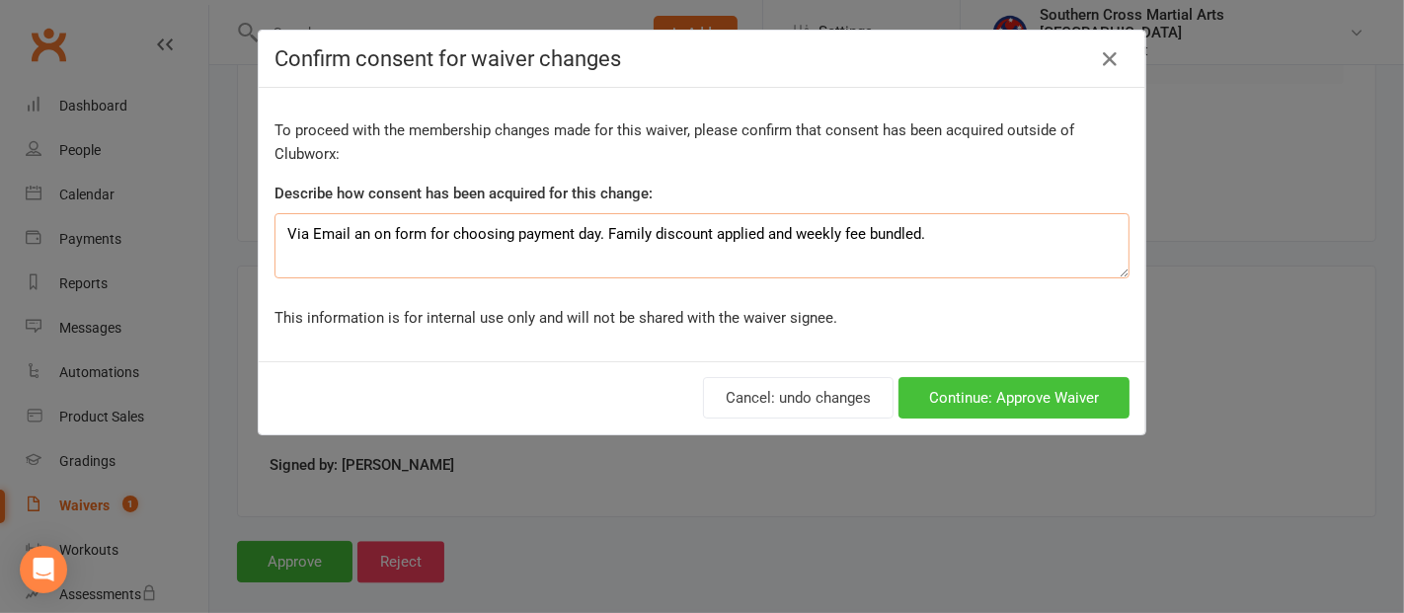
type textarea "Via Email an on form for choosing payment day. Family discount applied and week…"
click at [968, 392] on button "Continue: Approve Waiver" at bounding box center [1014, 397] width 231 height 41
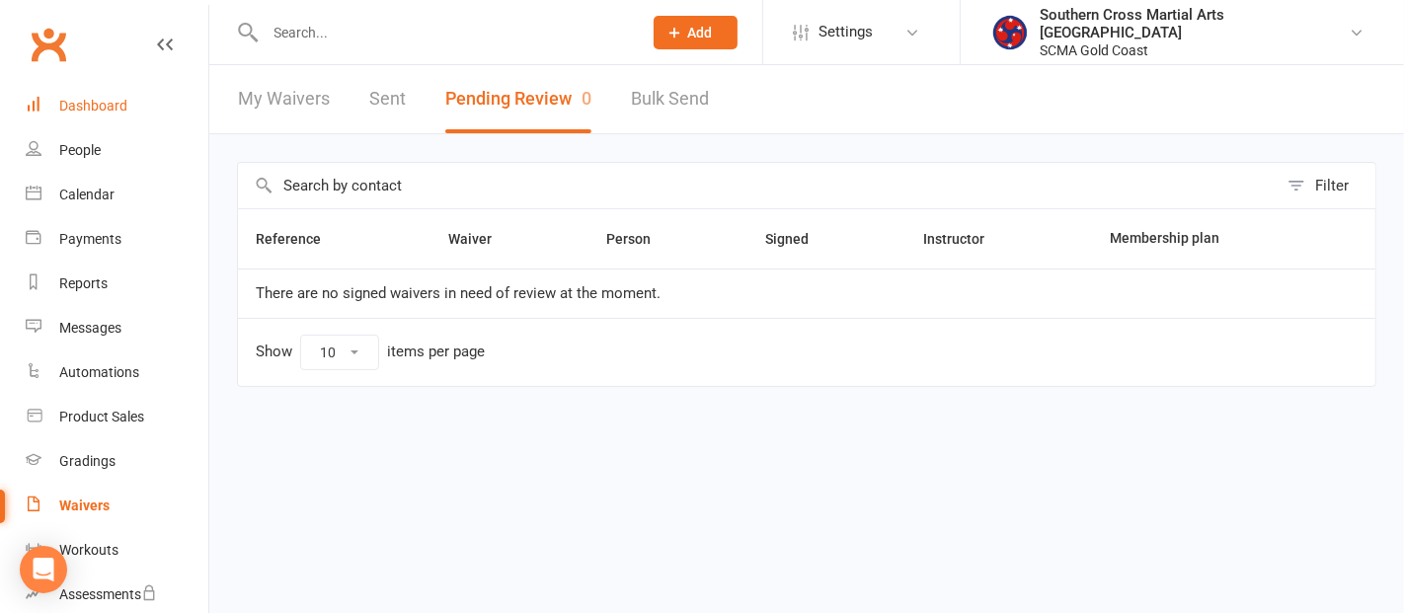
click at [110, 110] on div "Dashboard" at bounding box center [93, 106] width 68 height 16
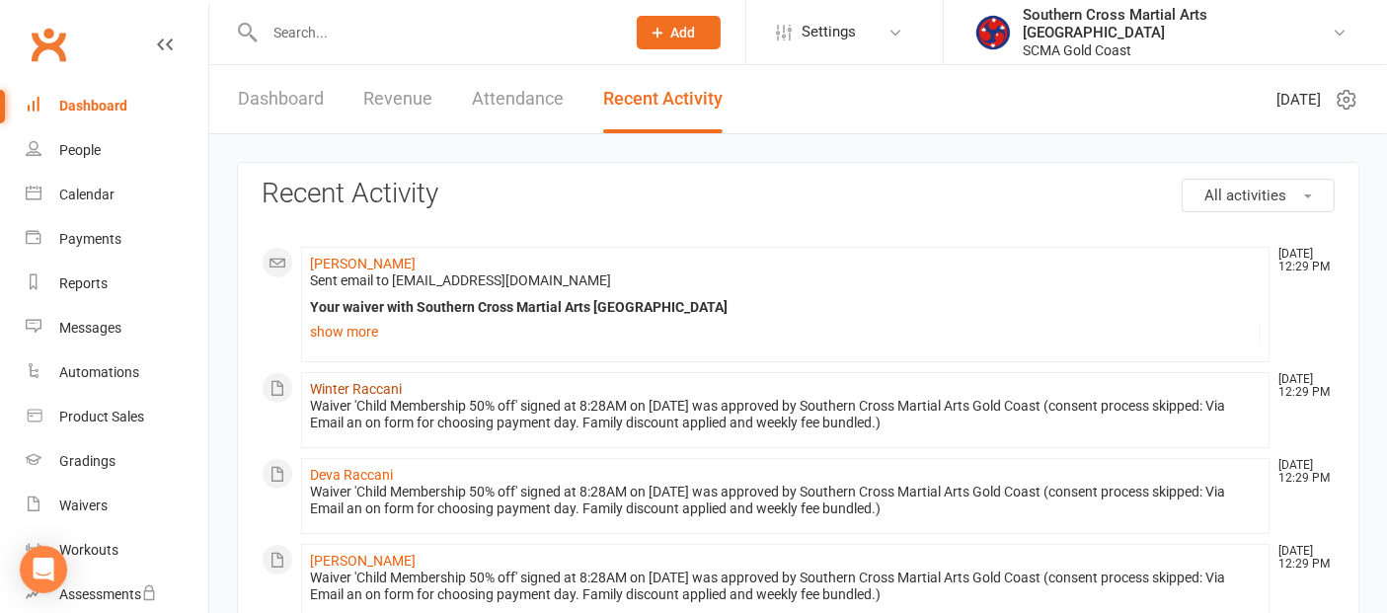
click at [366, 383] on link "Winter Raccani" at bounding box center [356, 389] width 92 height 16
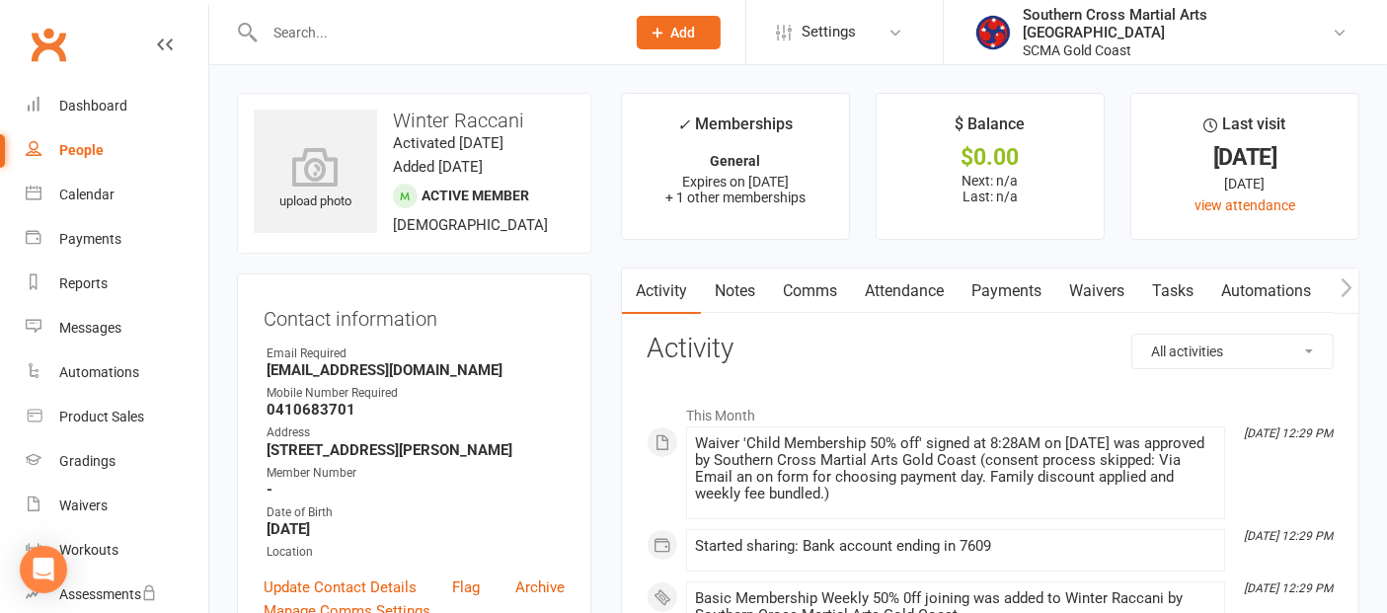
click at [825, 283] on link "Comms" at bounding box center [810, 291] width 82 height 45
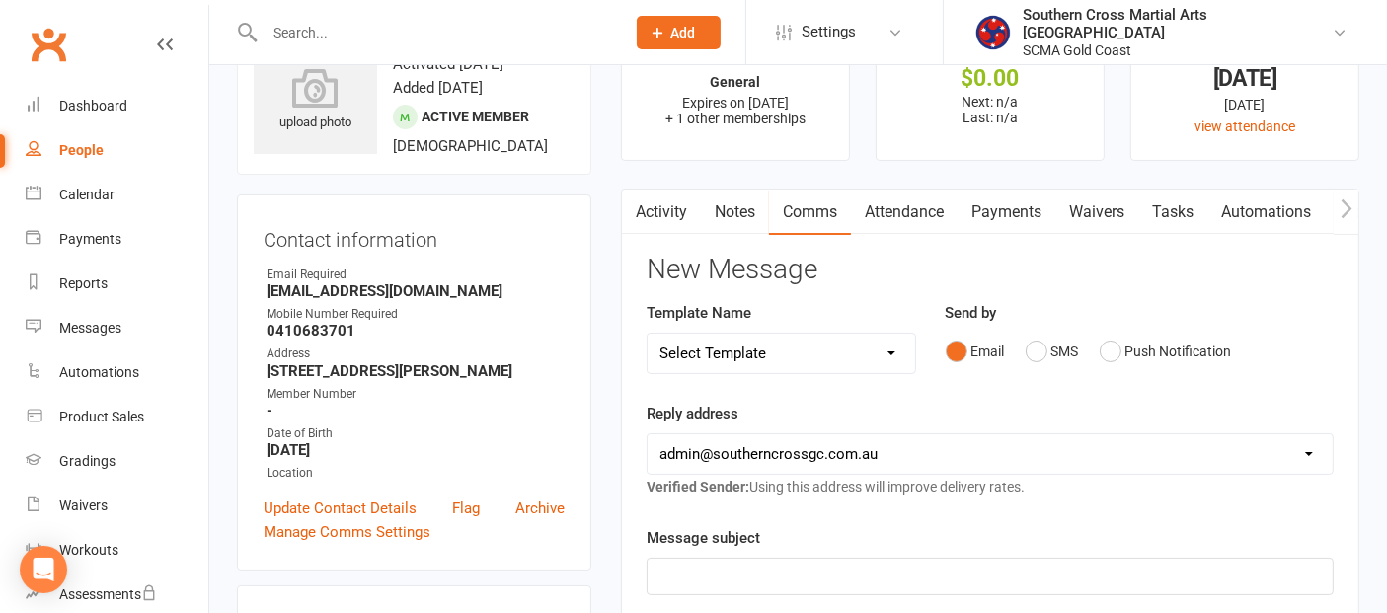
scroll to position [219, 0]
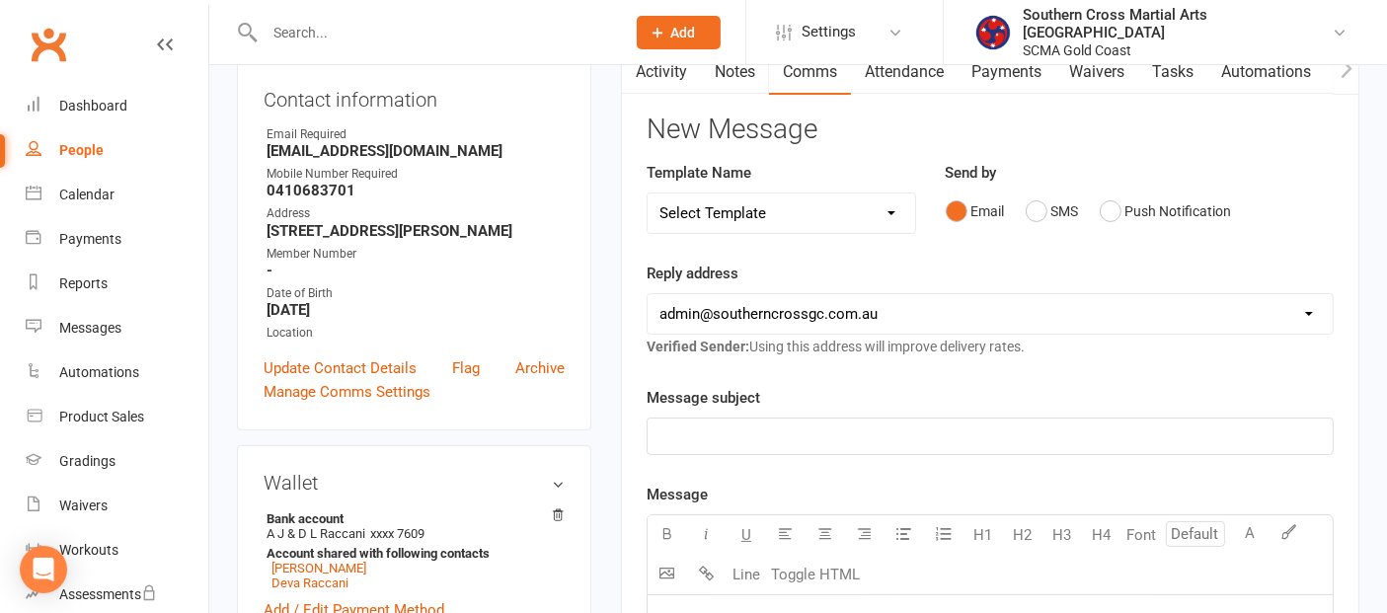
click at [817, 210] on select "Select Template [Email] 11 reasons [Email] 18 Bday [Email] 1 Week no training […" at bounding box center [782, 214] width 268 height 40
click at [865, 207] on select "Select Template [Email] 11 reasons [Email] 18 Bday [Email] 1 Week no training […" at bounding box center [782, 214] width 268 height 40
drag, startPoint x: 845, startPoint y: 198, endPoint x: 831, endPoint y: 212, distance: 20.3
click at [845, 198] on select "Select Template [Email] 11 reasons [Email] 18 Bday [Email] 1 Week no training […" at bounding box center [782, 214] width 268 height 40
select select "115"
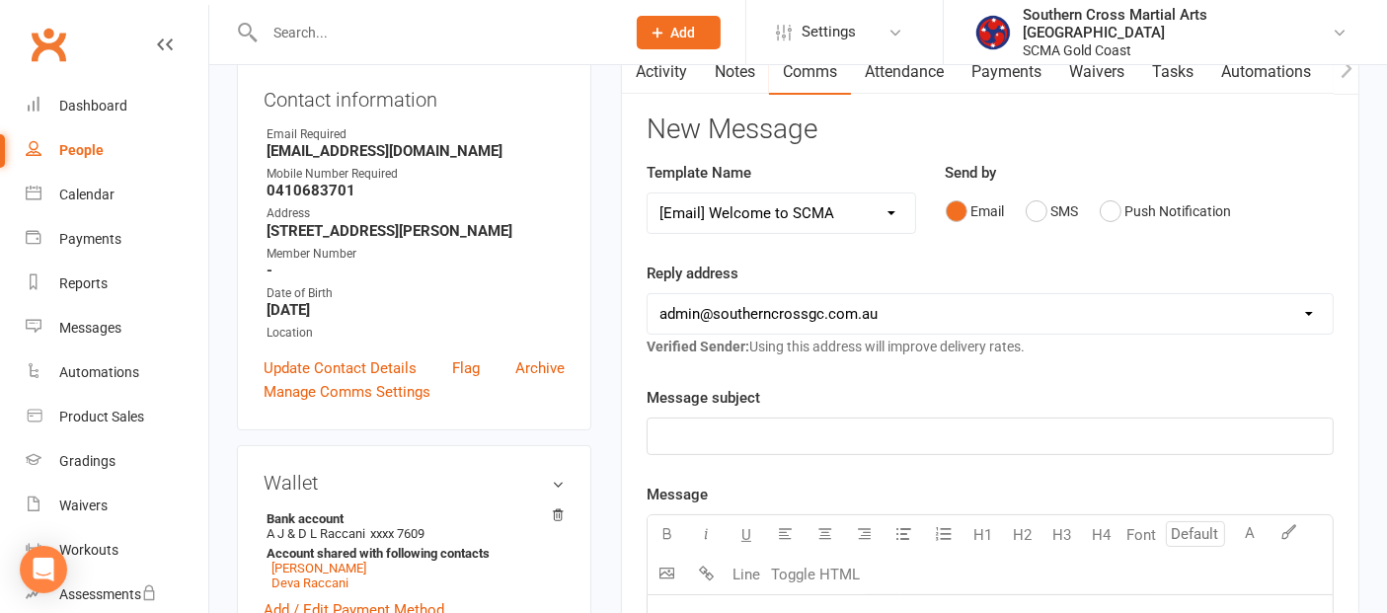
click at [648, 194] on select "Select Template [Email] 11 reasons [Email] 18 Bday [Email] 1 Week no training […" at bounding box center [782, 214] width 268 height 40
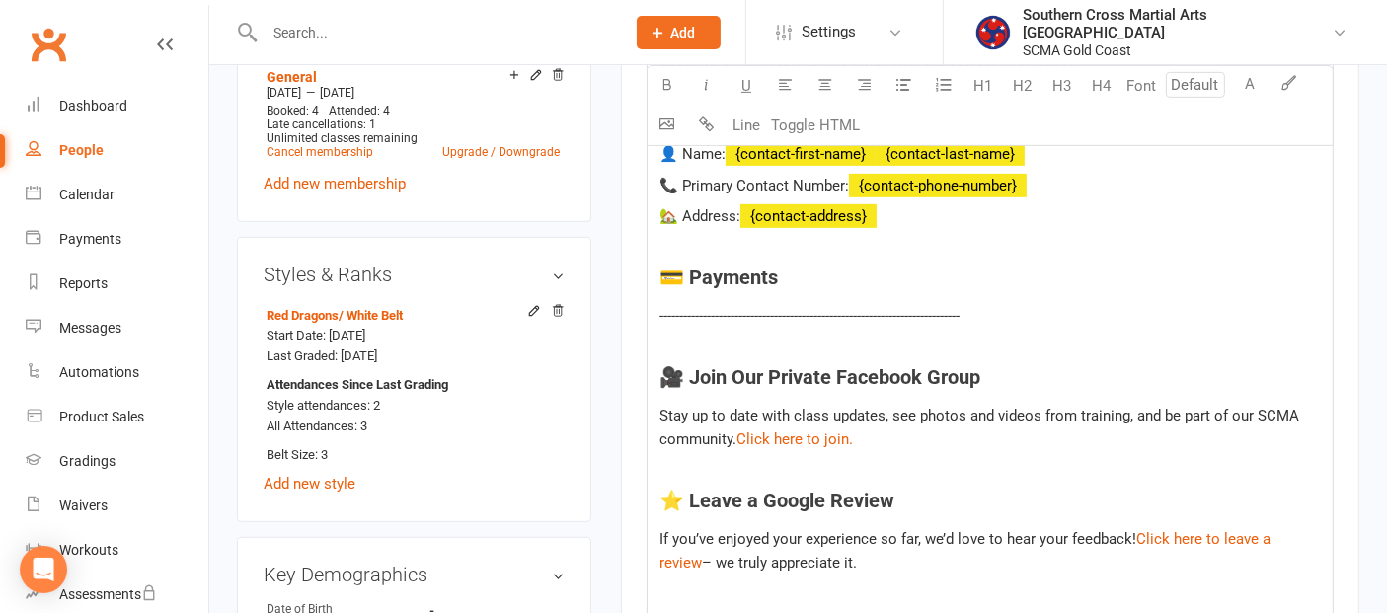
scroll to position [988, 0]
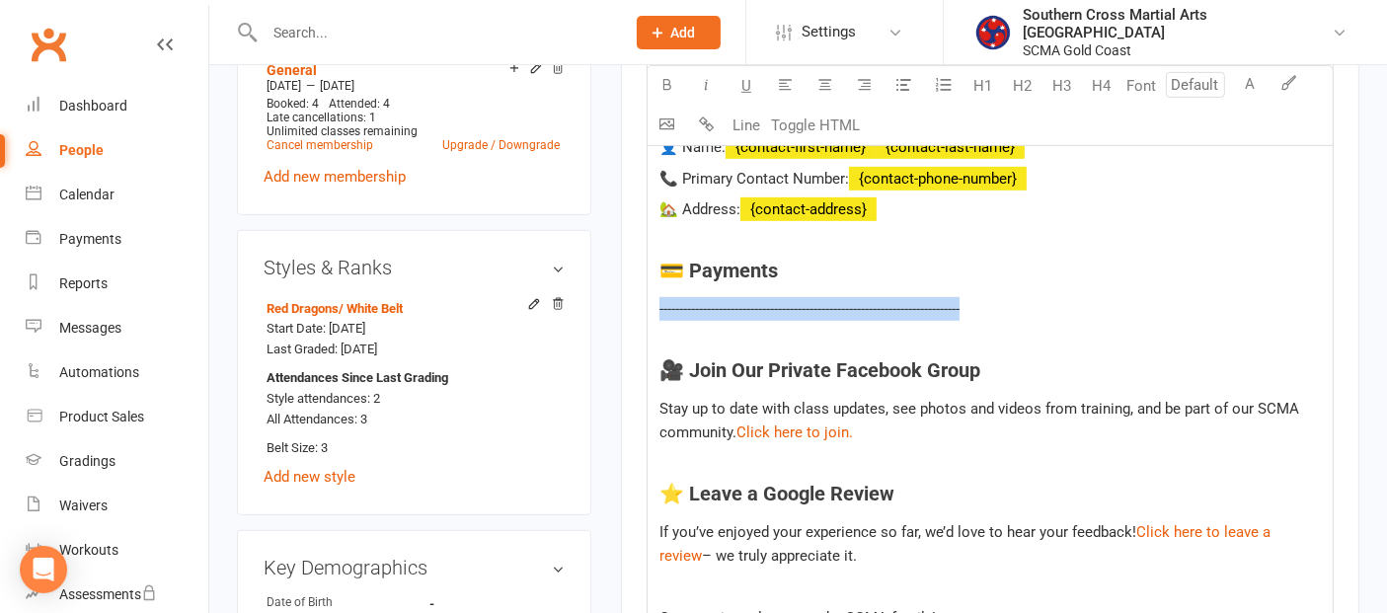
drag, startPoint x: 989, startPoint y: 304, endPoint x: 649, endPoint y: 297, distance: 340.8
click at [649, 297] on div "Hi ﻿ {contact-first-name} Welcome to Southern Cross Martial Arts! We’re excited…" at bounding box center [990, 344] width 685 height 1035
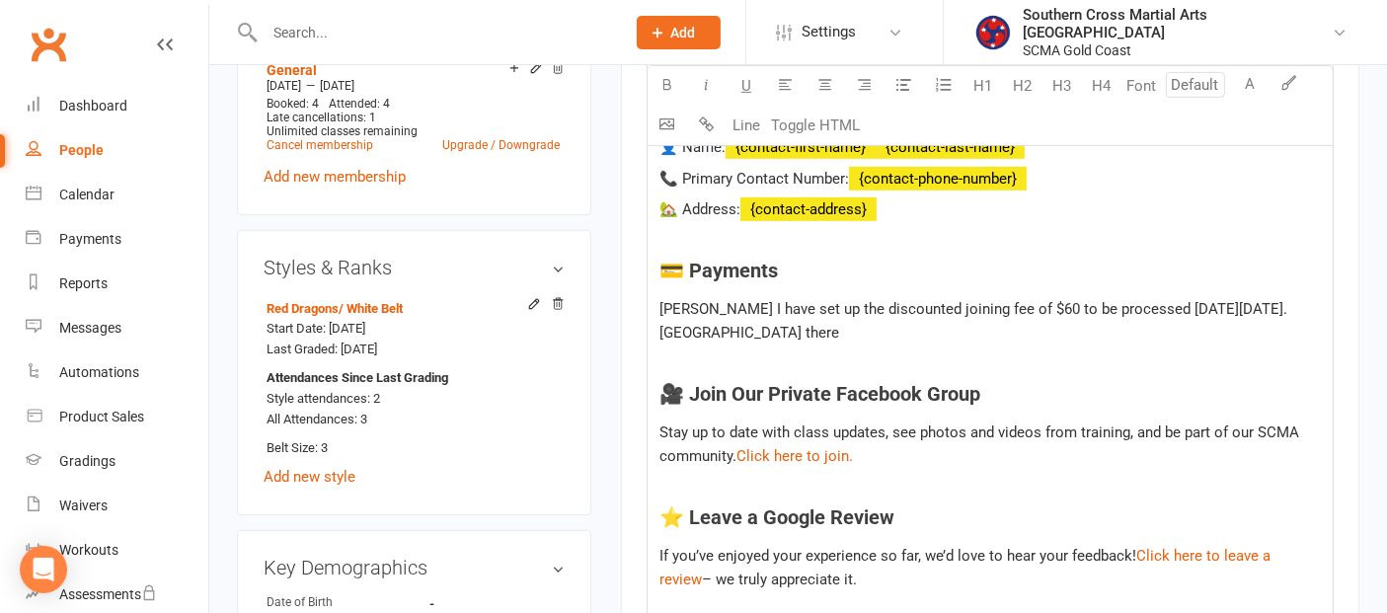
click at [1228, 309] on span "Dan I have set up the discounted joining fee of $60 to be processed on Friday 2…" at bounding box center [976, 320] width 632 height 41
click at [1292, 304] on span "Dan I have set up the discounted joining fee of $60 to be processed on Friday 2…" at bounding box center [976, 320] width 632 height 41
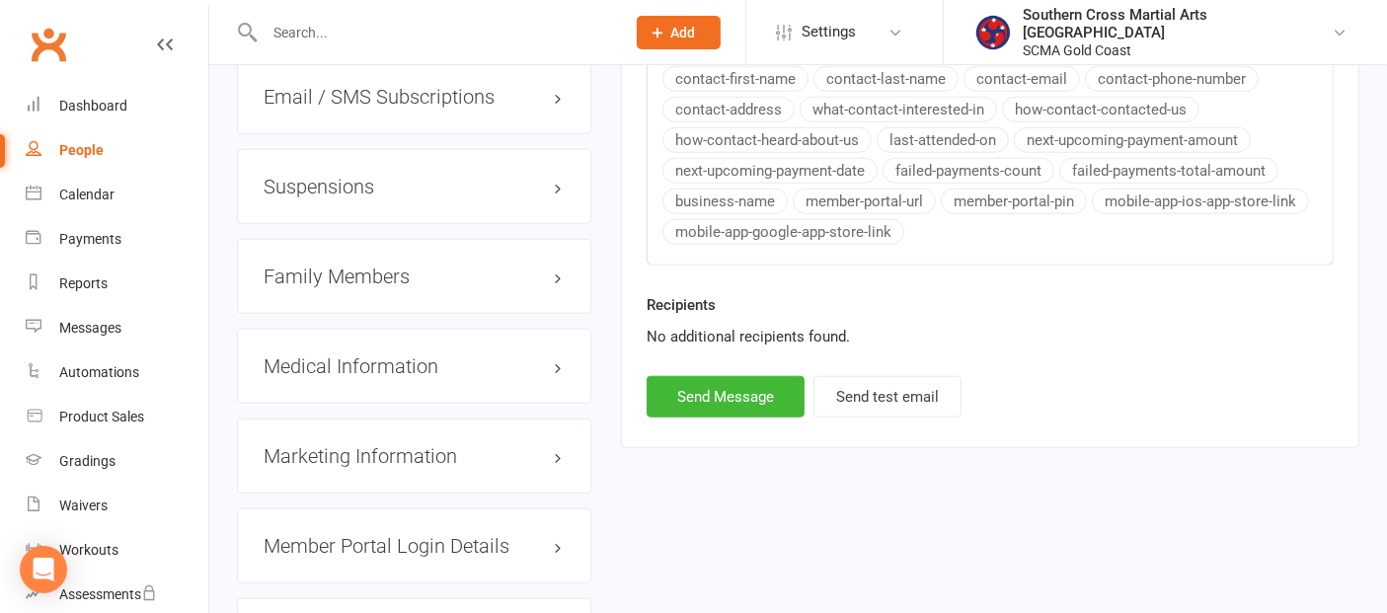
scroll to position [2085, 0]
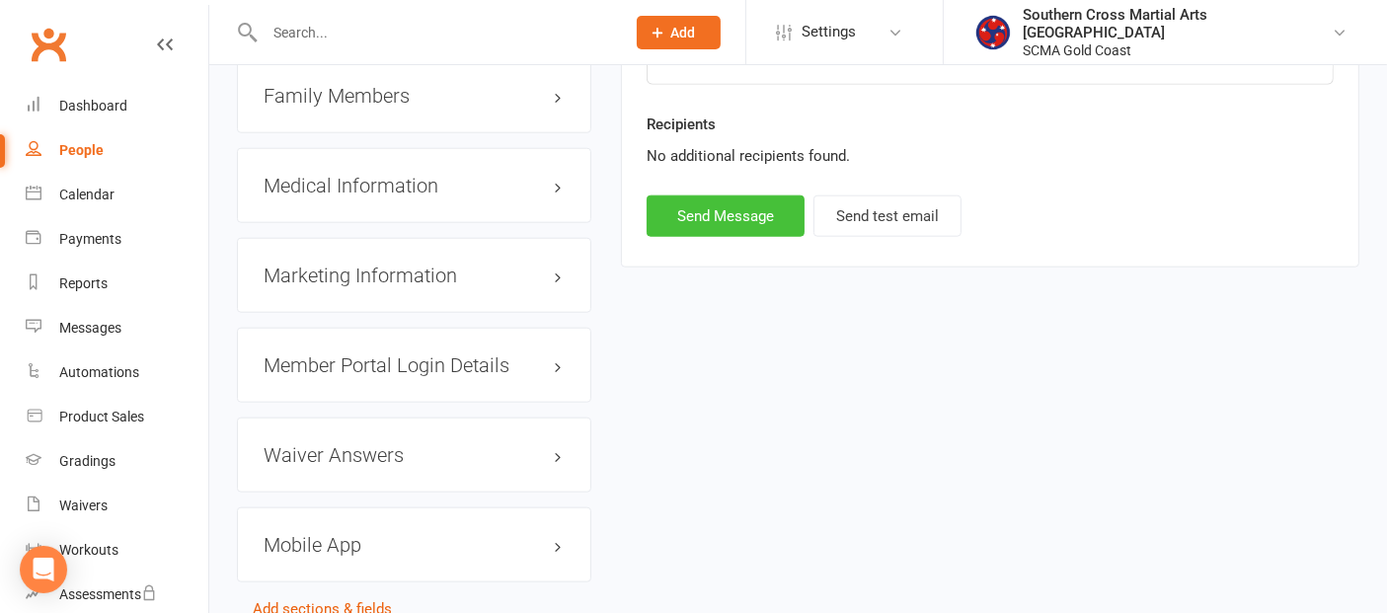
click at [743, 212] on button "Send Message" at bounding box center [726, 216] width 158 height 41
select select
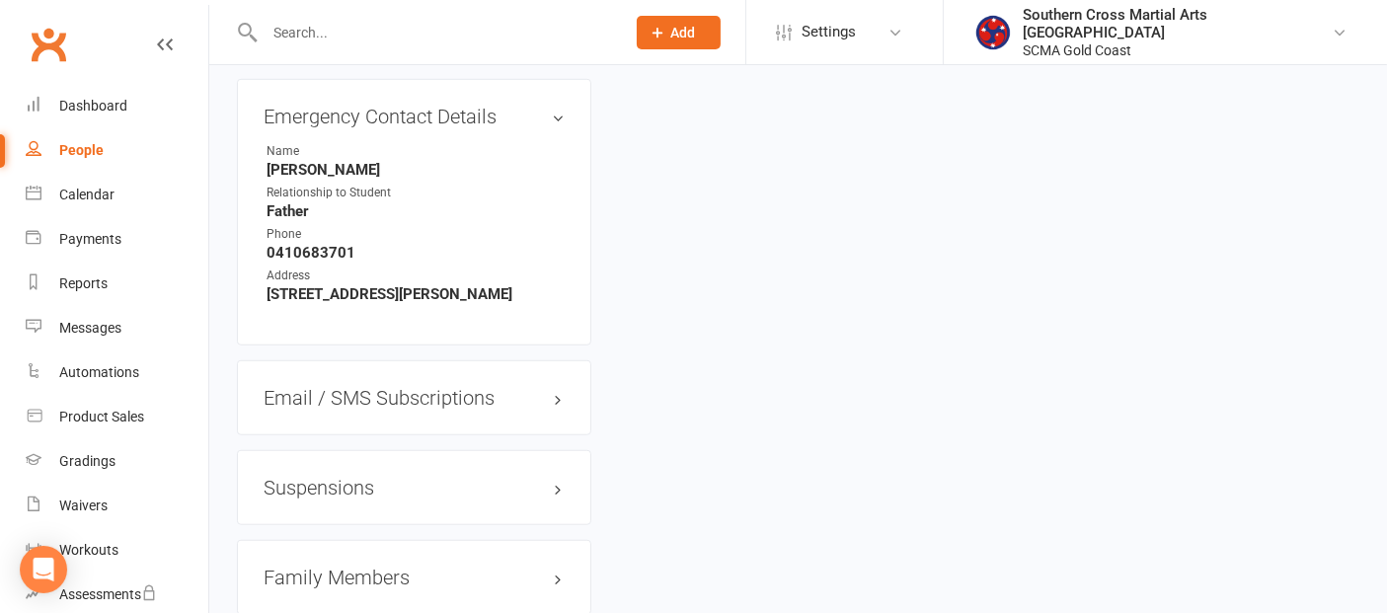
scroll to position [1864, 0]
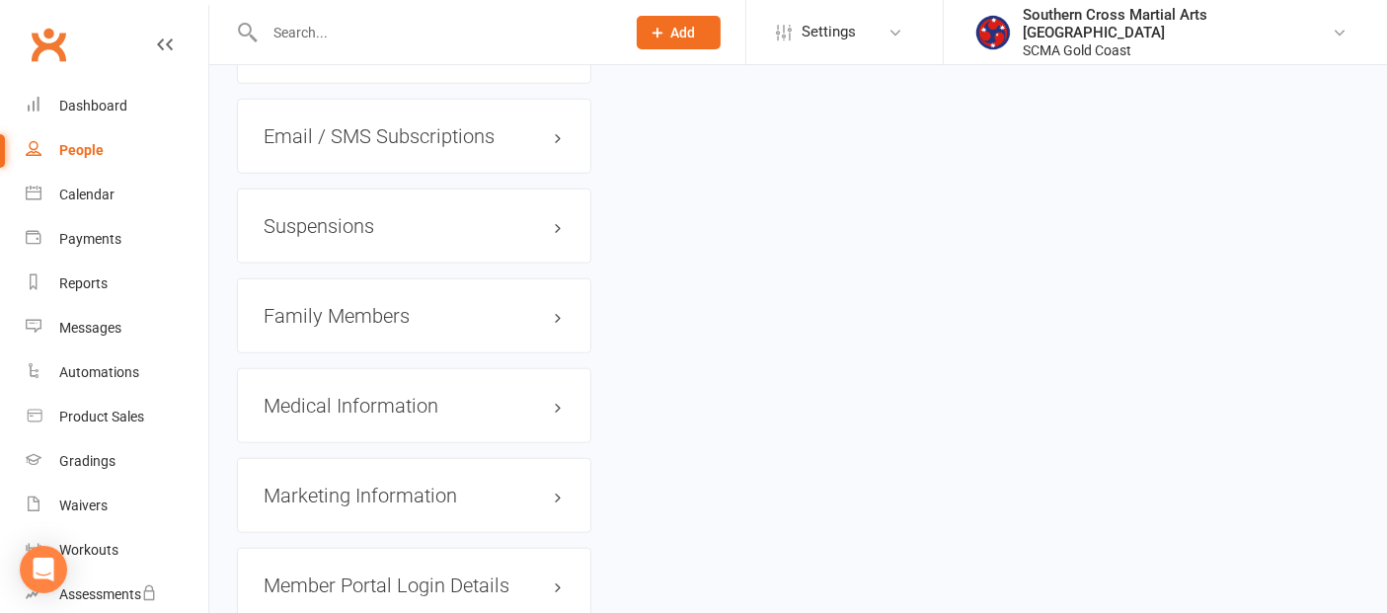
click at [391, 327] on h3 "Family Members" at bounding box center [414, 316] width 301 height 22
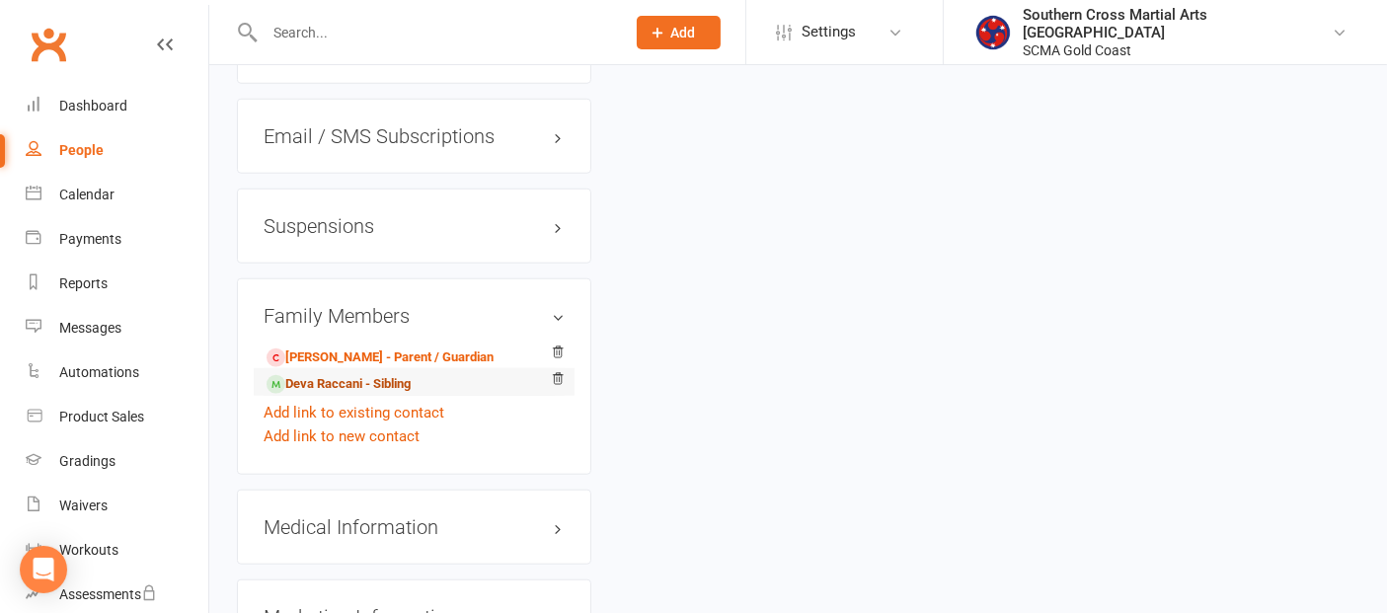
click at [354, 395] on link "Deva Raccani - Sibling" at bounding box center [339, 384] width 144 height 21
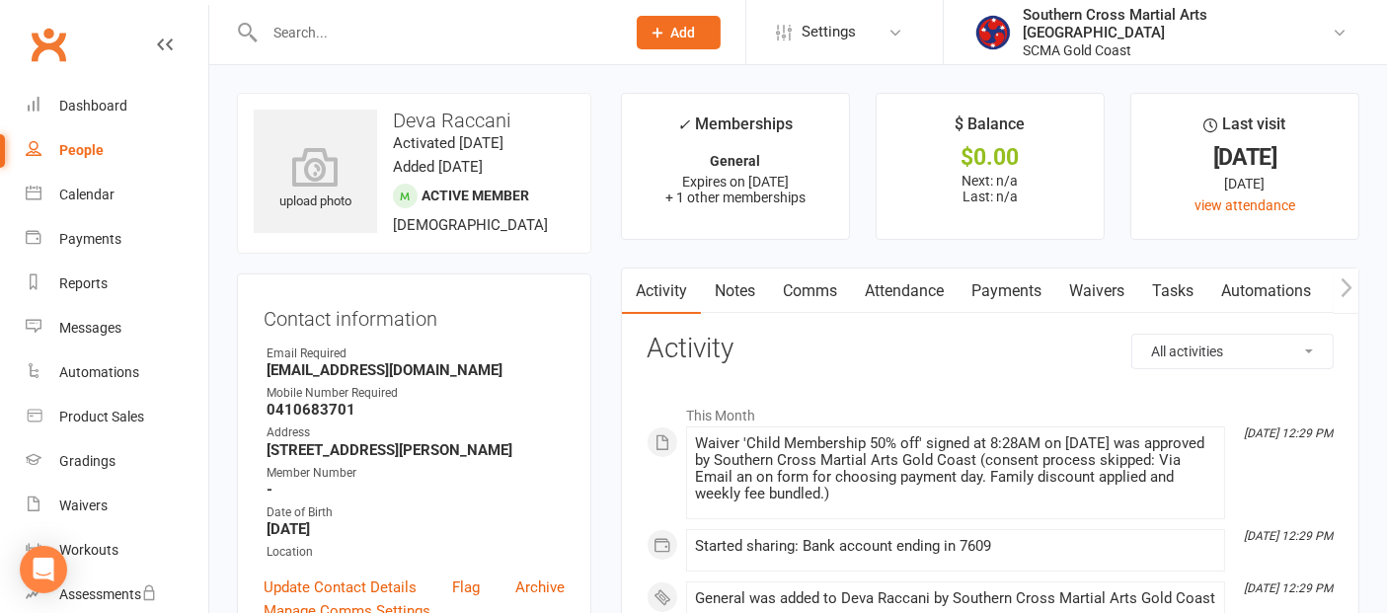
click at [833, 289] on link "Comms" at bounding box center [810, 291] width 82 height 45
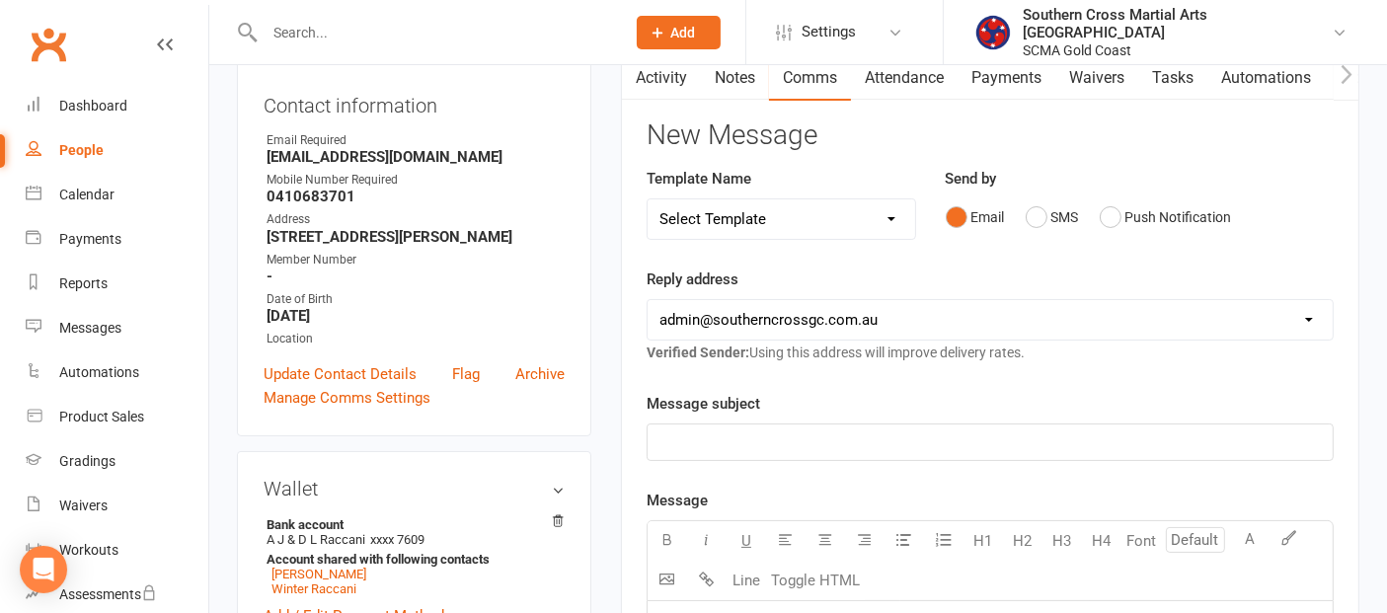
scroll to position [219, 0]
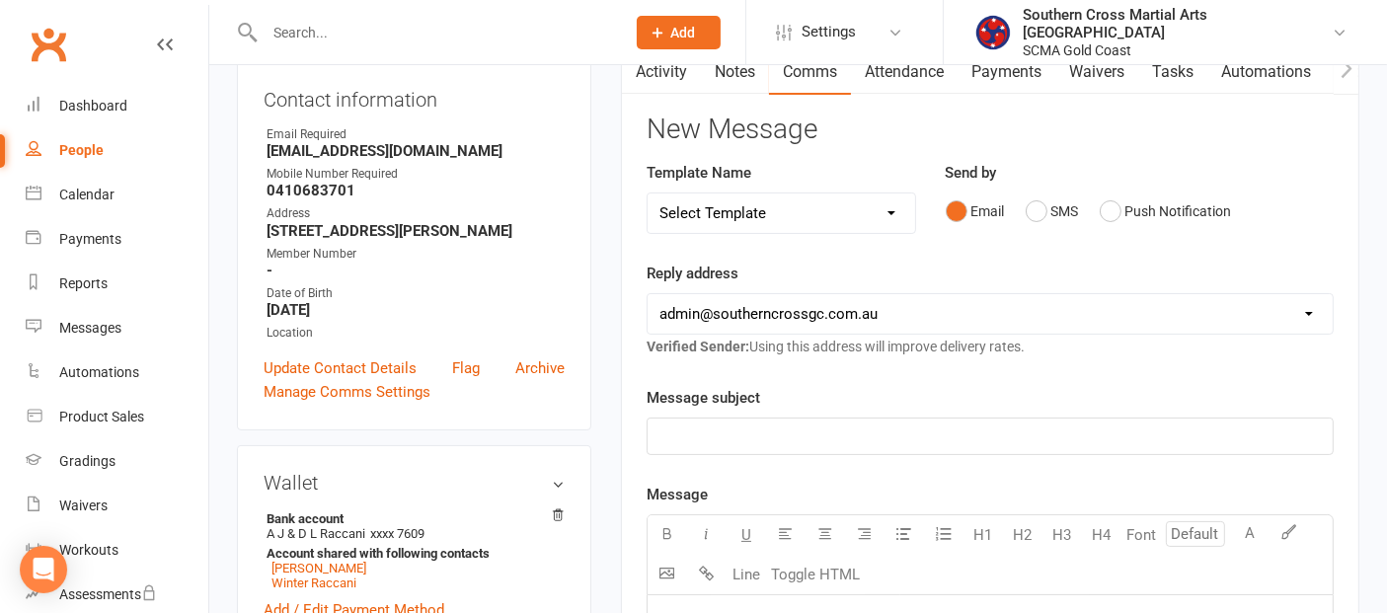
click at [892, 196] on select "Select Template [Email] 11 reasons [Email] 18 Bday [Email] 1 Week no training […" at bounding box center [782, 214] width 268 height 40
select select "115"
click at [648, 194] on select "Select Template [Email] 11 reasons [Email] 18 Bday [Email] 1 Week no training […" at bounding box center [782, 214] width 268 height 40
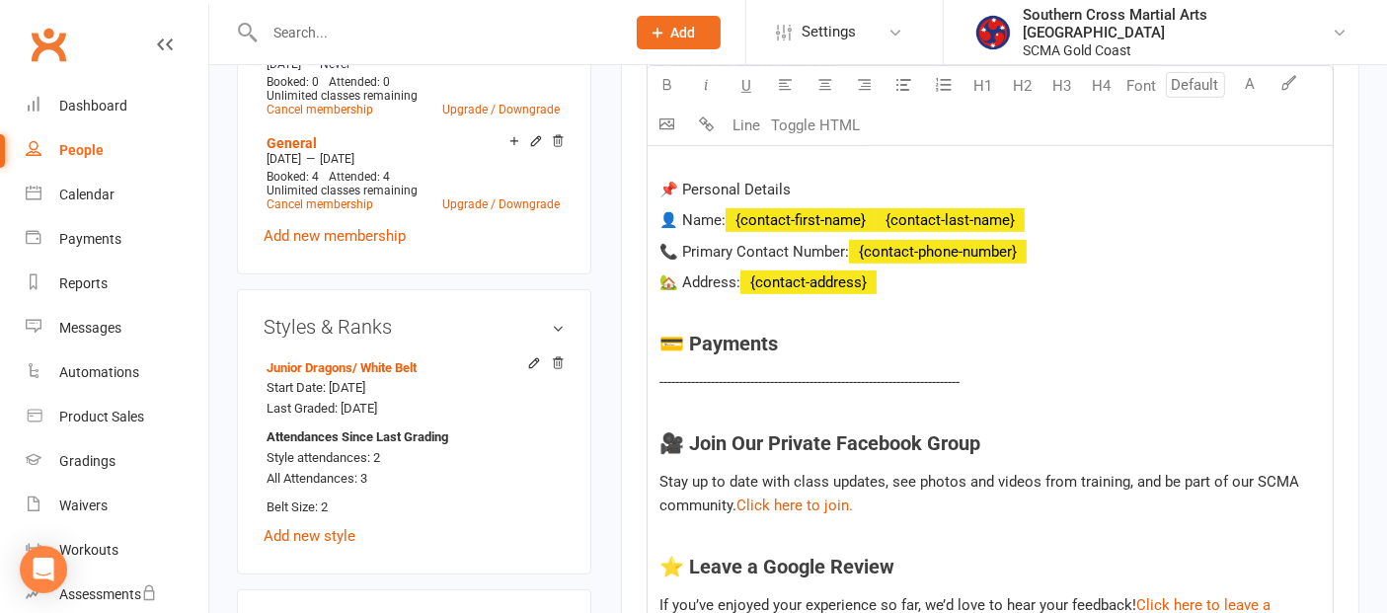
scroll to position [877, 0]
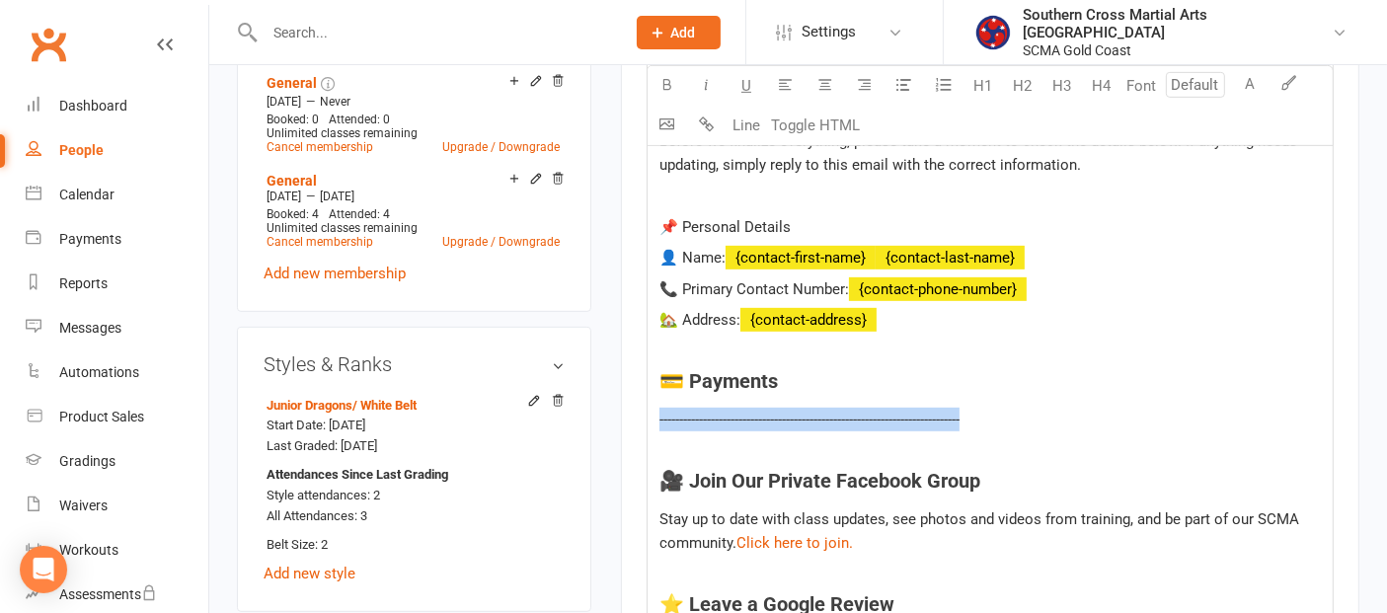
drag, startPoint x: 990, startPoint y: 416, endPoint x: 647, endPoint y: 416, distance: 343.7
click at [648, 416] on div "Hi ﻿ {contact-first-name} Welcome to Southern Cross Martial Arts! We’re excited…" at bounding box center [990, 455] width 685 height 1035
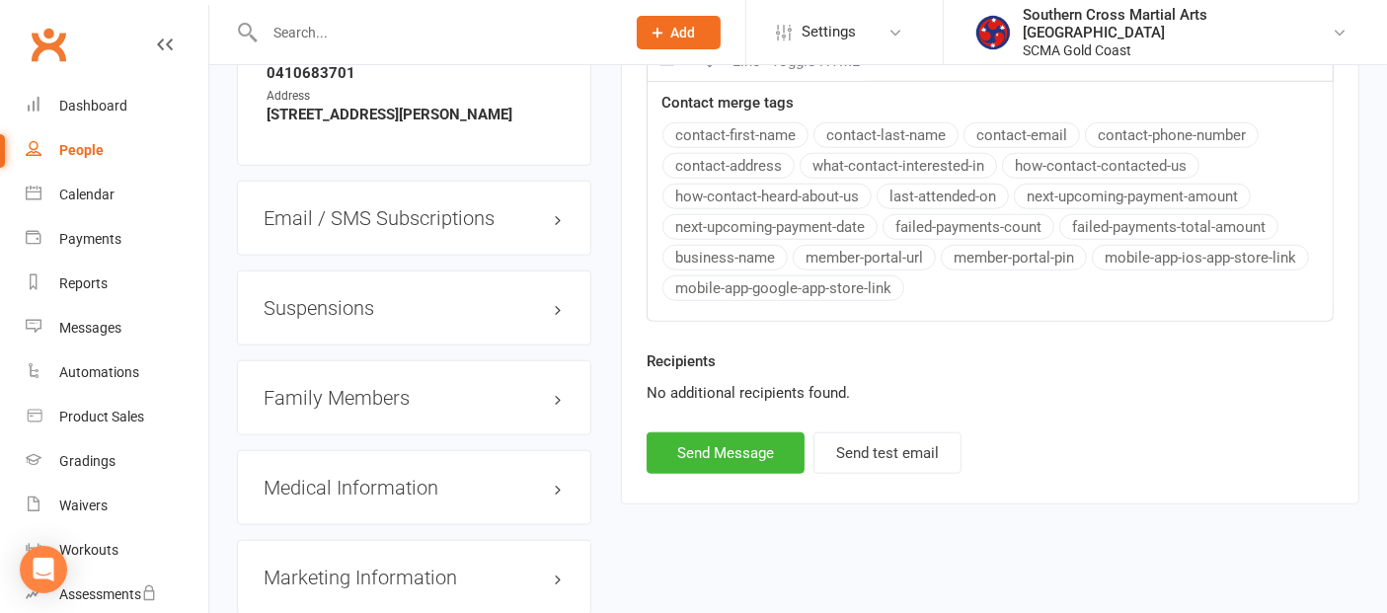
scroll to position [1975, 0]
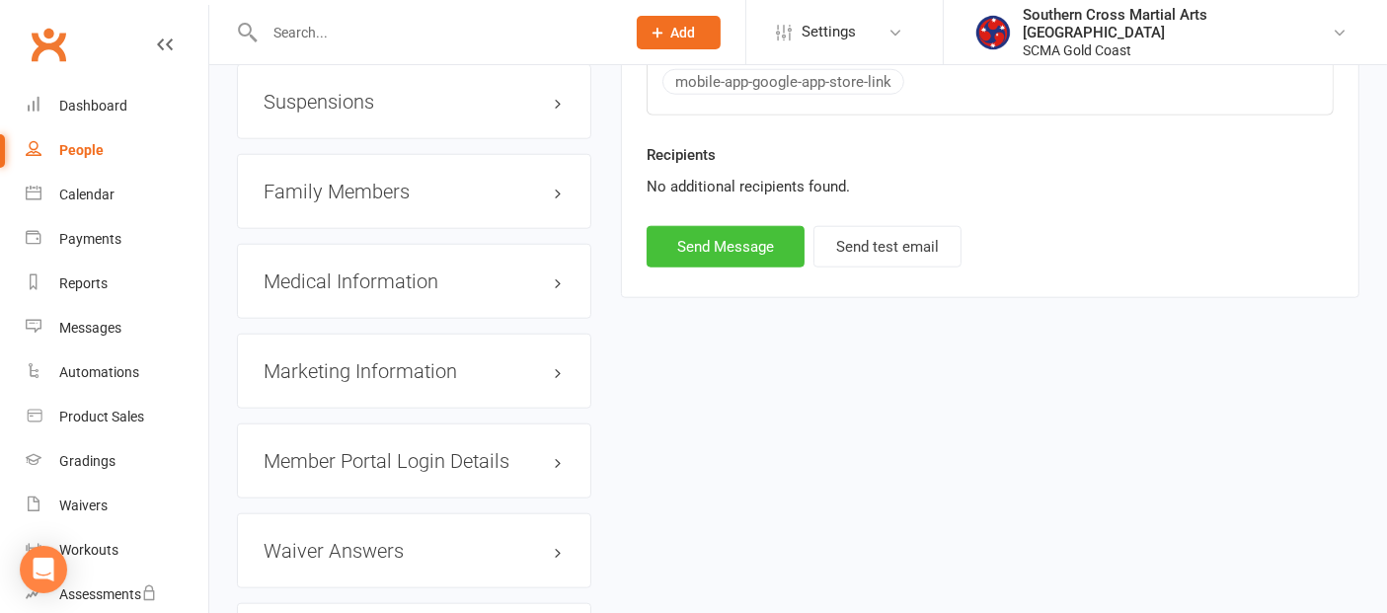
click at [748, 236] on button "Send Message" at bounding box center [726, 246] width 158 height 41
select select
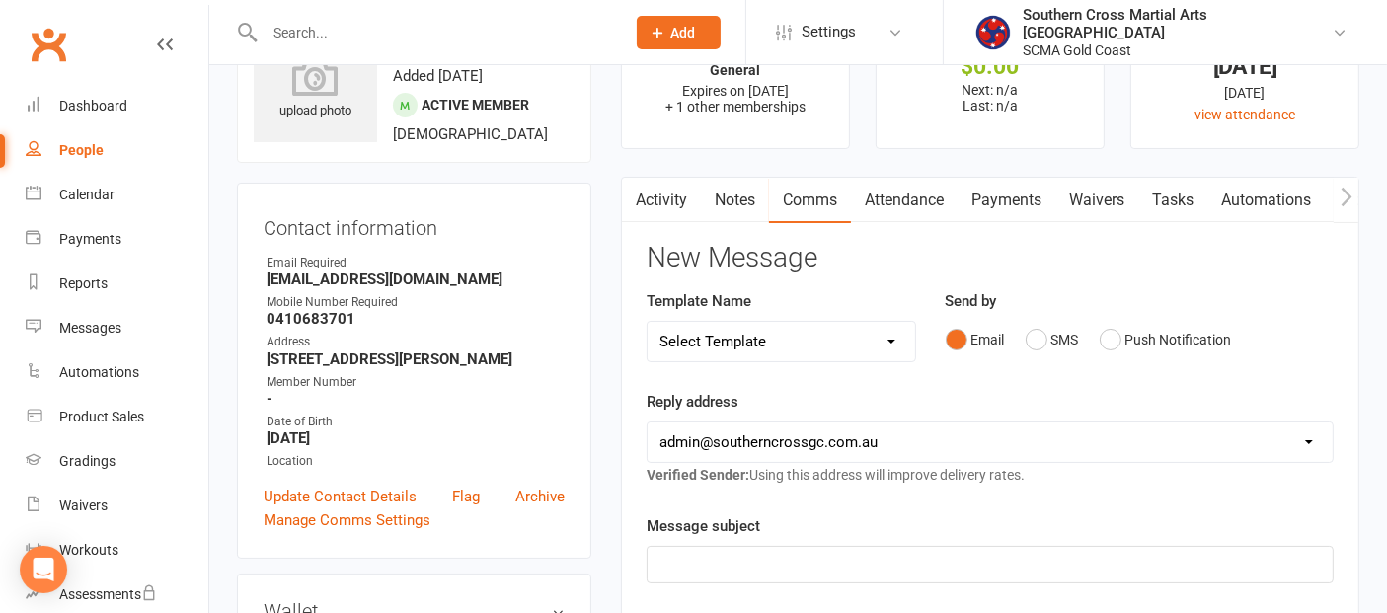
scroll to position [0, 0]
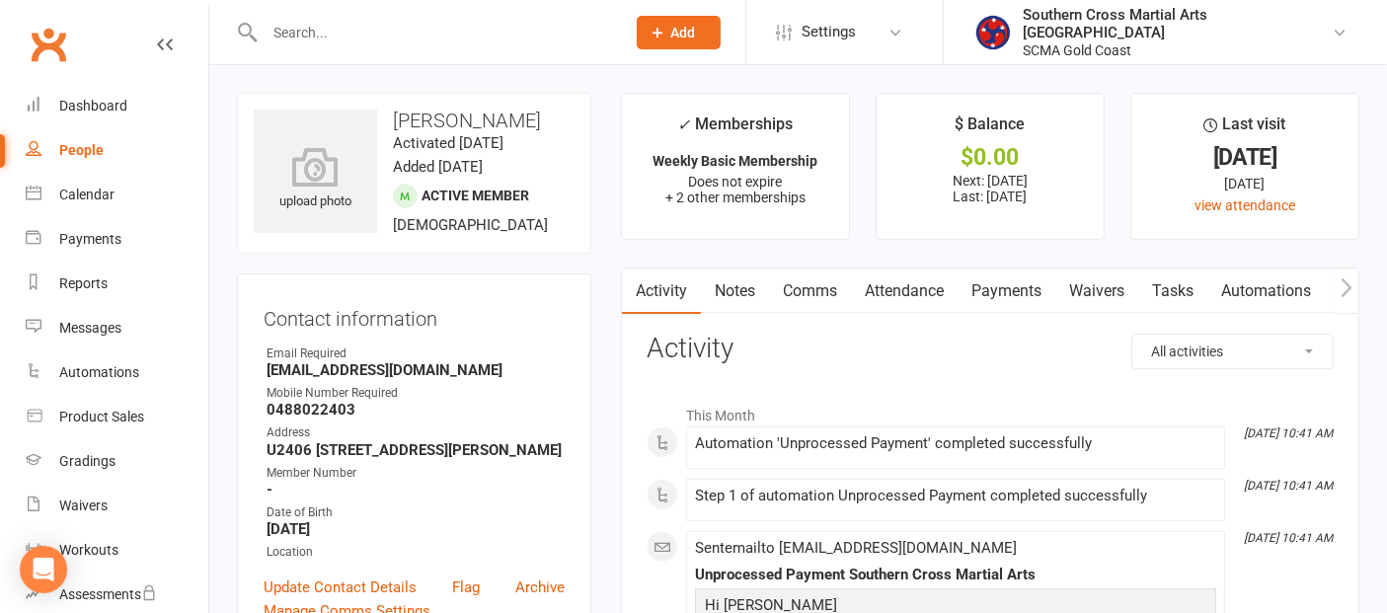
click at [992, 283] on link "Payments" at bounding box center [1007, 291] width 98 height 45
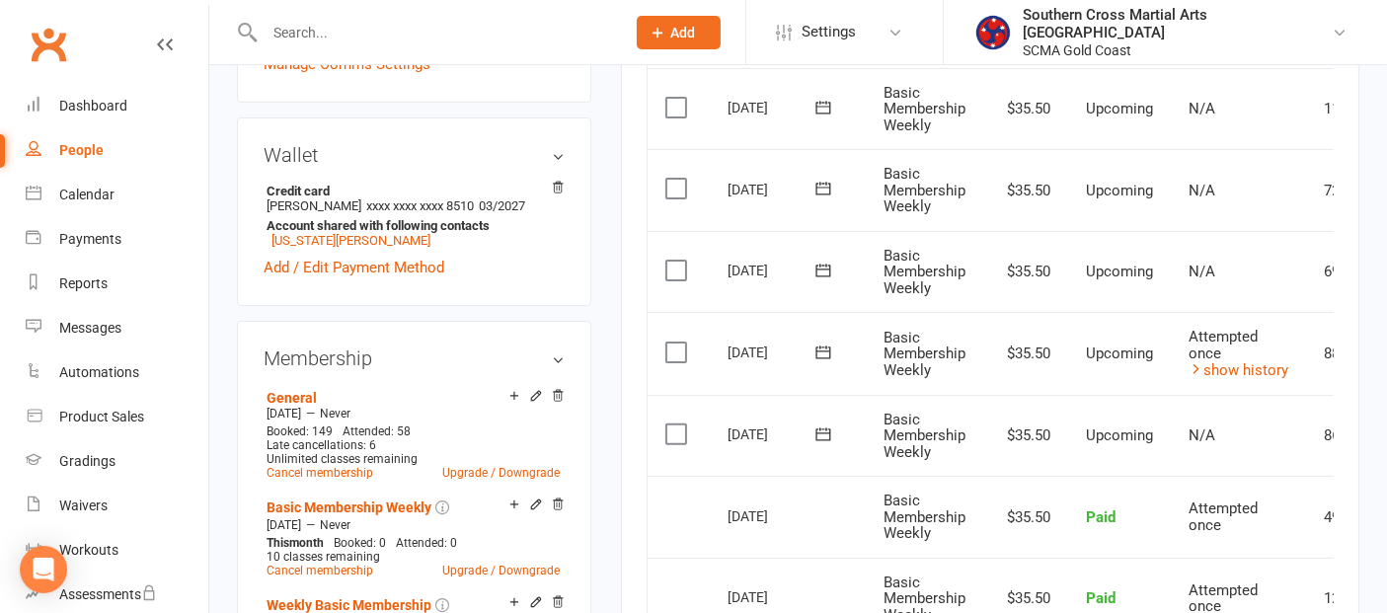
scroll to position [548, 0]
click at [1244, 360] on link "show history" at bounding box center [1239, 369] width 100 height 18
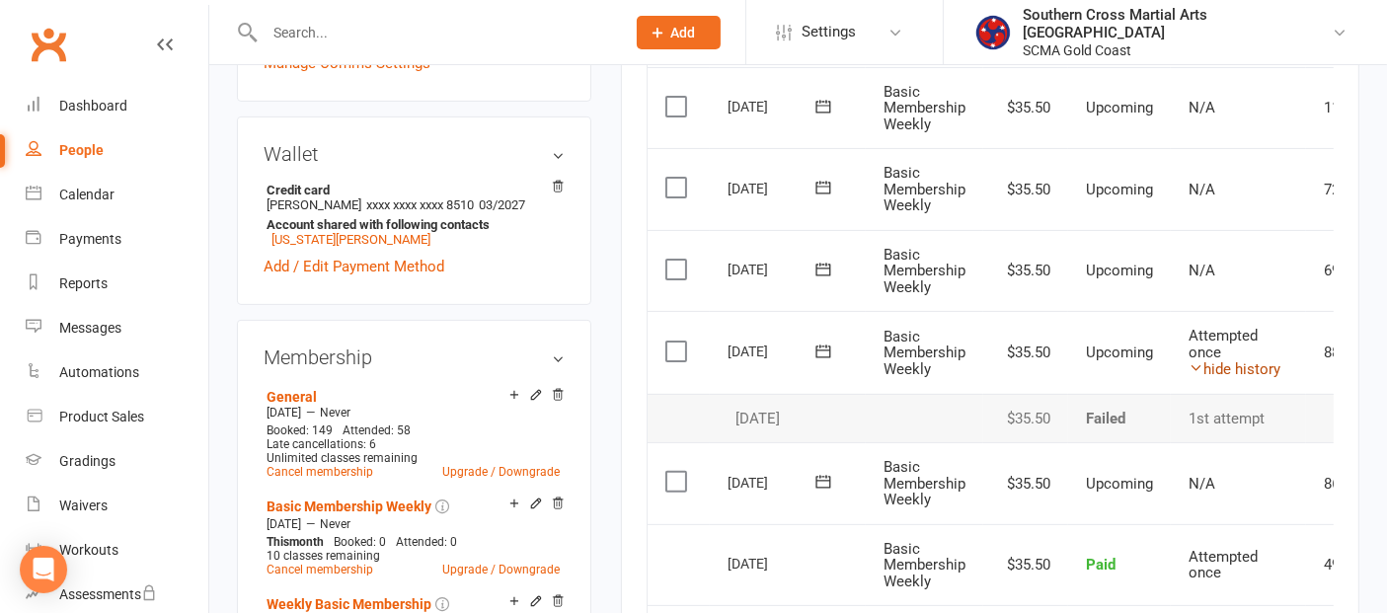
click at [1244, 360] on link "hide history" at bounding box center [1235, 369] width 92 height 18
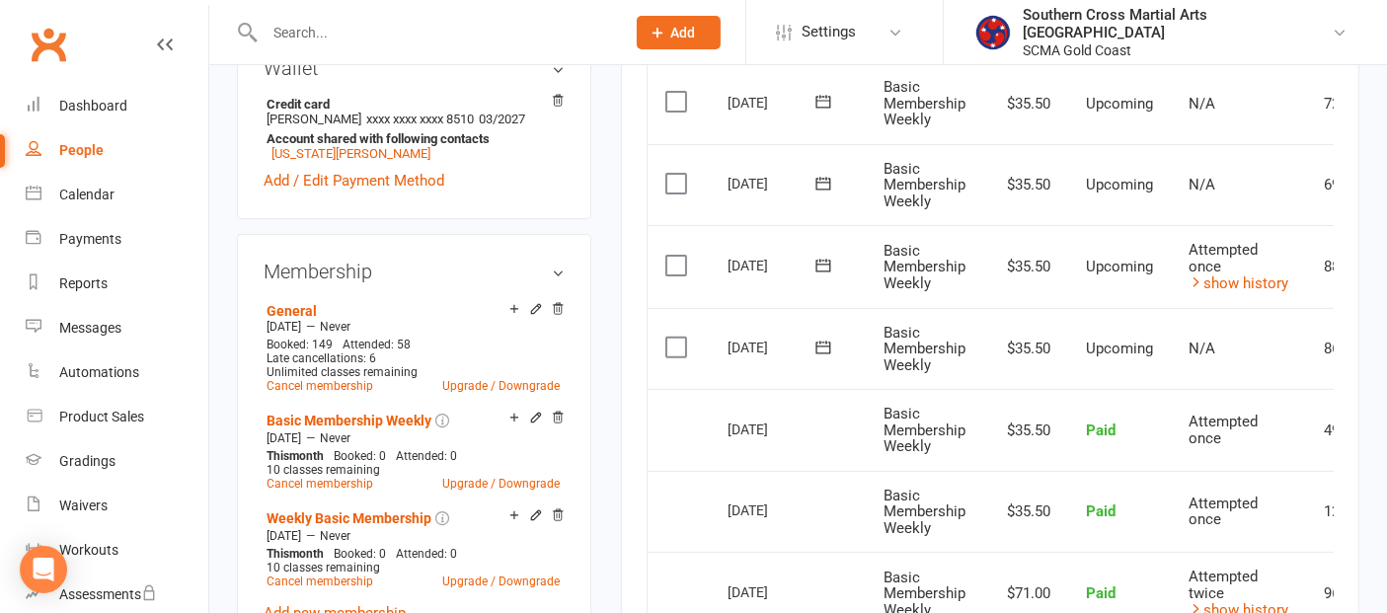
scroll to position [658, 0]
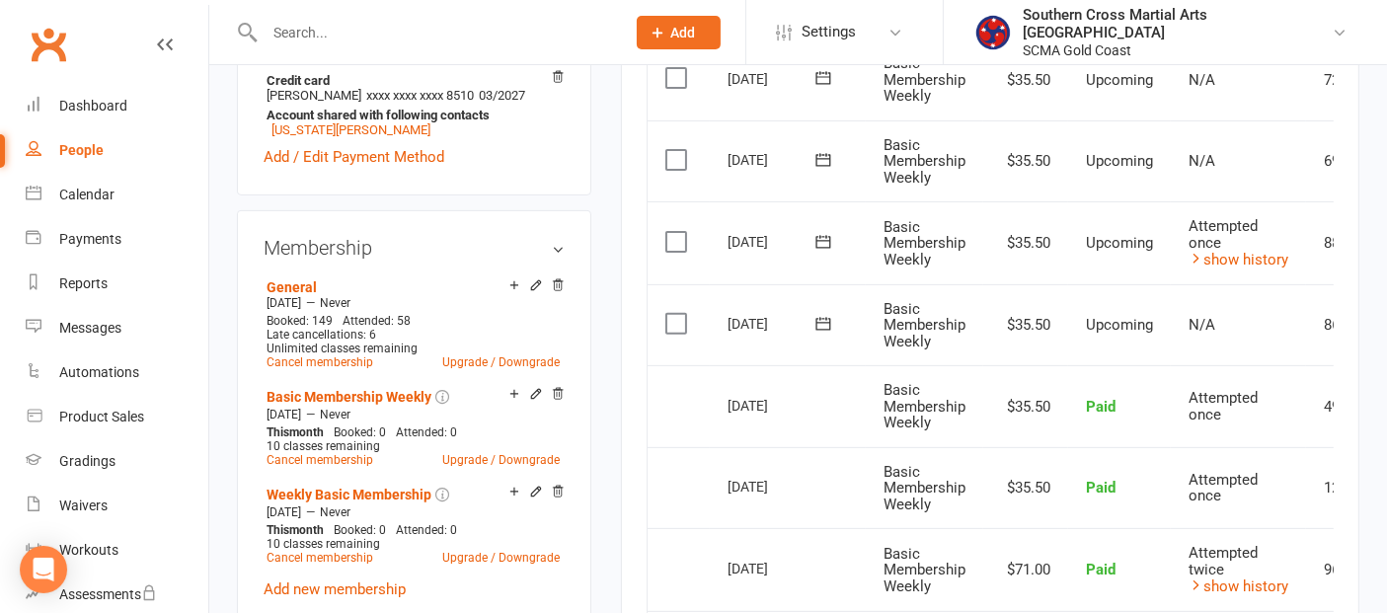
click at [819, 238] on icon at bounding box center [824, 242] width 20 height 20
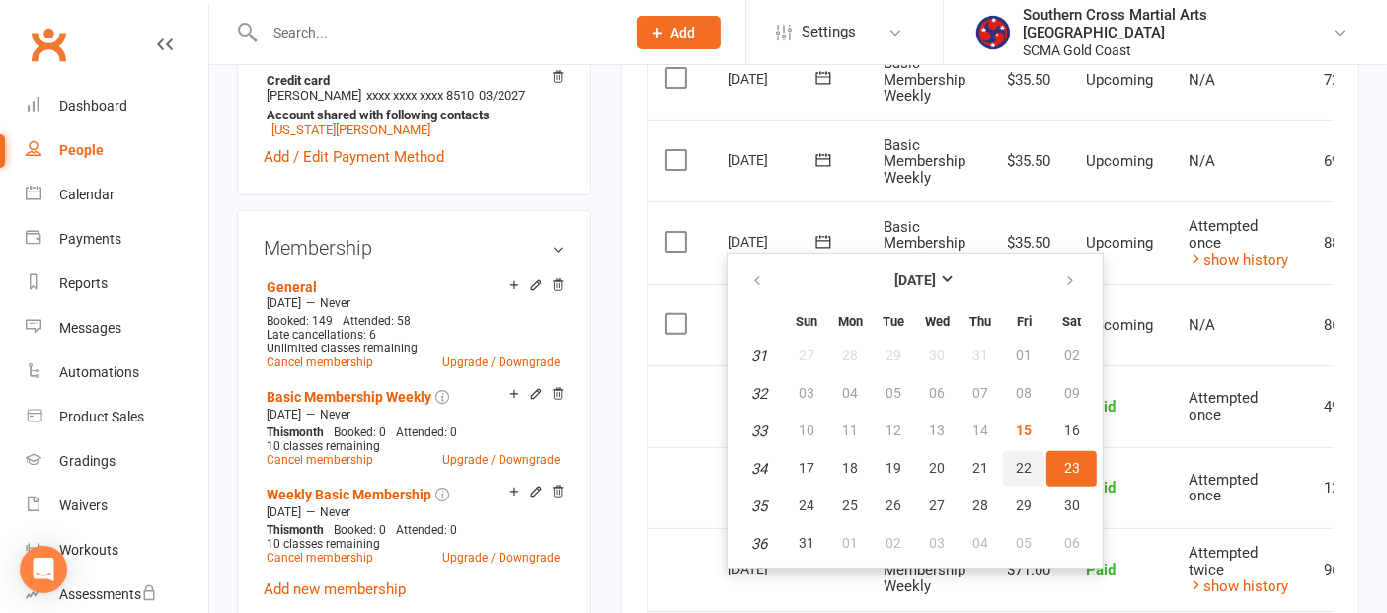
click at [1016, 460] on span "22" at bounding box center [1024, 468] width 16 height 16
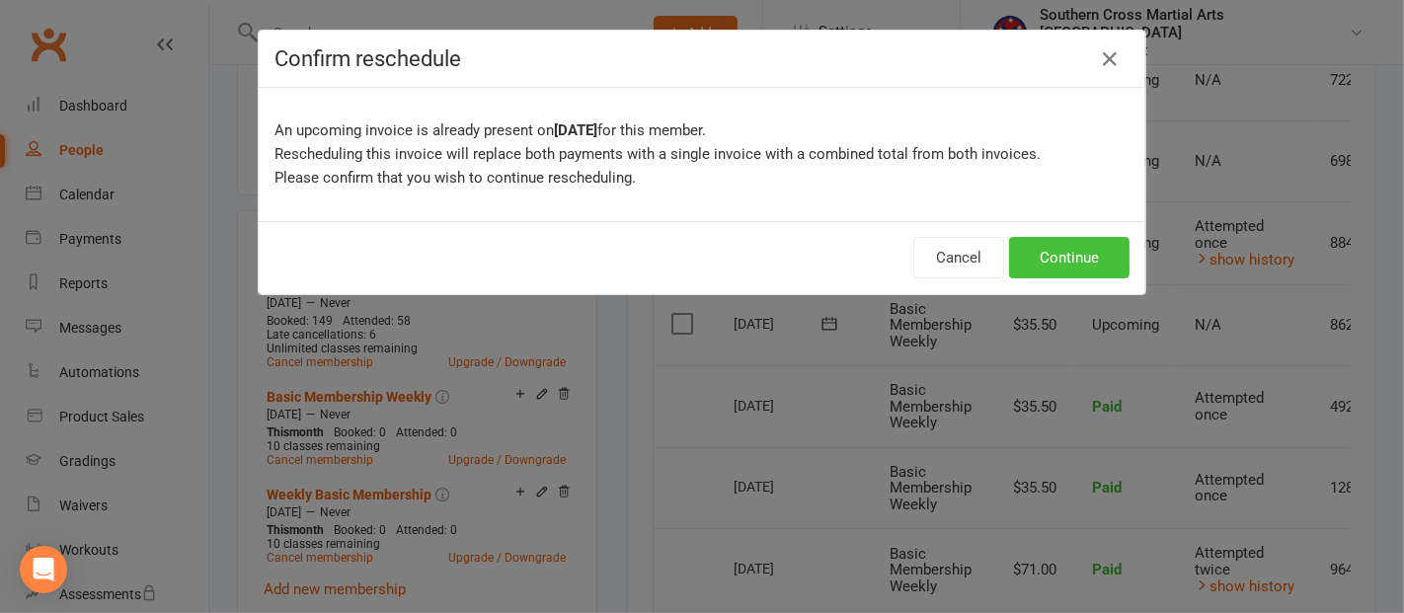
click at [1045, 261] on button "Continue" at bounding box center [1069, 257] width 120 height 41
